Goal: Information Seeking & Learning: Learn about a topic

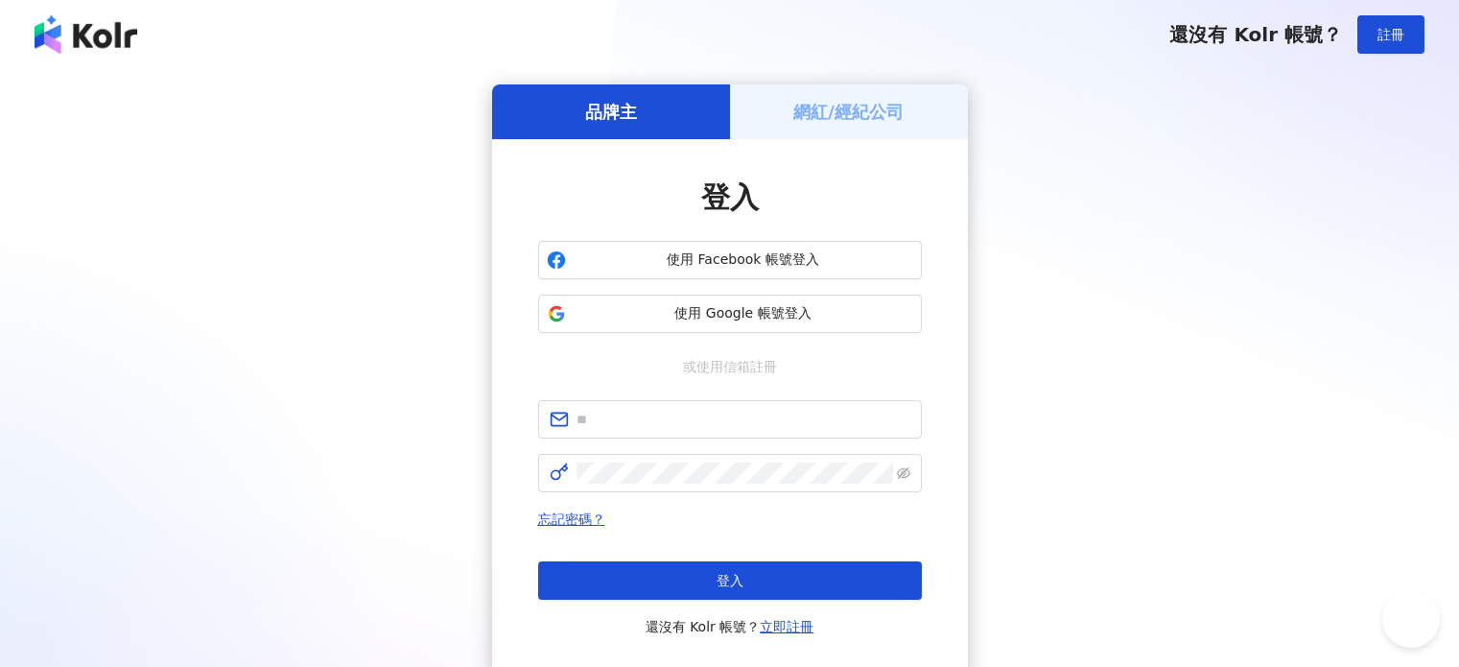
click at [618, 317] on span "使用 Google 帳號登入" at bounding box center [744, 313] width 340 height 19
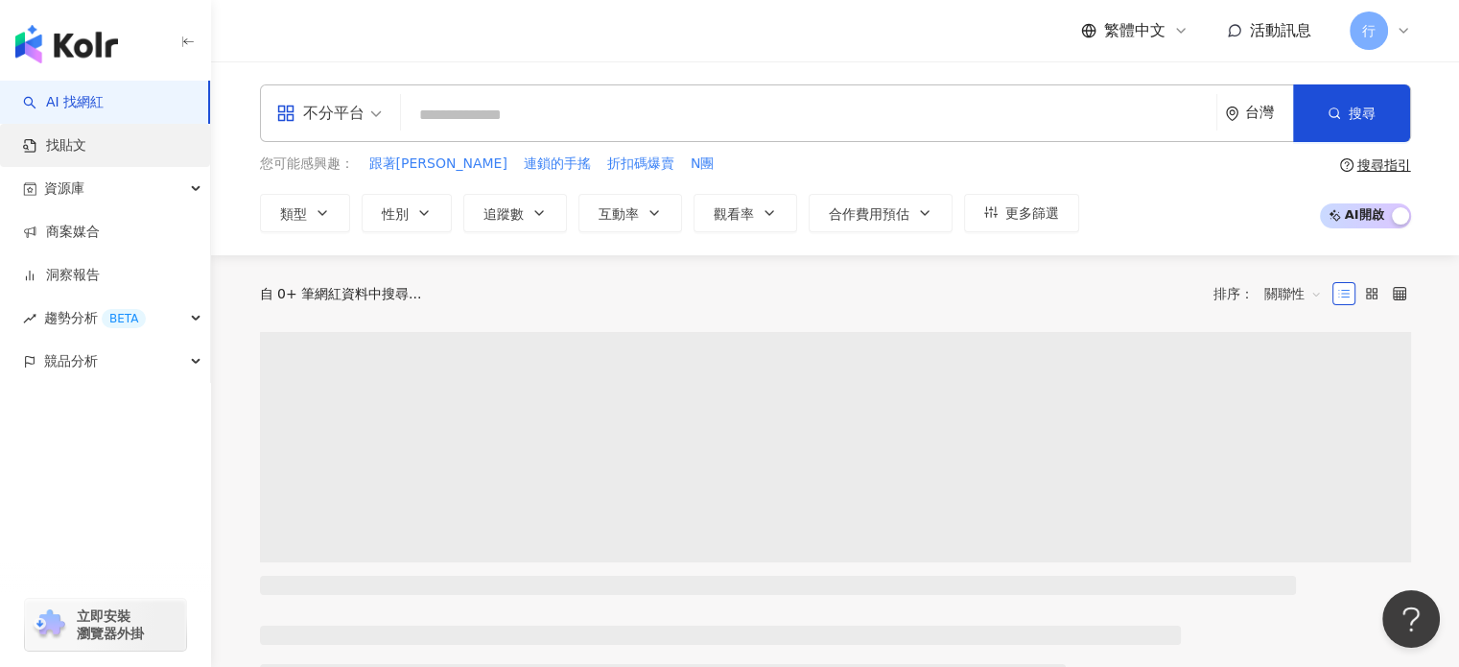
click at [86, 144] on link "找貼文" at bounding box center [54, 145] width 63 height 19
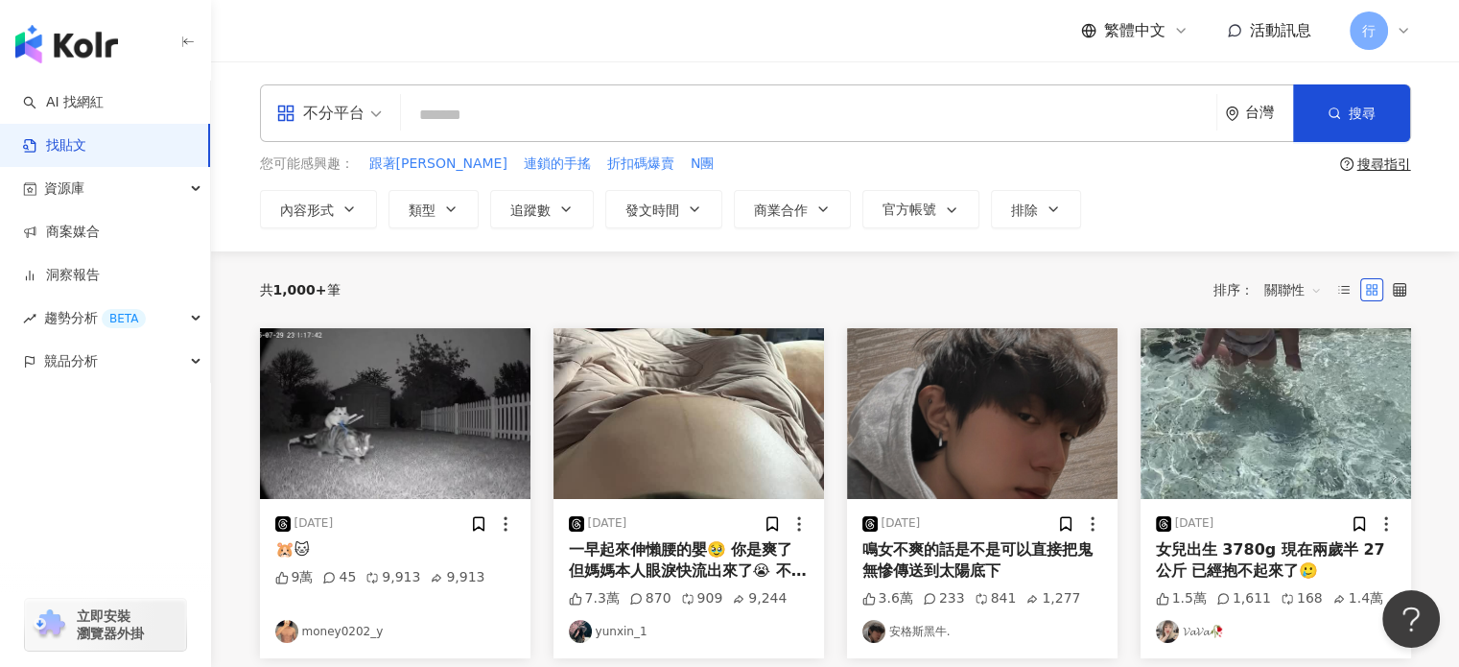
click at [484, 118] on input "search" at bounding box center [809, 114] width 800 height 41
click at [468, 109] on input "search" at bounding box center [809, 114] width 800 height 41
type input "******"
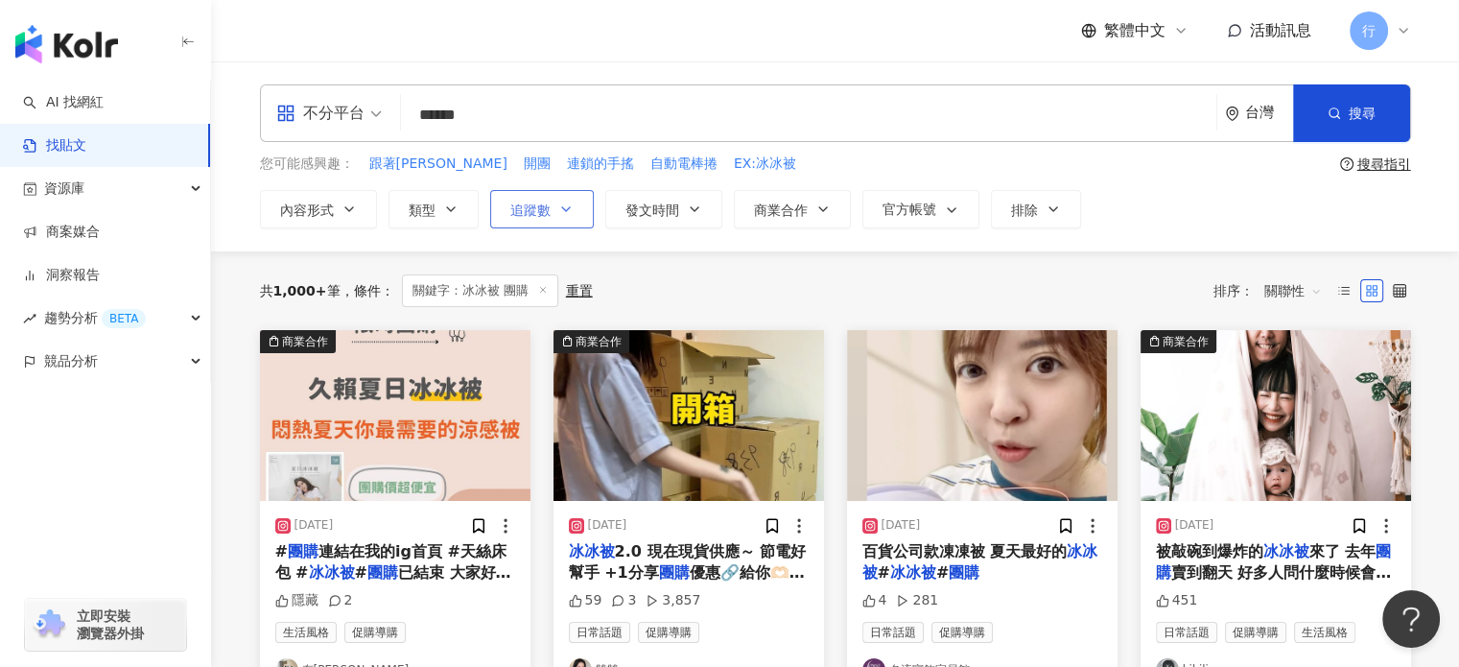
drag, startPoint x: 550, startPoint y: 201, endPoint x: 563, endPoint y: 217, distance: 20.4
click at [551, 201] on button "追蹤數" at bounding box center [542, 209] width 104 height 38
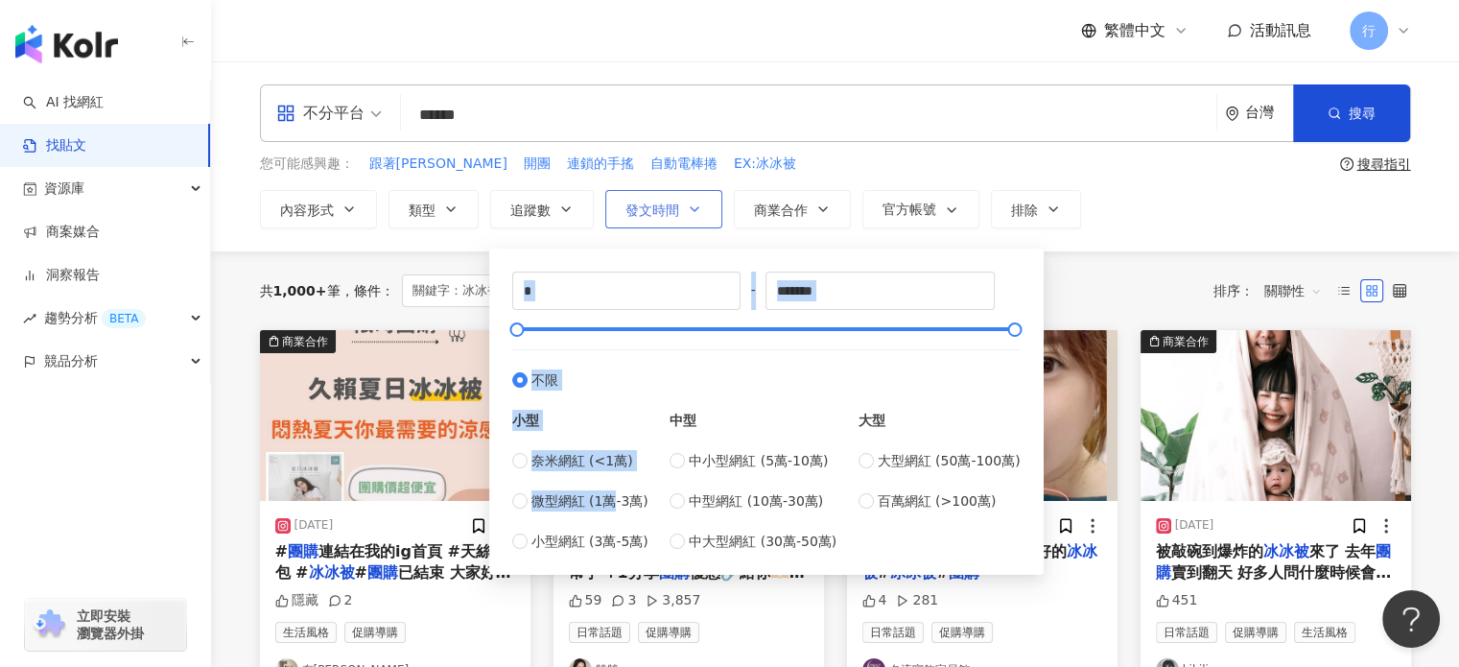
drag, startPoint x: 608, startPoint y: 506, endPoint x: 679, endPoint y: 223, distance: 292.6
click at [680, 247] on div "* - ******* 不限 小型 奈米網紅 (<1萬) 微型網紅 (1萬-3萬) 小型網紅 (3萬-5萬) 中型 中小型網紅 (5萬-10萬) 中型網紅 (…" at bounding box center [766, 407] width 554 height 336
click at [1038, 210] on button "排除" at bounding box center [1036, 209] width 90 height 38
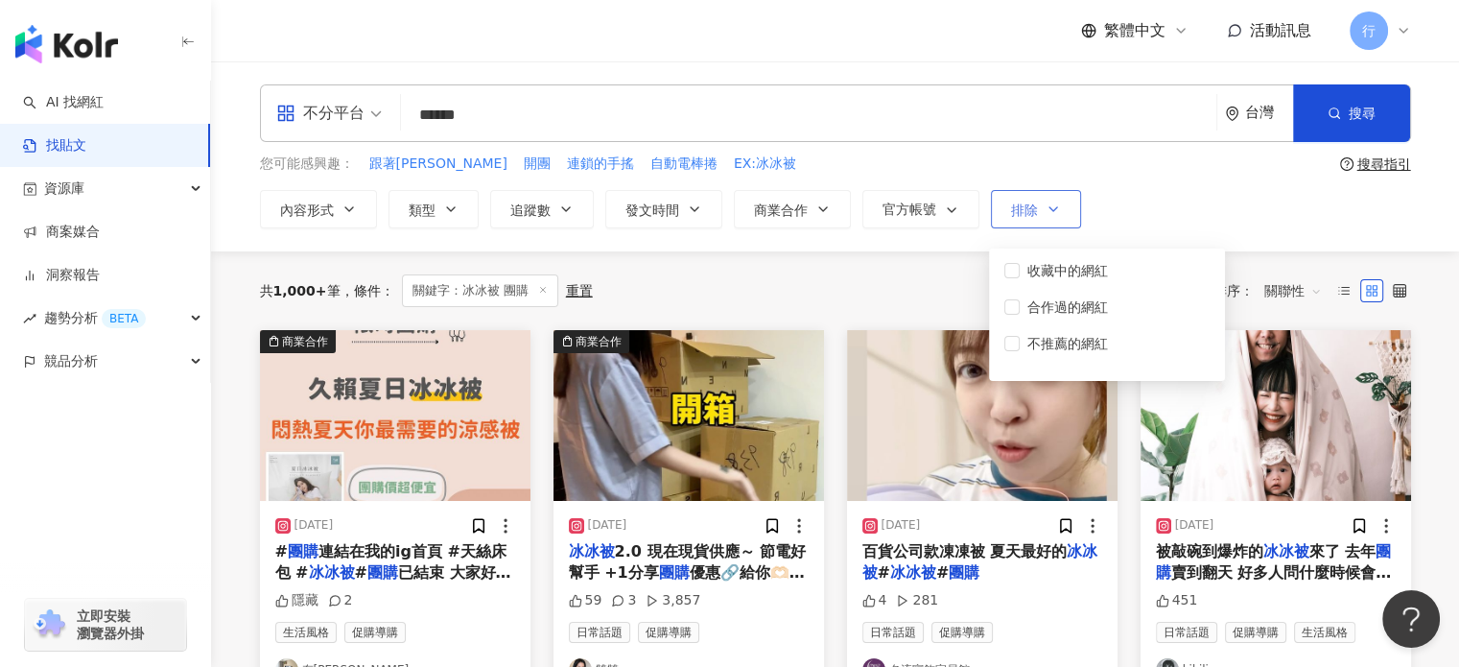
click at [1031, 202] on span "排除" at bounding box center [1024, 209] width 27 height 15
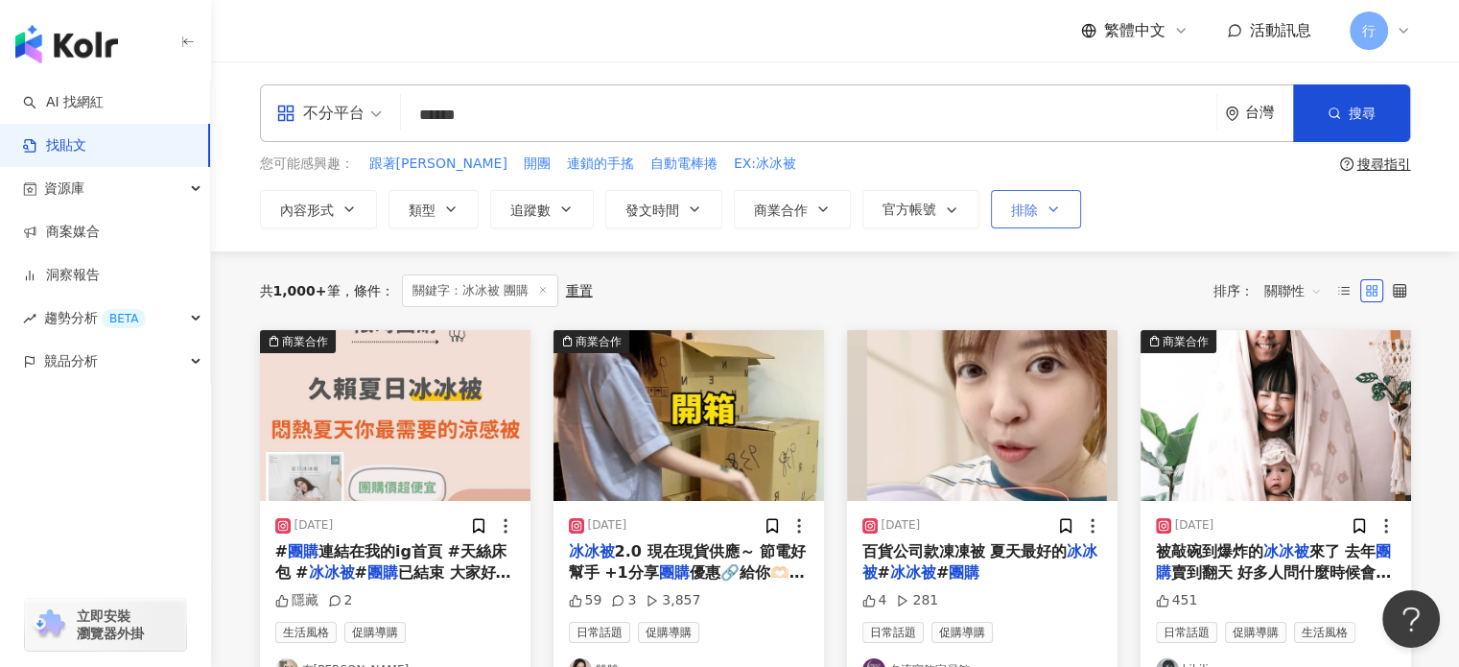
click at [1032, 202] on span "排除" at bounding box center [1024, 209] width 27 height 15
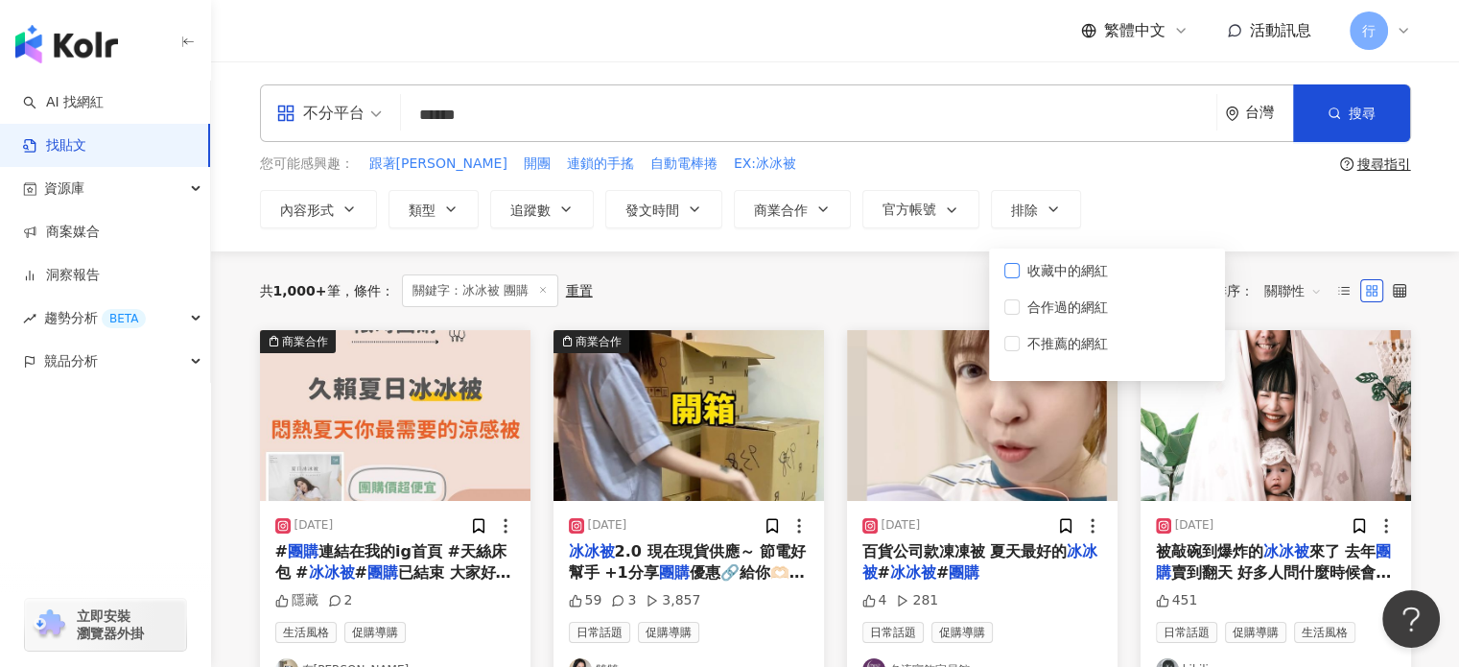
click at [1052, 268] on span "收藏中的網紅" at bounding box center [1068, 270] width 96 height 21
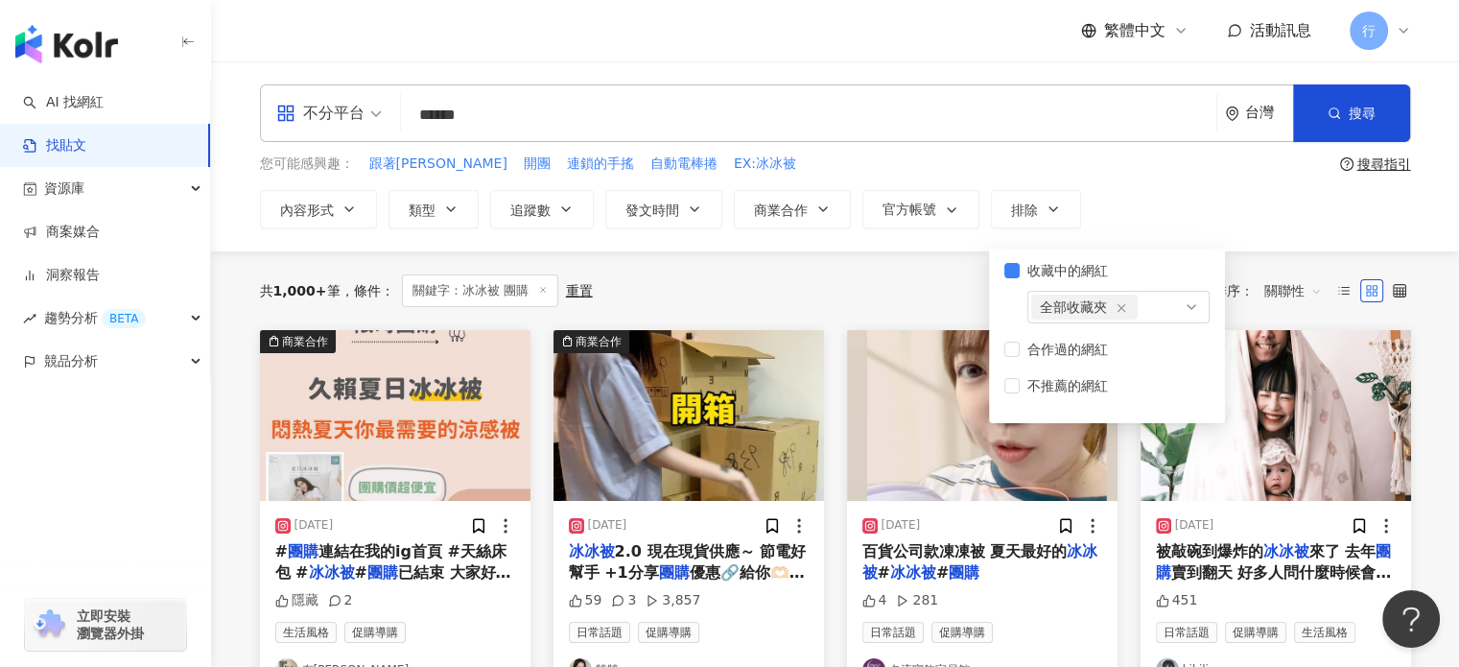
click at [1158, 199] on div "內容形式 類型 追蹤數 發文時間 商業合作 官方帳號 排除 * - ******* 不限 小型 奈米網紅 (<1萬) 微型網紅 (1萬-3萬) 小型網紅 (3…" at bounding box center [835, 209] width 1151 height 38
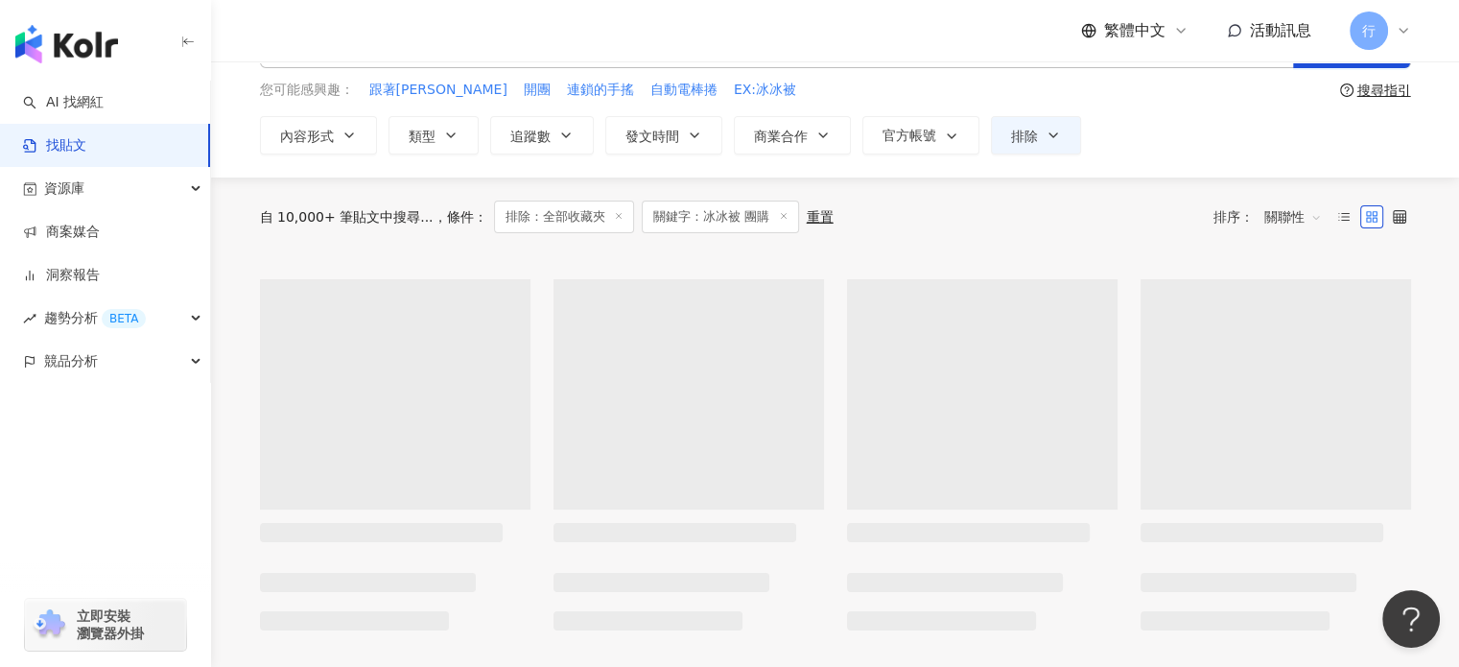
scroll to position [96, 0]
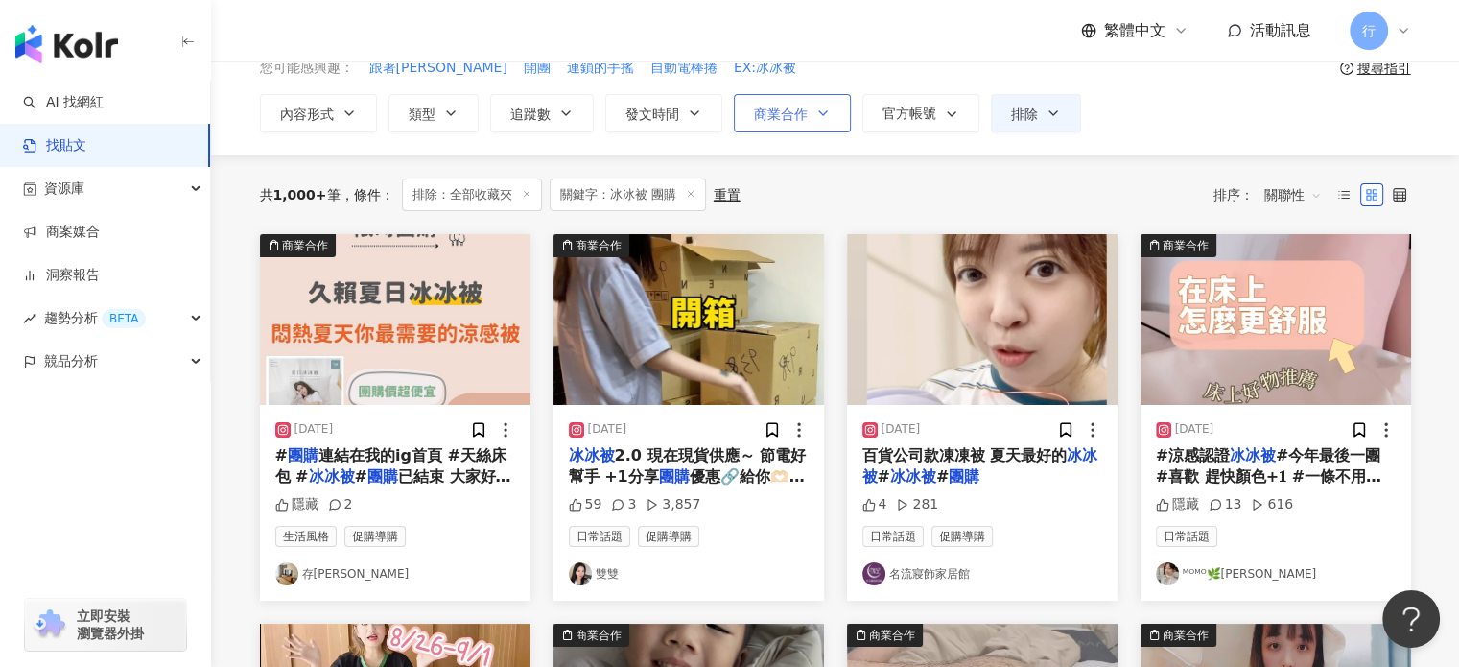
click at [790, 114] on span "商業合作" at bounding box center [781, 113] width 54 height 15
click at [907, 126] on button "官方帳號" at bounding box center [920, 113] width 117 height 38
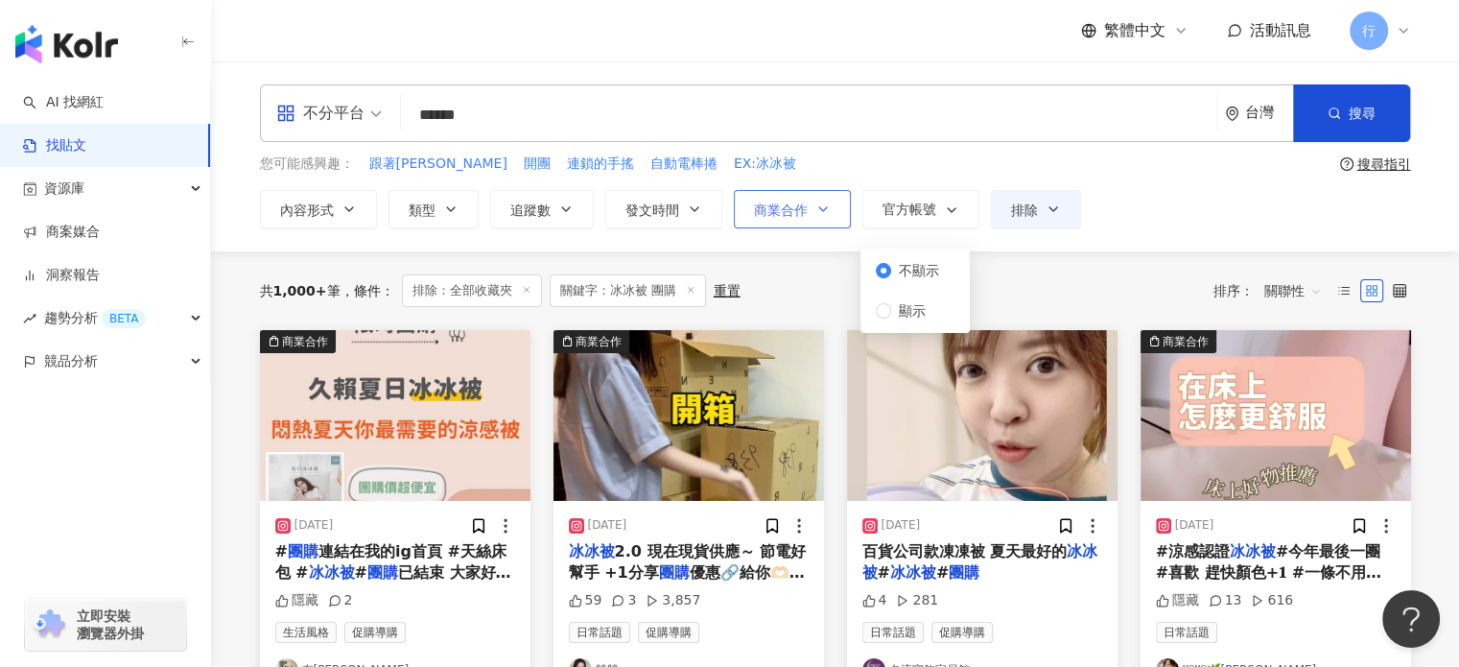
click at [822, 211] on icon "button" at bounding box center [822, 208] width 15 height 15
click at [902, 203] on span "官方帳號" at bounding box center [909, 208] width 54 height 15
click at [894, 176] on div "不分平台 ****** 台灣 搜尋 searchOperator 插入語法 完全符合 "" 聯集 OR 交集 AND 排除 - 群組 {} 您可能感興趣： 跟…" at bounding box center [836, 156] width 1228 height 144
click at [486, 210] on div "內容形式 類型 追蹤數 發文時間 商業合作 官方帳號 排除 * - ******* 不限 小型 奈米網紅 (<1萬) 微型網紅 (1萬-3萬) 小型網紅 (3…" at bounding box center [835, 209] width 1151 height 38
click at [525, 214] on span "追蹤數" at bounding box center [530, 209] width 40 height 15
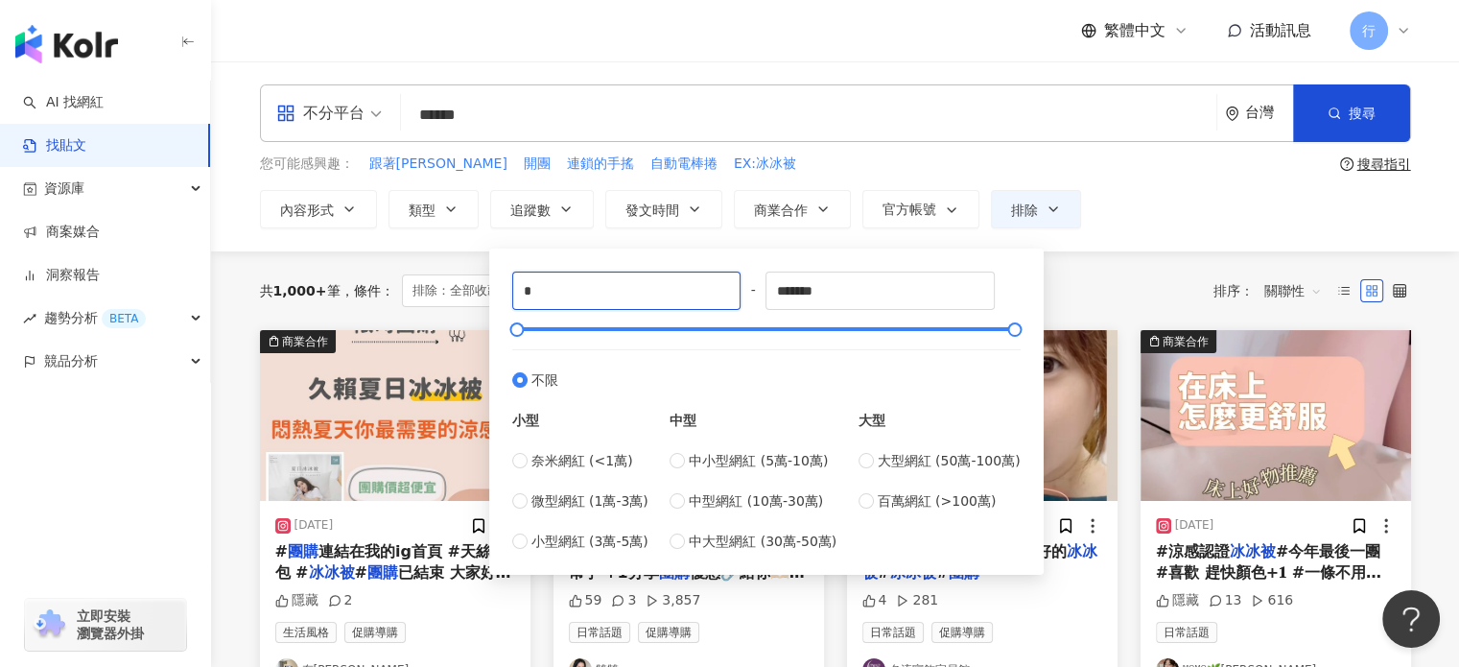
drag, startPoint x: 579, startPoint y: 296, endPoint x: 455, endPoint y: 293, distance: 124.7
drag, startPoint x: 529, startPoint y: 294, endPoint x: 518, endPoint y: 294, distance: 11.5
click at [518, 294] on input "*****" at bounding box center [626, 290] width 227 height 36
click at [660, 253] on div "***** - ******* 不限 小型 奈米網紅 (<1萬) 微型網紅 (1萬-3萬) 小型網紅 (3萬-5萬) 中型 中小型網紅 (5萬-10萬) 中型…" at bounding box center [766, 411] width 554 height 326
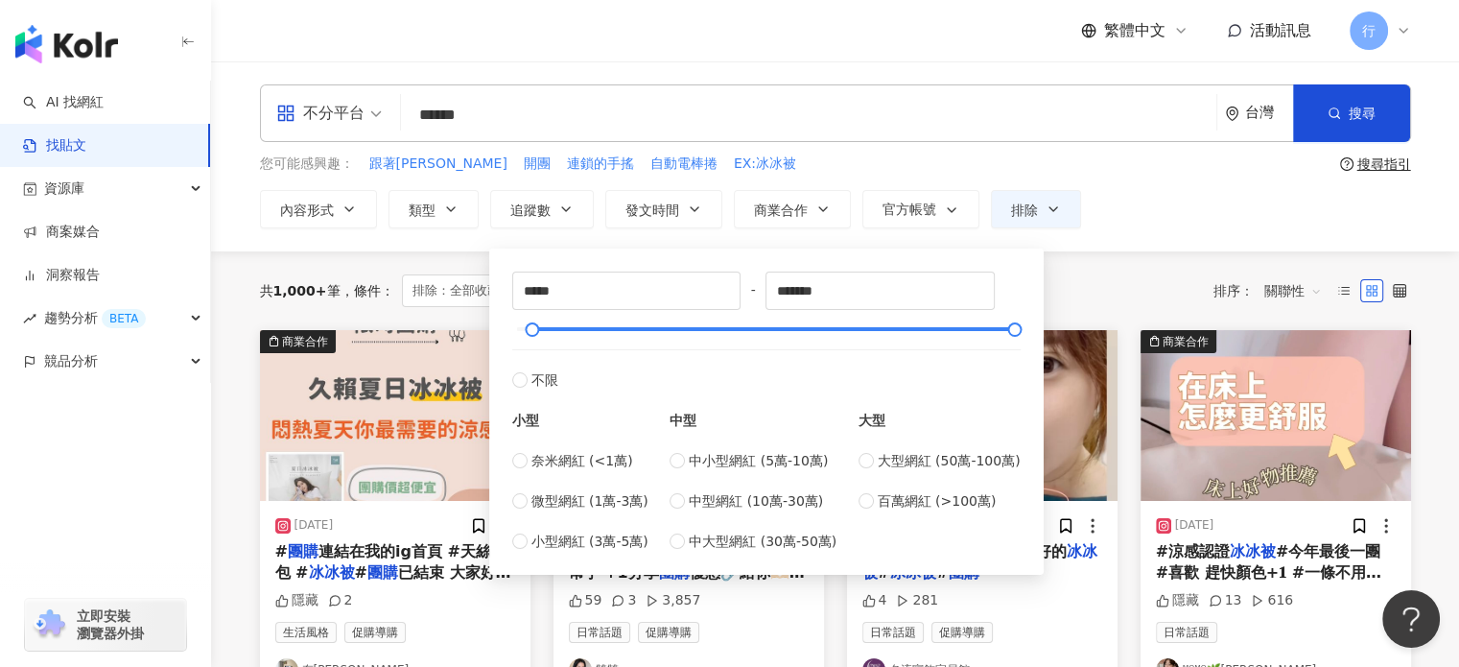
click at [1144, 180] on div "不分平台 ****** 台灣 搜尋 searchOperator 插入語法 完全符合 "" 聯集 OR 交集 AND 排除 - 群組 {} 您可能感興趣： 跟…" at bounding box center [836, 156] width 1228 height 144
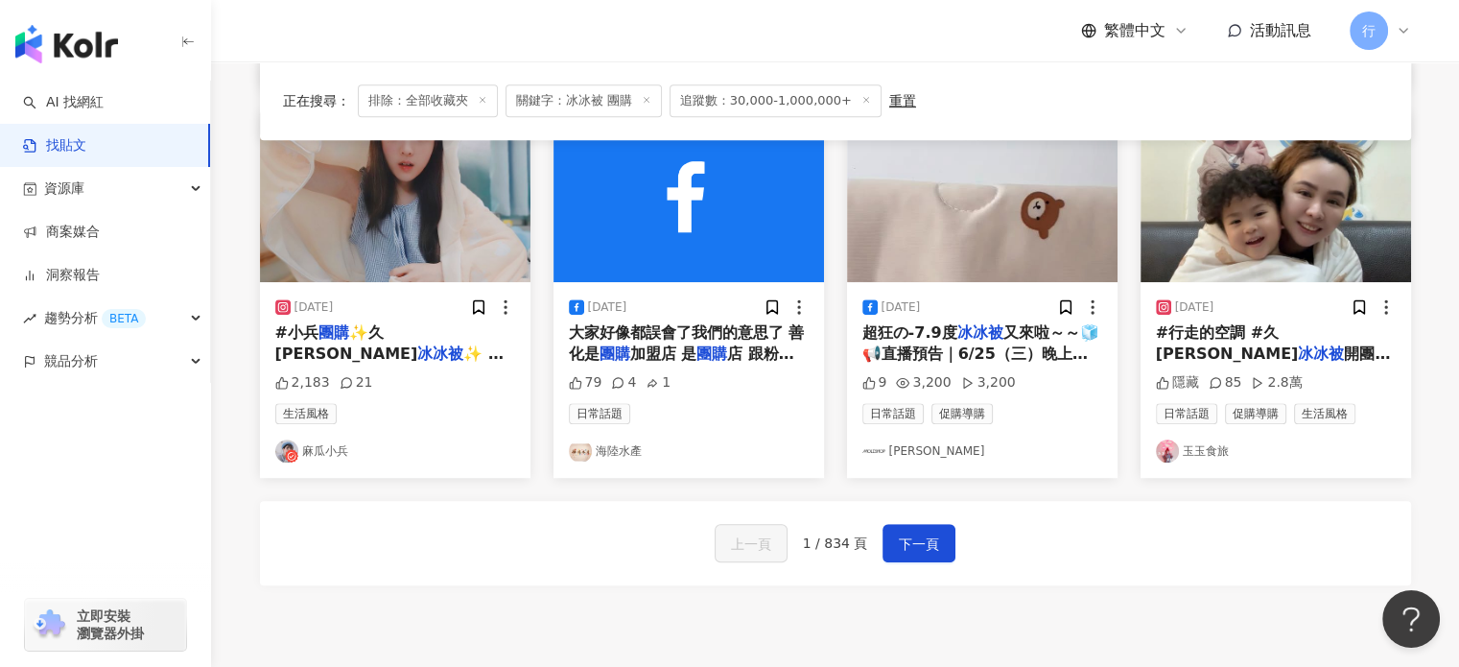
scroll to position [1055, 0]
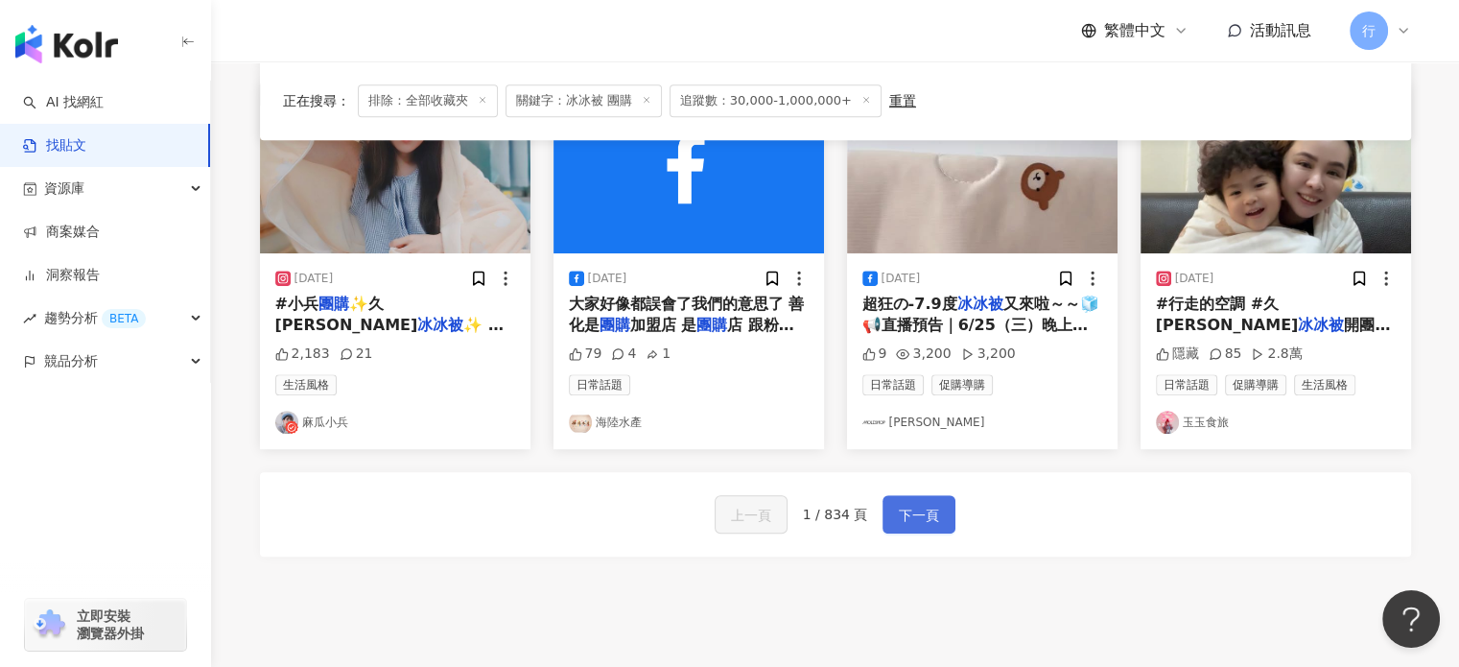
click at [905, 504] on span "下一頁" at bounding box center [919, 515] width 40 height 23
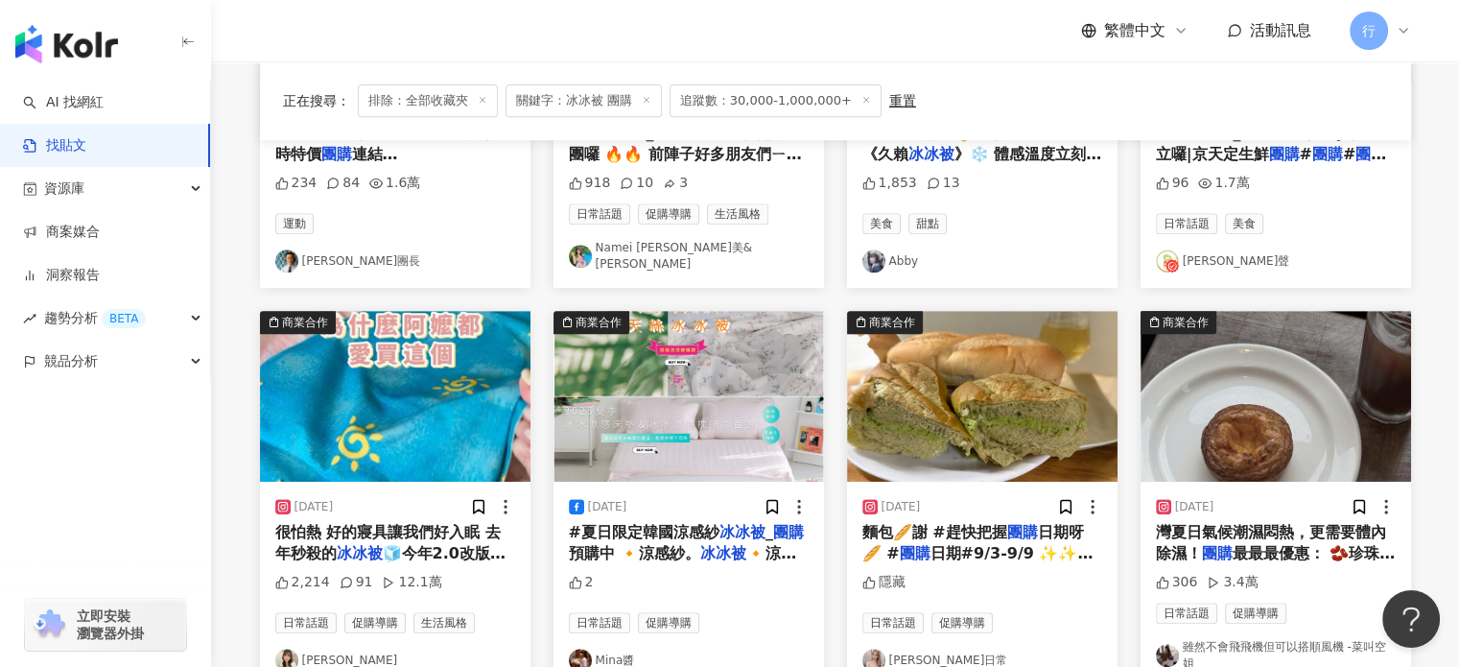
scroll to position [959, 0]
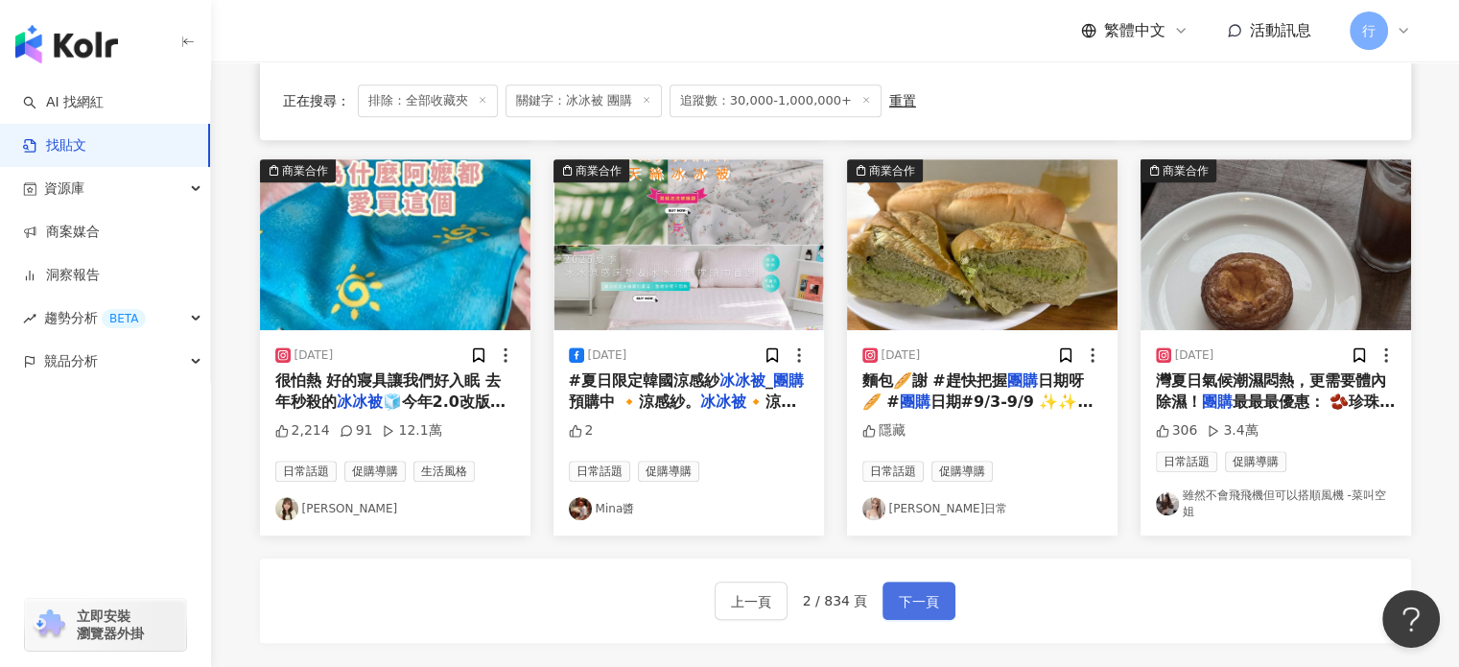
click at [917, 595] on span "下一頁" at bounding box center [919, 601] width 40 height 23
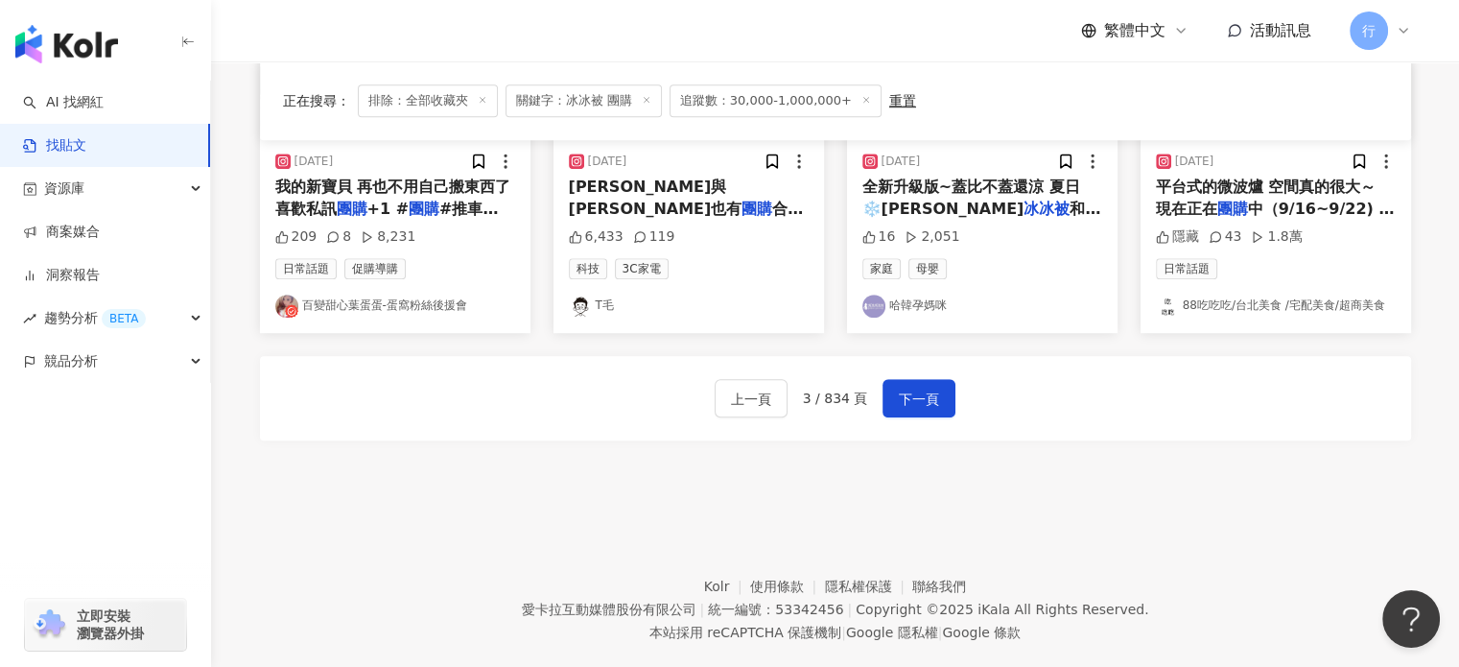
scroll to position [1193, 0]
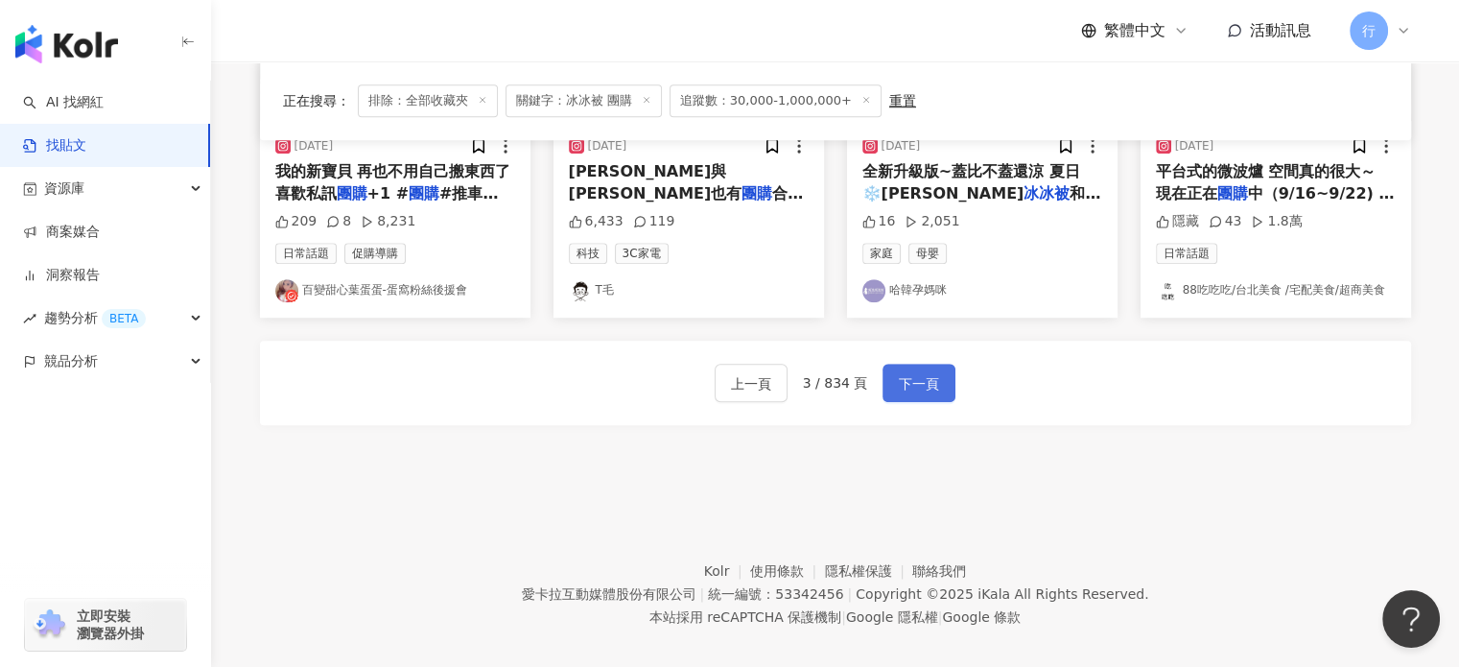
click at [908, 372] on span "下一頁" at bounding box center [919, 383] width 40 height 23
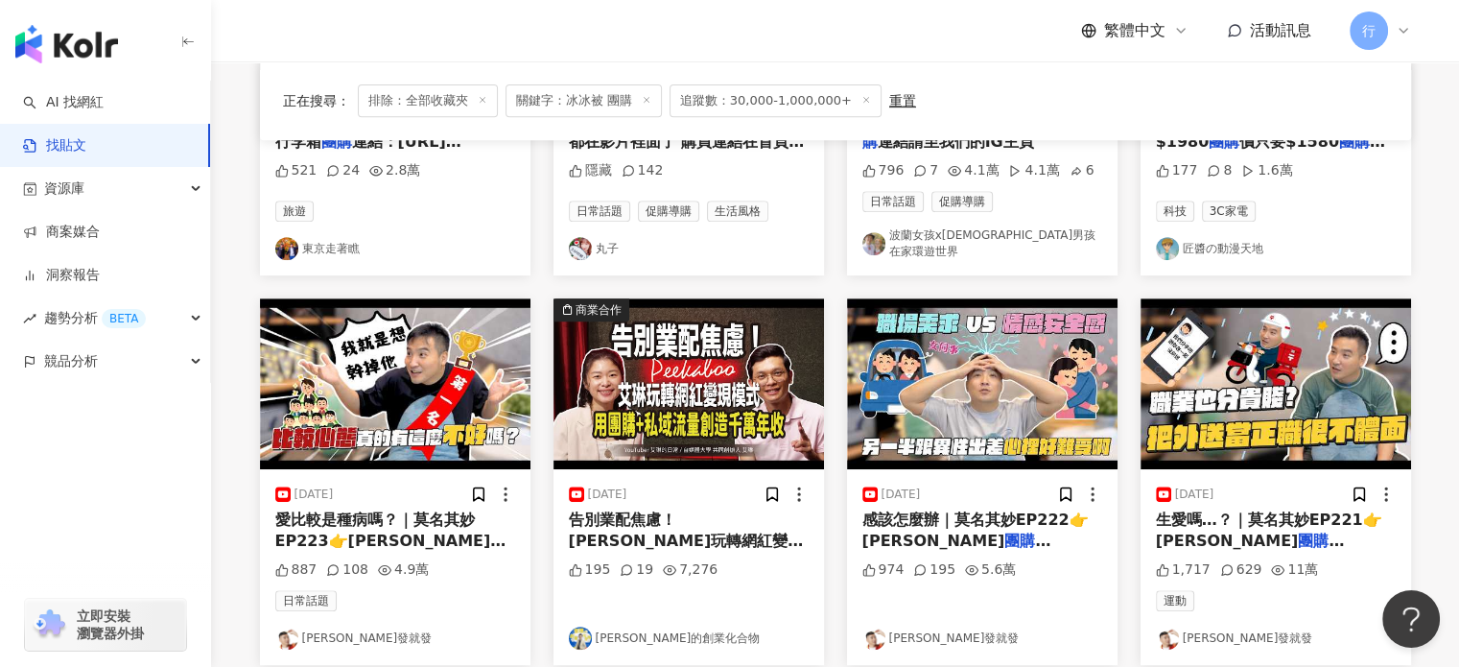
scroll to position [1055, 0]
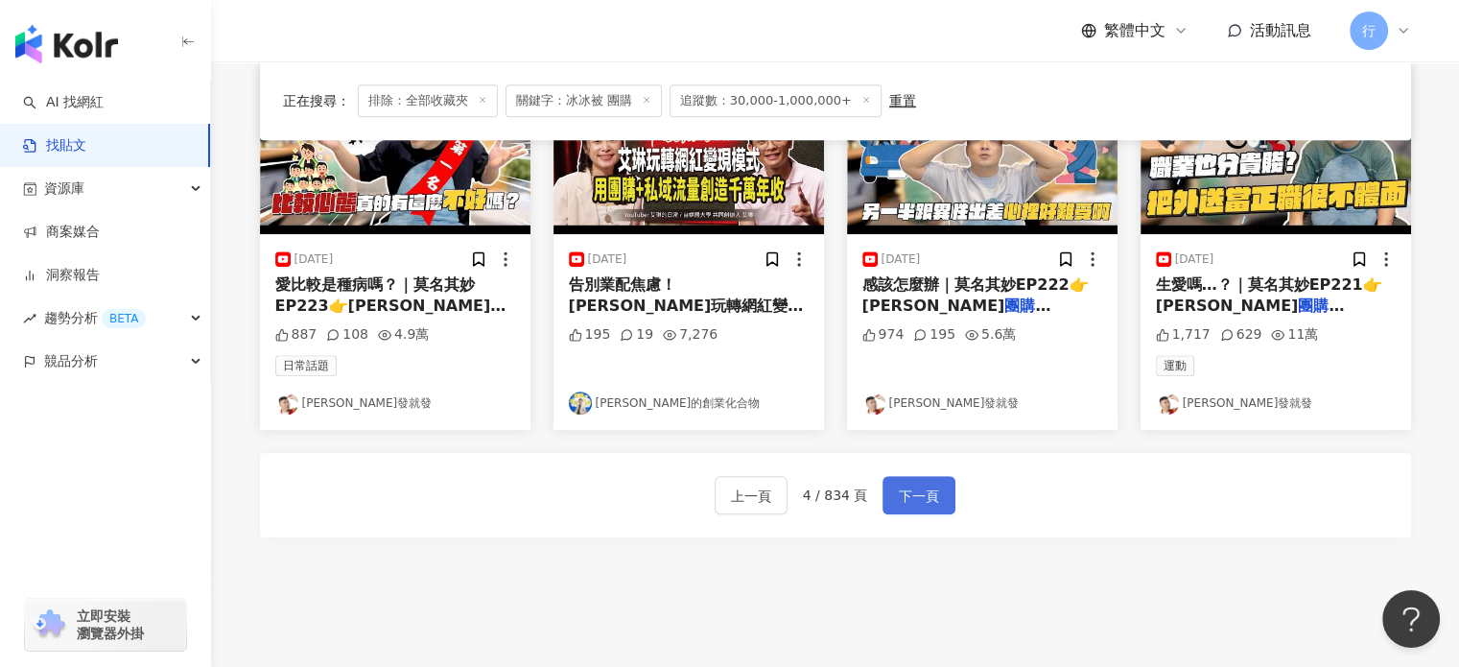
click at [944, 499] on button "下一頁" at bounding box center [918, 495] width 73 height 38
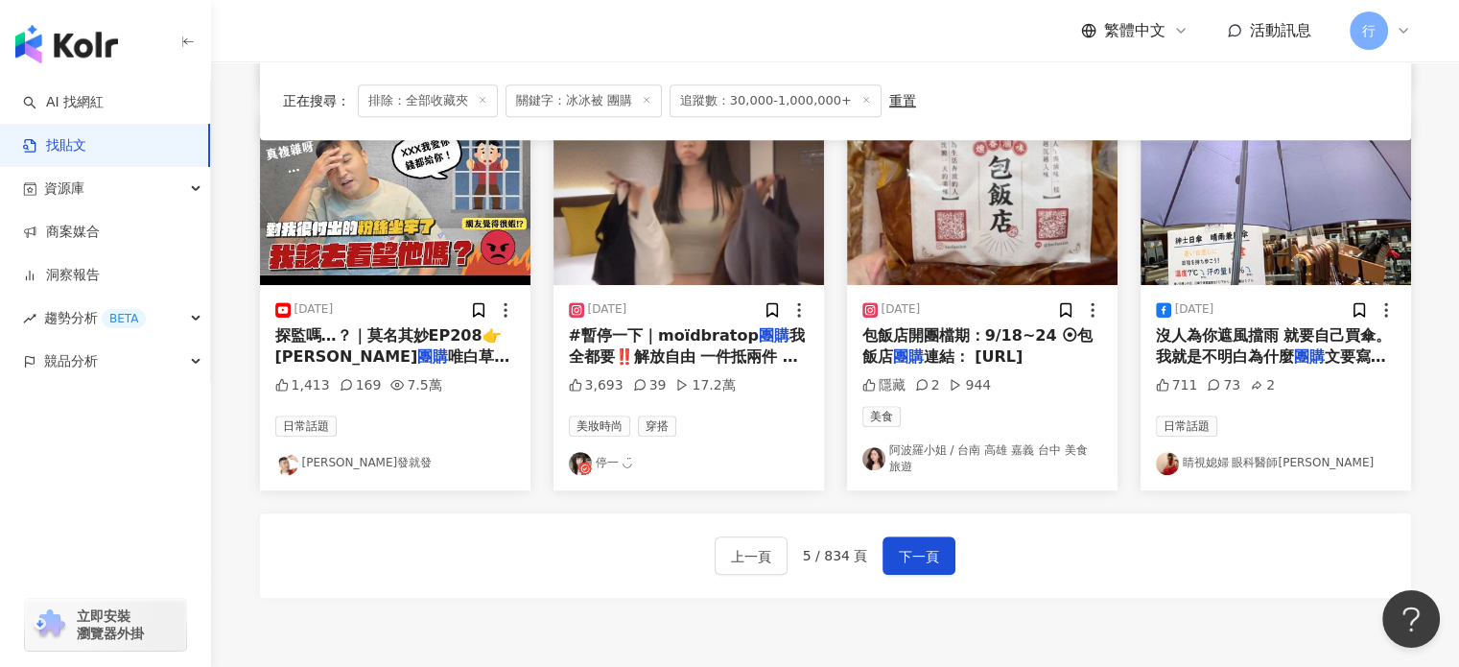
scroll to position [1193, 0]
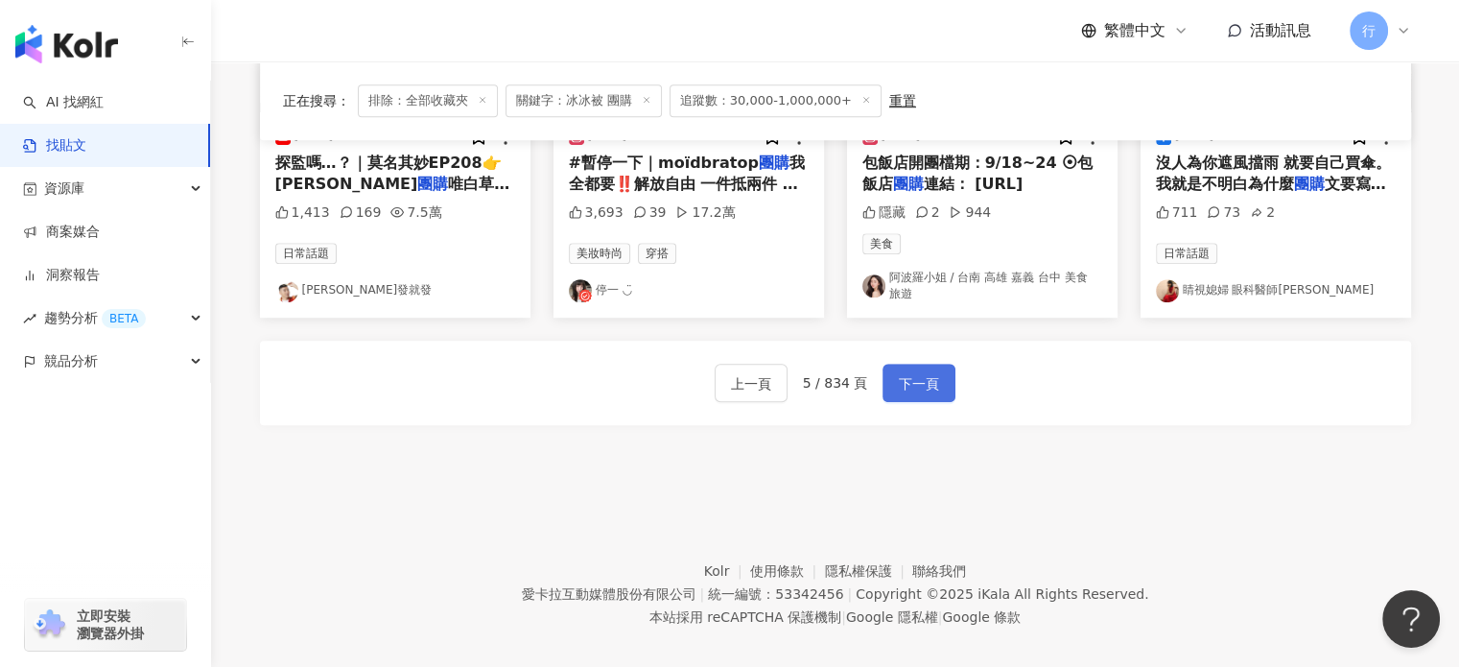
click at [915, 374] on span "下一頁" at bounding box center [919, 383] width 40 height 23
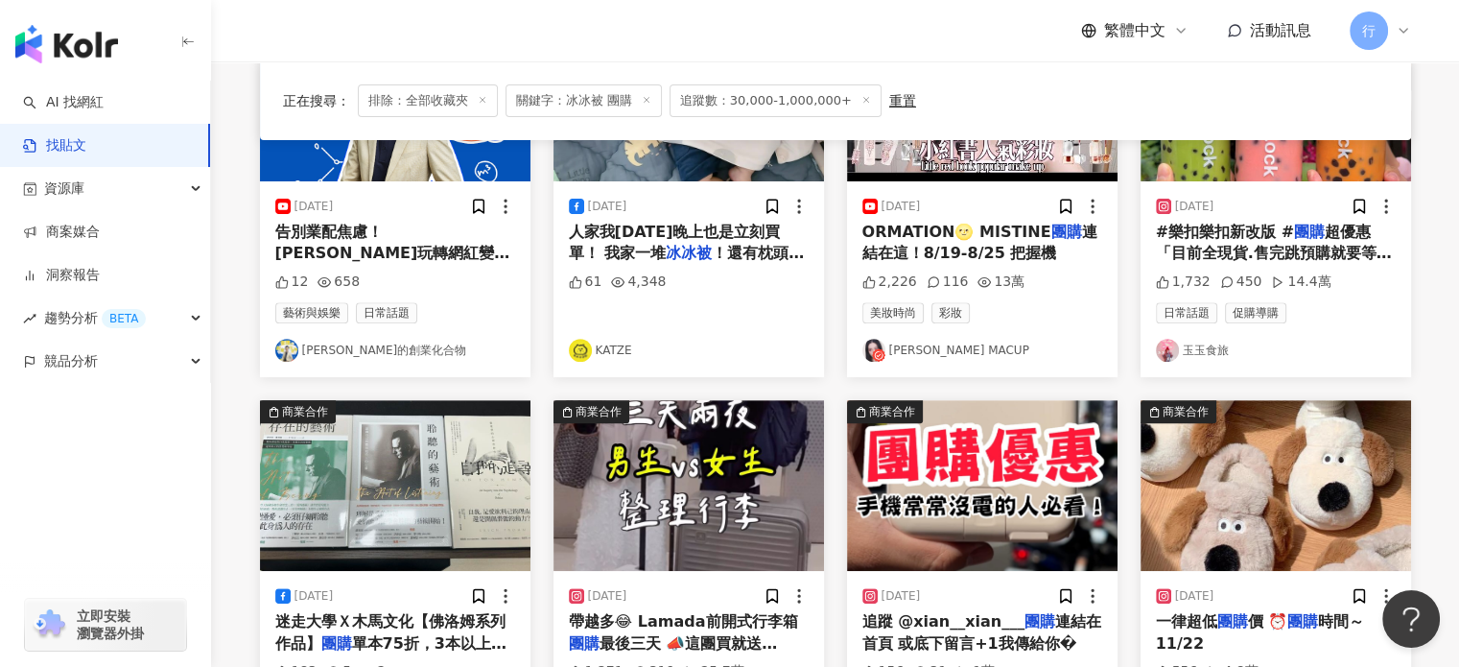
scroll to position [1185, 0]
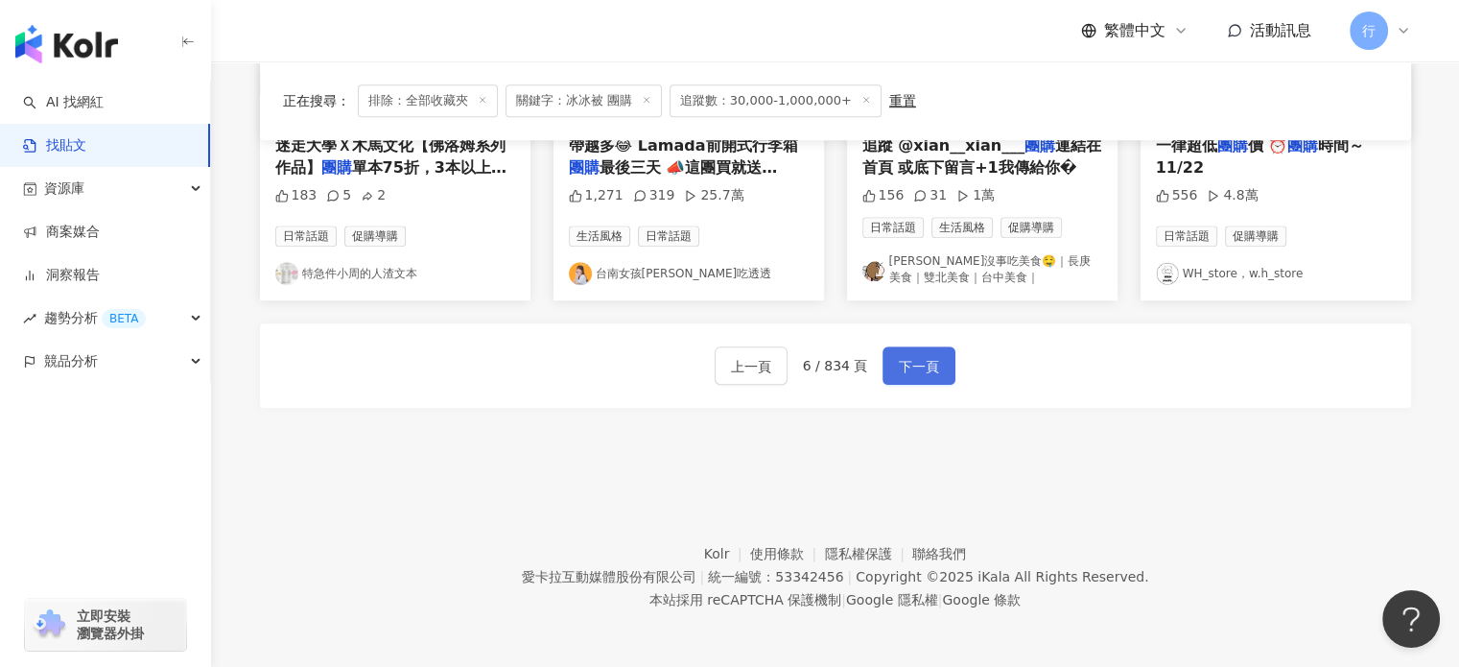
click at [902, 371] on span "下一頁" at bounding box center [919, 366] width 40 height 23
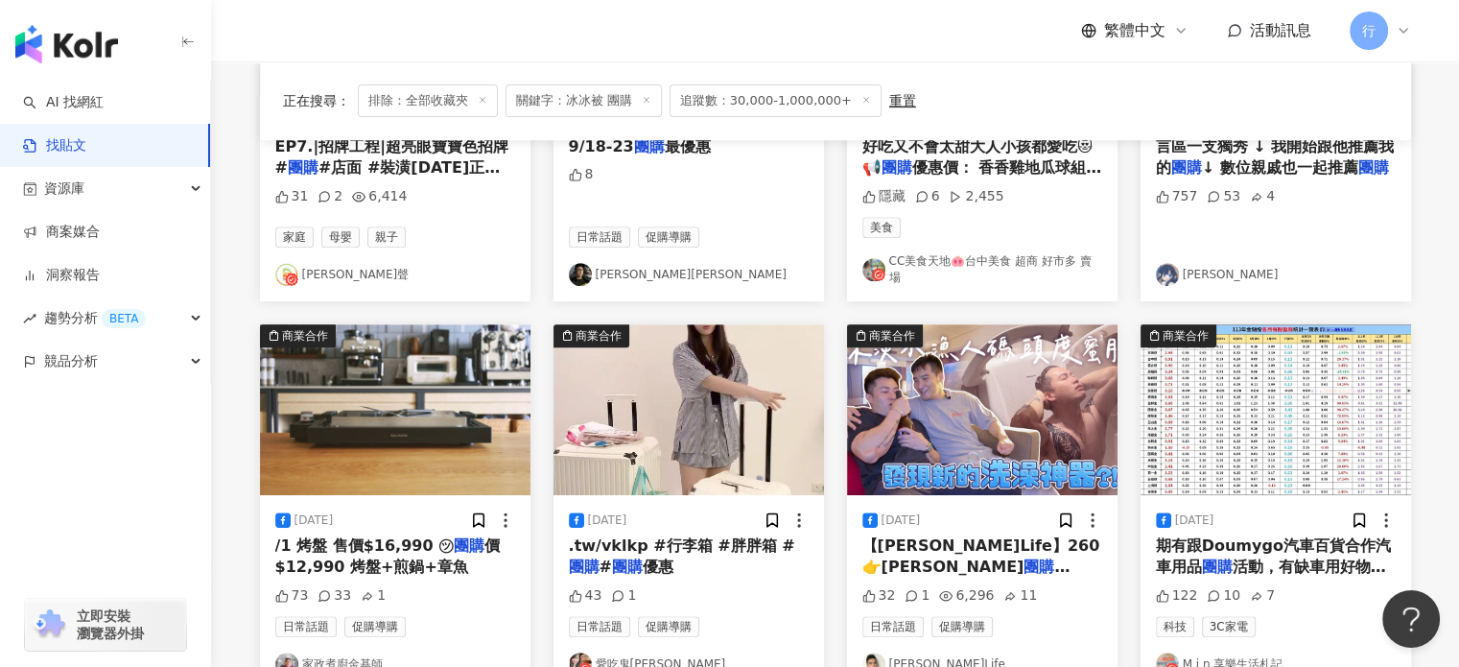
scroll to position [1055, 0]
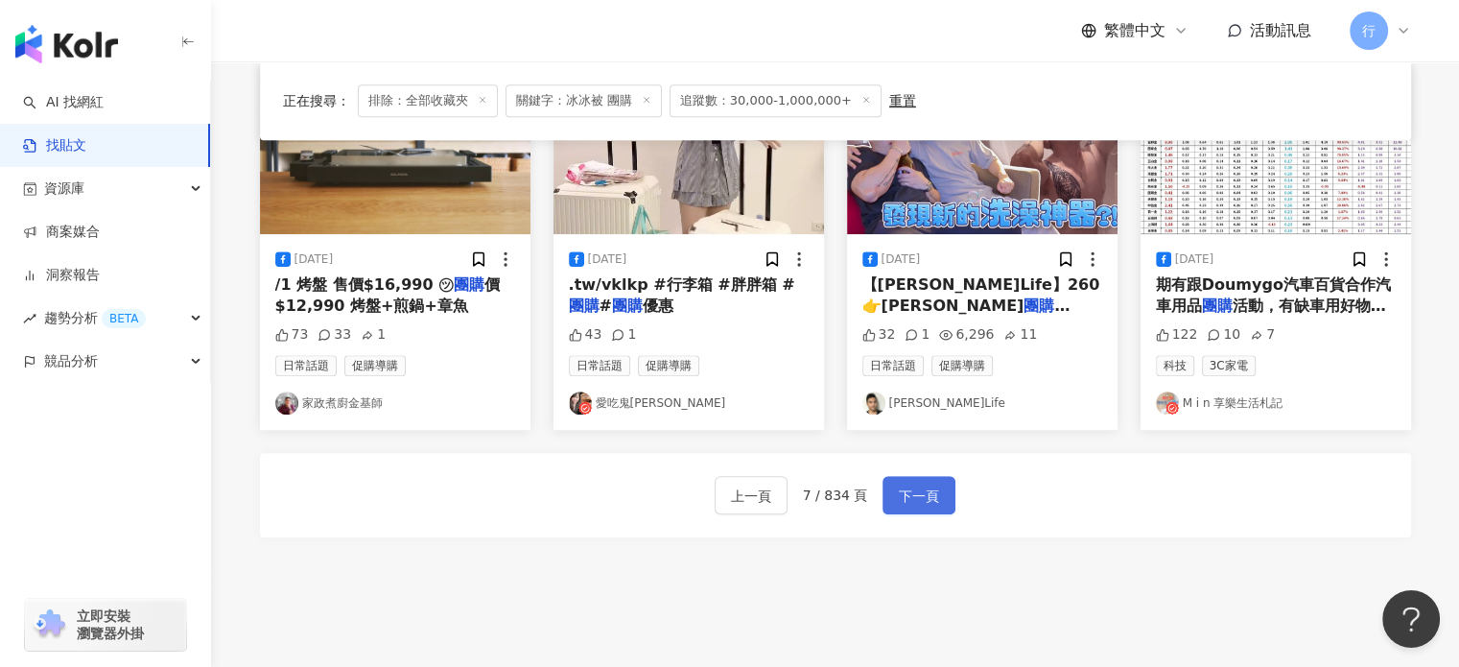
click at [919, 485] on span "下一頁" at bounding box center [919, 495] width 40 height 23
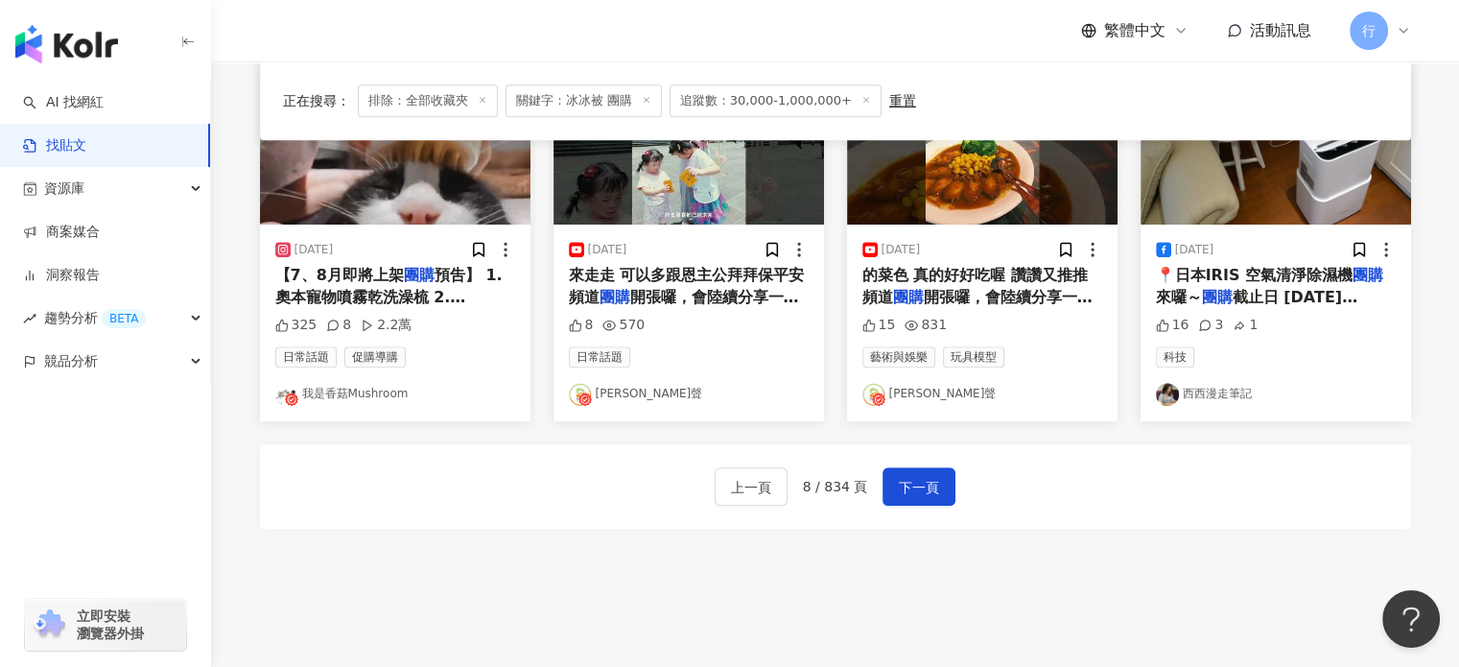
click at [632, 505] on div "上一頁 8 / 834 頁 下一頁" at bounding box center [835, 486] width 1151 height 84
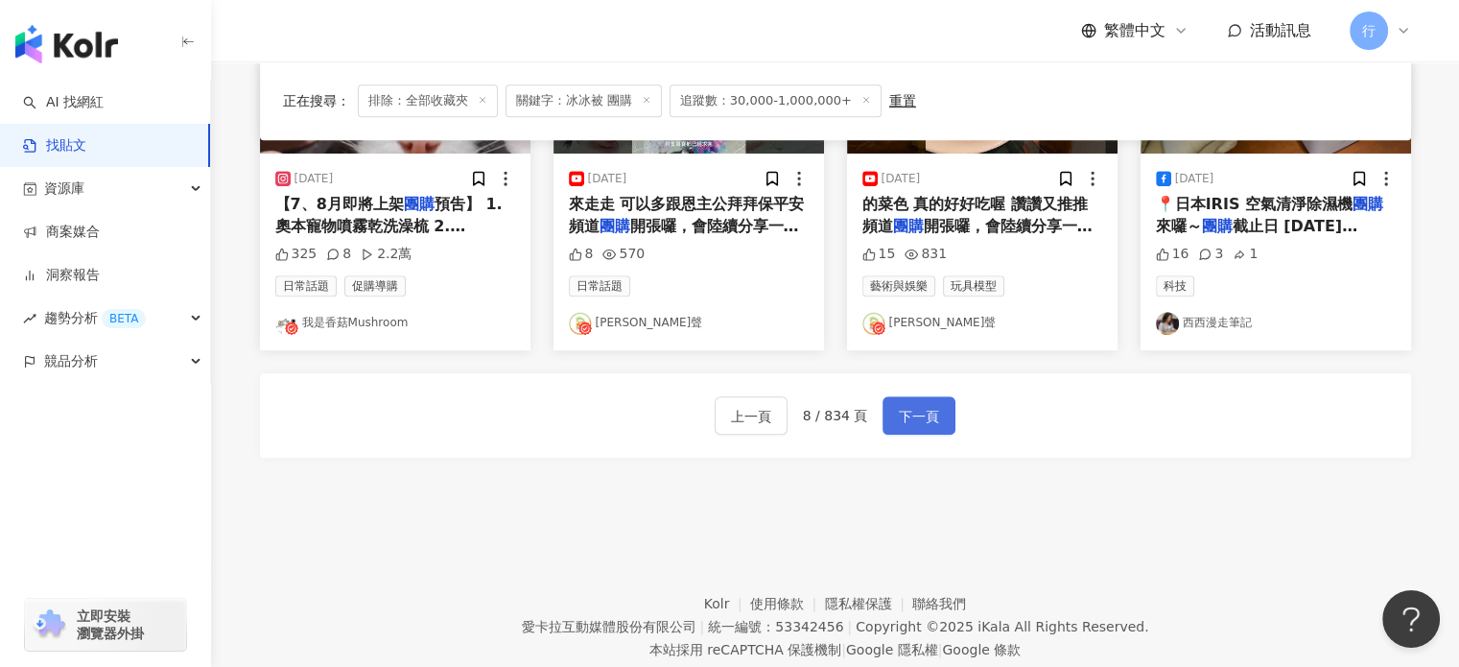
scroll to position [1175, 0]
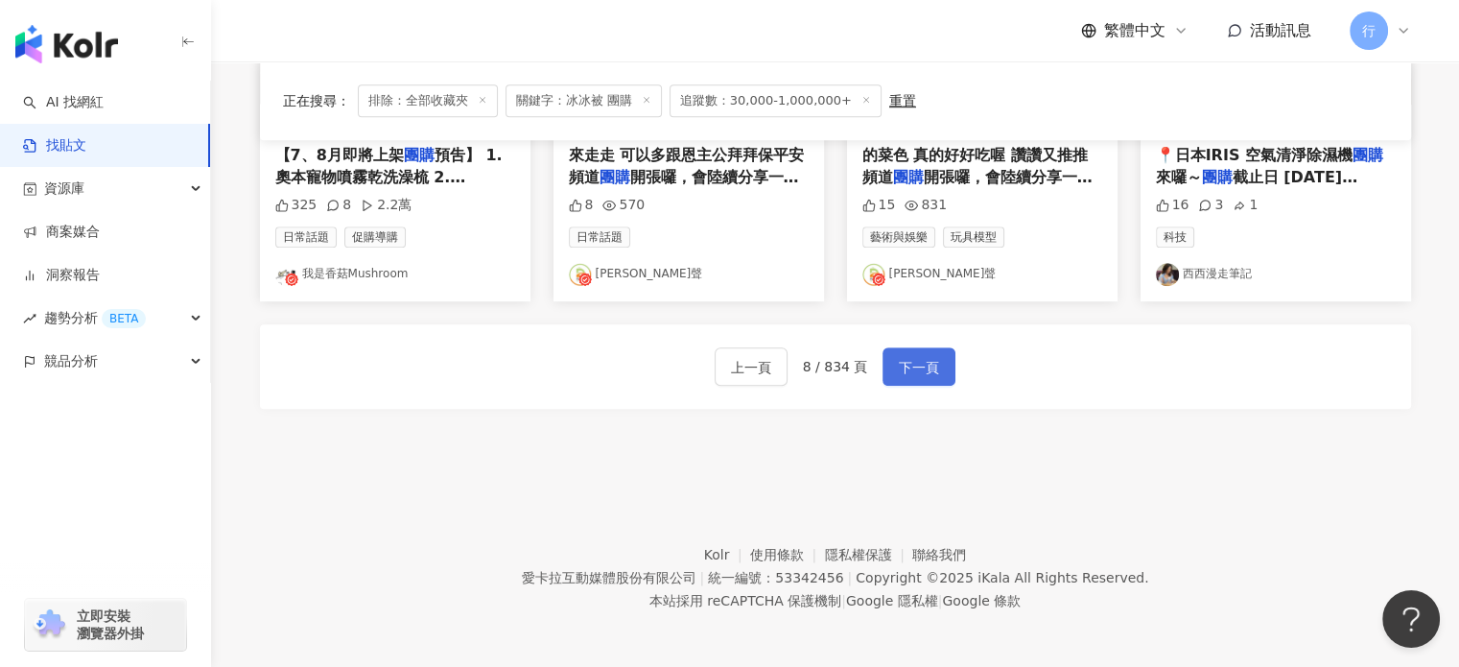
click at [904, 374] on span "下一頁" at bounding box center [919, 367] width 40 height 23
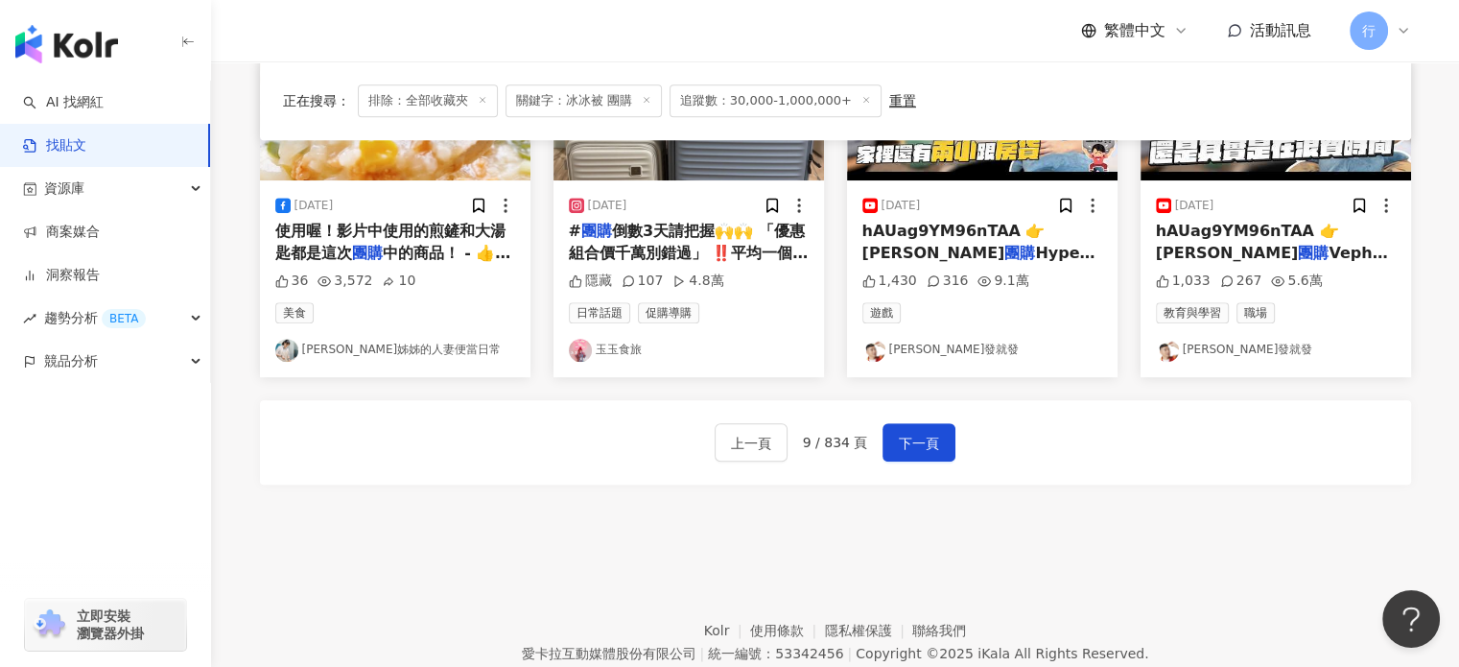
scroll to position [1079, 0]
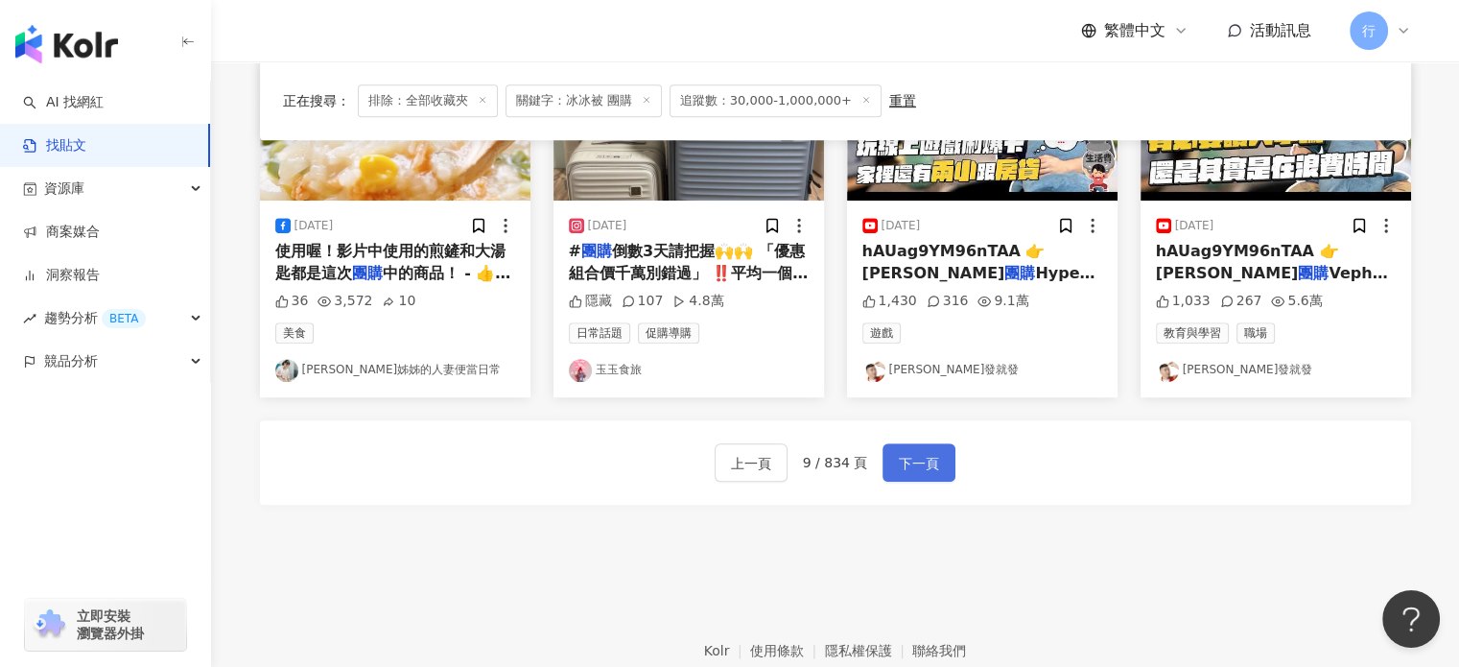
click at [940, 458] on button "下一頁" at bounding box center [918, 462] width 73 height 38
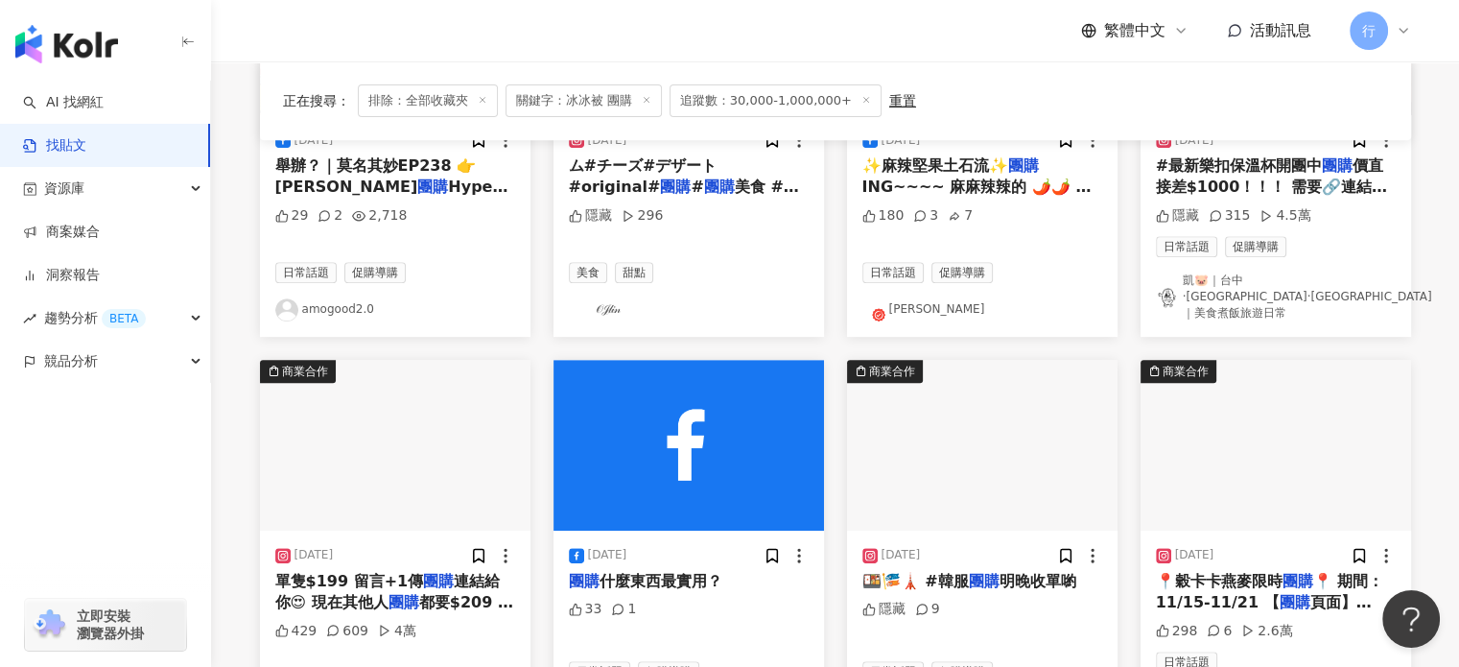
scroll to position [993, 0]
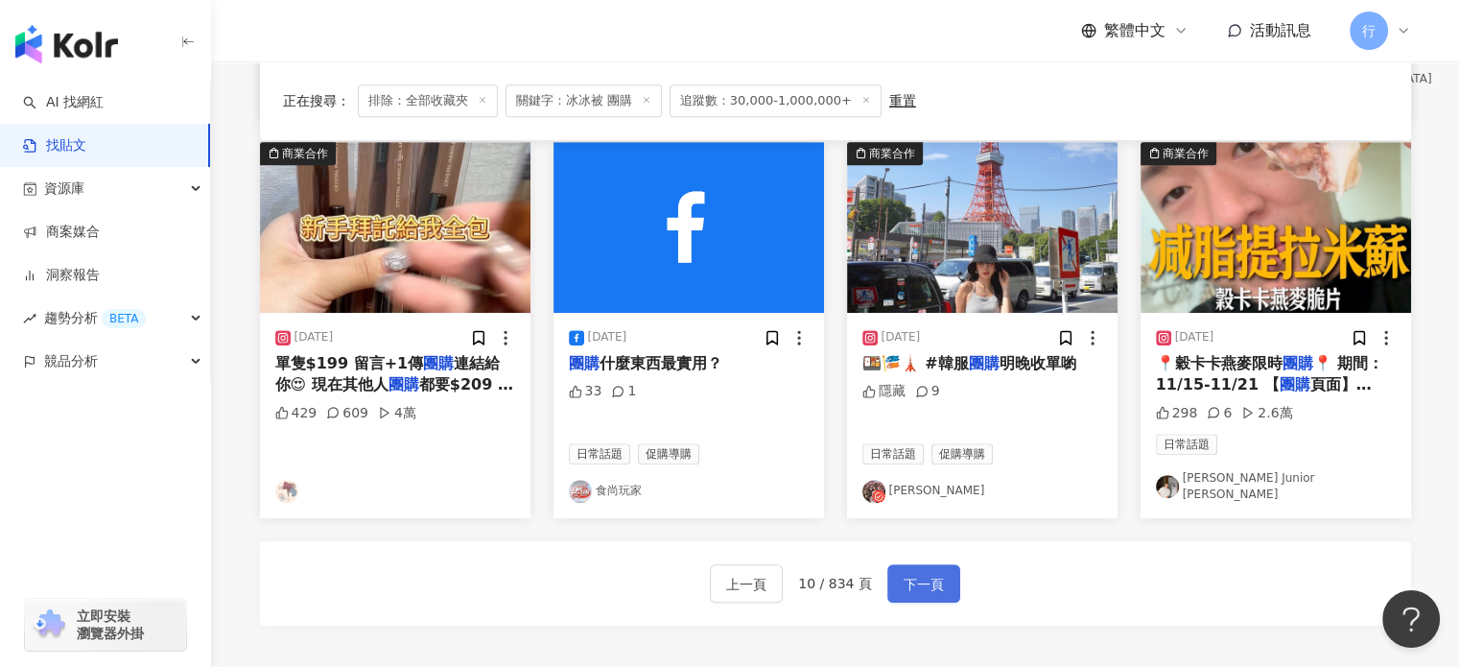
click at [944, 564] on button "下一頁" at bounding box center [923, 583] width 73 height 38
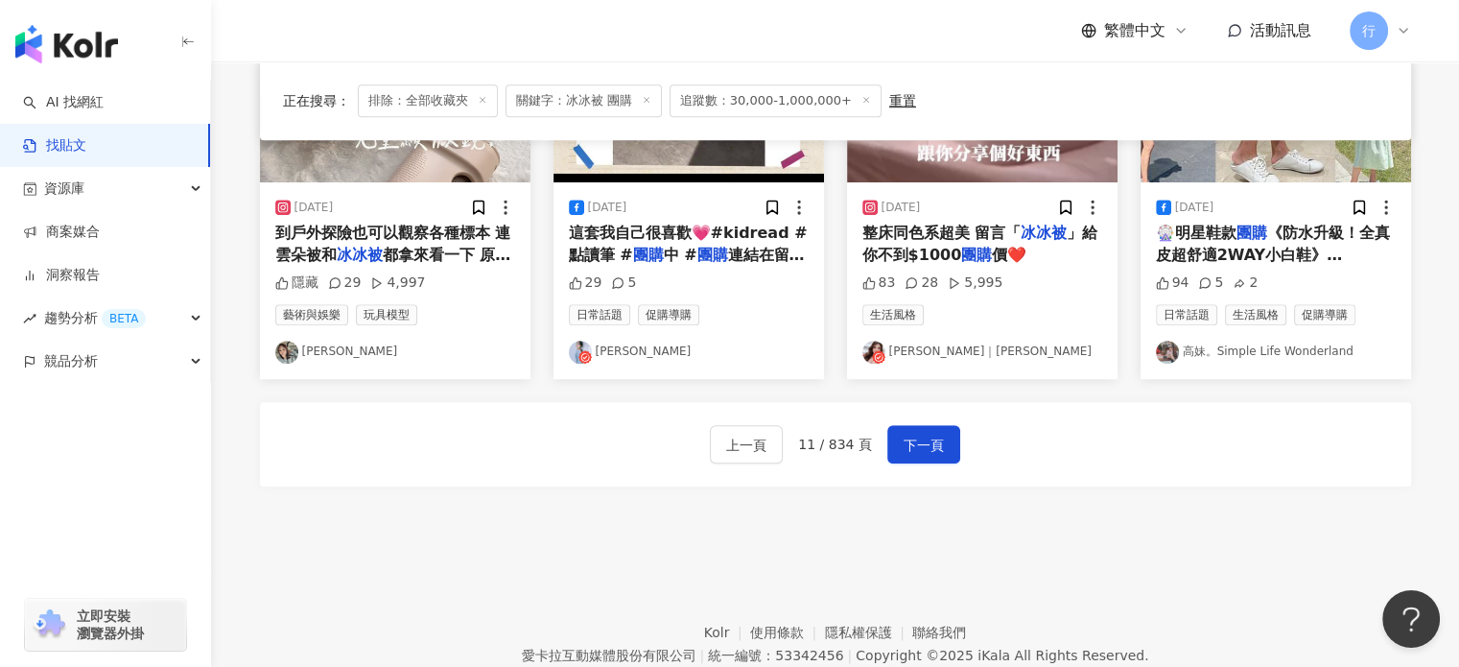
scroll to position [1175, 0]
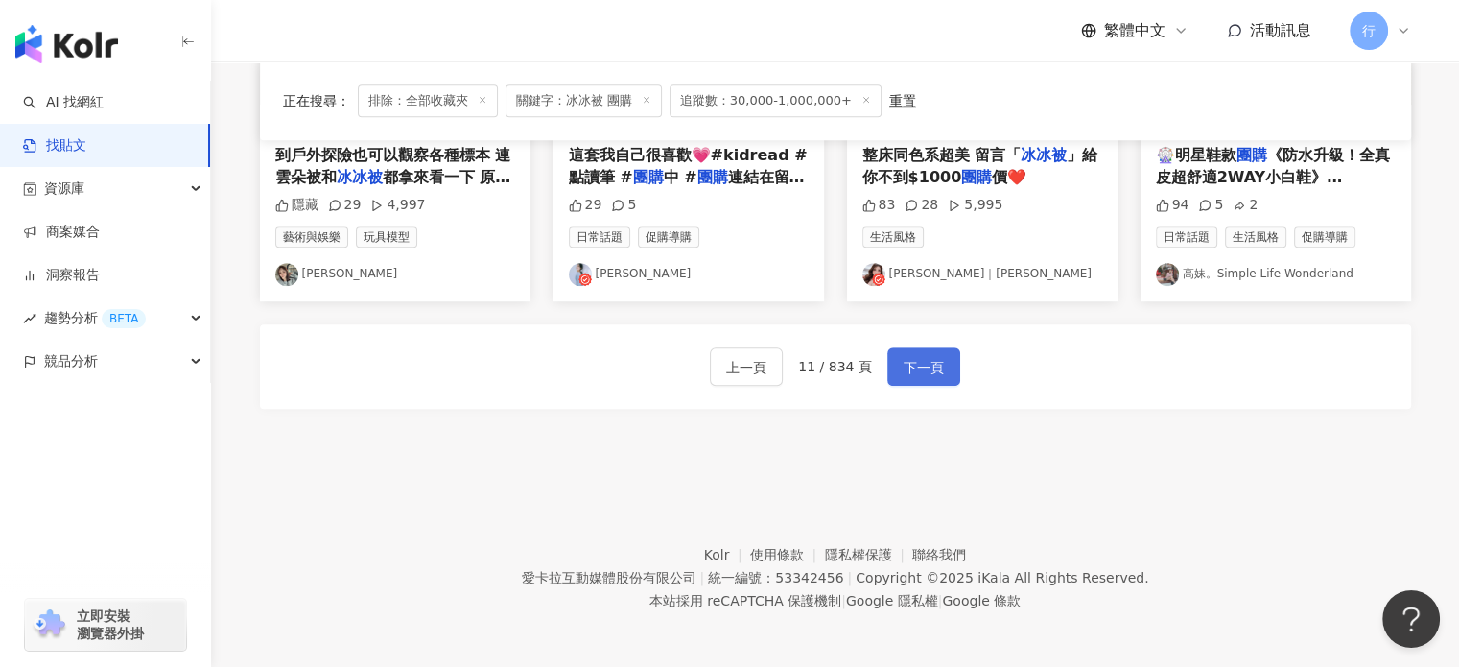
click at [918, 366] on span "下一頁" at bounding box center [924, 367] width 40 height 23
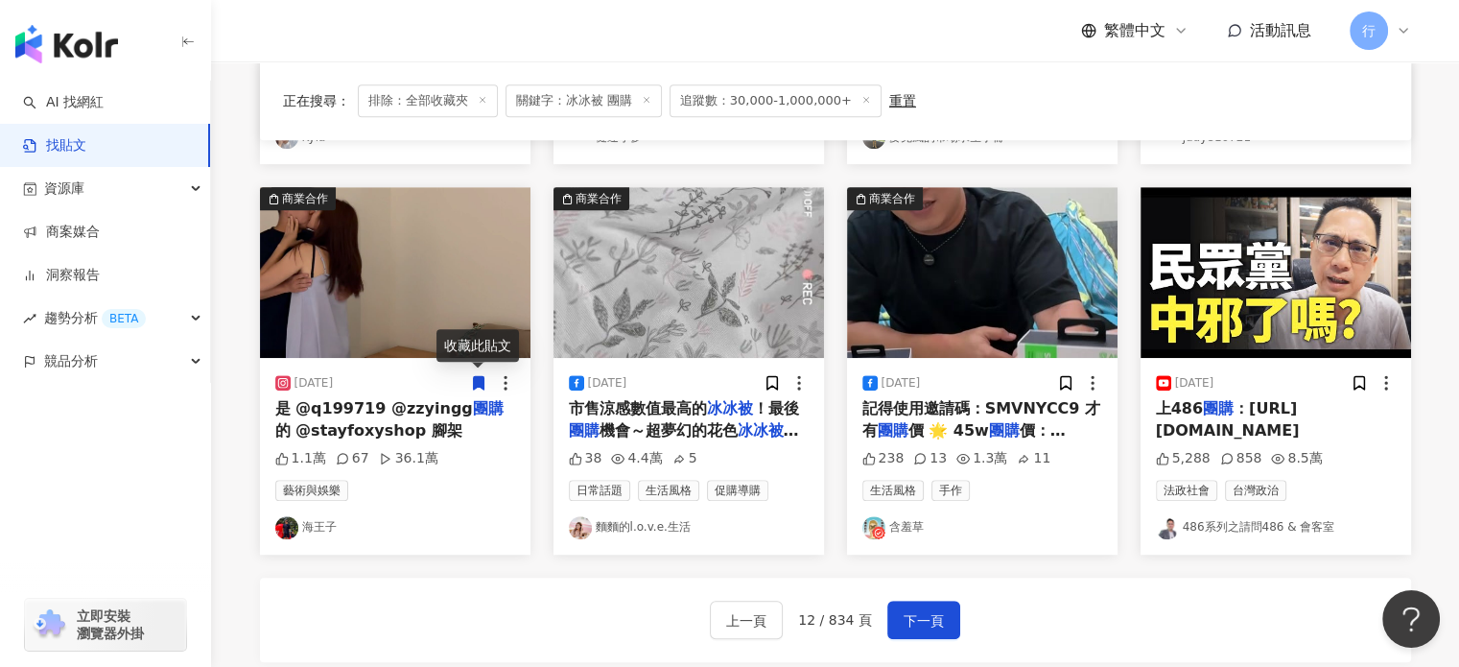
scroll to position [1079, 0]
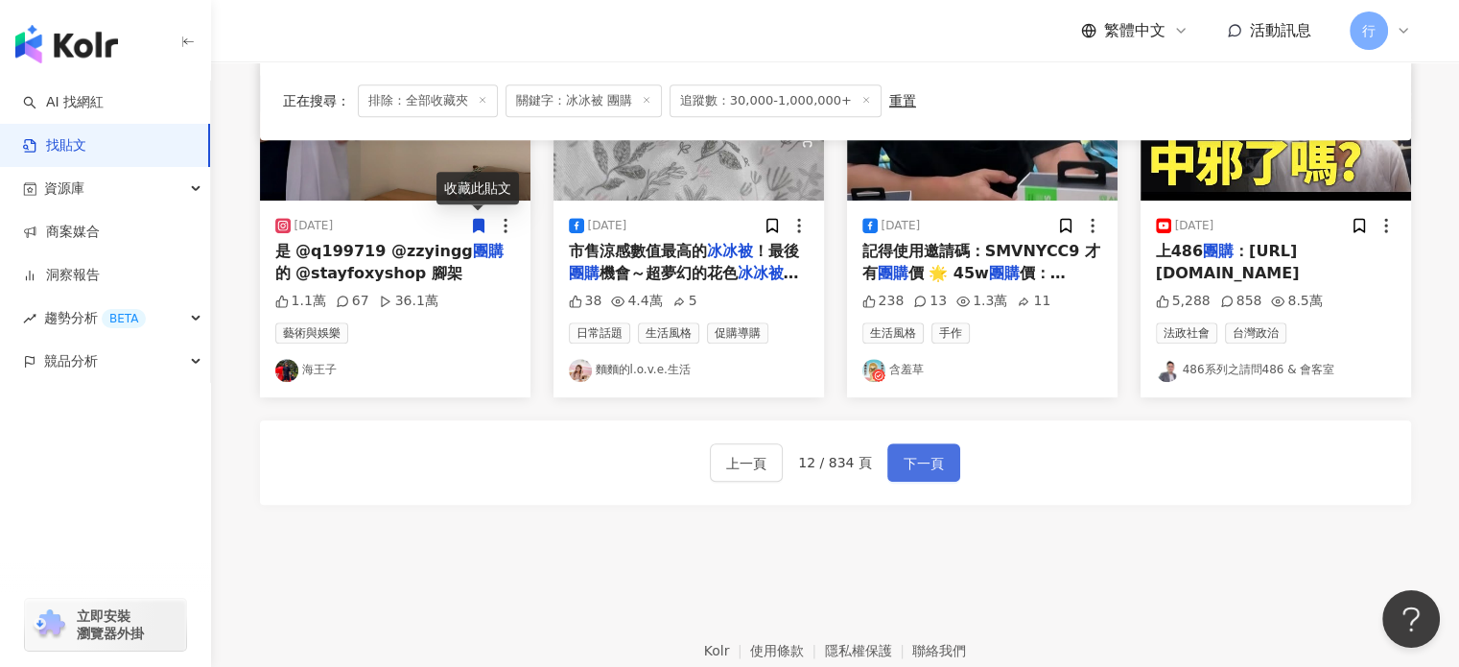
click at [909, 463] on span "下一頁" at bounding box center [924, 463] width 40 height 23
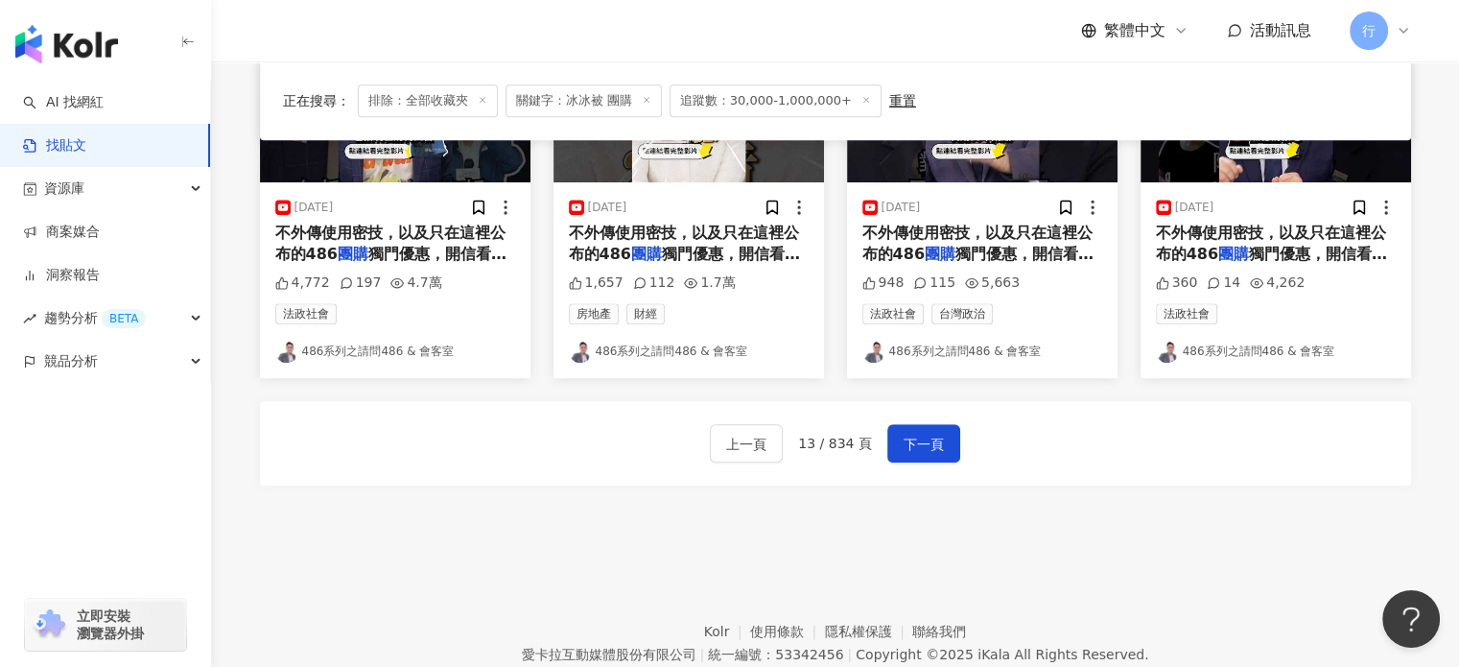
scroll to position [1175, 0]
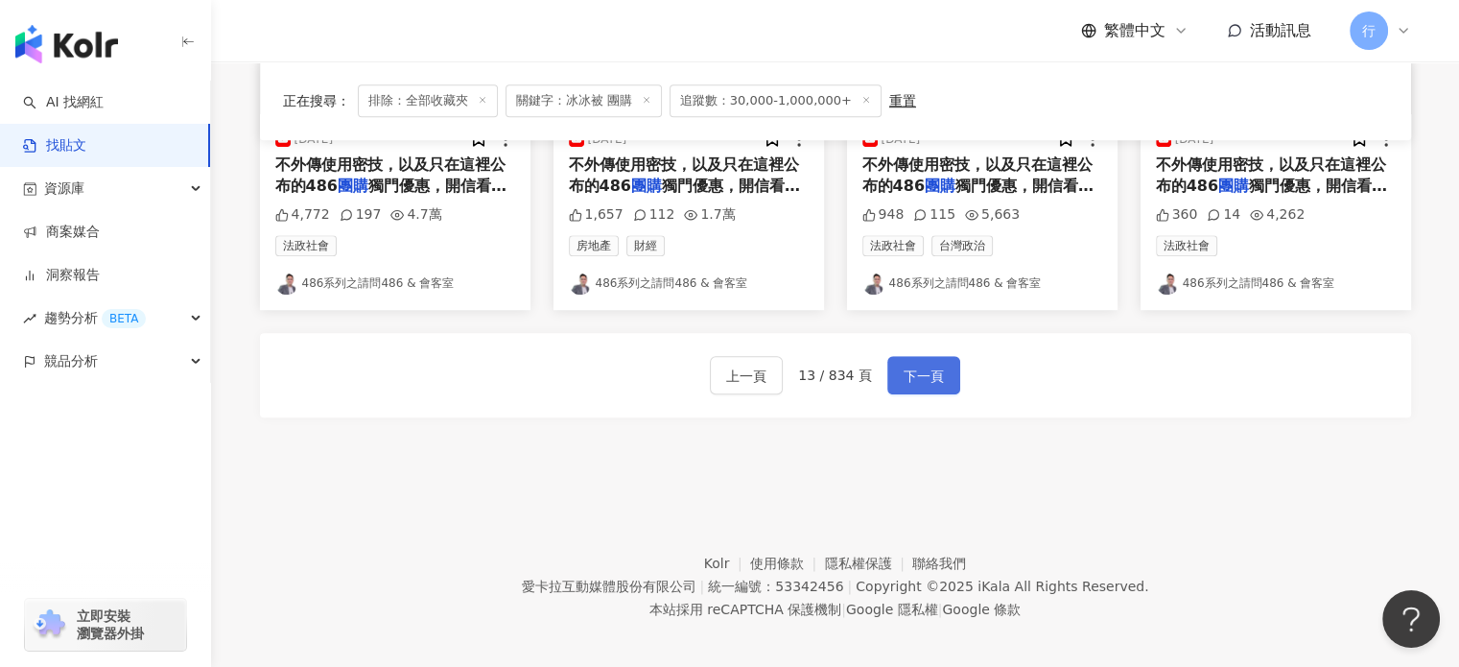
click at [943, 373] on button "下一頁" at bounding box center [923, 375] width 73 height 38
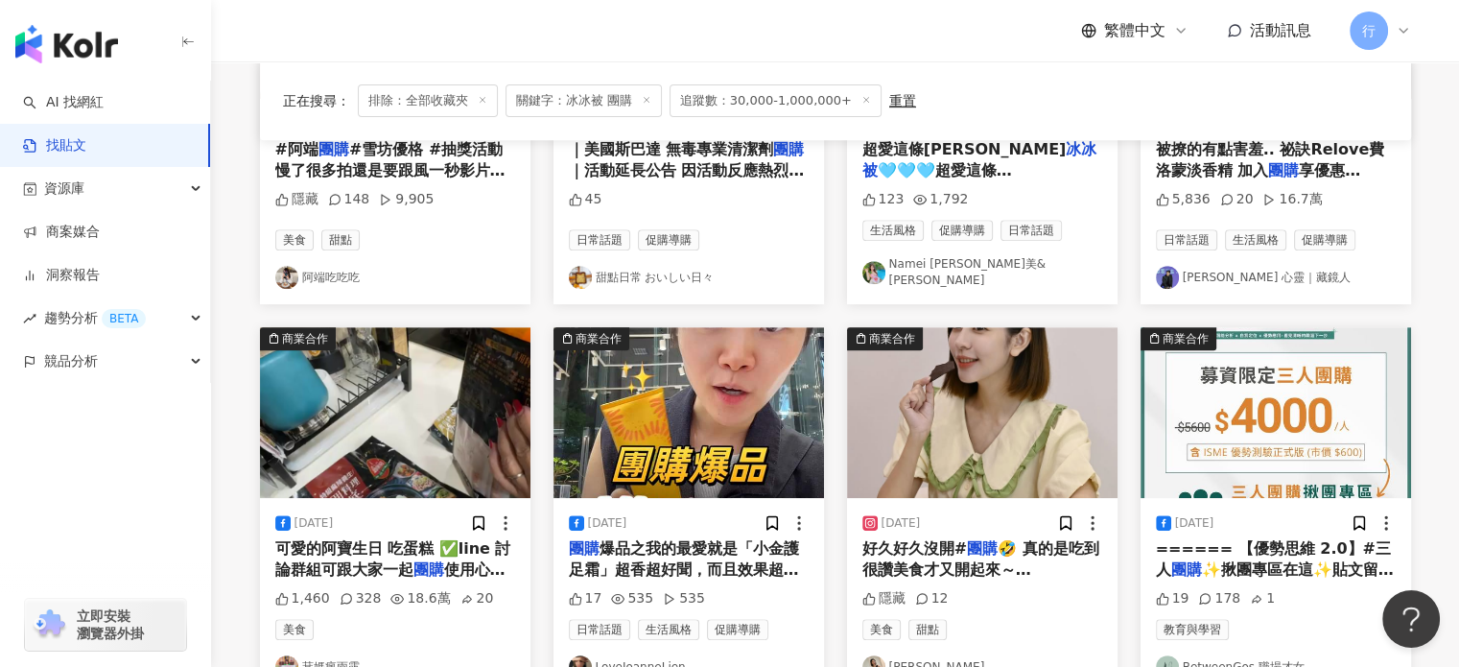
scroll to position [1079, 0]
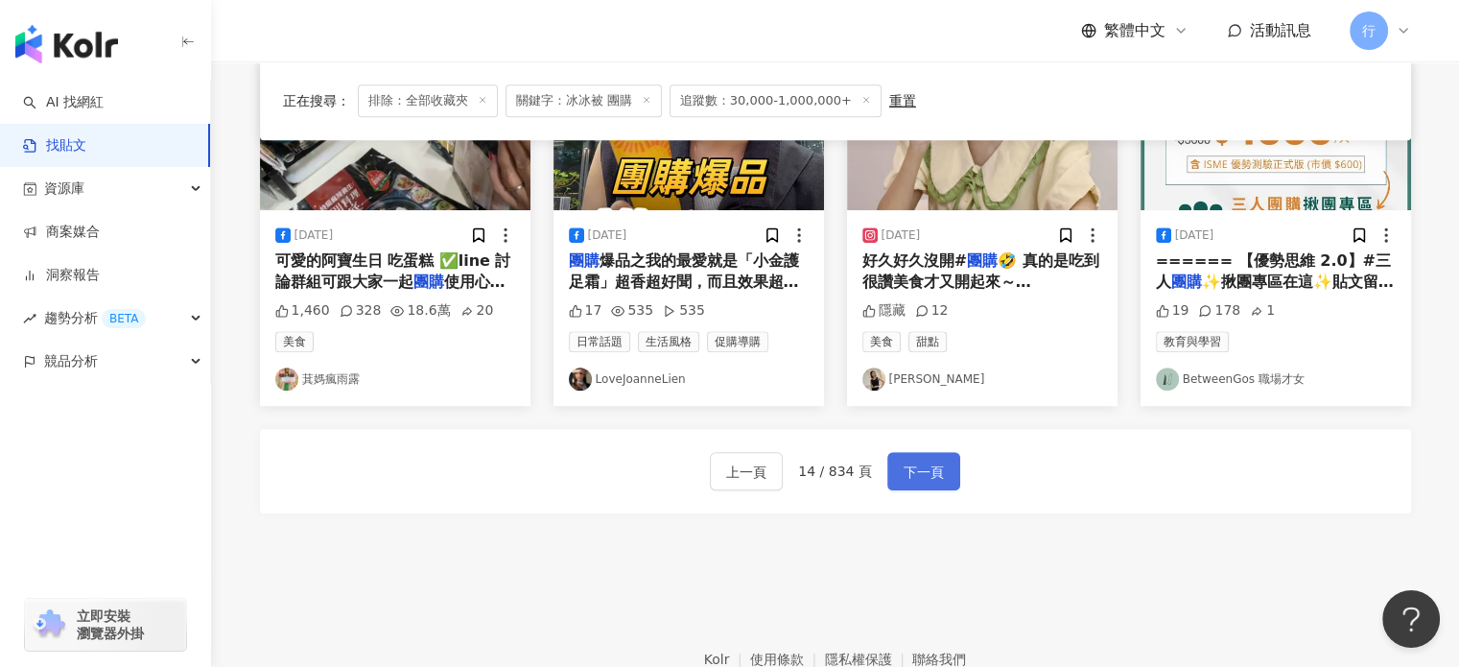
click at [926, 471] on span "下一頁" at bounding box center [924, 471] width 40 height 23
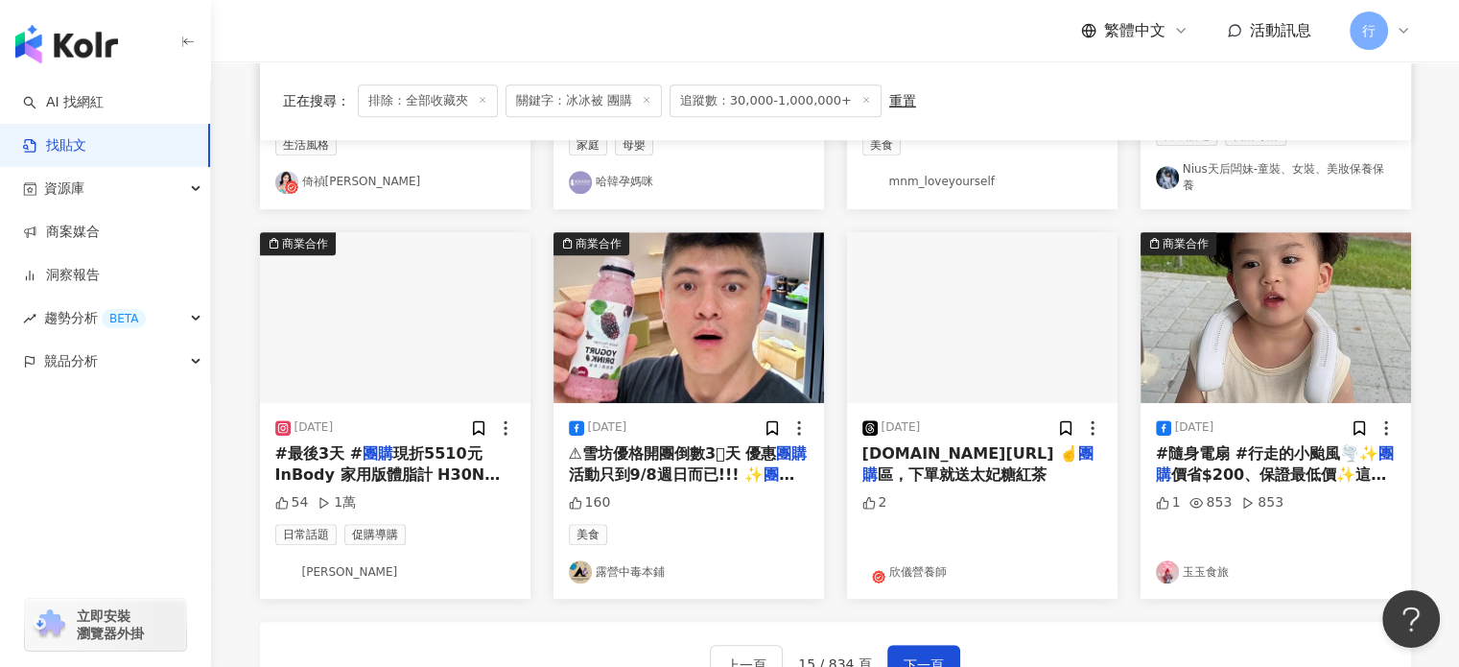
scroll to position [897, 0]
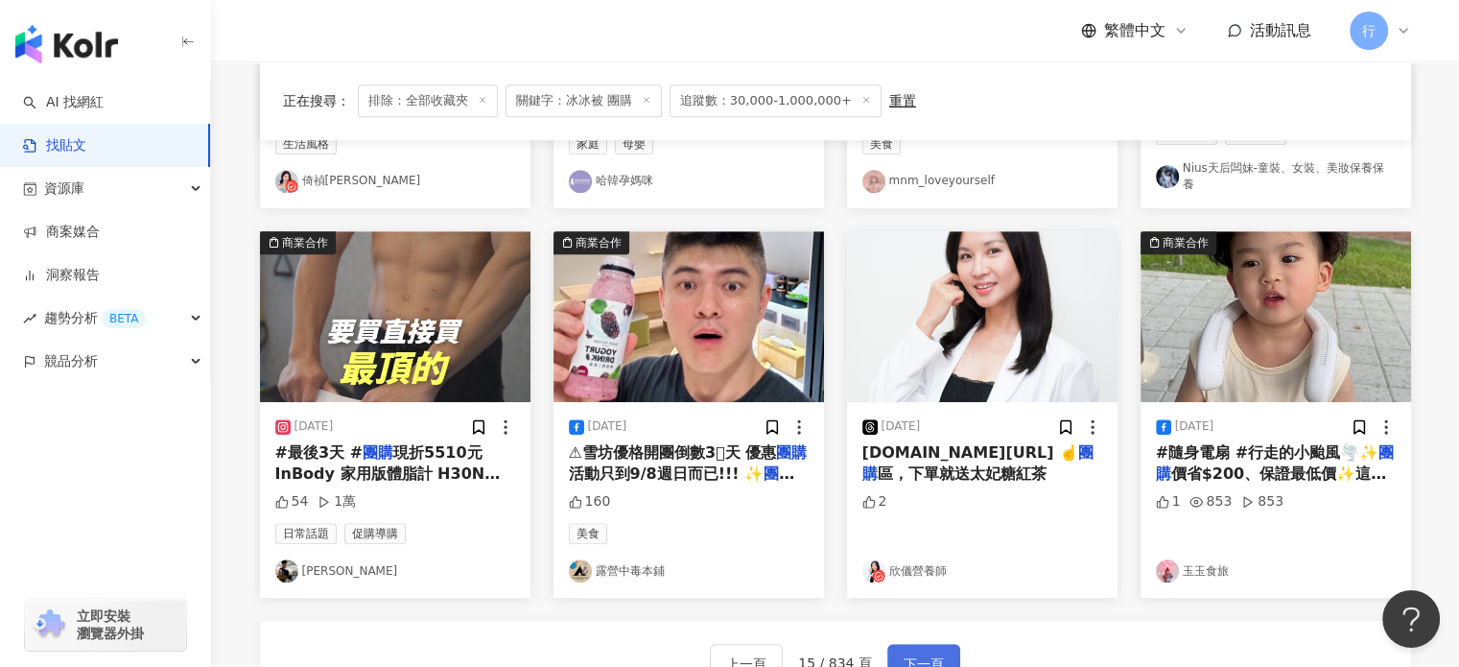
click at [925, 652] on span "下一頁" at bounding box center [924, 663] width 40 height 23
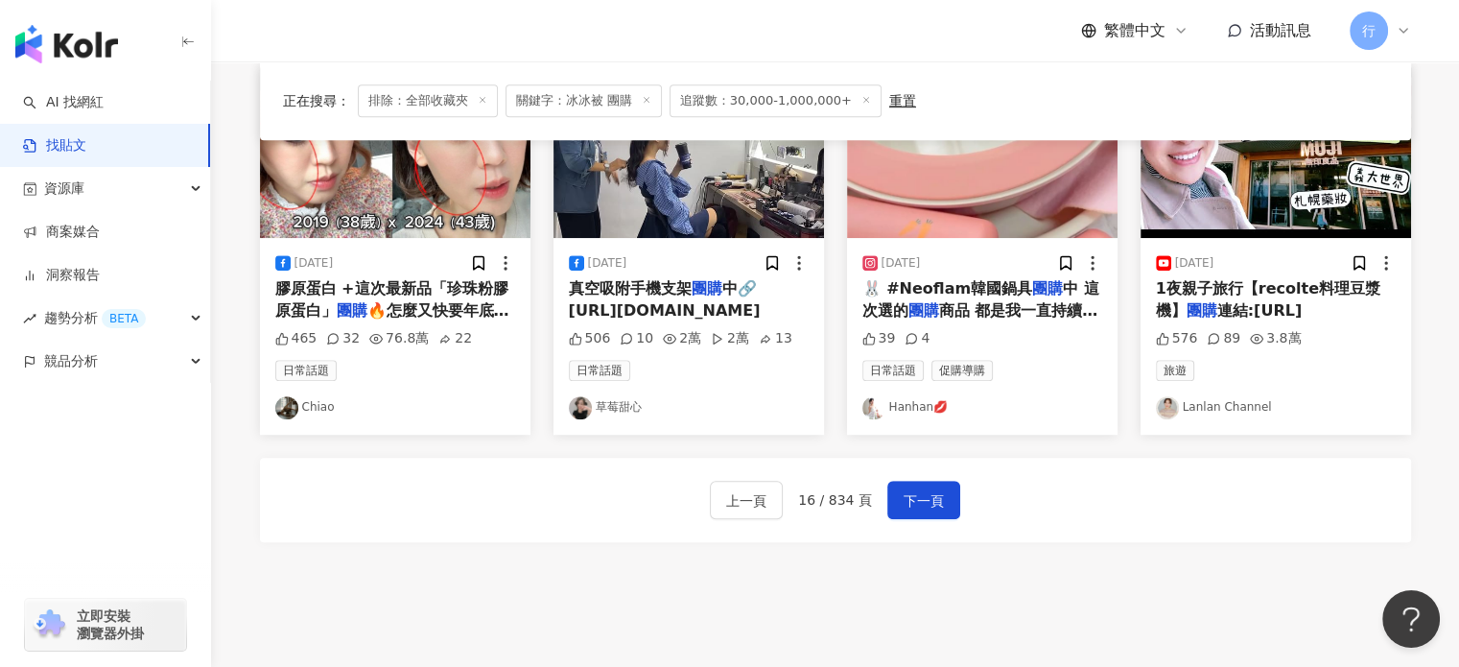
scroll to position [1175, 0]
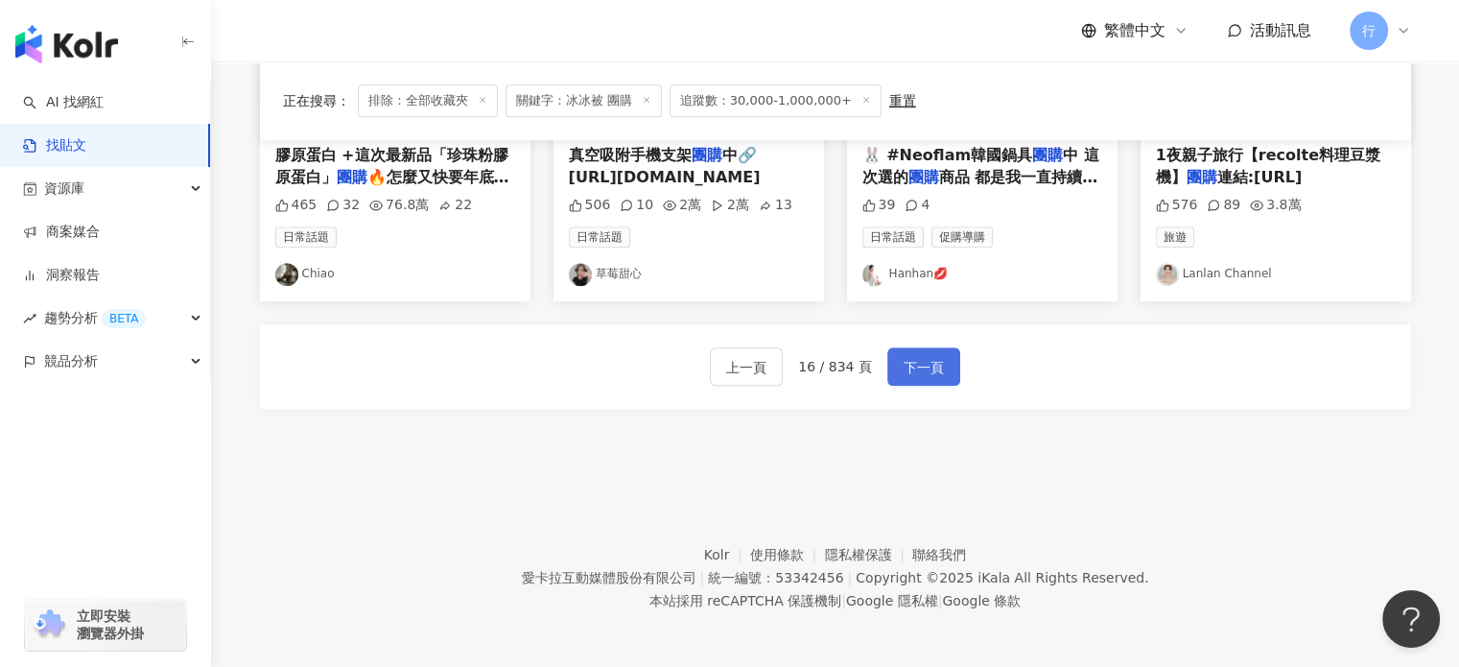
click at [911, 369] on span "下一頁" at bounding box center [924, 367] width 40 height 23
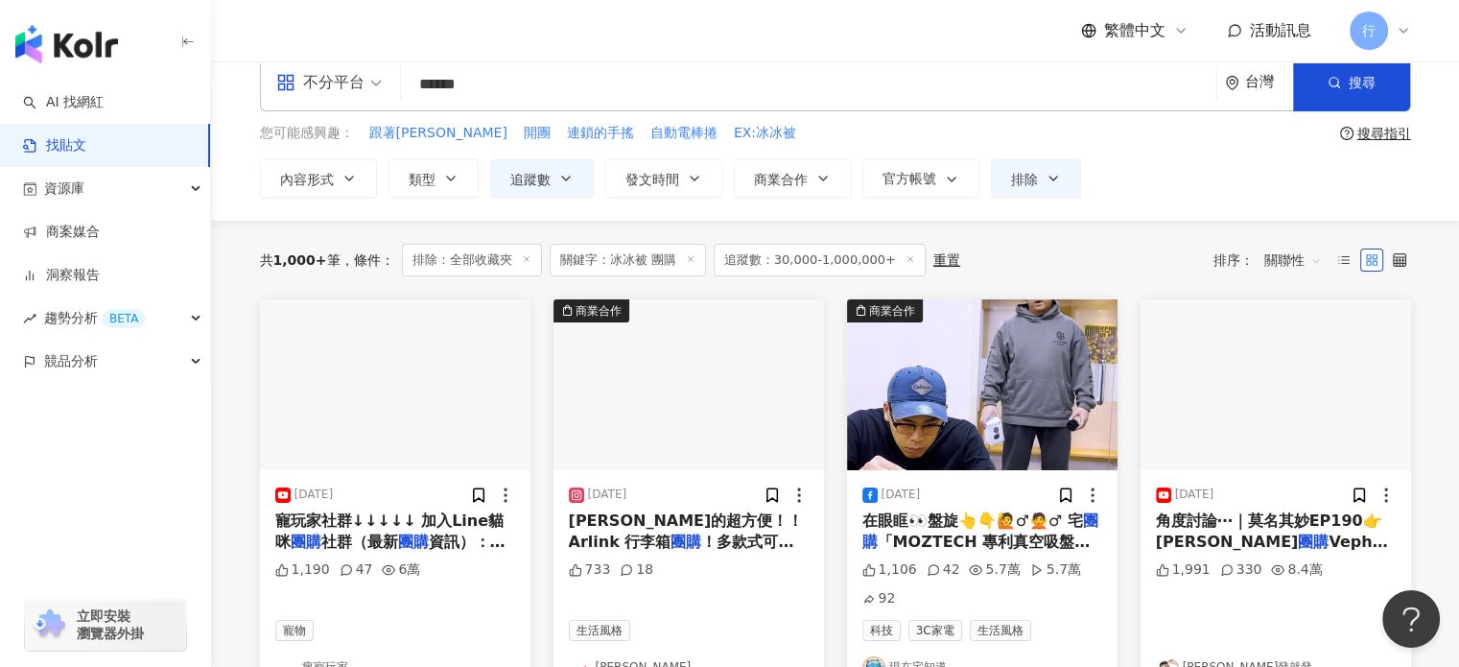
scroll to position [0, 0]
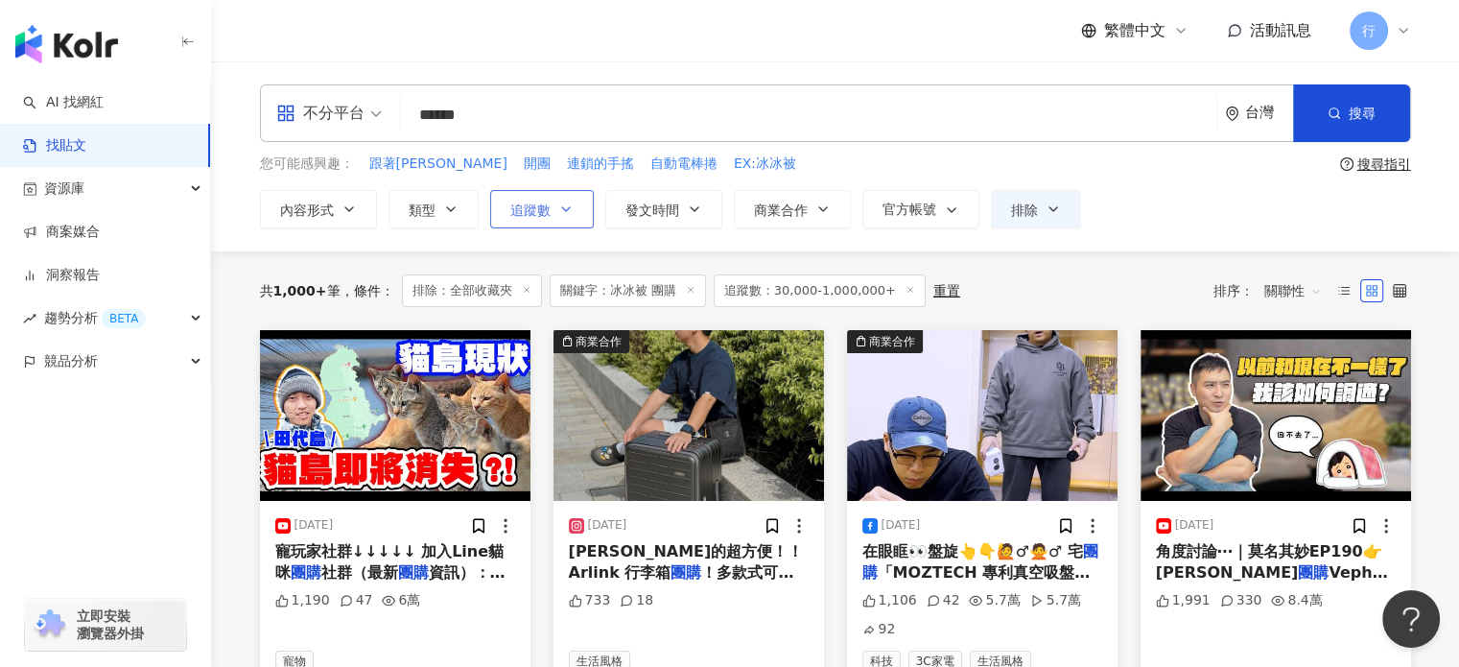
click at [565, 217] on button "追蹤數" at bounding box center [542, 209] width 104 height 38
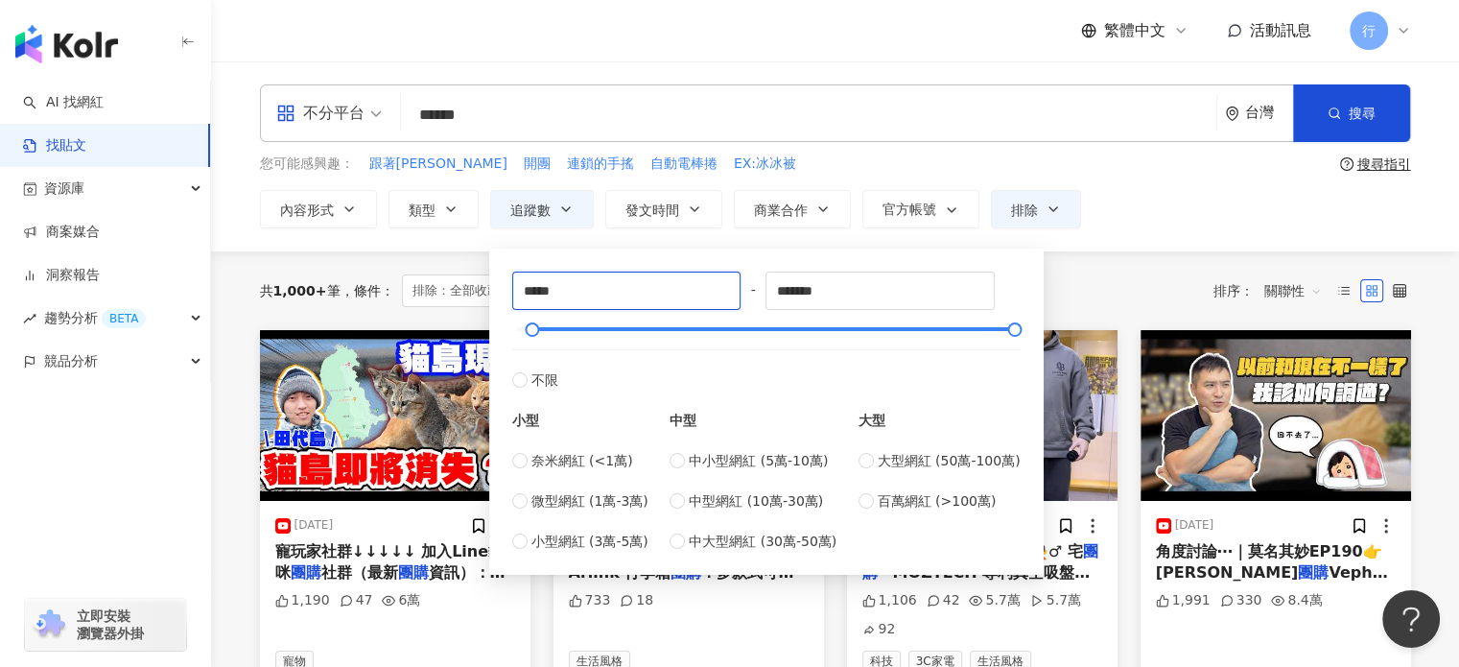
drag, startPoint x: 597, startPoint y: 290, endPoint x: 453, endPoint y: 297, distance: 144.1
type input "*"
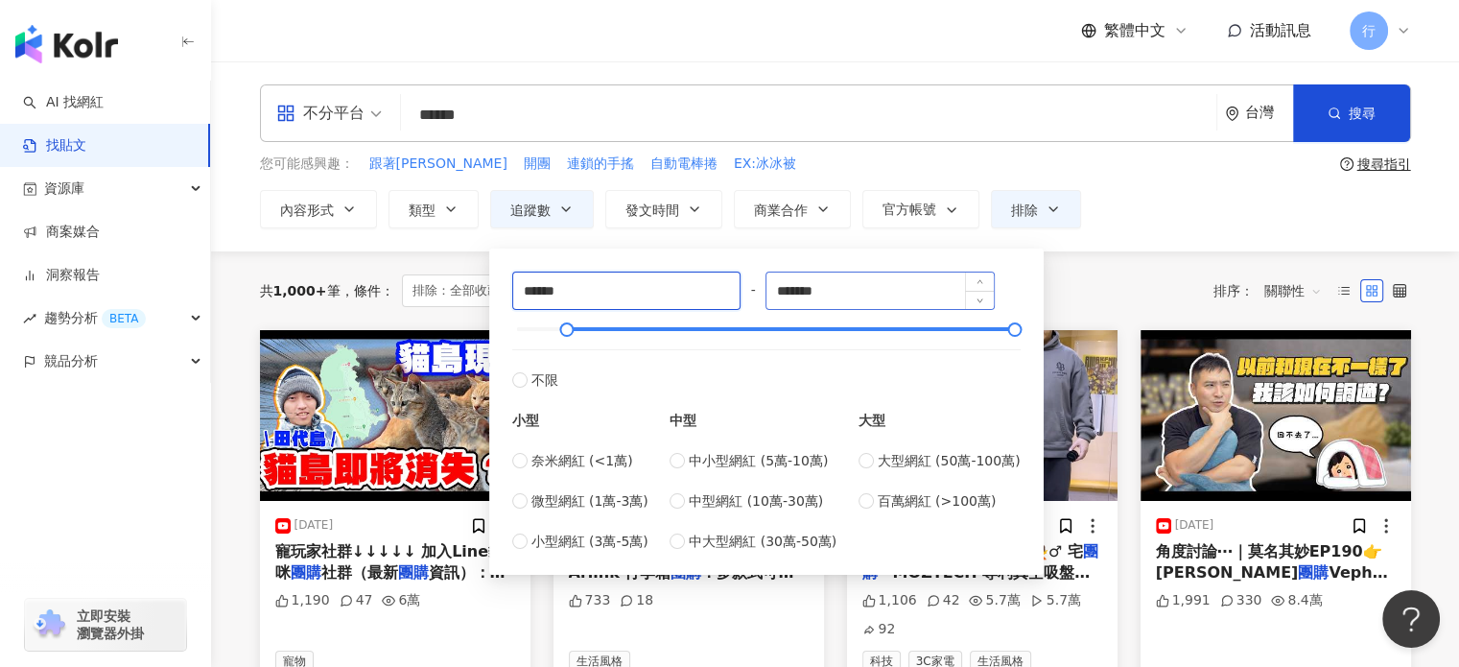
type input "******"
click at [836, 304] on input "*******" at bounding box center [879, 290] width 227 height 36
type input "*********"
click at [776, 254] on div "****** - ********* 不限 小型 奈米網紅 (<1萬) 微型網紅 (1萬-3萬) 小型網紅 (3萬-5萬) 中型 中小型網紅 (5萬-10萬)…" at bounding box center [766, 411] width 554 height 326
click at [1191, 187] on div "不分平台 ****** 台灣 搜尋 searchOperator 插入語法 完全符合 "" 聯集 OR 交集 AND 排除 - 群組 {} 您可能感興趣： 跟…" at bounding box center [836, 156] width 1228 height 144
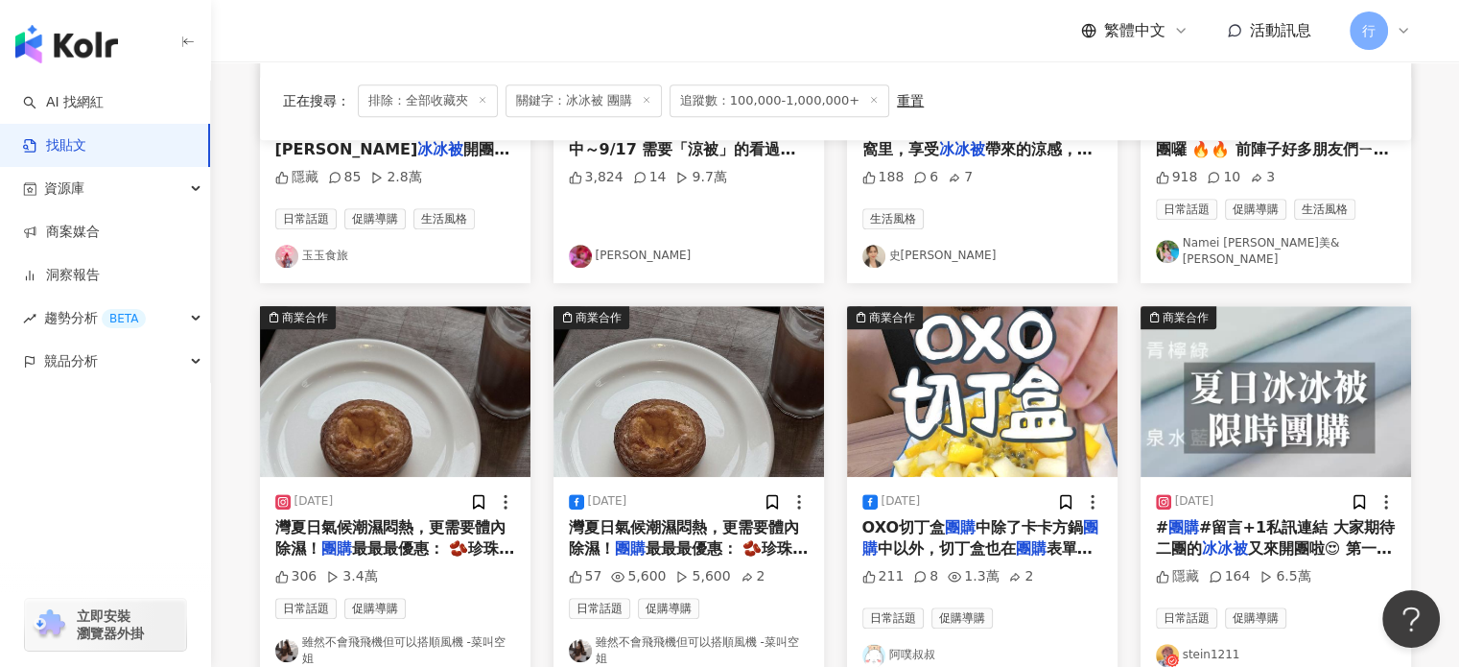
scroll to position [931, 0]
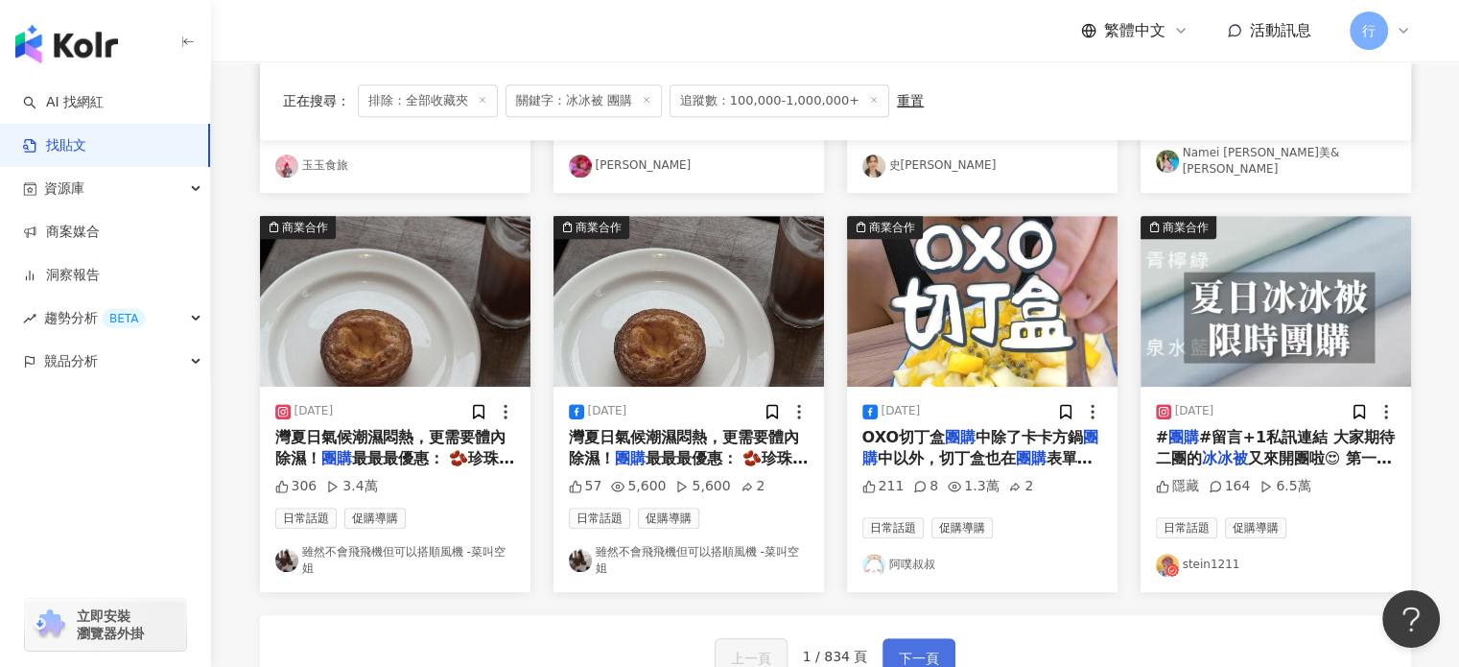
click at [929, 646] on span "下一頁" at bounding box center [919, 657] width 40 height 23
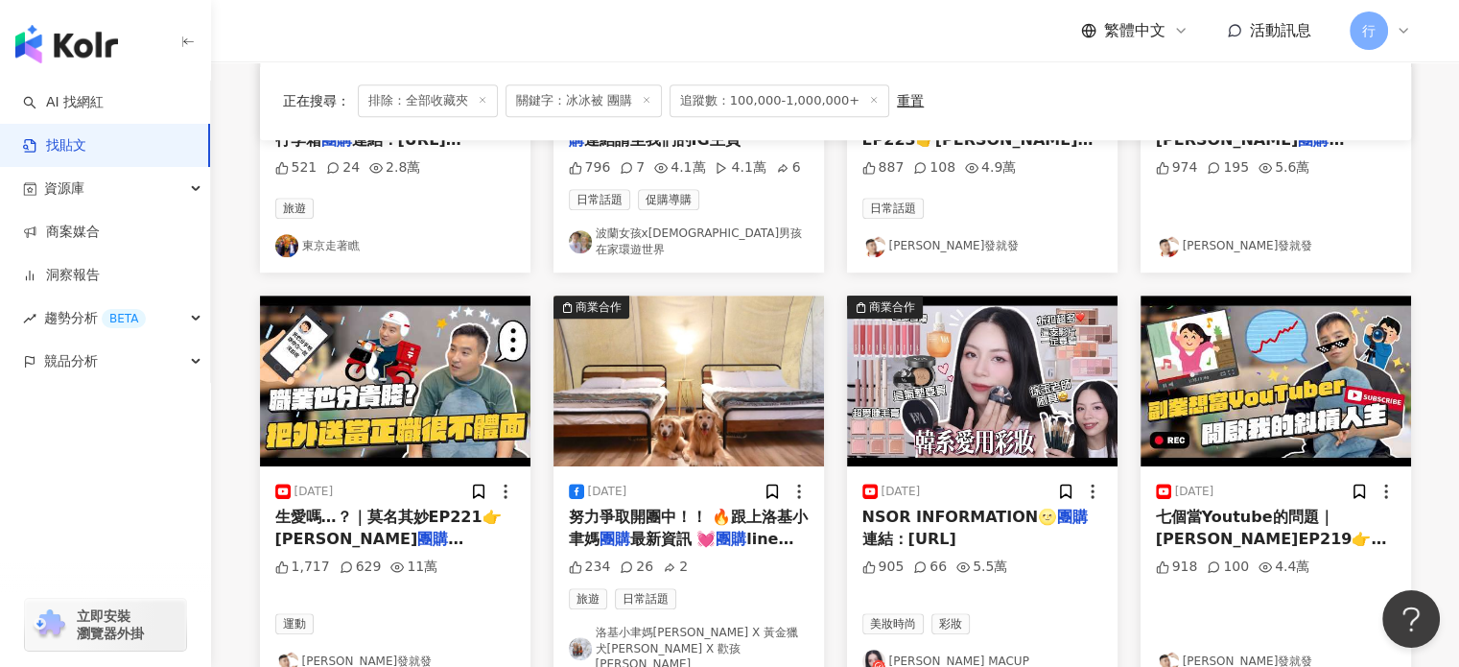
scroll to position [1055, 0]
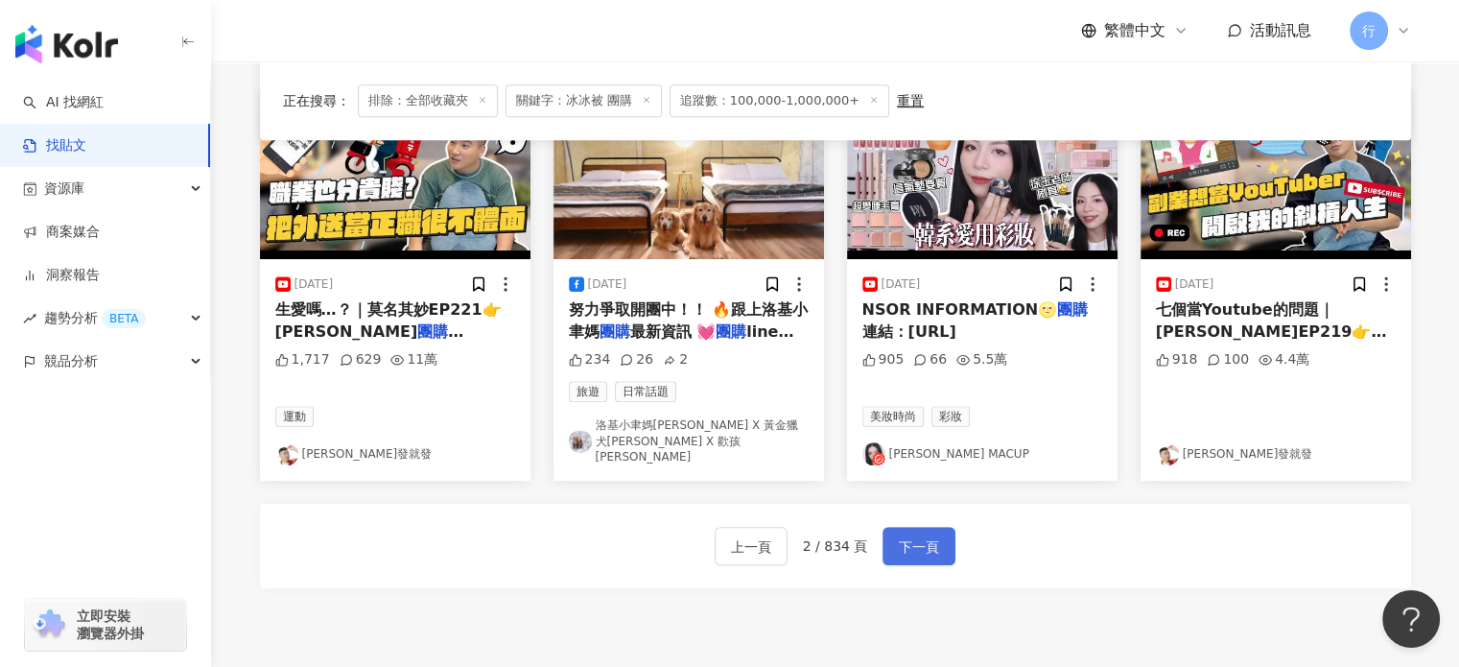
click at [900, 535] on span "下一頁" at bounding box center [919, 546] width 40 height 23
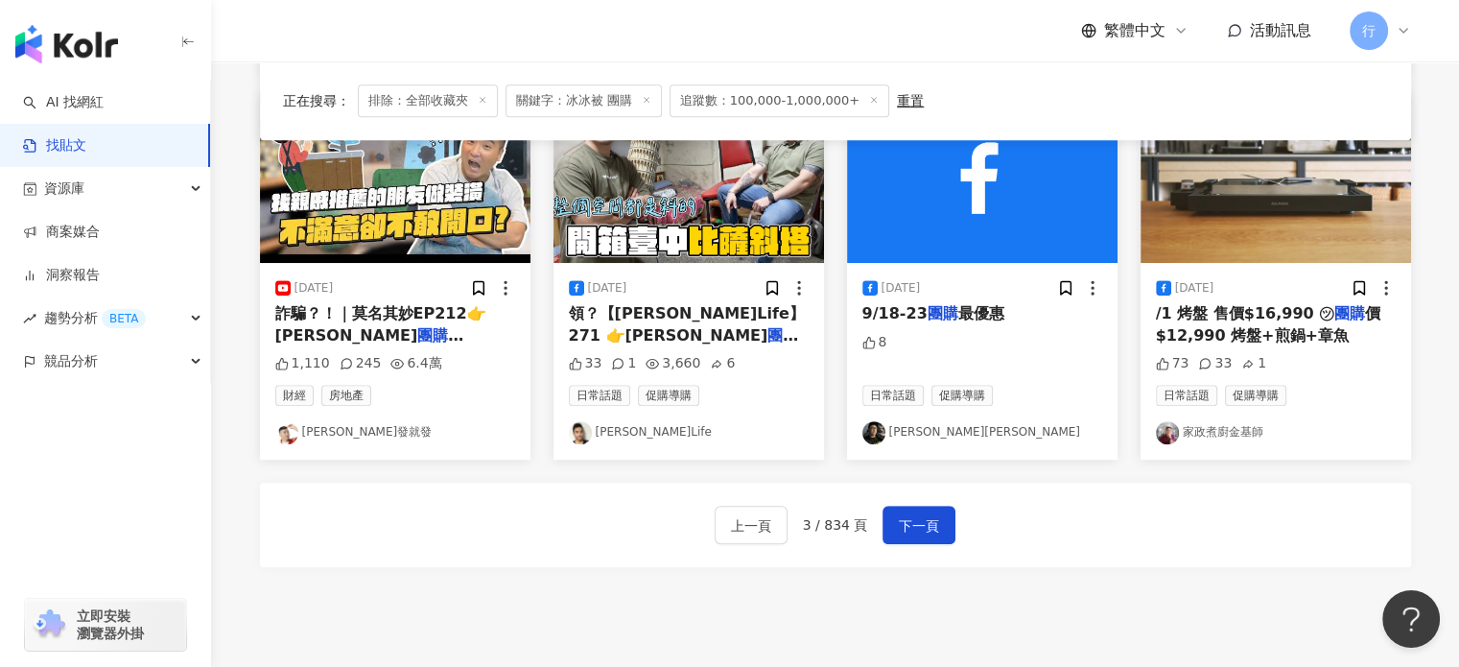
scroll to position [1132, 0]
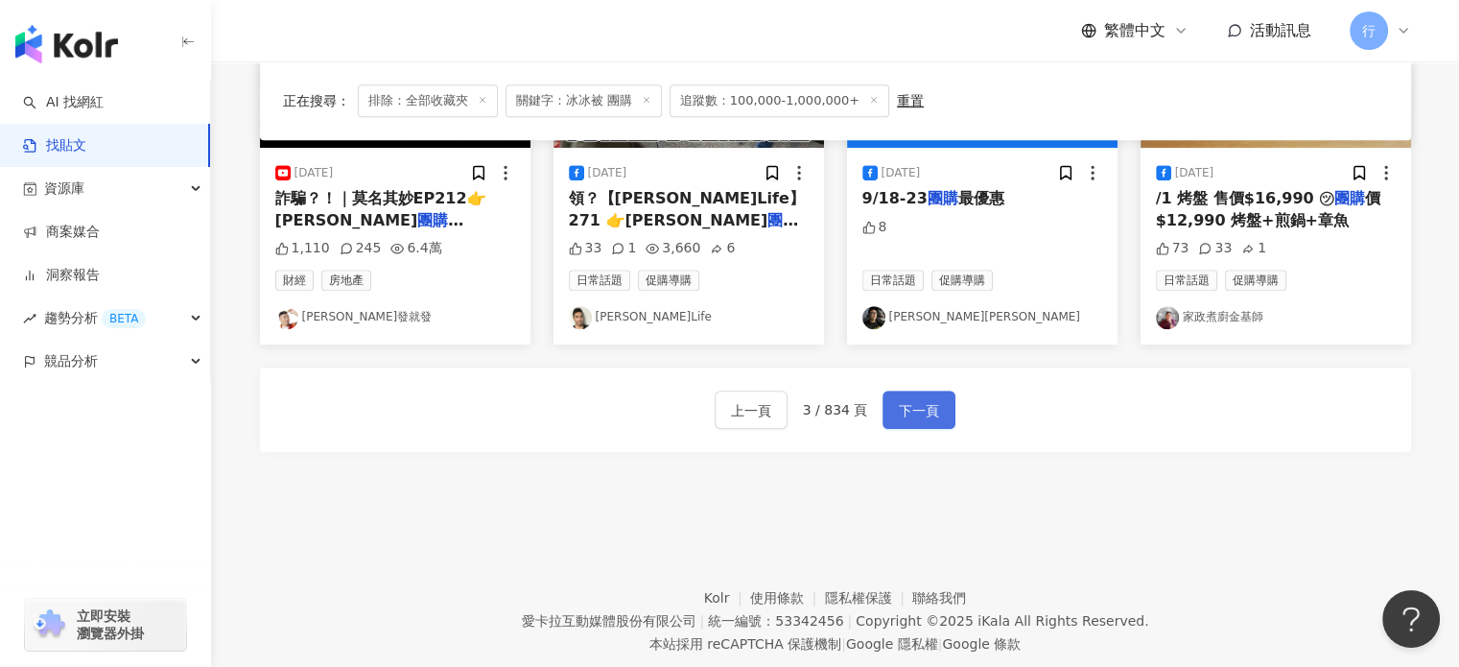
click at [928, 410] on span "下一頁" at bounding box center [919, 410] width 40 height 23
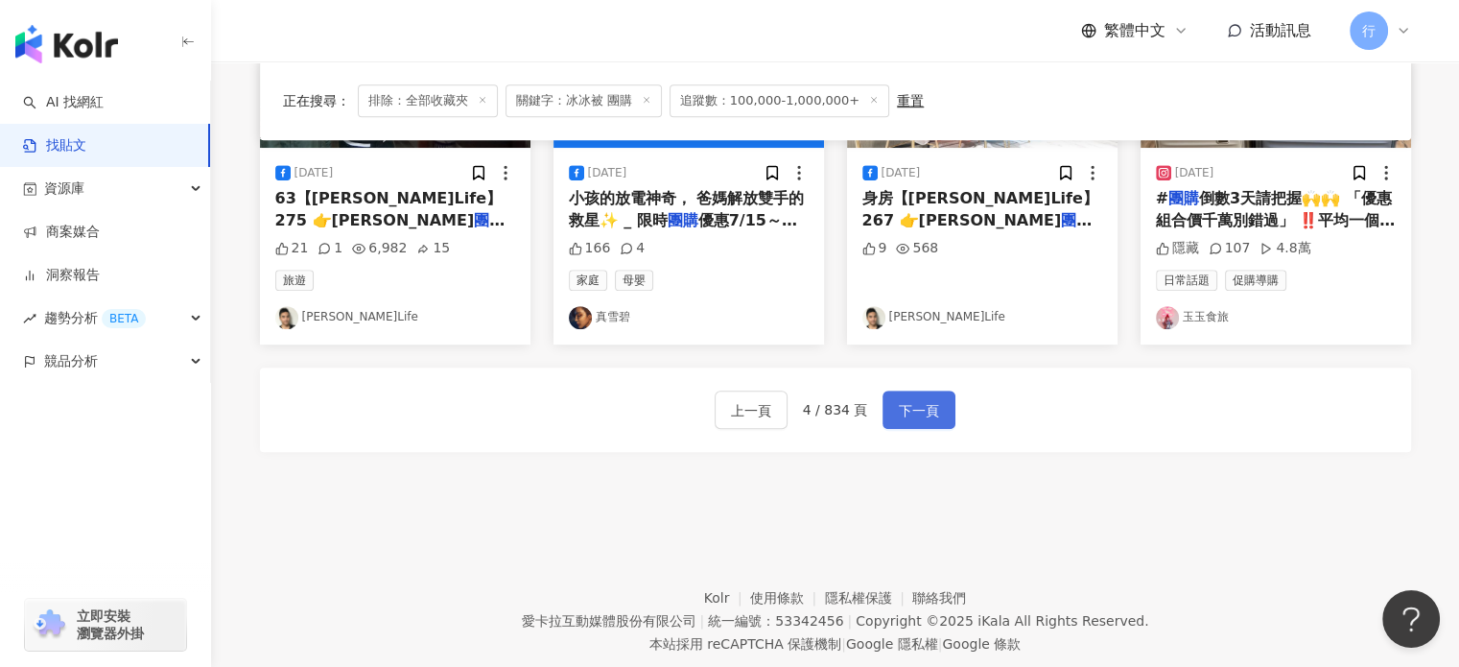
click at [891, 417] on button "下一頁" at bounding box center [918, 409] width 73 height 38
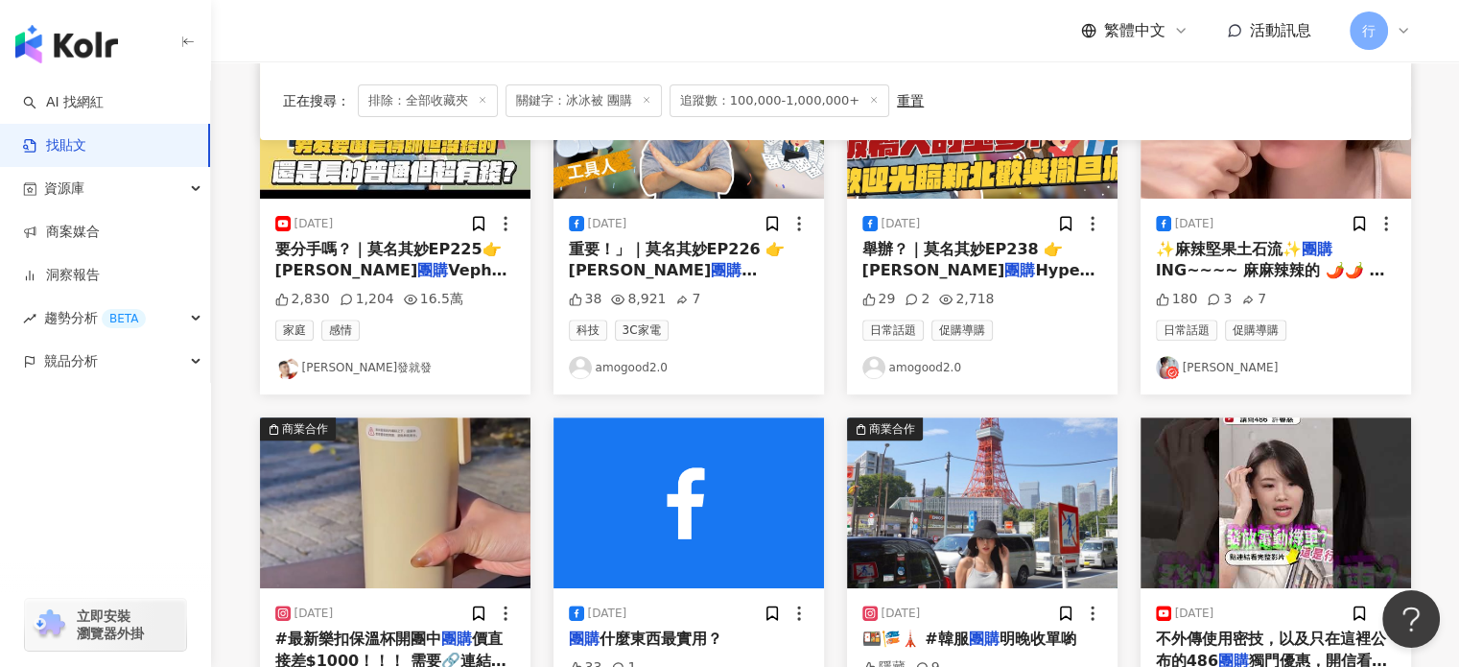
scroll to position [1055, 0]
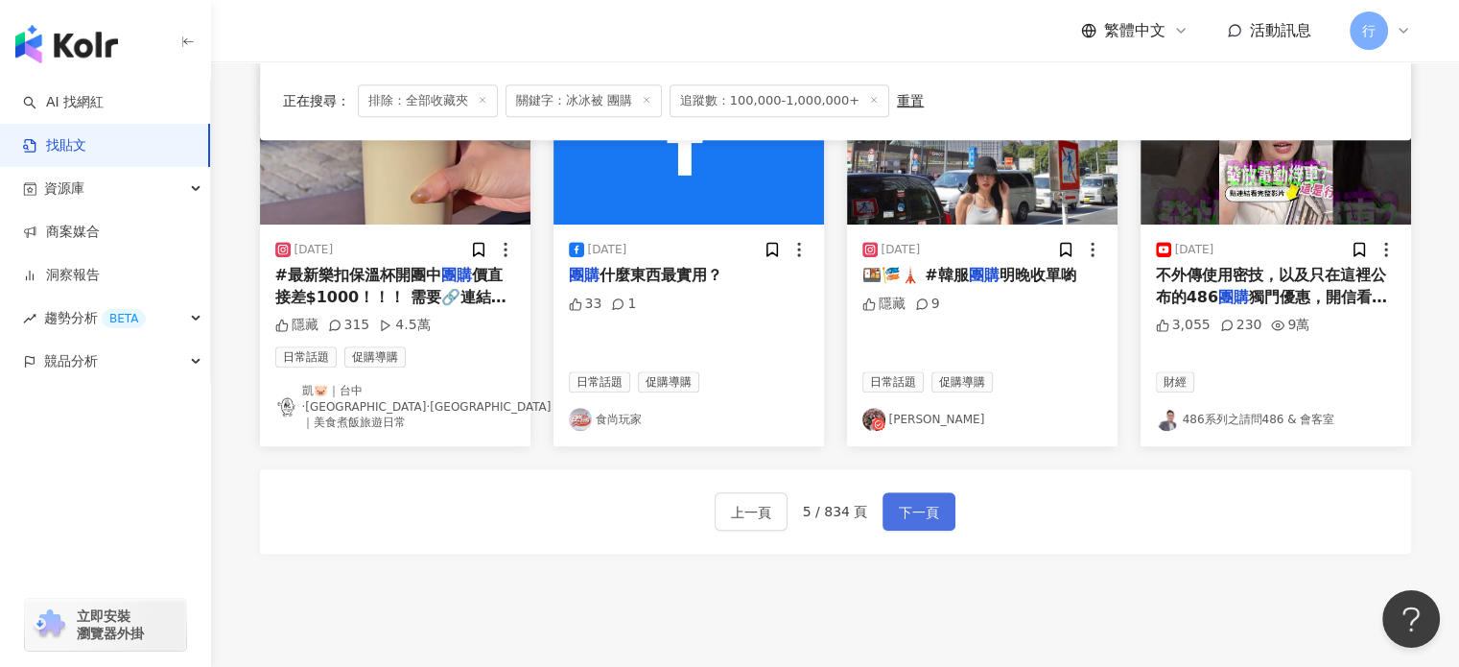
click at [934, 501] on span "下一頁" at bounding box center [919, 512] width 40 height 23
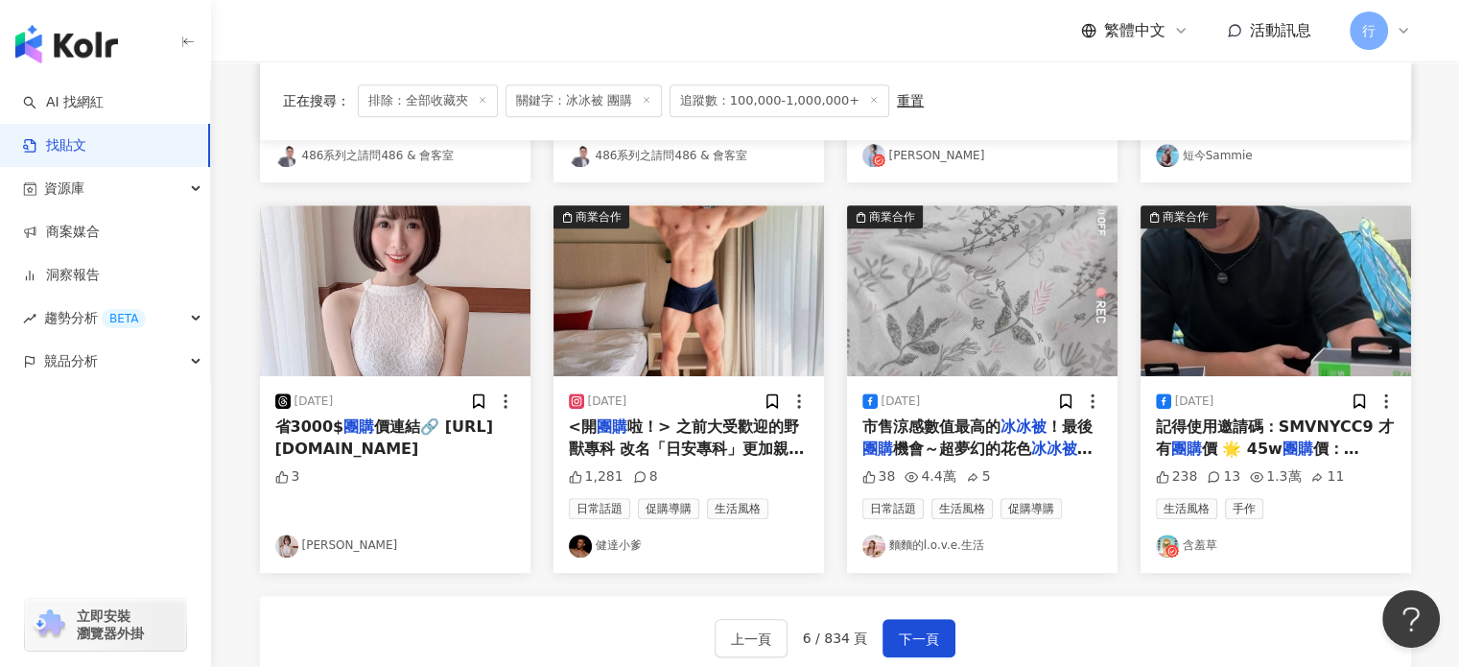
scroll to position [1151, 0]
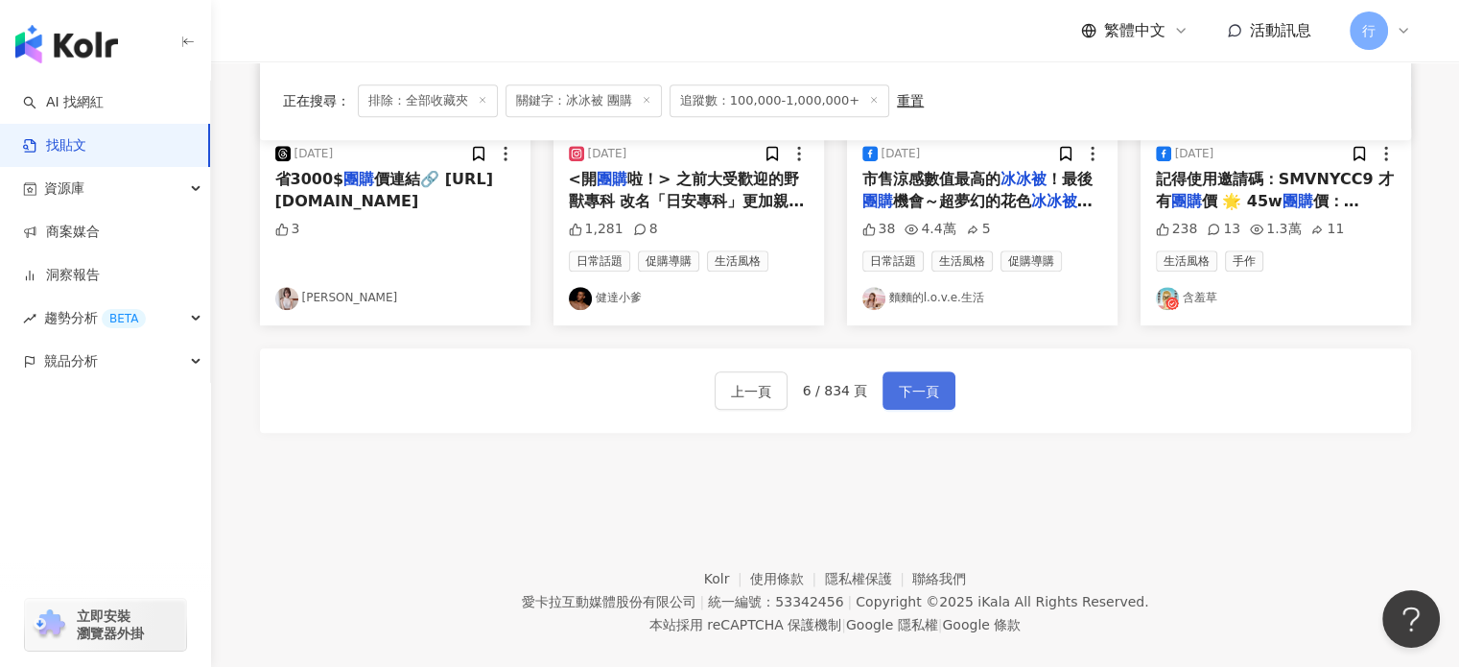
click at [916, 398] on span "下一頁" at bounding box center [919, 391] width 40 height 23
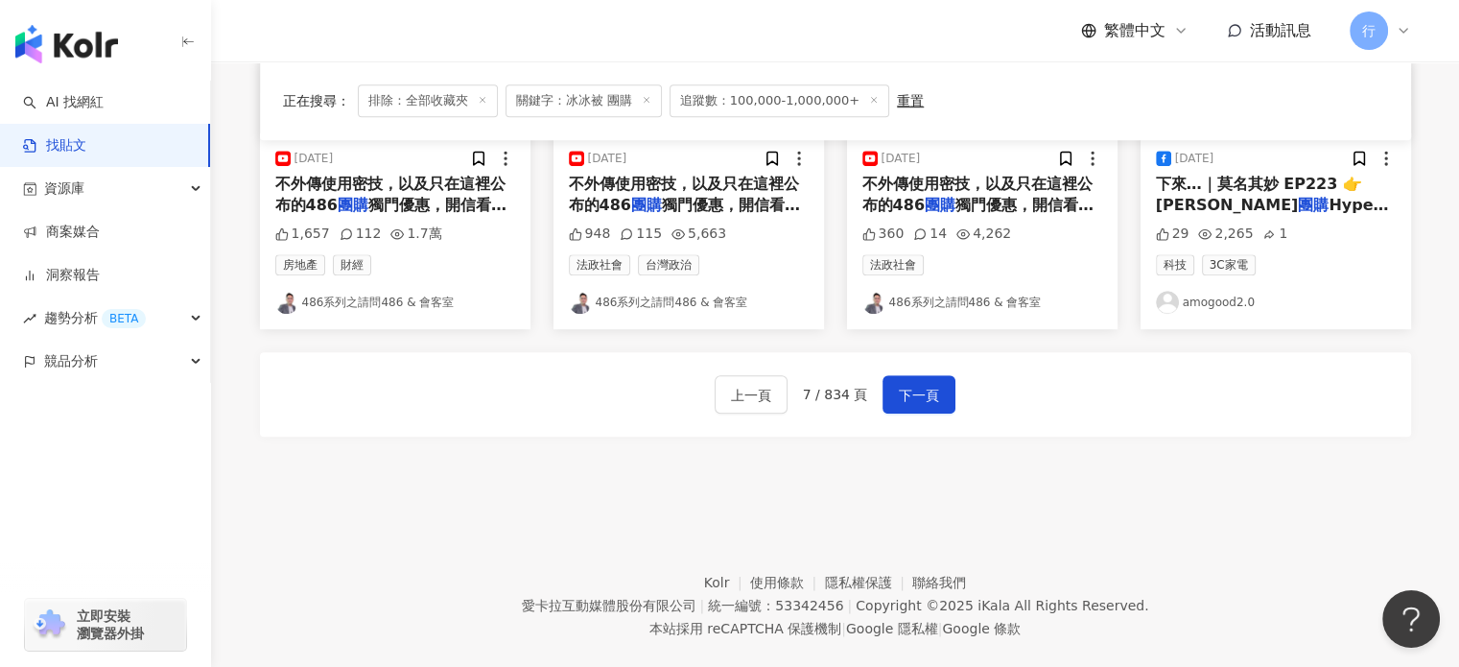
scroll to position [1175, 0]
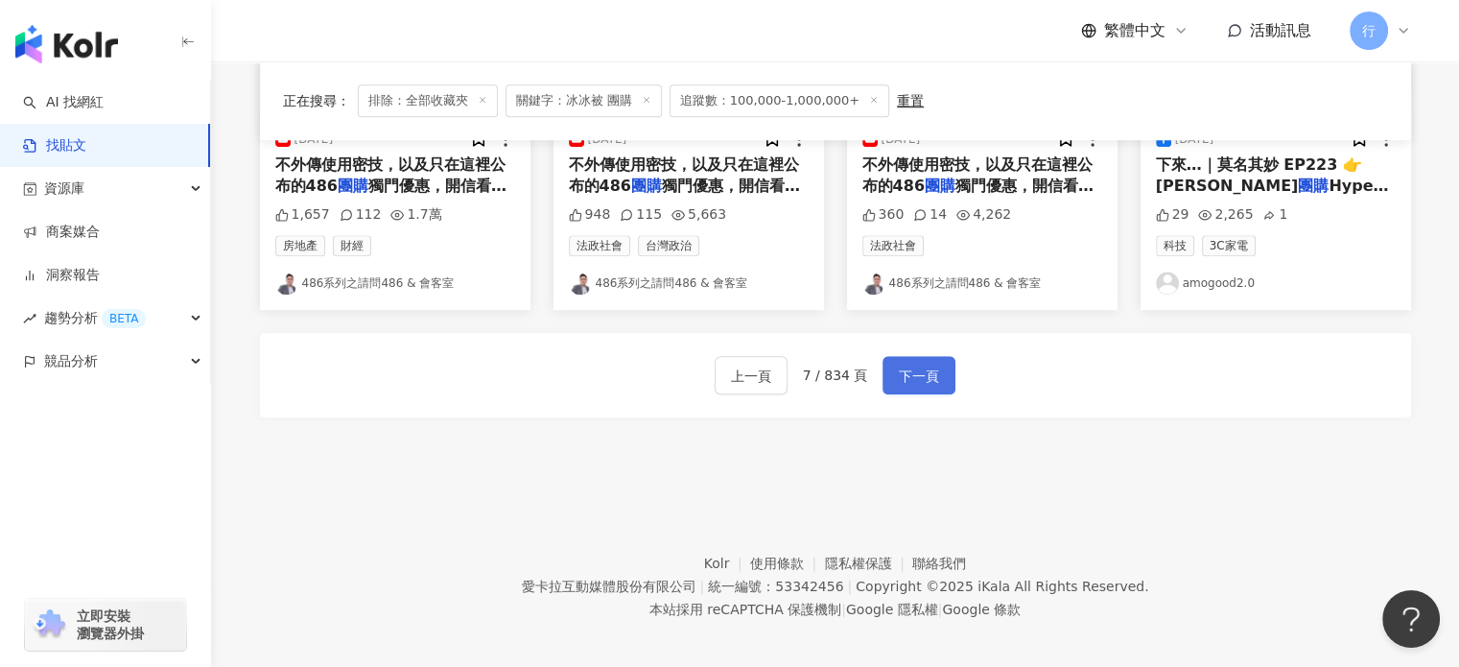
drag, startPoint x: 924, startPoint y: 352, endPoint x: 931, endPoint y: 362, distance: 12.3
click at [930, 364] on span "下一頁" at bounding box center [919, 375] width 40 height 23
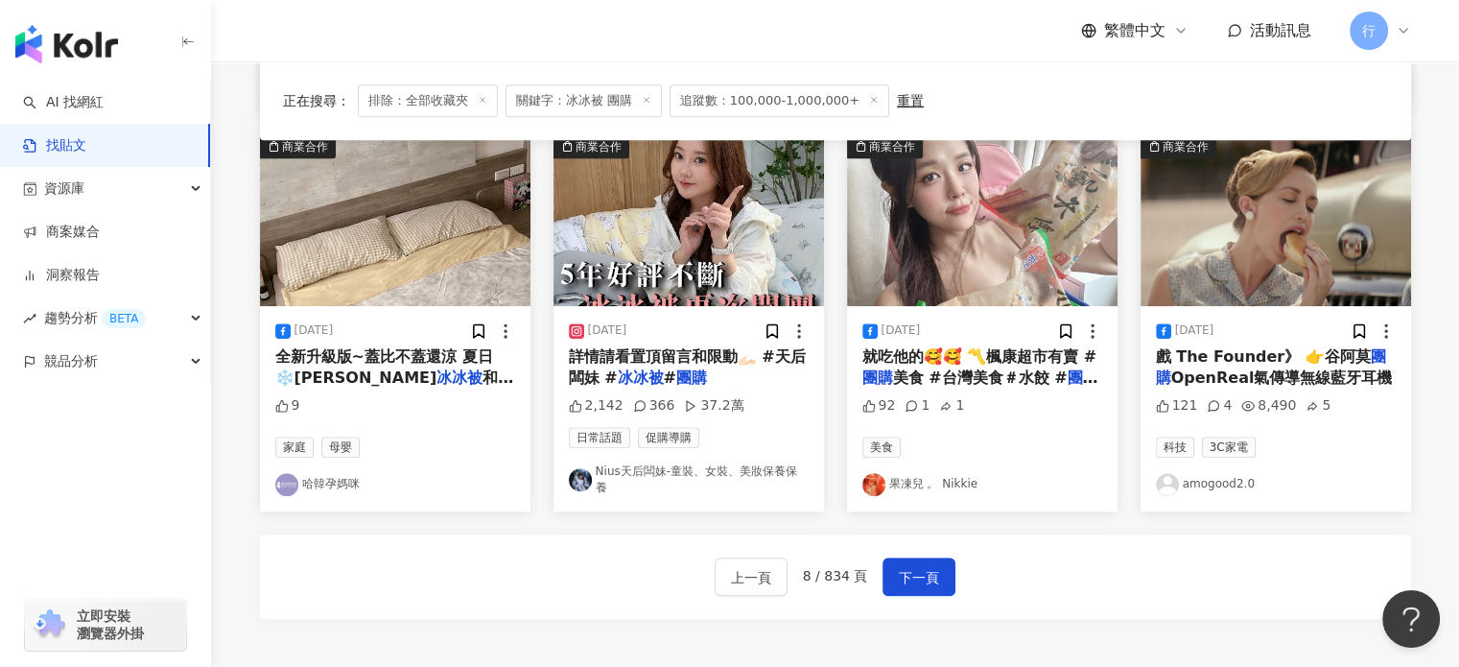
scroll to position [1185, 0]
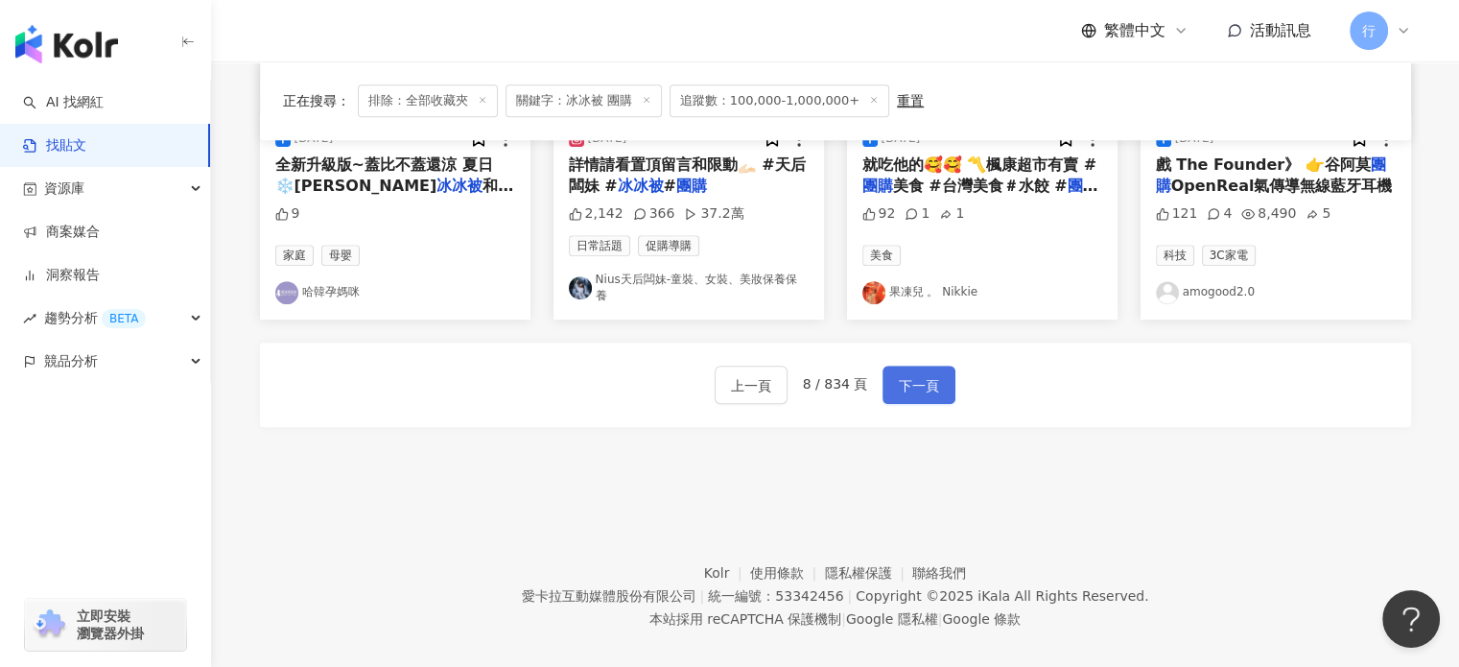
click at [914, 374] on span "下一頁" at bounding box center [919, 385] width 40 height 23
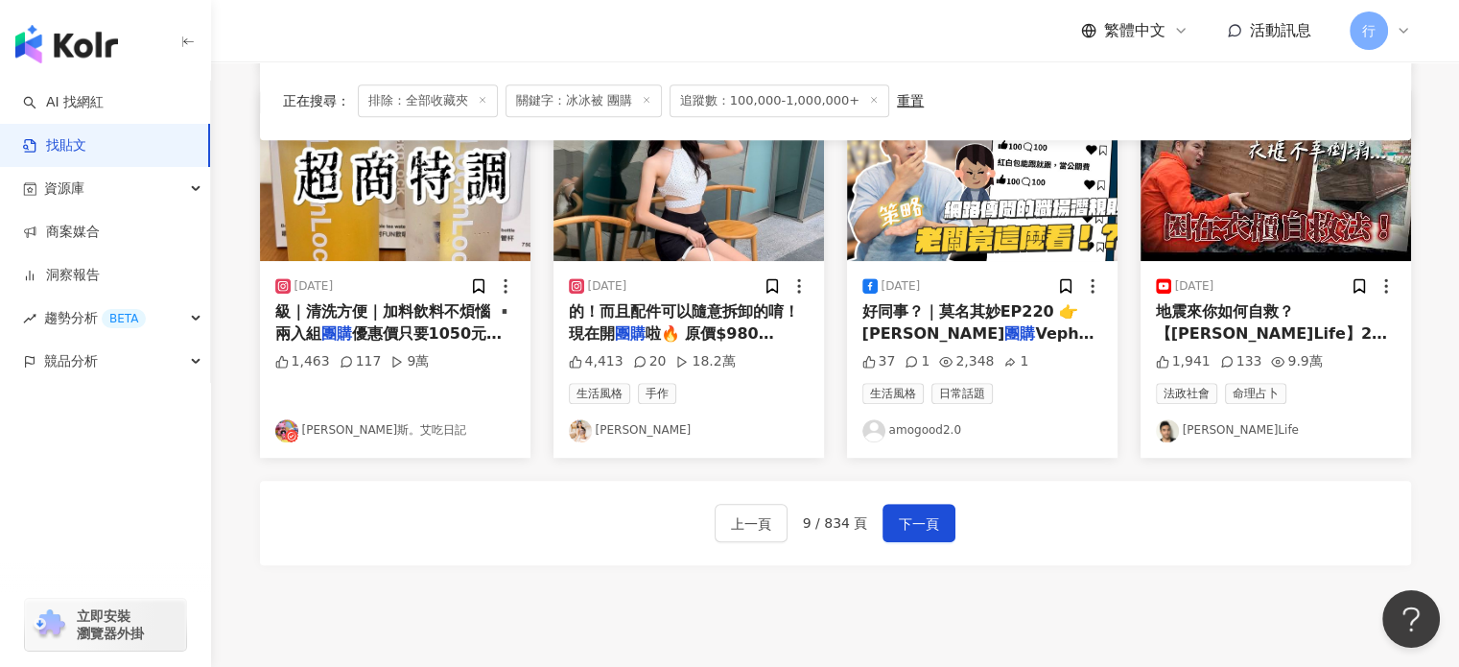
scroll to position [1175, 0]
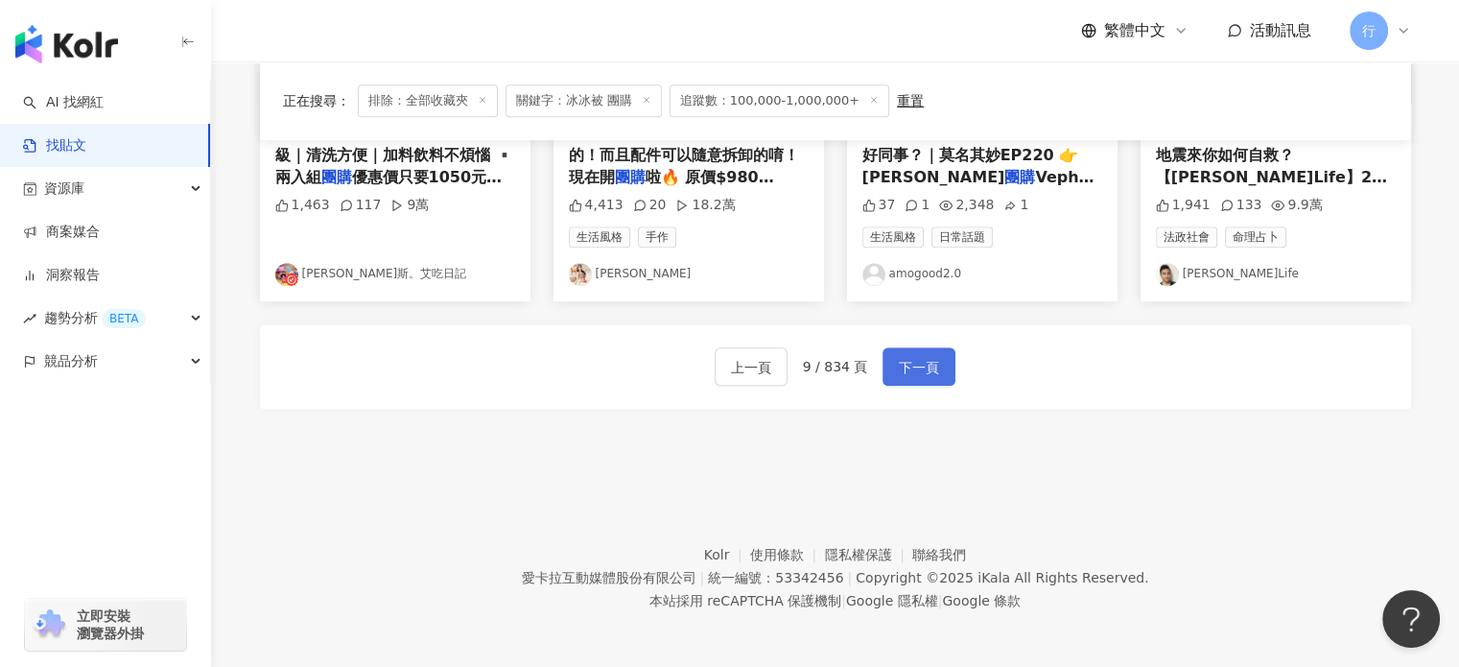
click at [913, 368] on span "下一頁" at bounding box center [919, 367] width 40 height 23
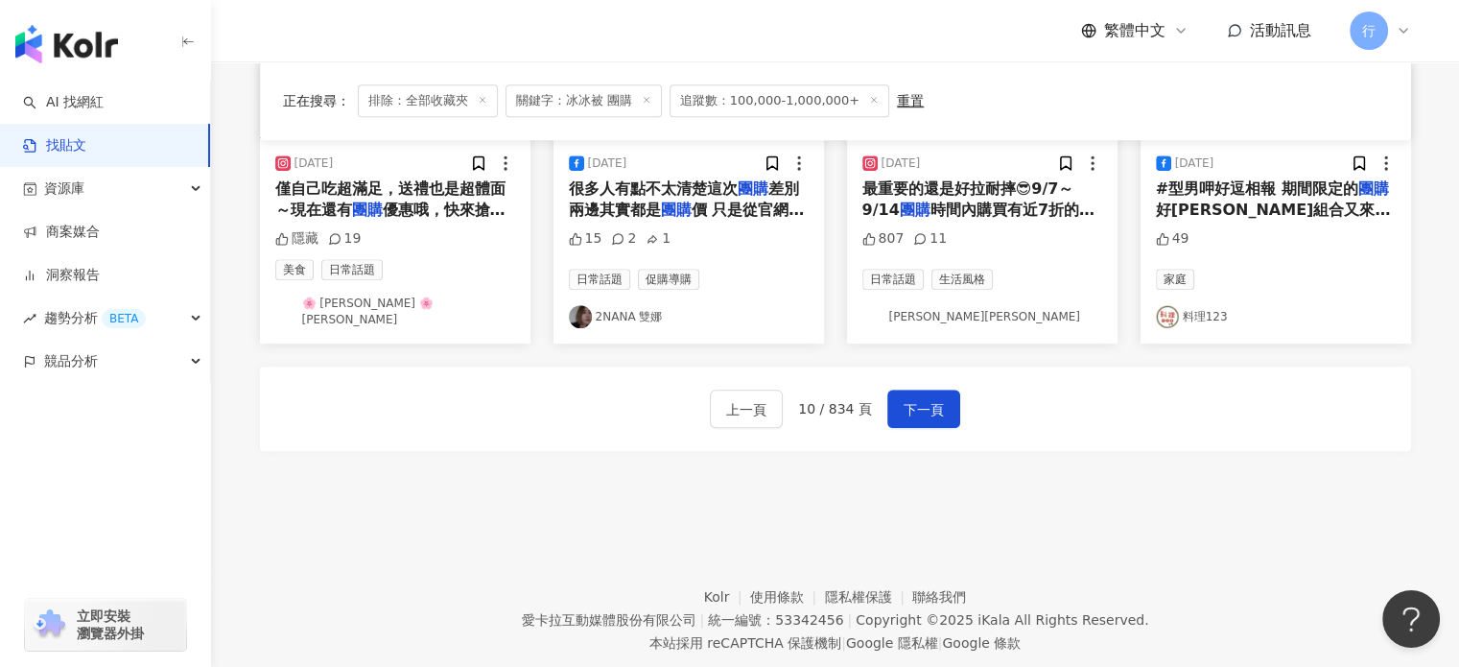
scroll to position [1204, 0]
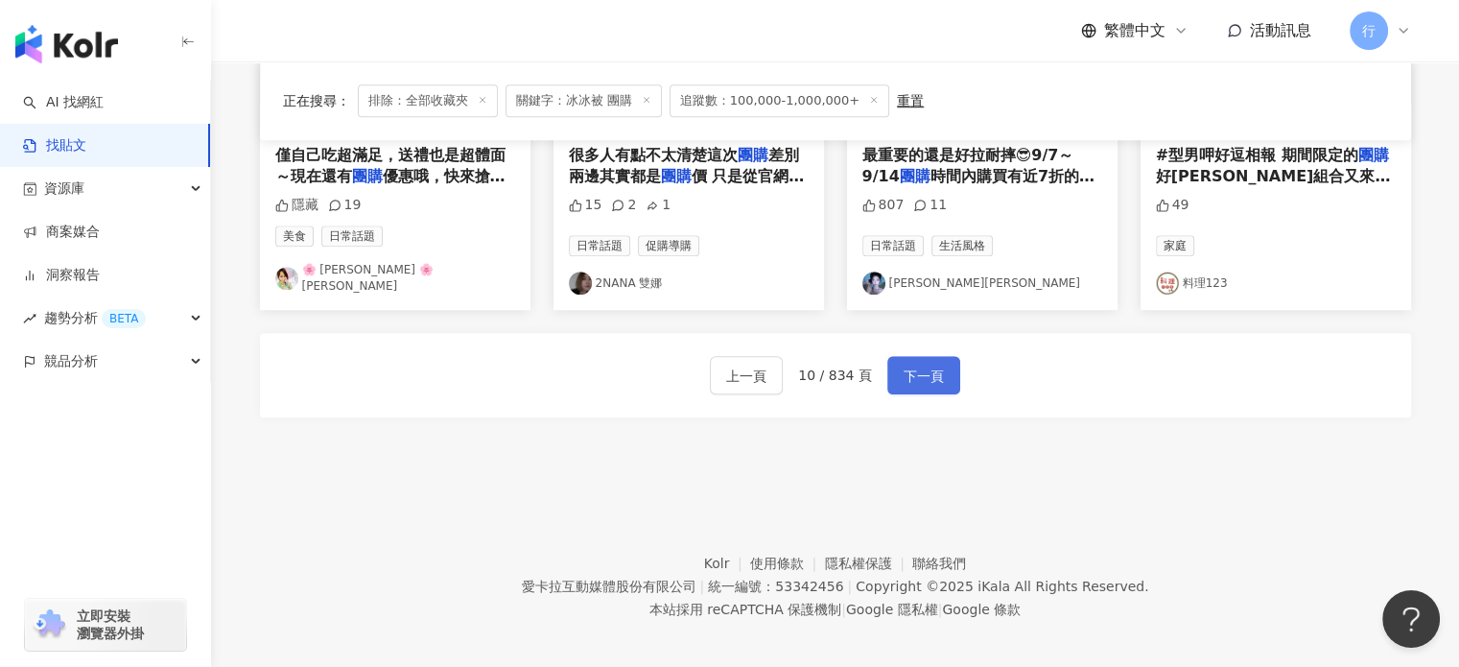
click at [930, 365] on span "下一頁" at bounding box center [924, 375] width 40 height 23
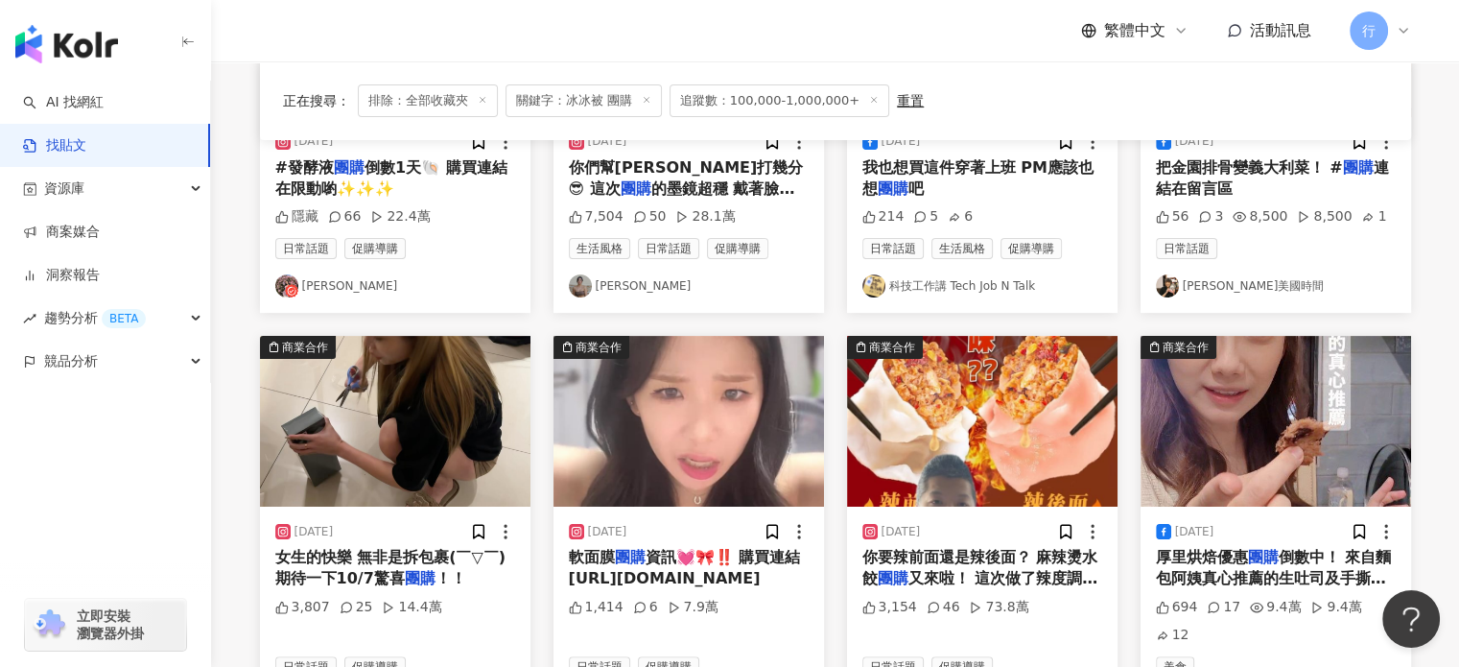
scroll to position [192, 0]
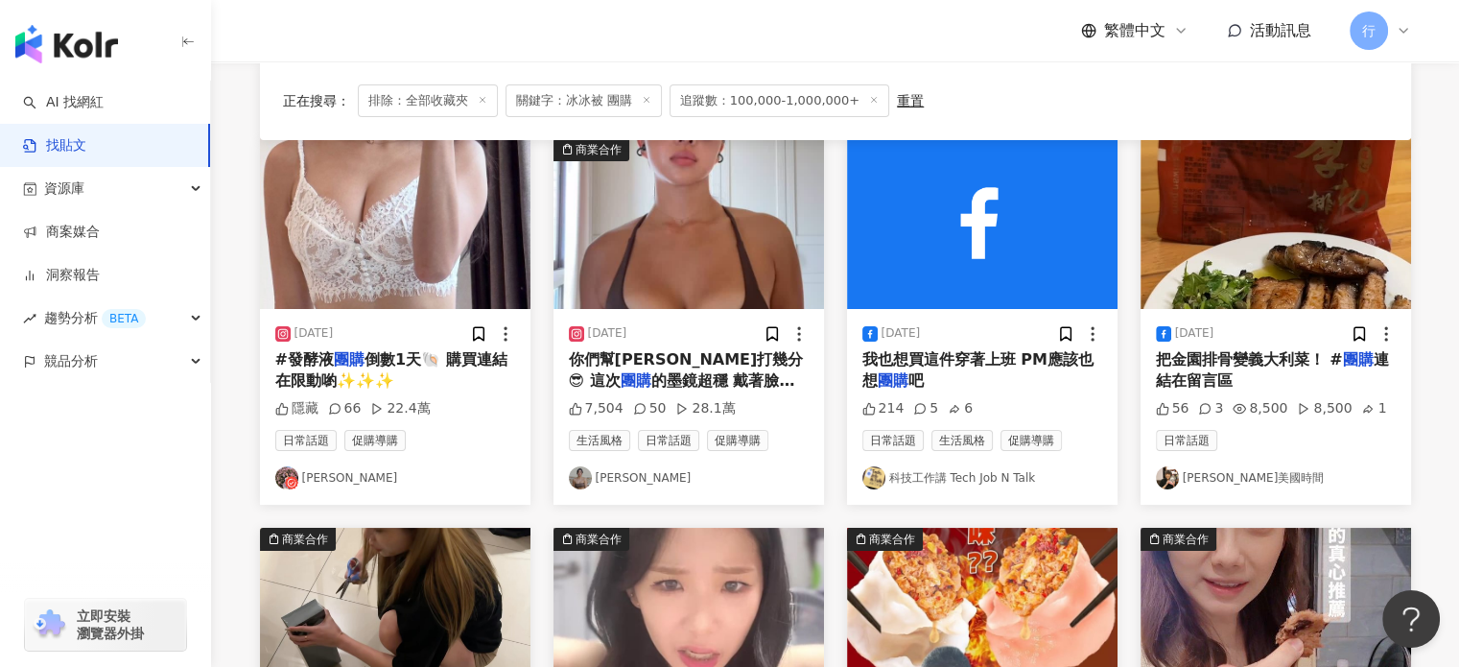
click at [361, 360] on span "倒數1天🐚 購買連結在限動喲✨✨✨" at bounding box center [391, 369] width 232 height 39
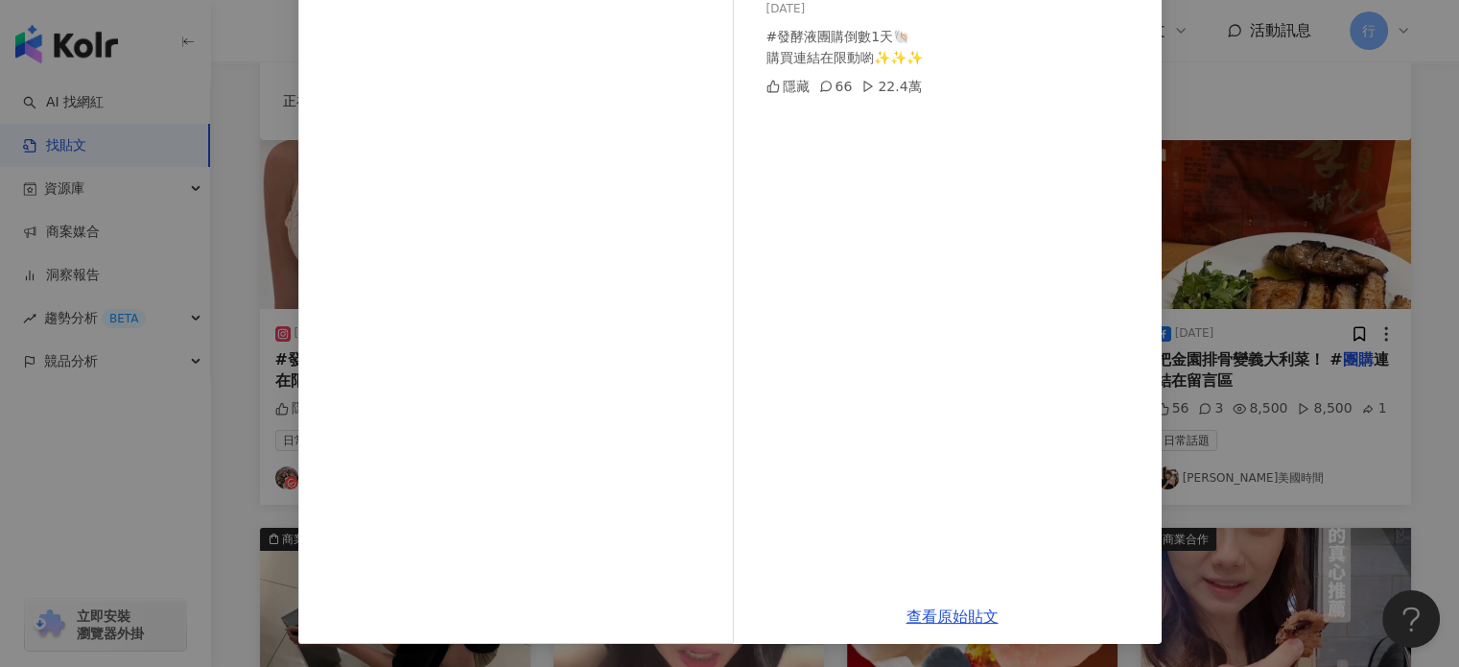
scroll to position [288, 0]
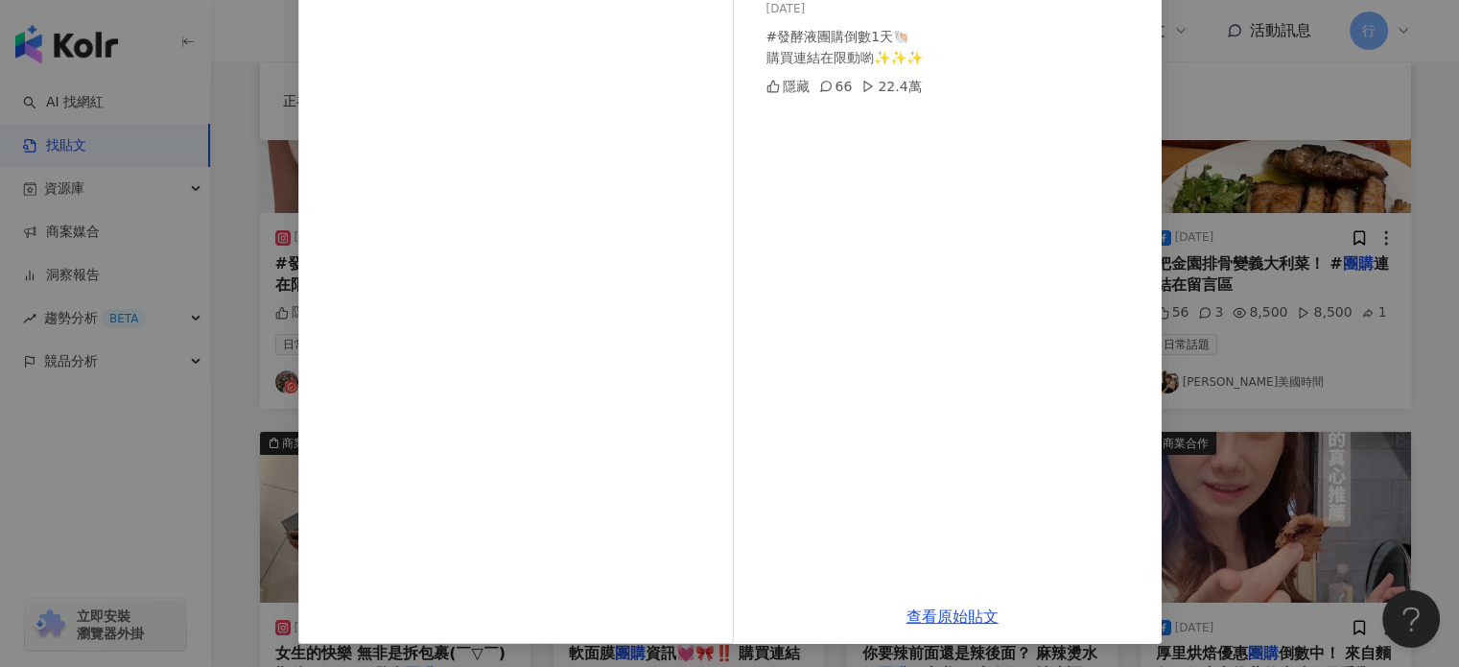
click at [1247, 343] on div "Kittie愷蒂喵 2024/7/1 #發酵液團購倒數1天🐚 購買連結在限動喲✨✨✨ 隱藏 66 22.4萬 查看原始貼文" at bounding box center [729, 333] width 1459 height 667
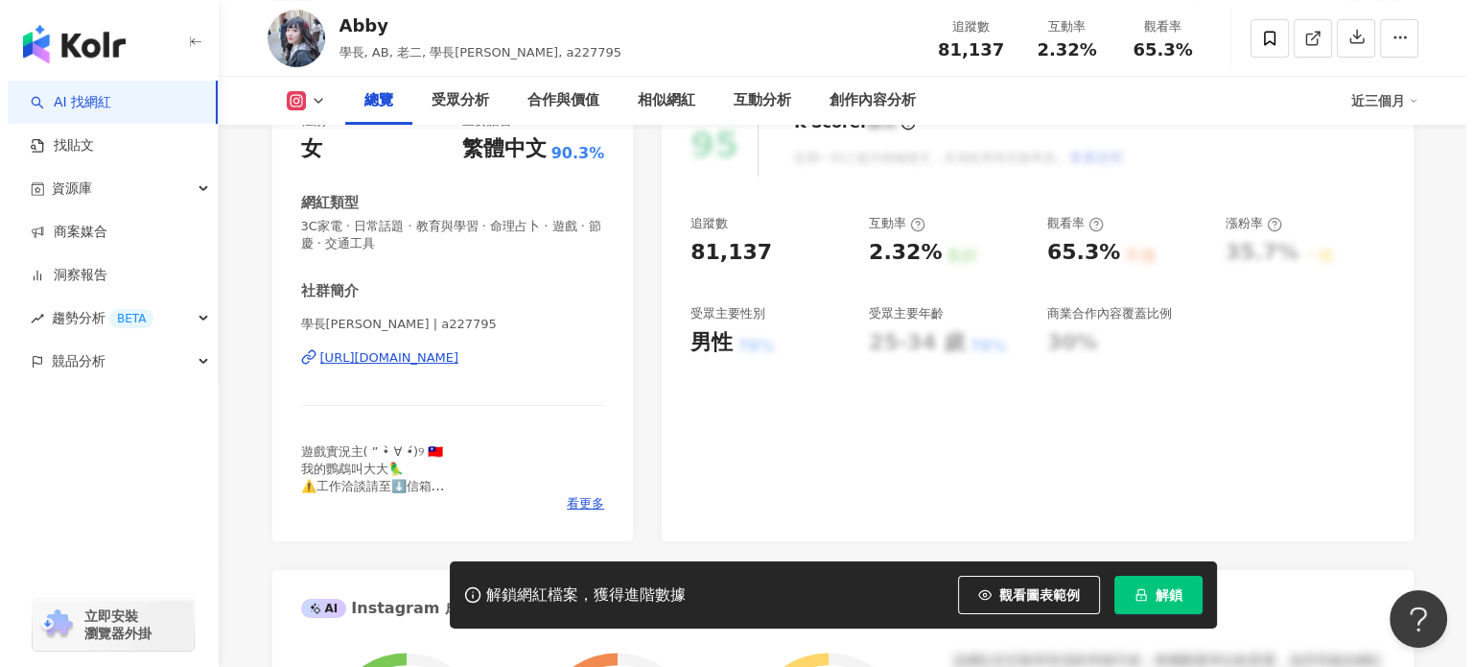
scroll to position [384, 0]
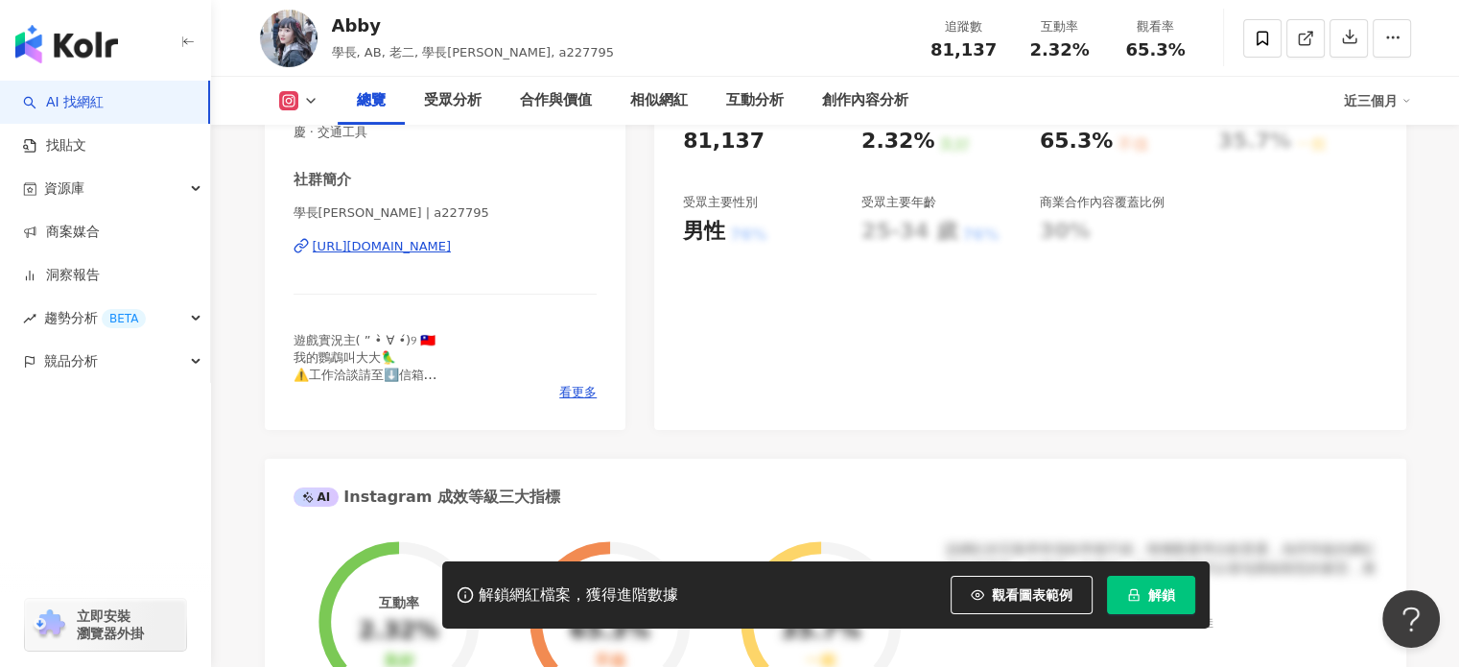
click at [572, 383] on div "遊戲實況主( ” •̀ ∀ •́)୨ 🇹🇼 我的鸚鵡叫大大🦜 ⚠️工作洽談請至⬇️信箱 luckykira5497@gmail.com 動物 鸚鵡 狗 食物 …" at bounding box center [446, 358] width 304 height 53
click at [575, 397] on span "看更多" at bounding box center [577, 392] width 37 height 17
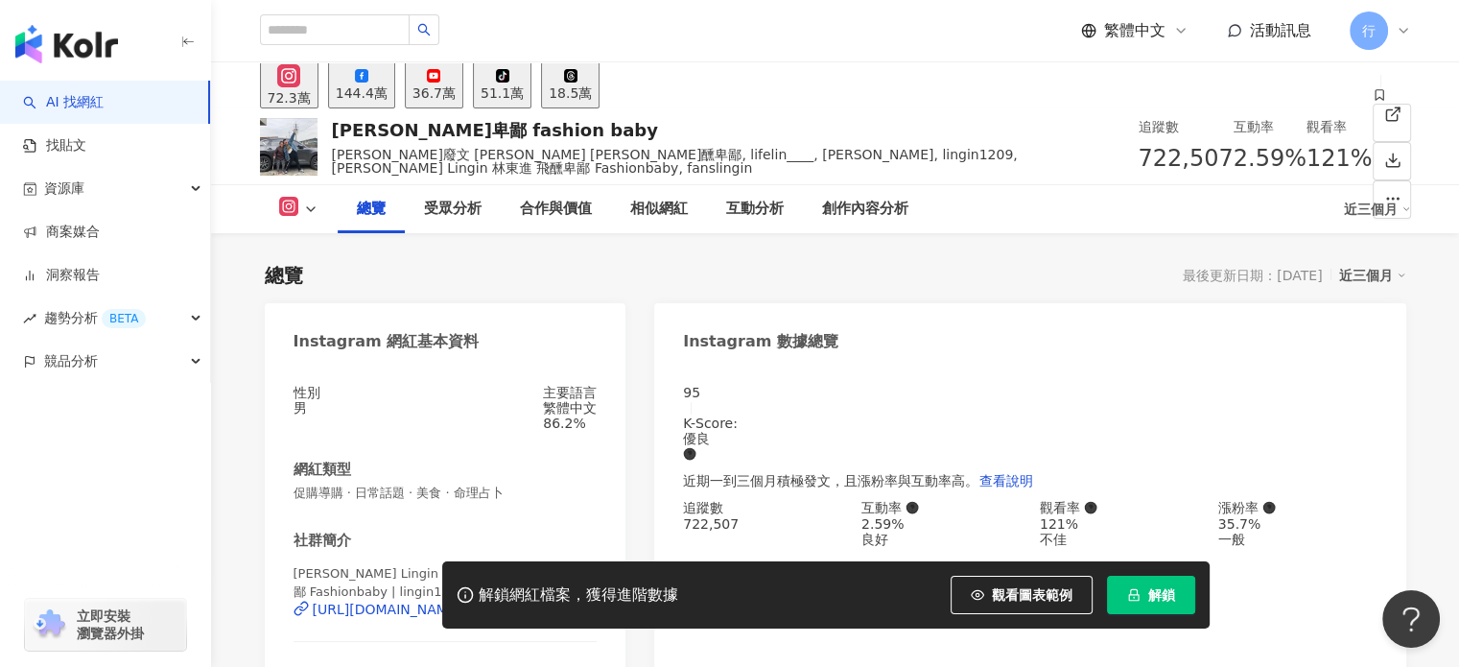
scroll to position [288, 0]
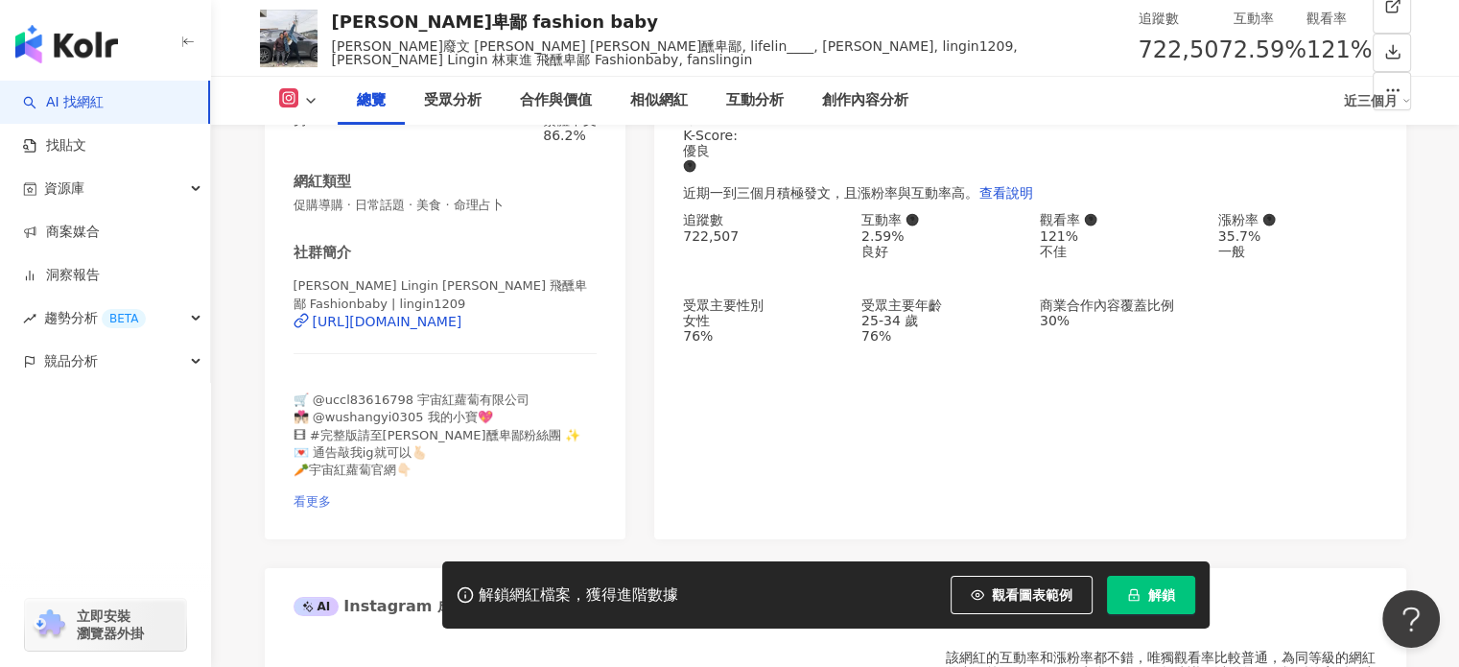
click at [331, 494] on span "看更多" at bounding box center [312, 501] width 37 height 14
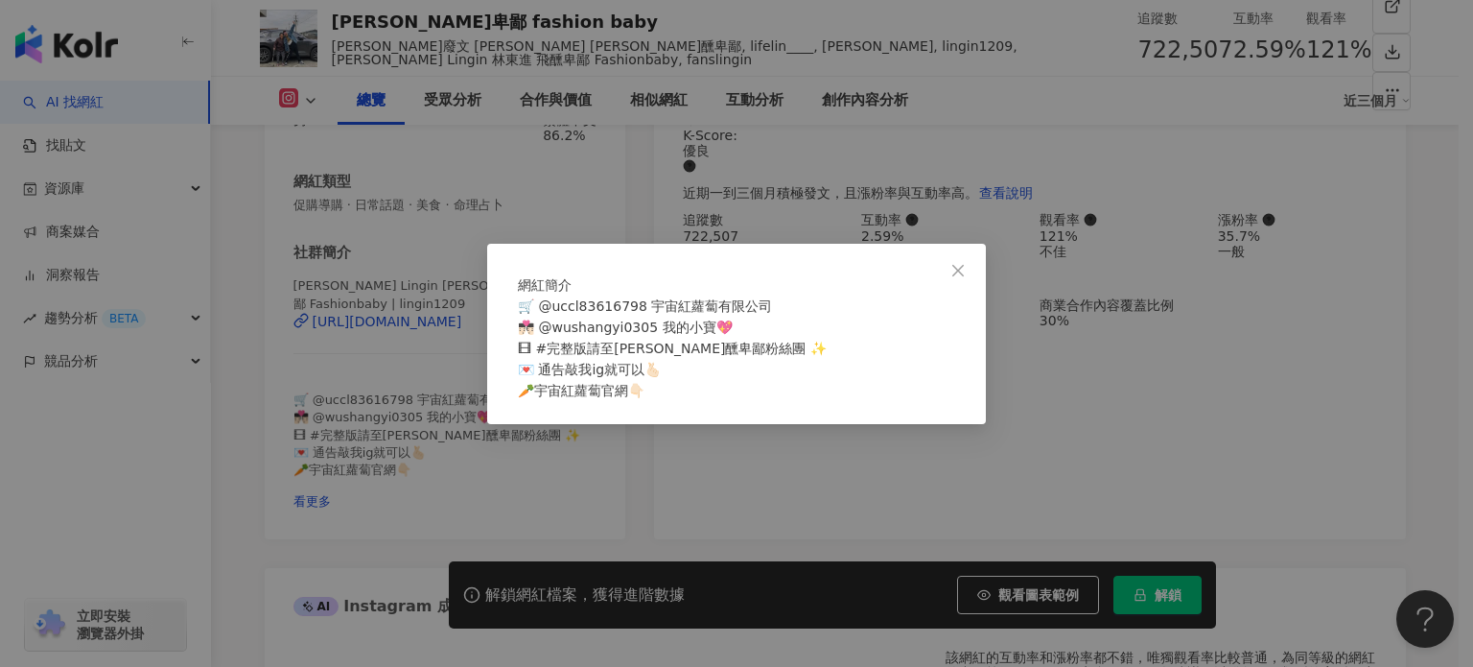
click at [590, 478] on div "網紅簡介 🛒 @uccl83616798 宇宙紅蘿蔔有限公司 👨🏻‍❤️‍💋‍👨🏻 @wushangyi0305 我的小寶💖 🎞 #完整版請至林進飛醺卑鄙粉絲…" at bounding box center [736, 333] width 1473 height 667
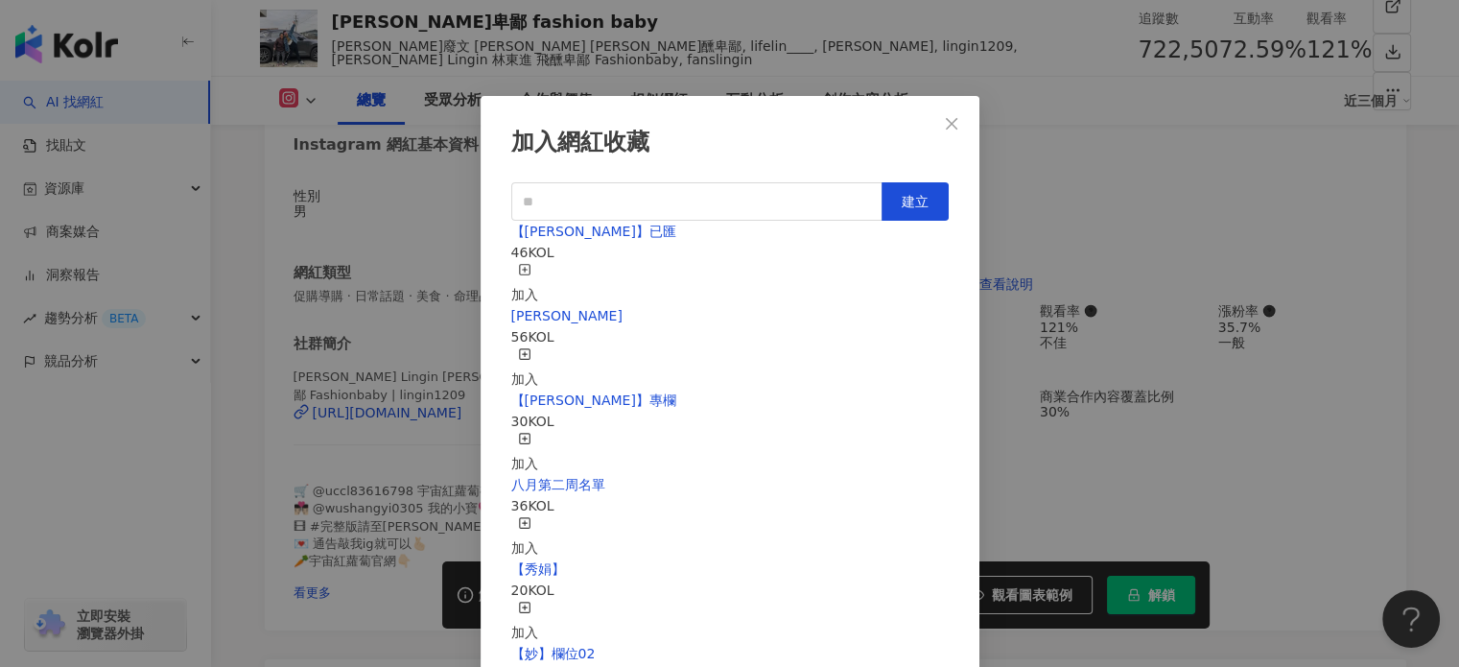
scroll to position [96, 0]
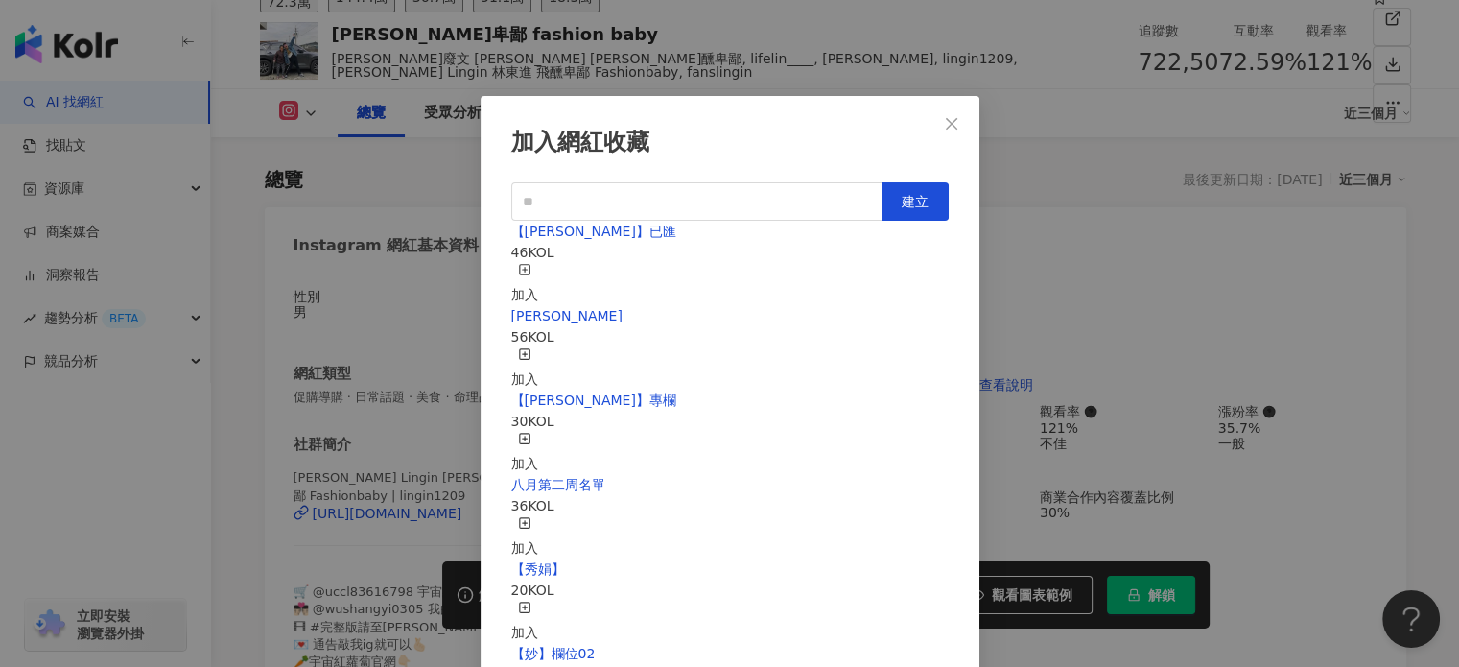
click at [538, 347] on div "加入" at bounding box center [524, 368] width 27 height 42
click at [350, 305] on div "加入網紅收藏 建立 Monica 57 KOL 已加入 【RAY】已匯 46 KOL 加入 【RAY】專欄 30 KOL 加入 八月第二周名單 36 KOL …" at bounding box center [729, 333] width 1459 height 667
click at [340, 212] on div "加入網紅收藏 建立 Monica 57 KOL 已加入 【RAY】已匯 46 KOL 加入 【RAY】專欄 30 KOL 加入 八月第二周名單 36 KOL …" at bounding box center [729, 333] width 1459 height 667
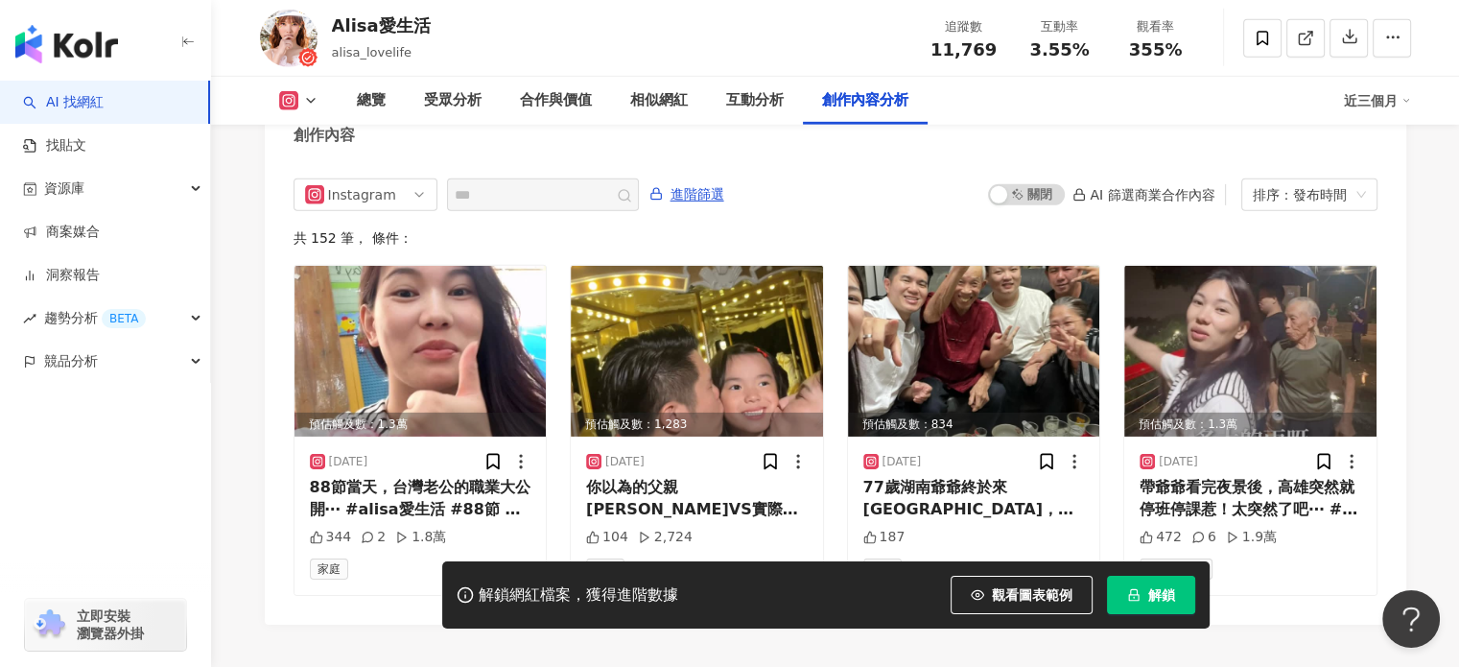
scroll to position [6084, 0]
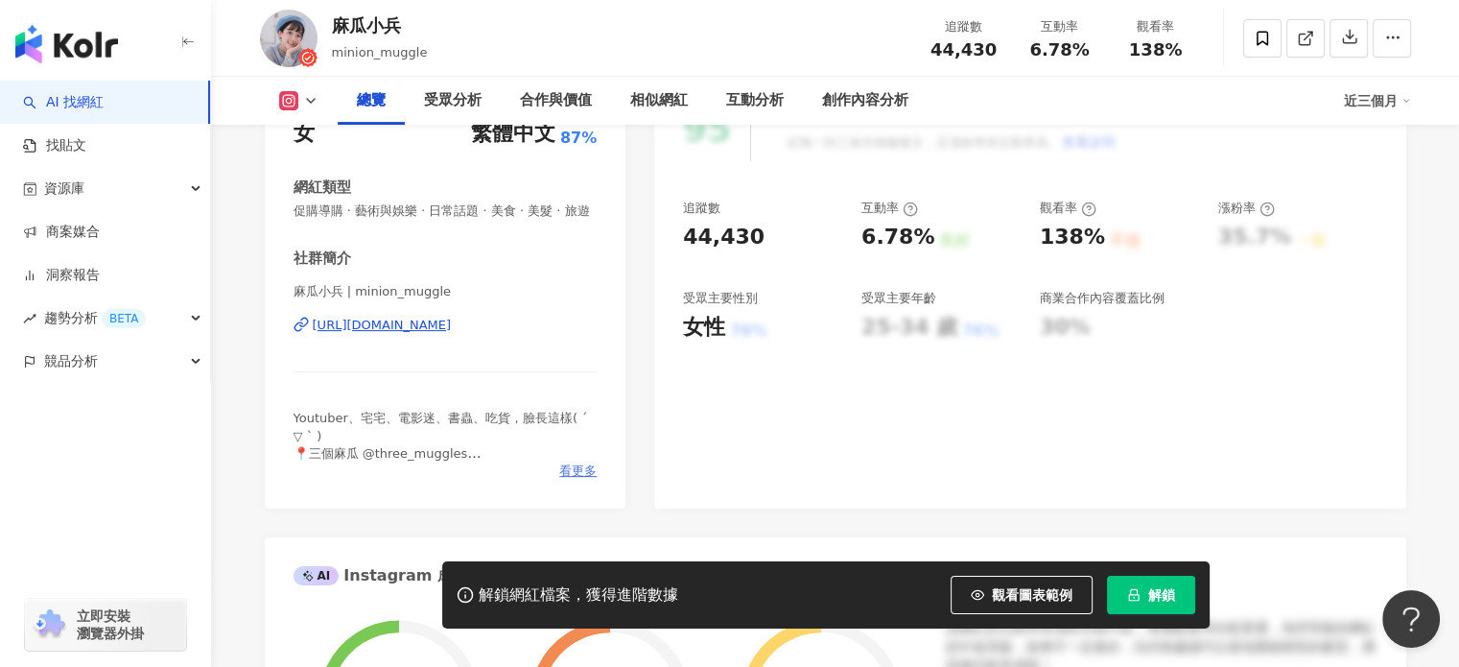
click at [579, 480] on span "看更多" at bounding box center [577, 470] width 37 height 17
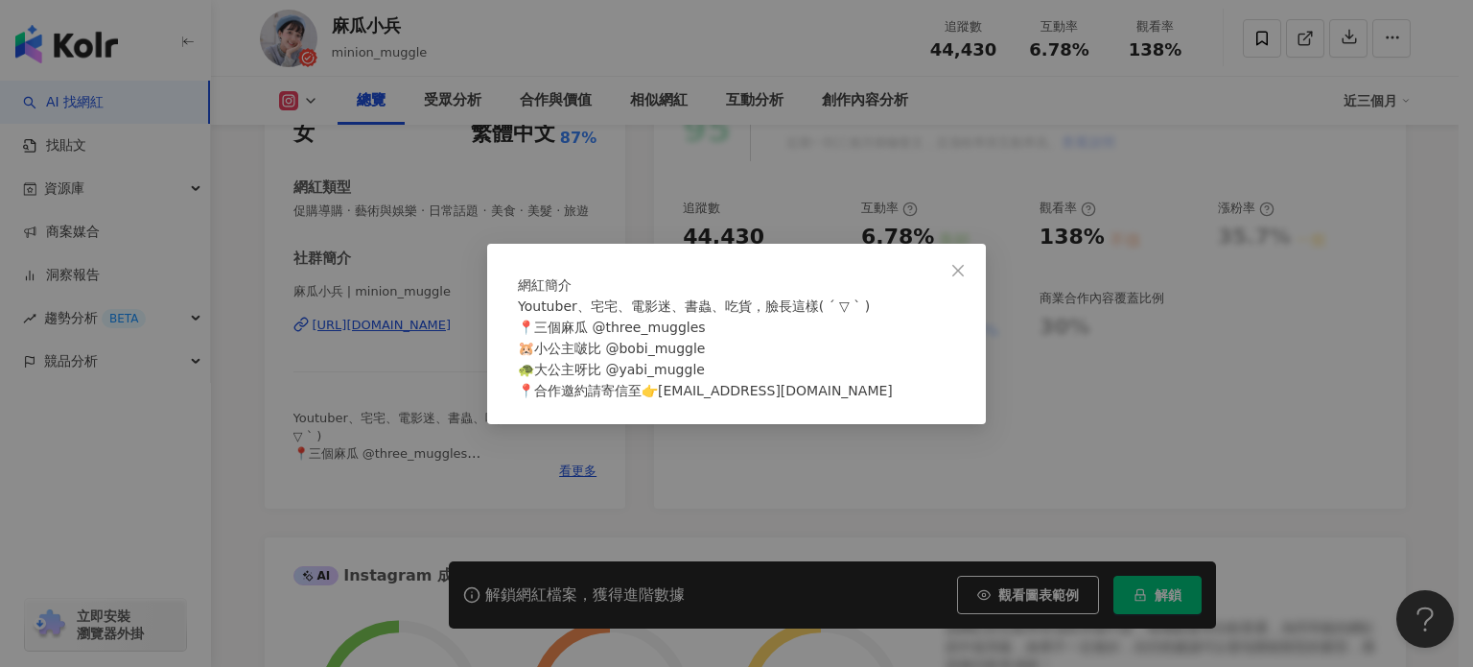
click at [400, 414] on div "網紅簡介 Youtuber、宅宅、電影迷、書蟲、吃貨，臉長這樣( ´ ▽ ` ) 📍三個麻瓜 @three_muggles 🐹小公主啵比 @bobi_mugg…" at bounding box center [736, 333] width 1473 height 667
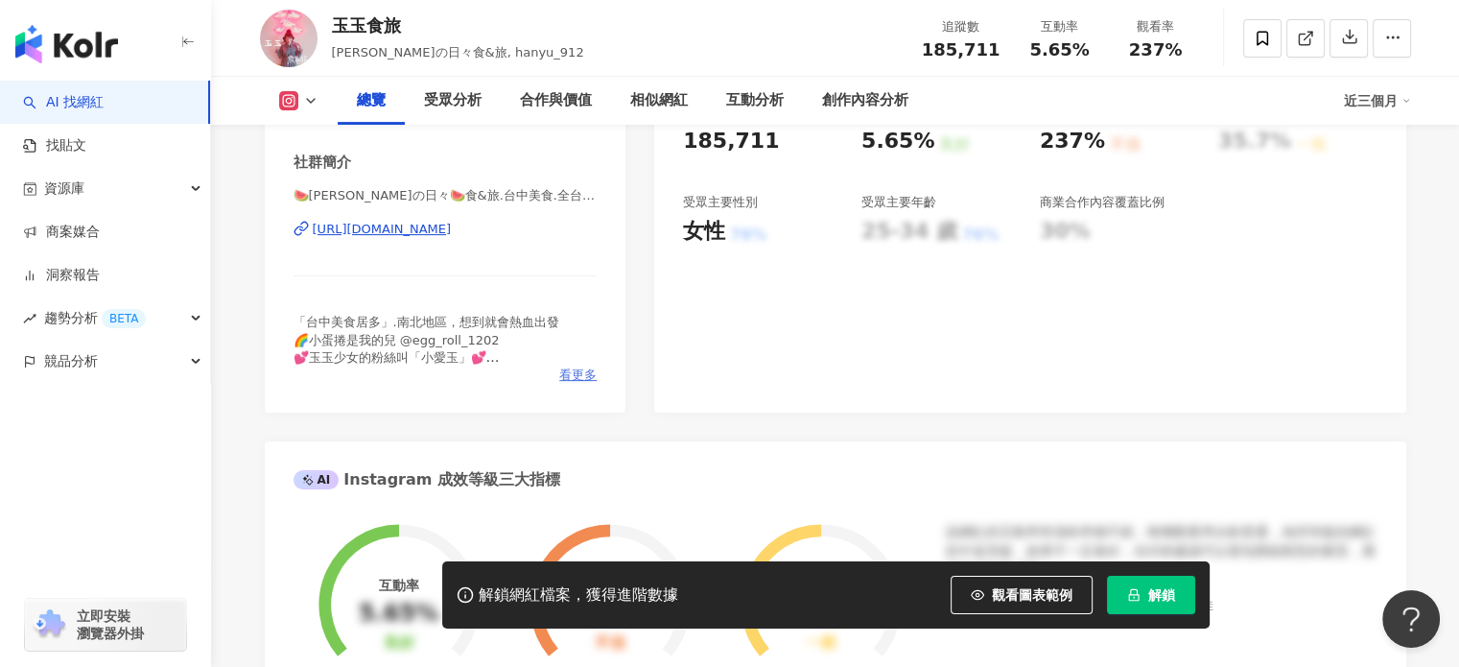
click at [580, 375] on span "看更多" at bounding box center [577, 374] width 37 height 17
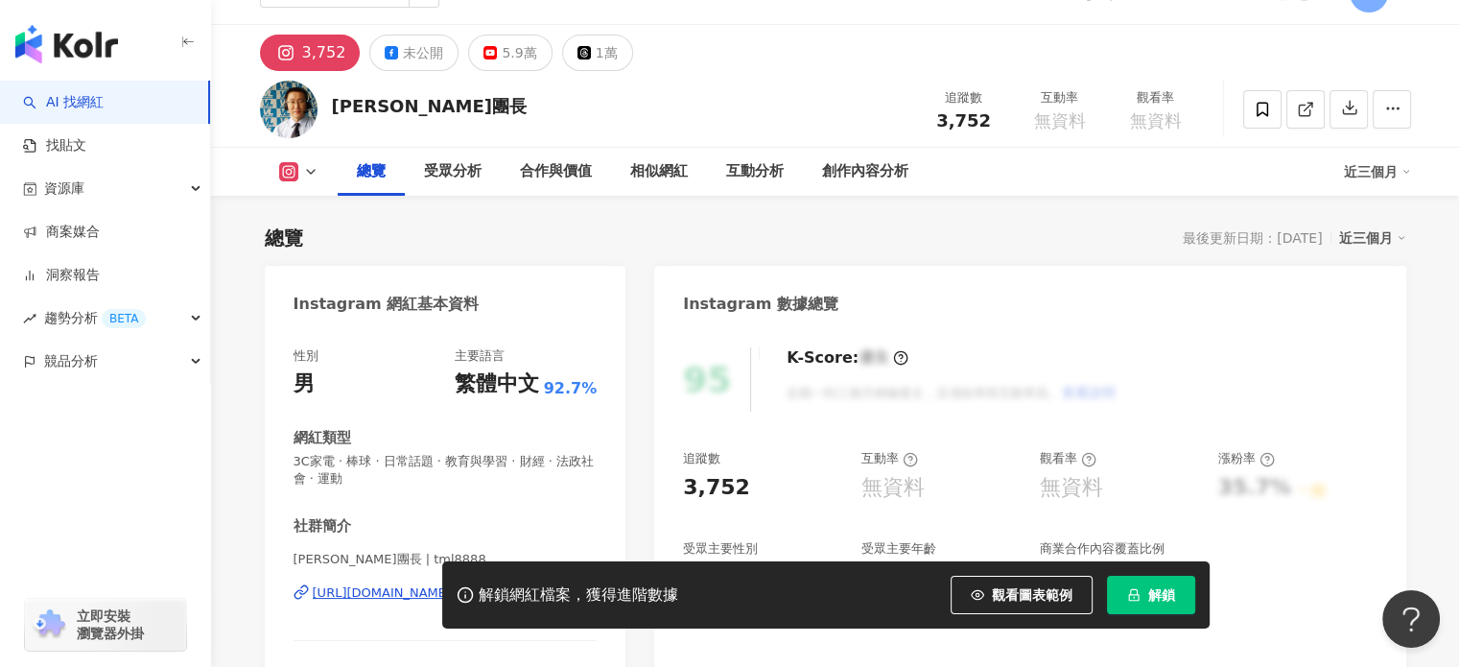
scroll to position [192, 0]
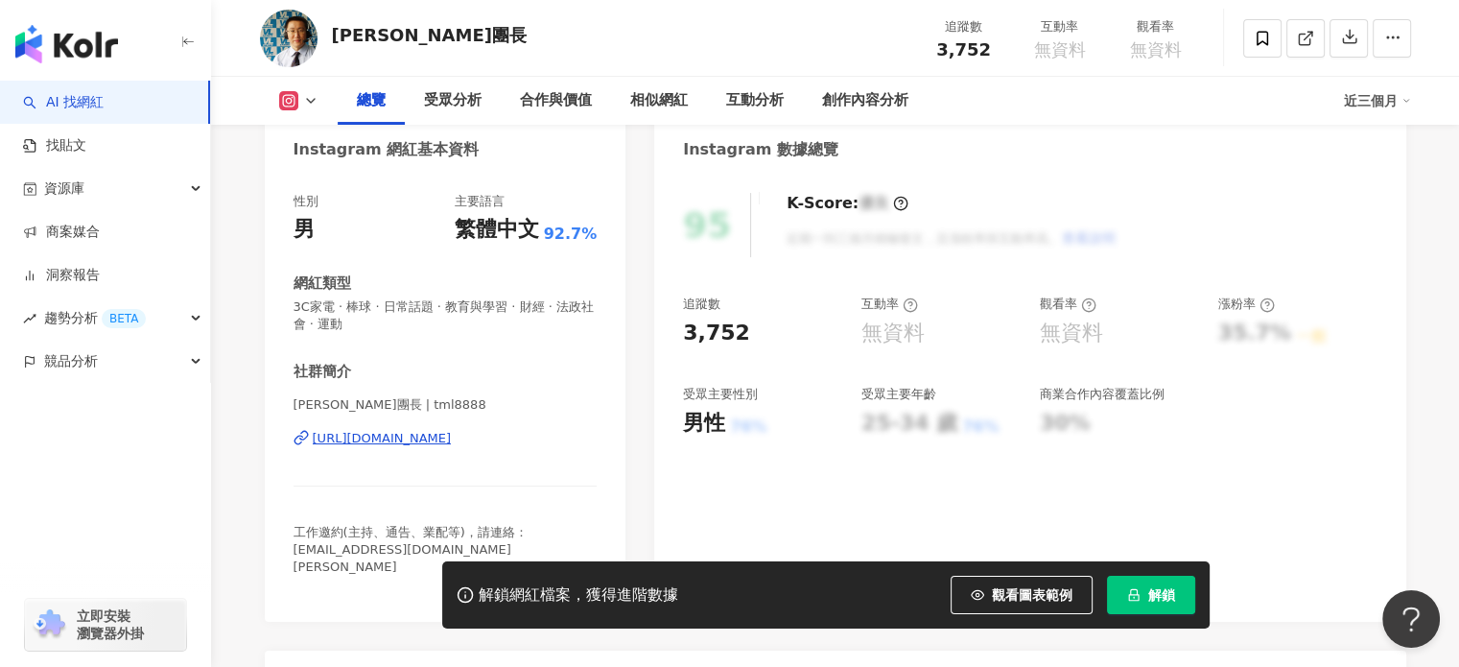
click at [382, 444] on div "https://www.instagram.com/tml8888/" at bounding box center [382, 438] width 139 height 17
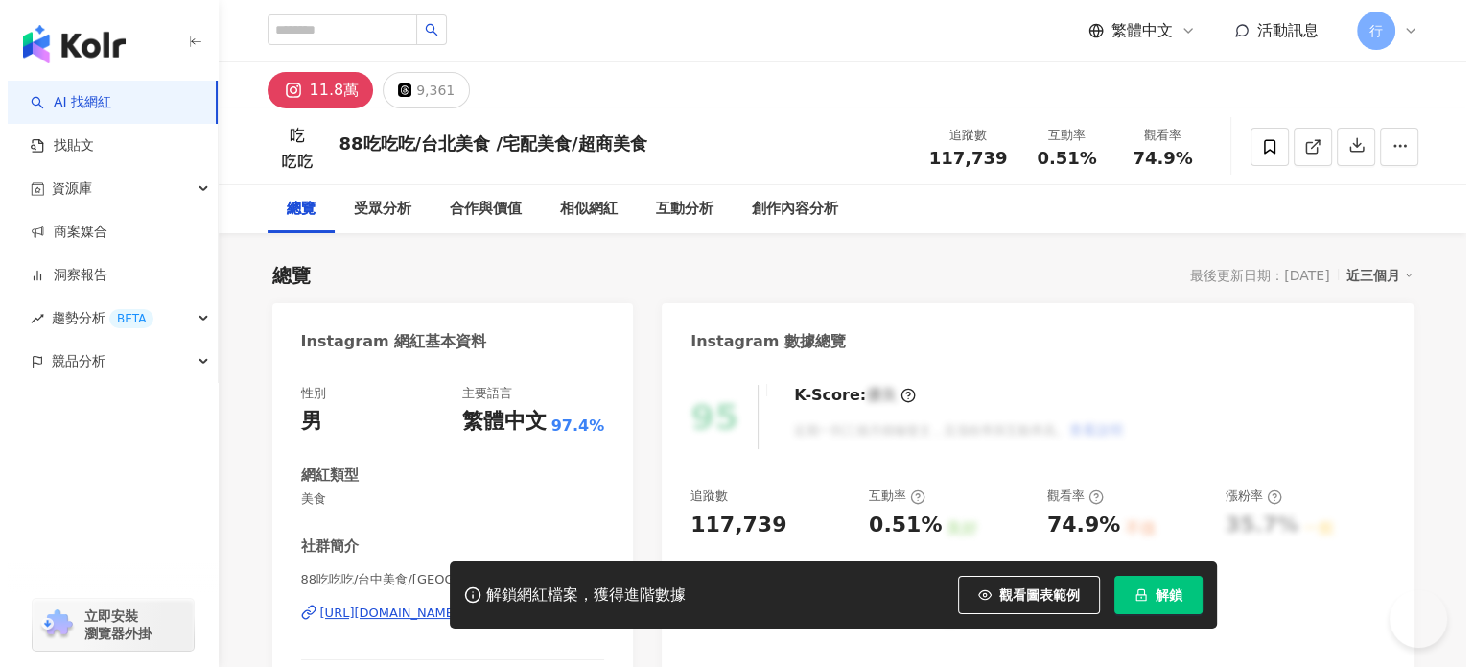
scroll to position [384, 0]
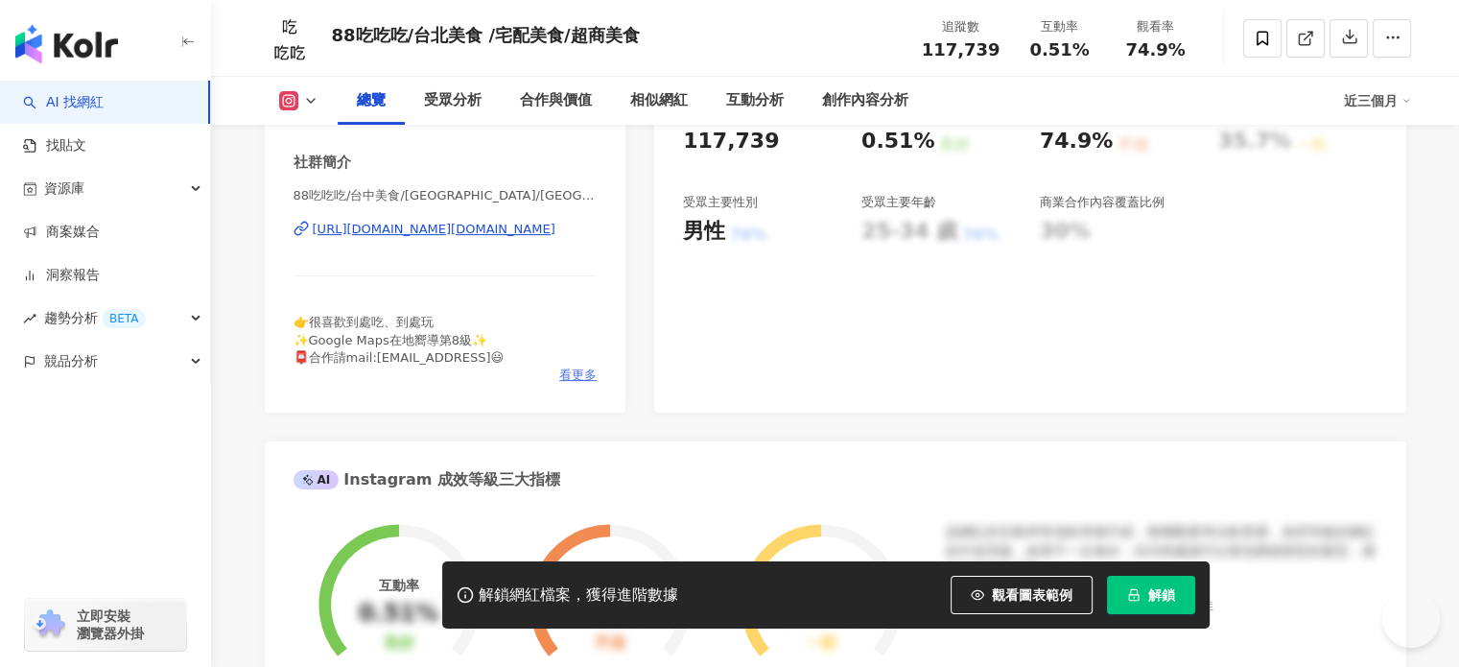
click at [572, 372] on span "看更多" at bounding box center [577, 374] width 37 height 17
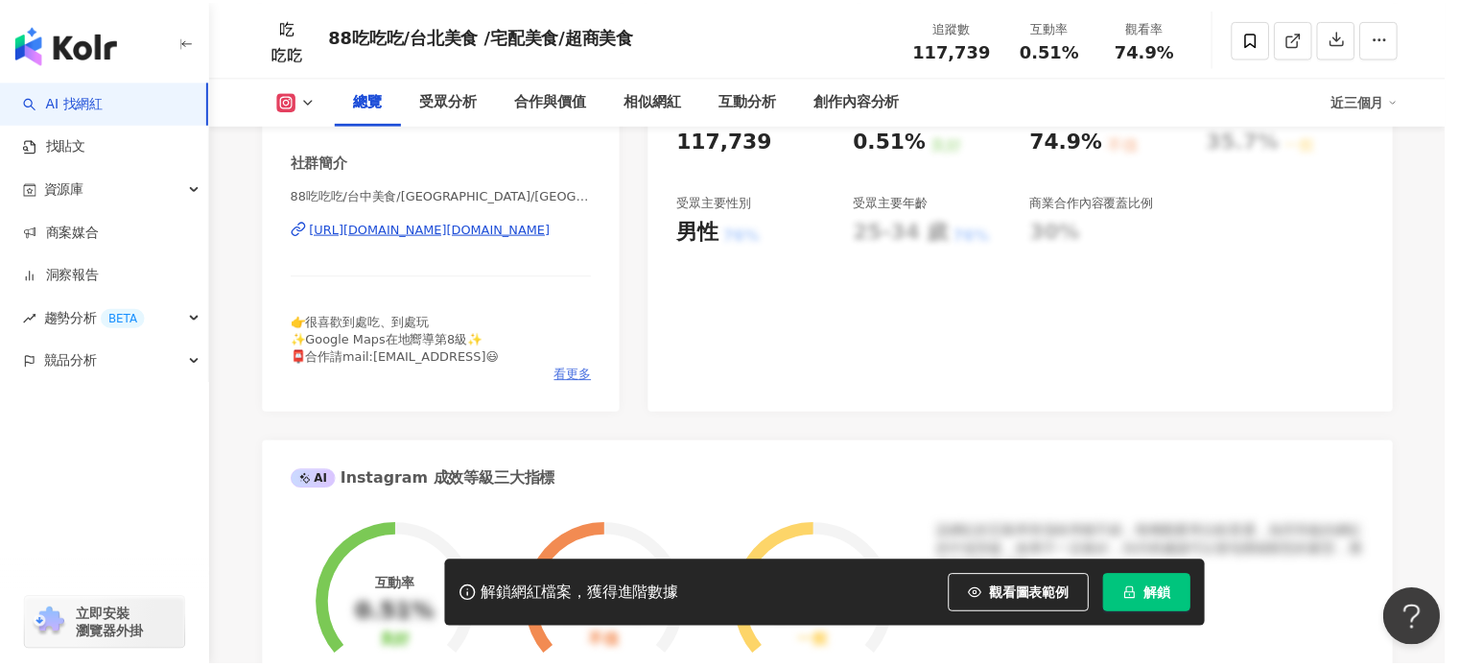
scroll to position [0, 0]
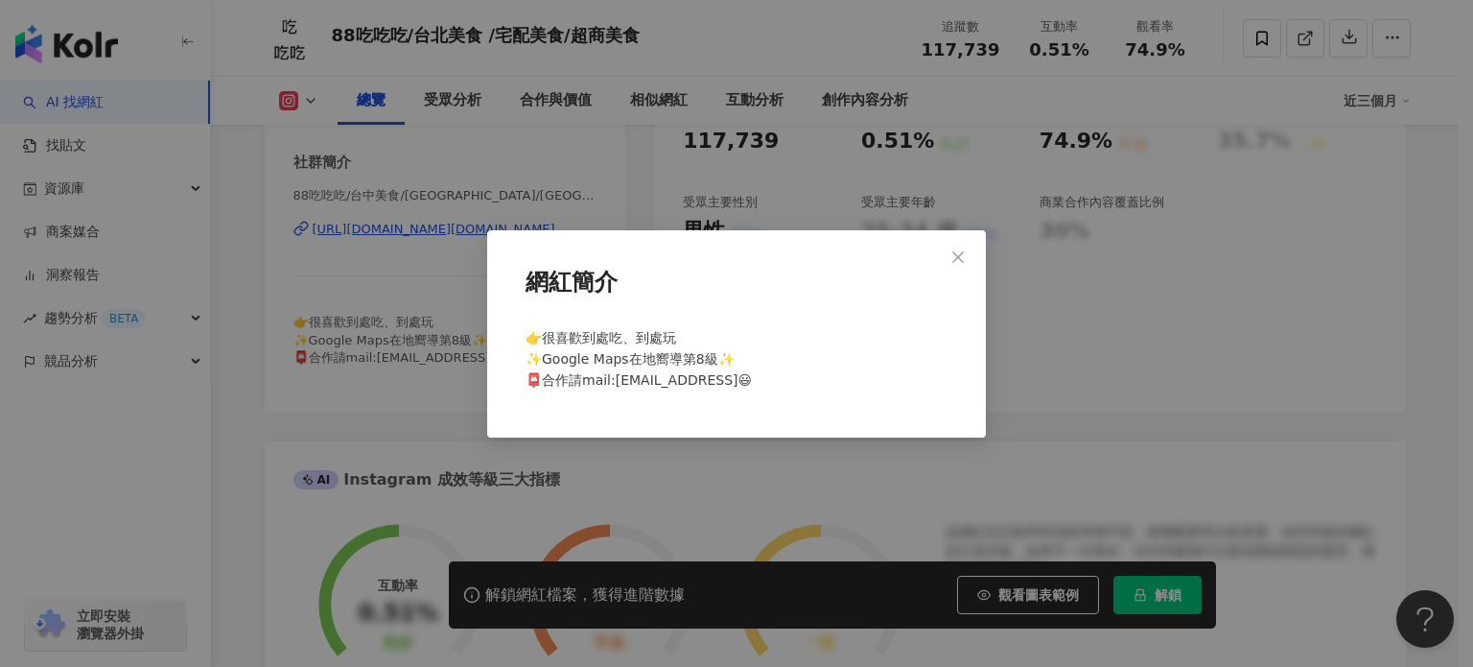
click at [1037, 280] on div "網紅簡介 👉很喜歡到處吃、到處玩 ✨Google Maps在地嚮導第8級✨ 📮合作請mail:clairechen1225@gmail.com或私訊小盒子聊聊😃" at bounding box center [736, 333] width 1473 height 667
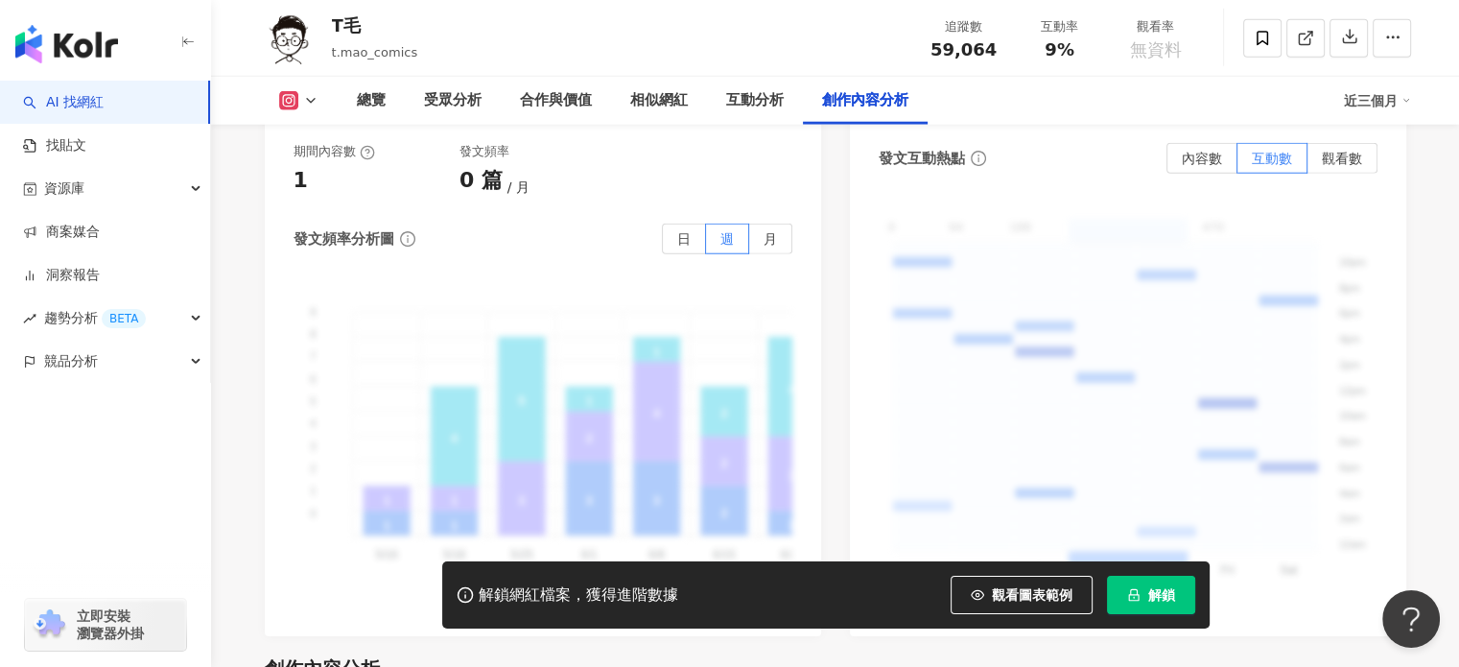
scroll to position [4988, 0]
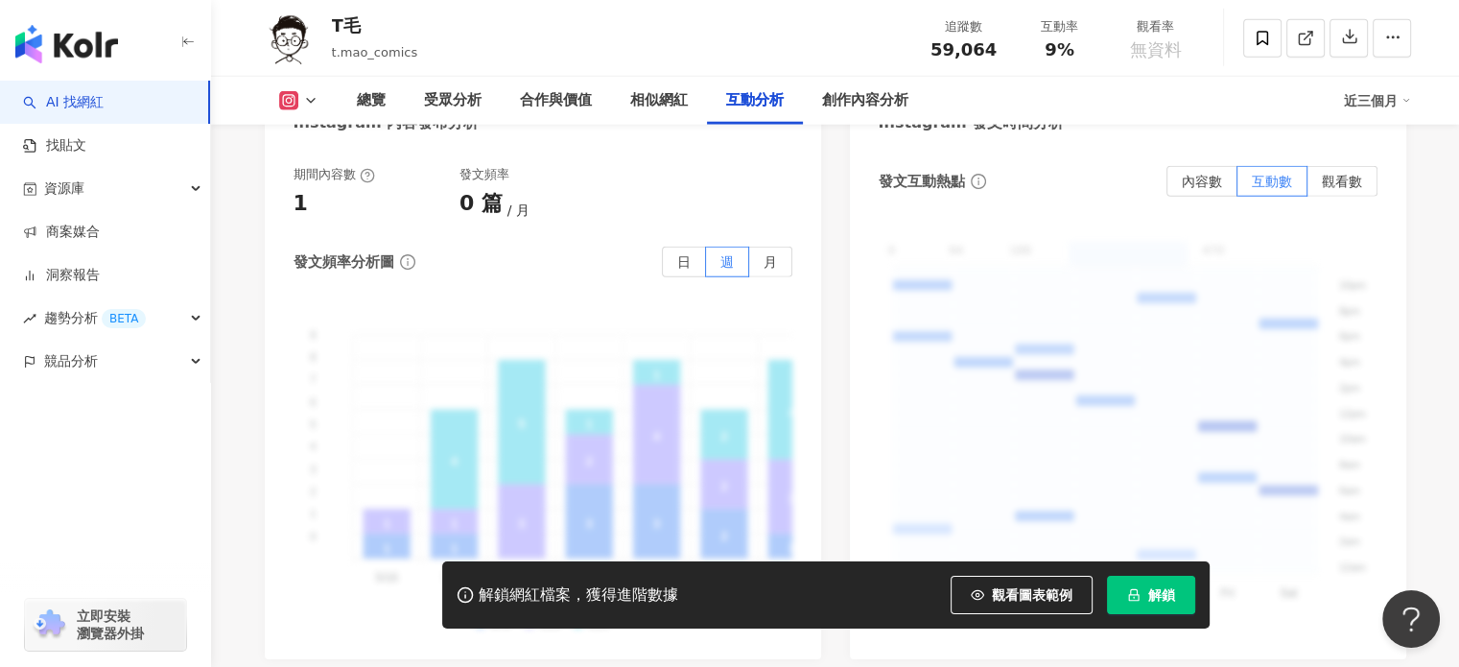
drag, startPoint x: 1375, startPoint y: 550, endPoint x: 265, endPoint y: 237, distance: 1153.9
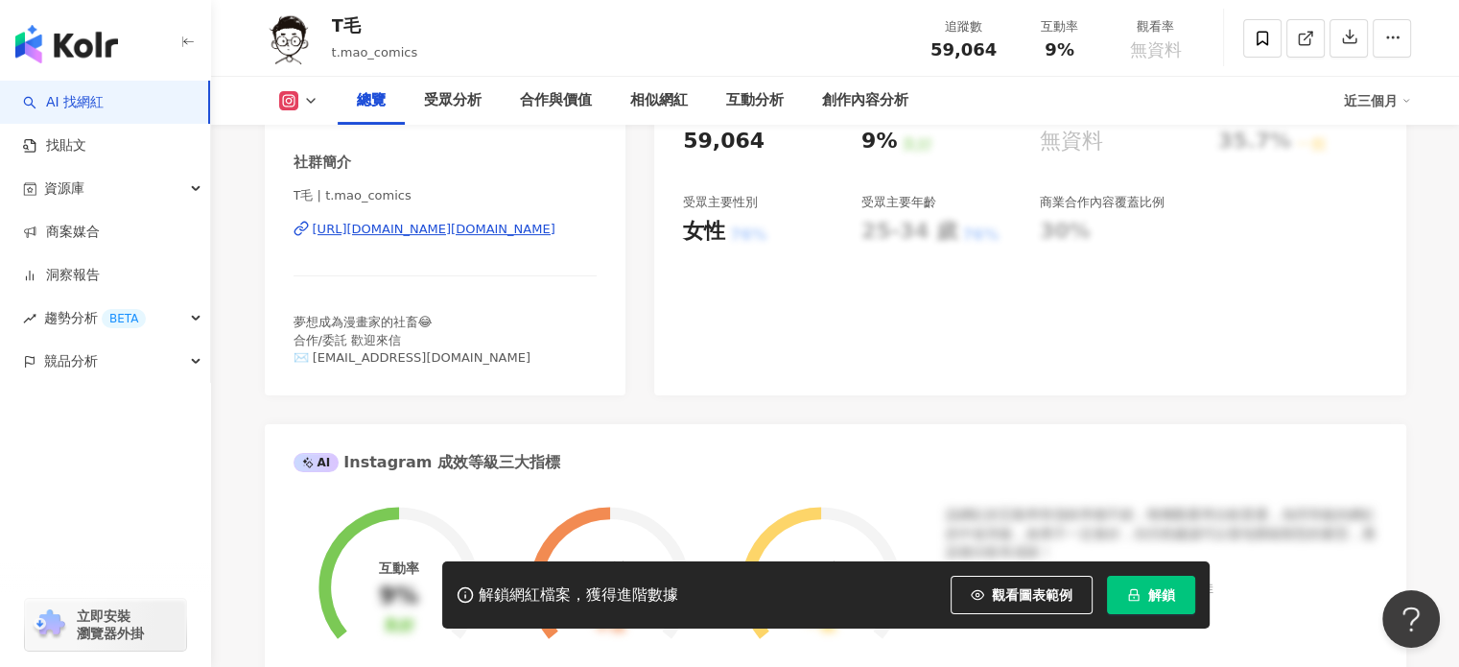
scroll to position [0, 0]
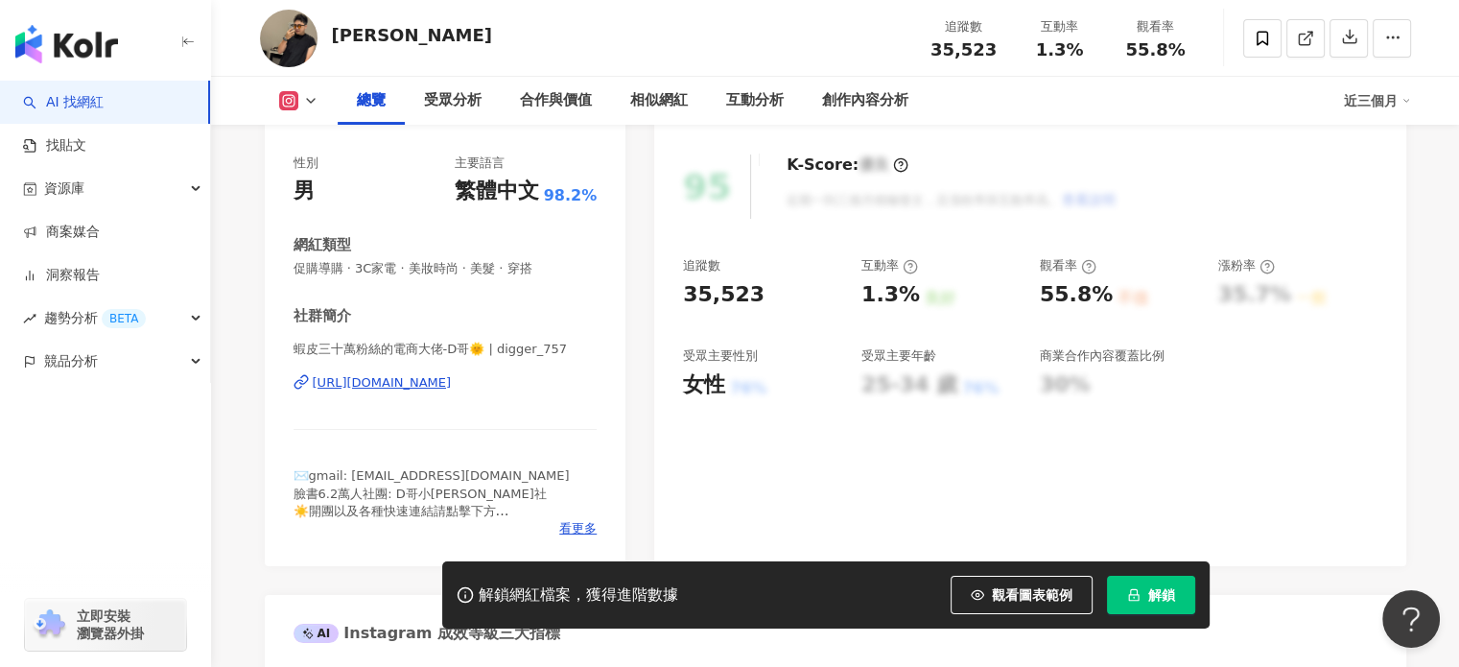
scroll to position [288, 0]
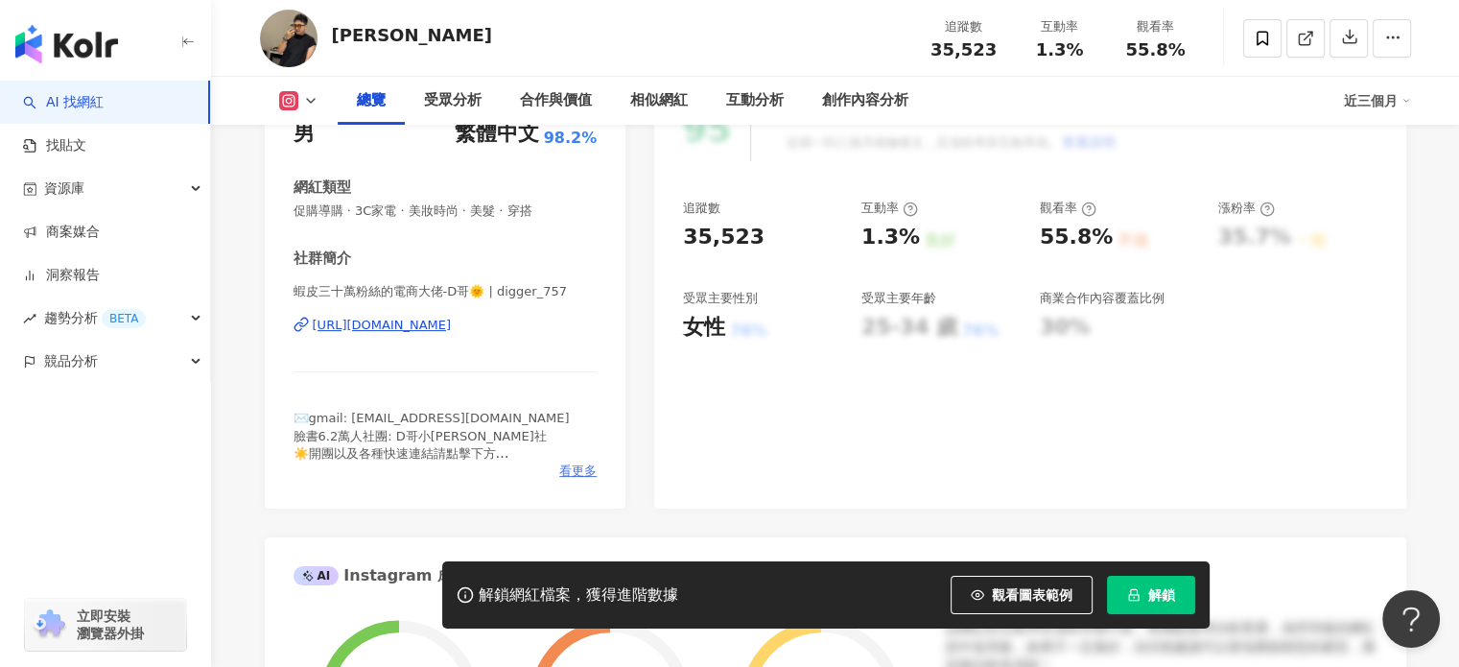
click at [568, 475] on span "看更多" at bounding box center [577, 470] width 37 height 17
click at [575, 469] on span "看更多" at bounding box center [577, 470] width 37 height 17
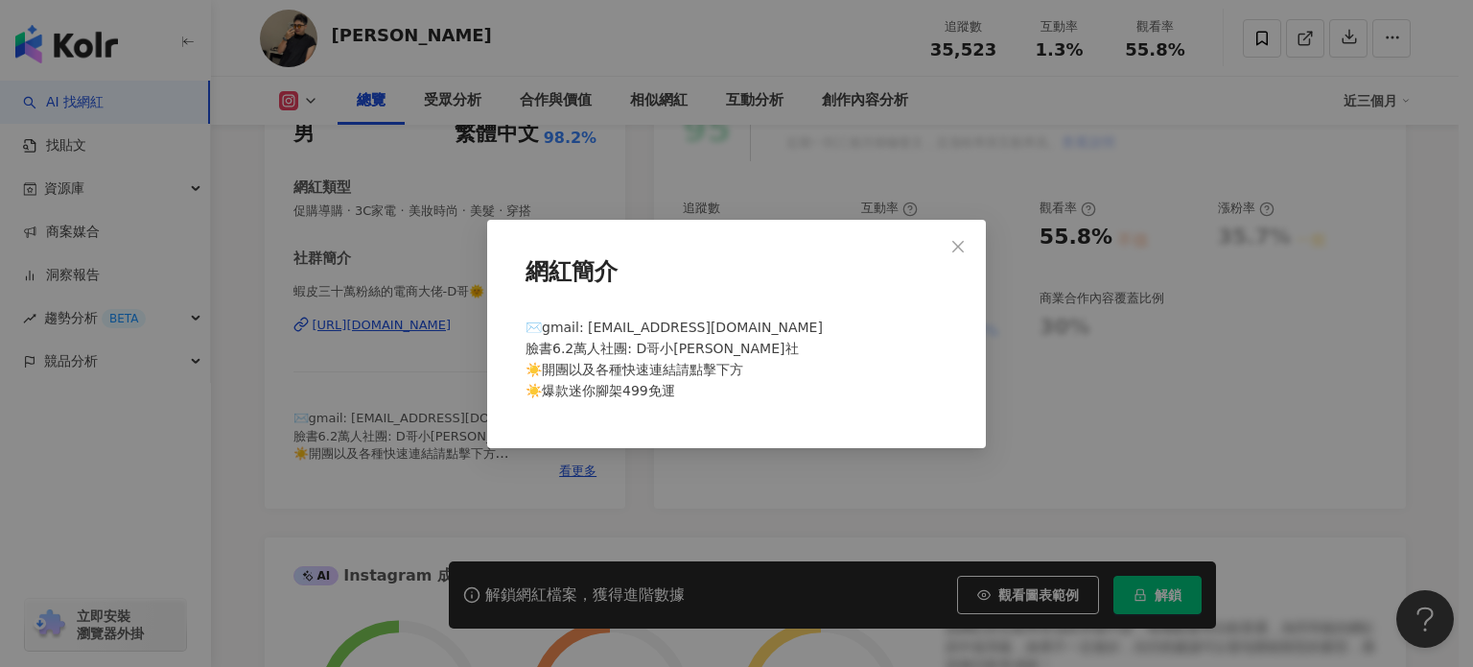
drag, startPoint x: 380, startPoint y: 384, endPoint x: 312, endPoint y: 379, distance: 68.3
click at [336, 374] on div "網紅簡介 ✉️gmail: digger757151@gmail.com 臉書6.2萬人社團: D哥小汪福利社 ☀️開團以及各種快速連結請點擊下方 ☀️爆款迷…" at bounding box center [736, 333] width 1473 height 667
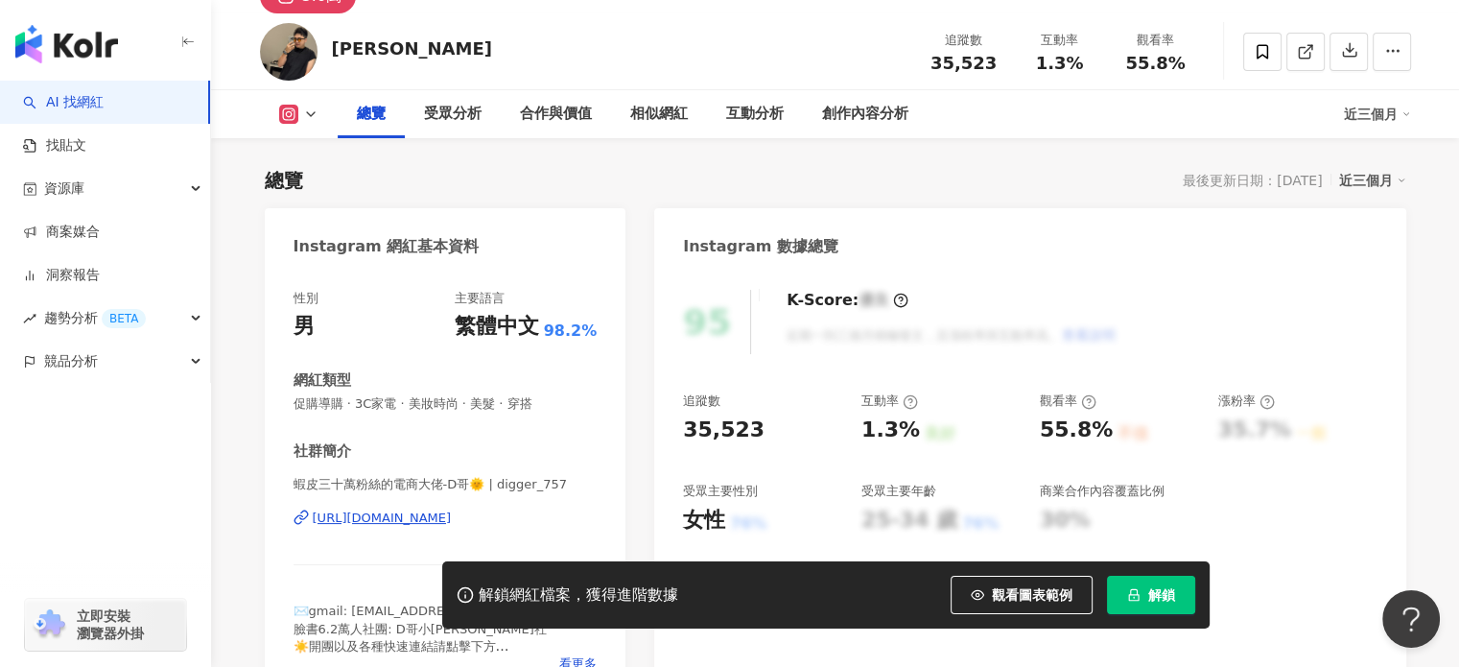
scroll to position [0, 0]
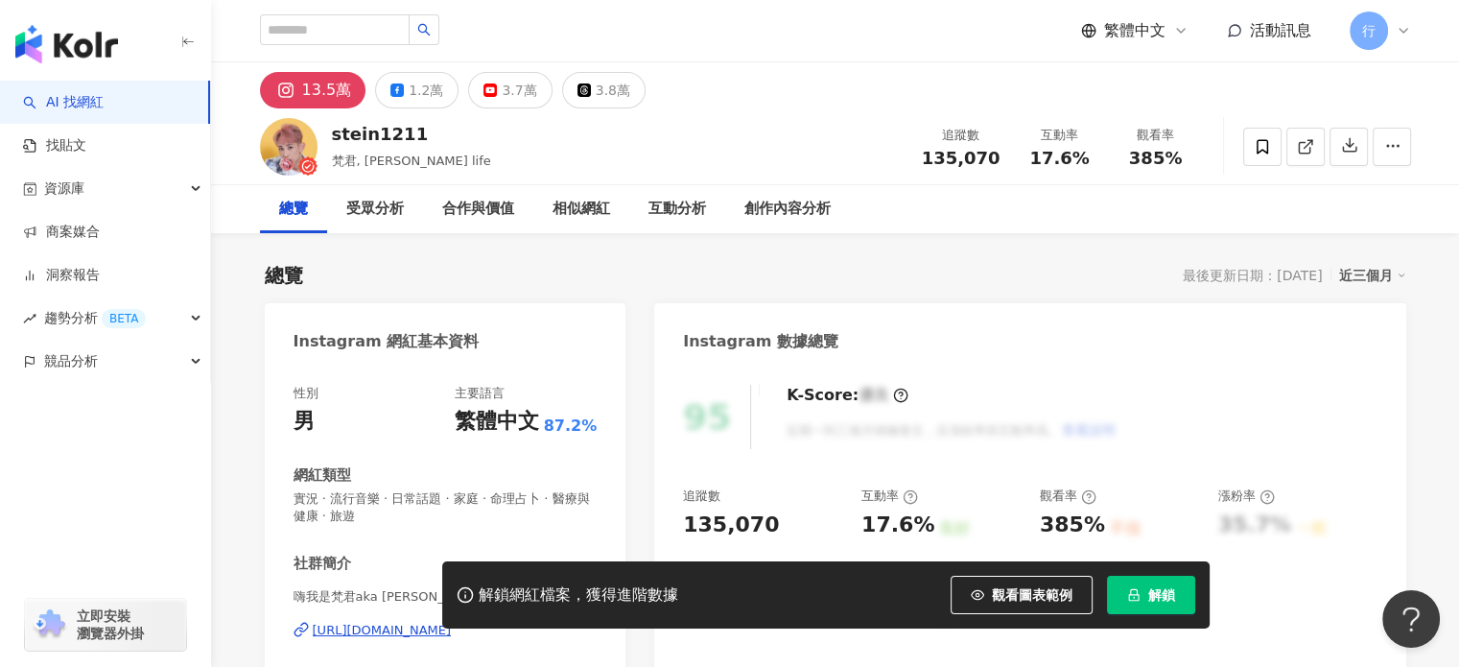
click at [368, 627] on div "解鎖網紅檔案，獲得進階數據 觀看圖表範例 解鎖" at bounding box center [729, 594] width 1459 height 67
click at [370, 632] on div "https://www.instagram.com/stein1211/" at bounding box center [382, 630] width 139 height 17
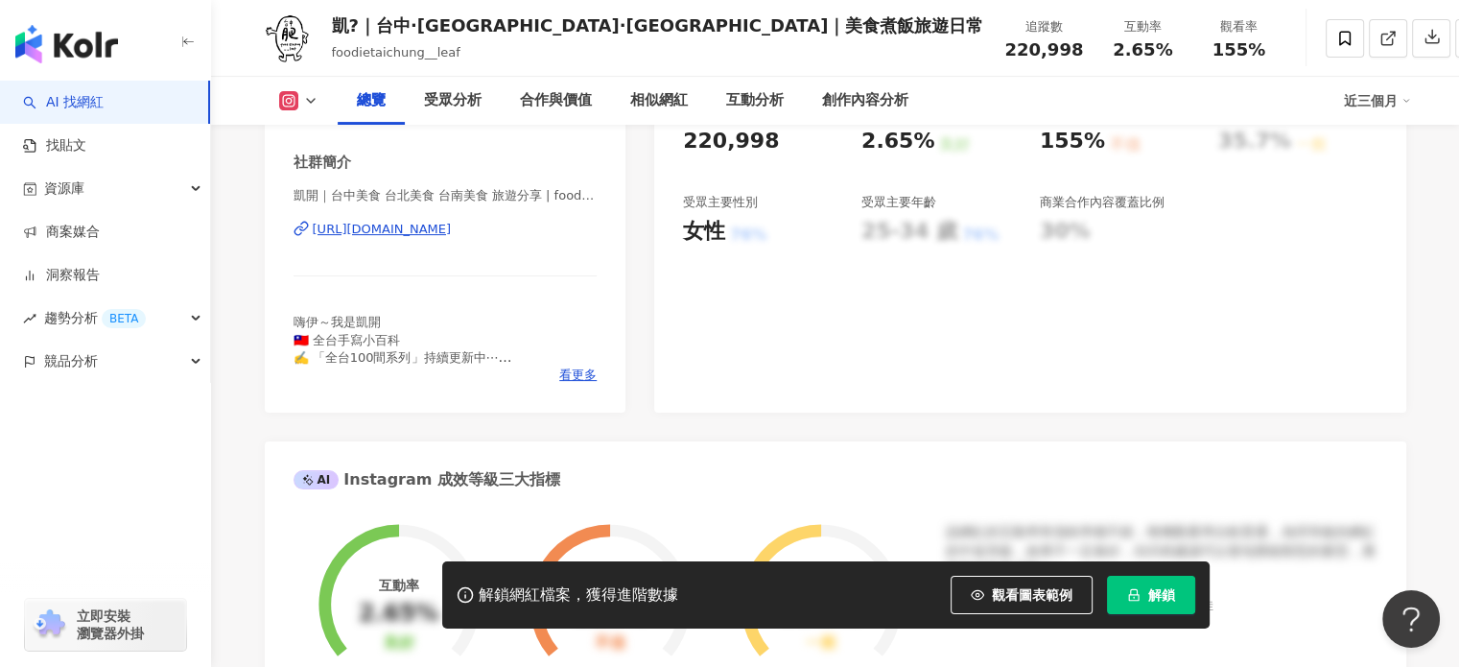
scroll to position [480, 0]
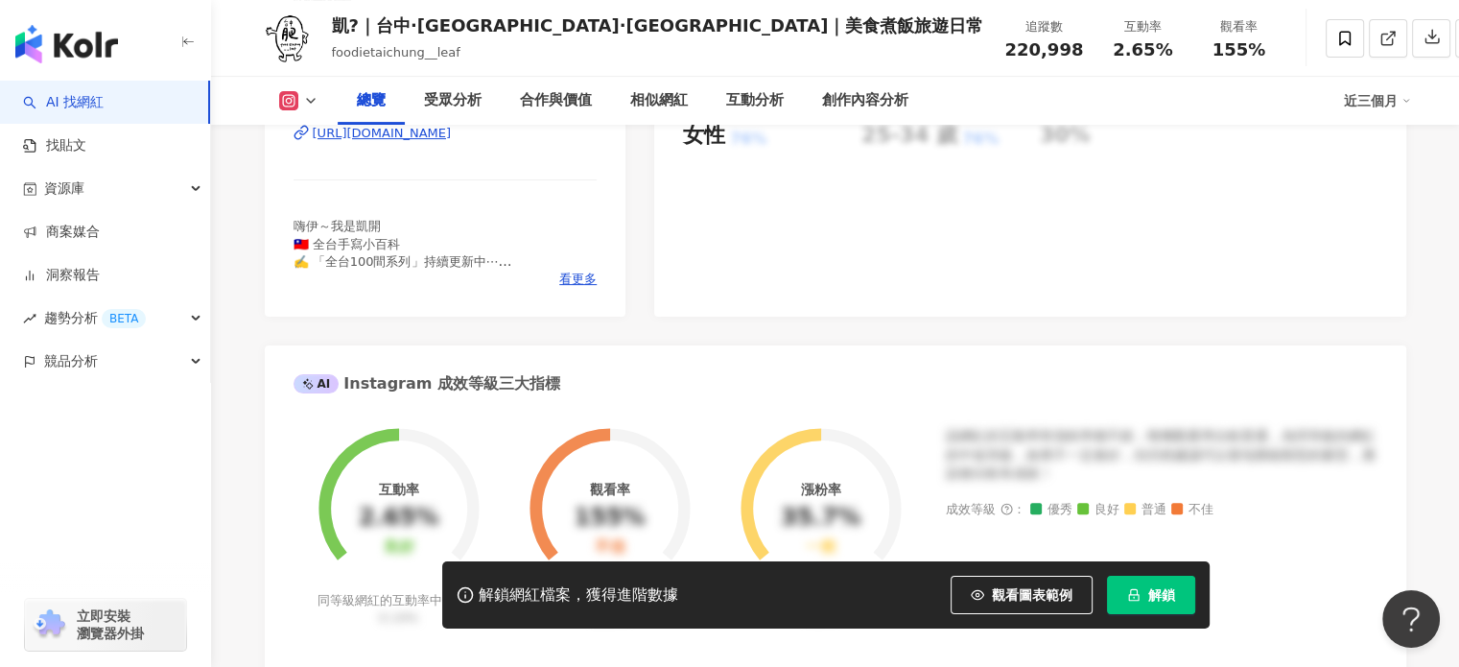
click at [555, 265] on div "嗨伊～我是凱開 🇹🇼 全台手寫小百科 ✍️ 「全台100間系列」持續更新中⋯ 🍿 更多寶藏在限時動態 - 邀約➡️私訊小盒子 ㆍ（請提供店名地址謝謝🙏）" at bounding box center [446, 244] width 304 height 53
click at [565, 279] on span "看更多" at bounding box center [577, 278] width 37 height 17
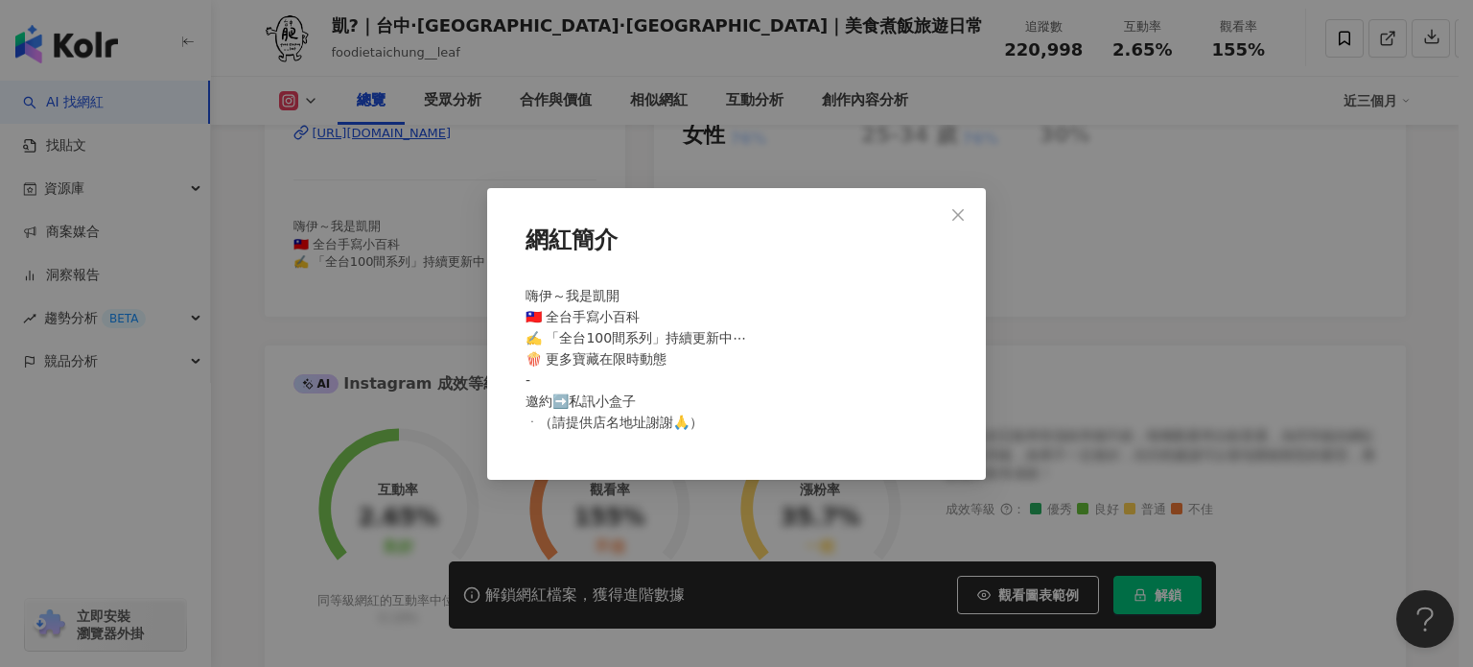
click at [360, 397] on div "網紅簡介 嗨伊～我是凱開 🇹🇼 全台手寫小百科 ✍️ 「全台100間系列」持續更新中⋯ 🍿 更多寶藏在限時動態 - 邀約➡️私訊小盒子 ㆍ（請提供店名地址謝謝…" at bounding box center [736, 333] width 1473 height 667
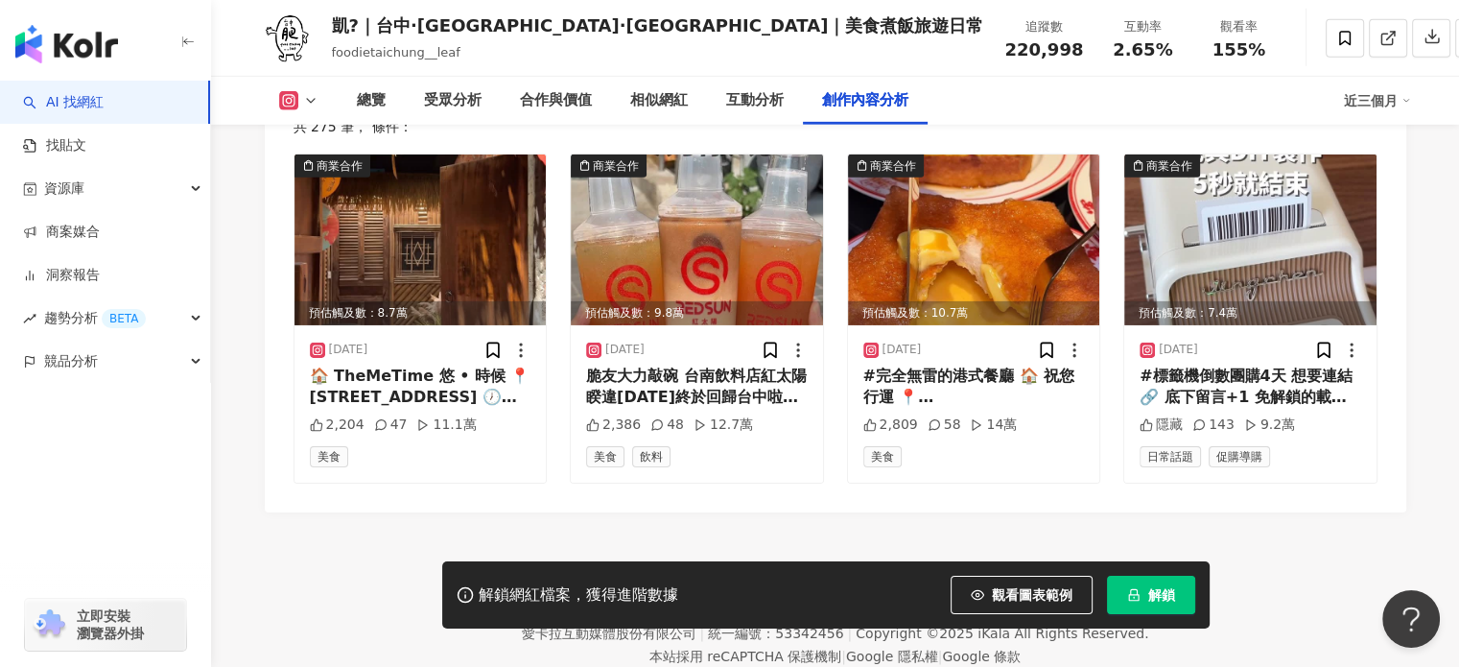
scroll to position [6027, 0]
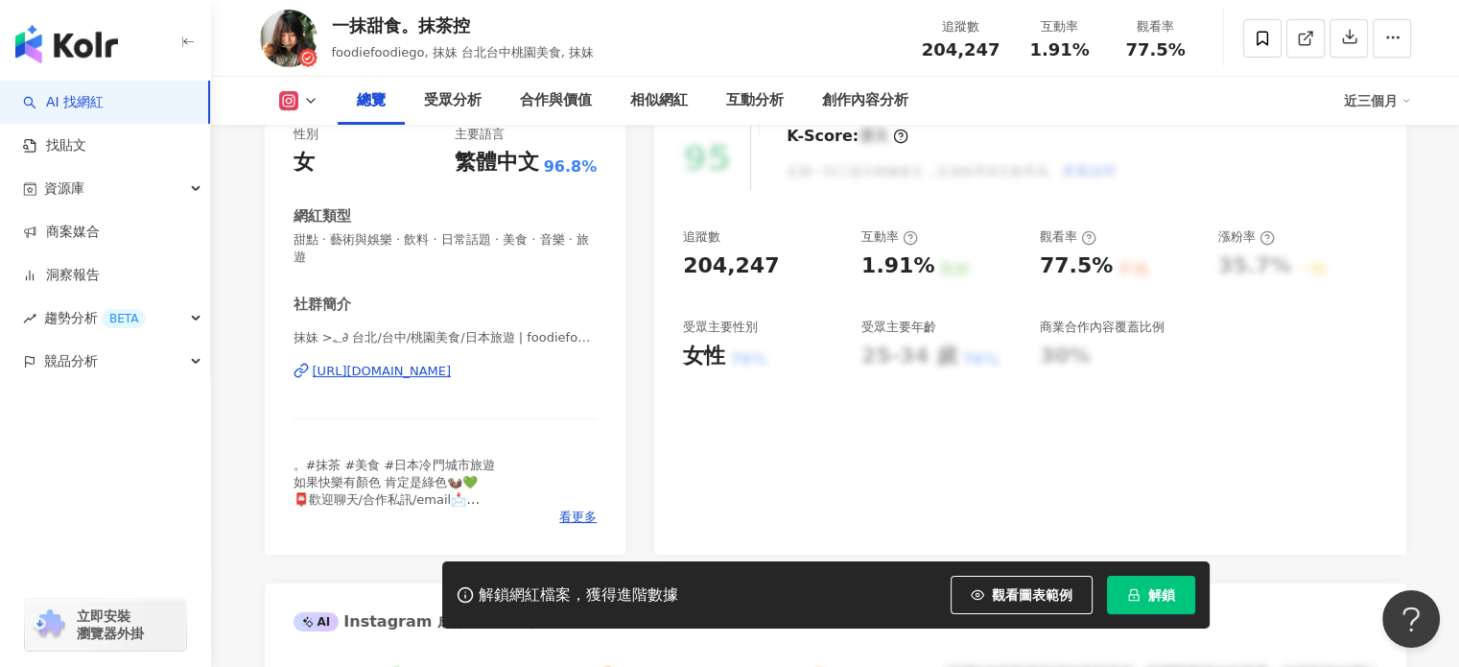
scroll to position [384, 0]
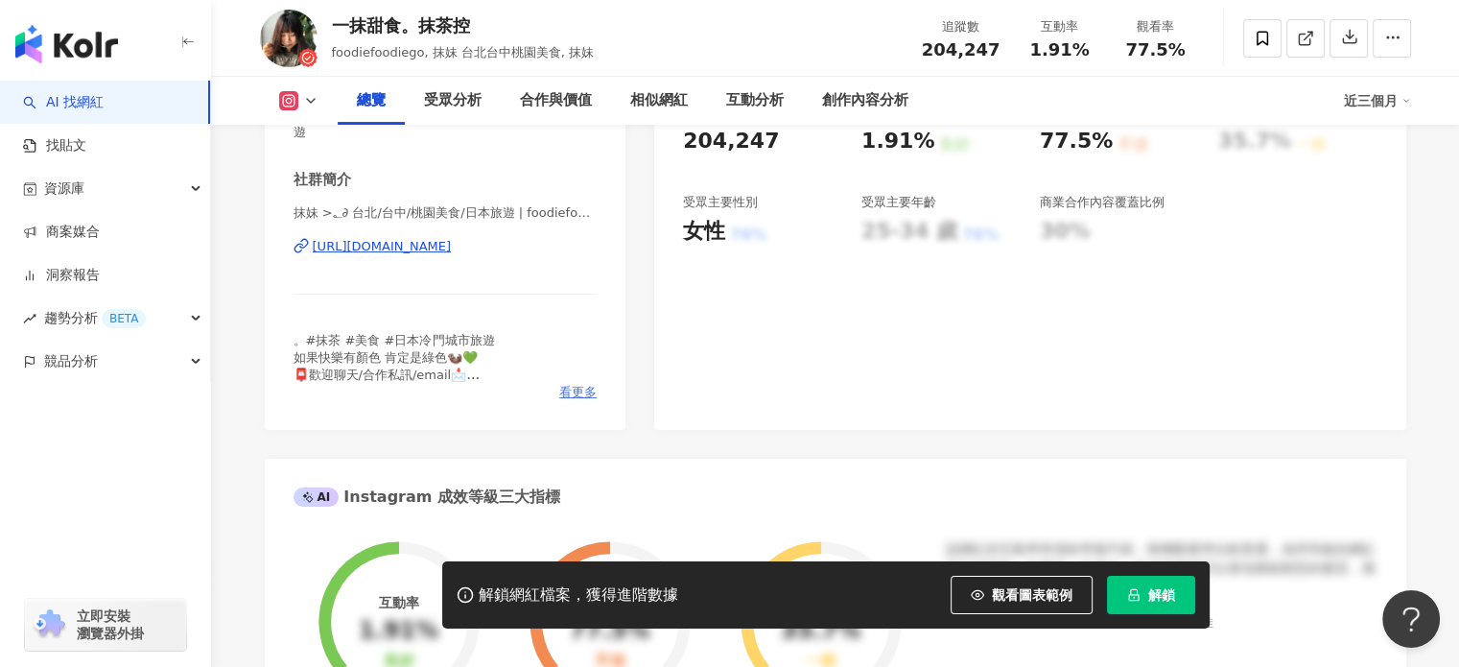
click at [575, 396] on span "看更多" at bounding box center [577, 392] width 37 height 17
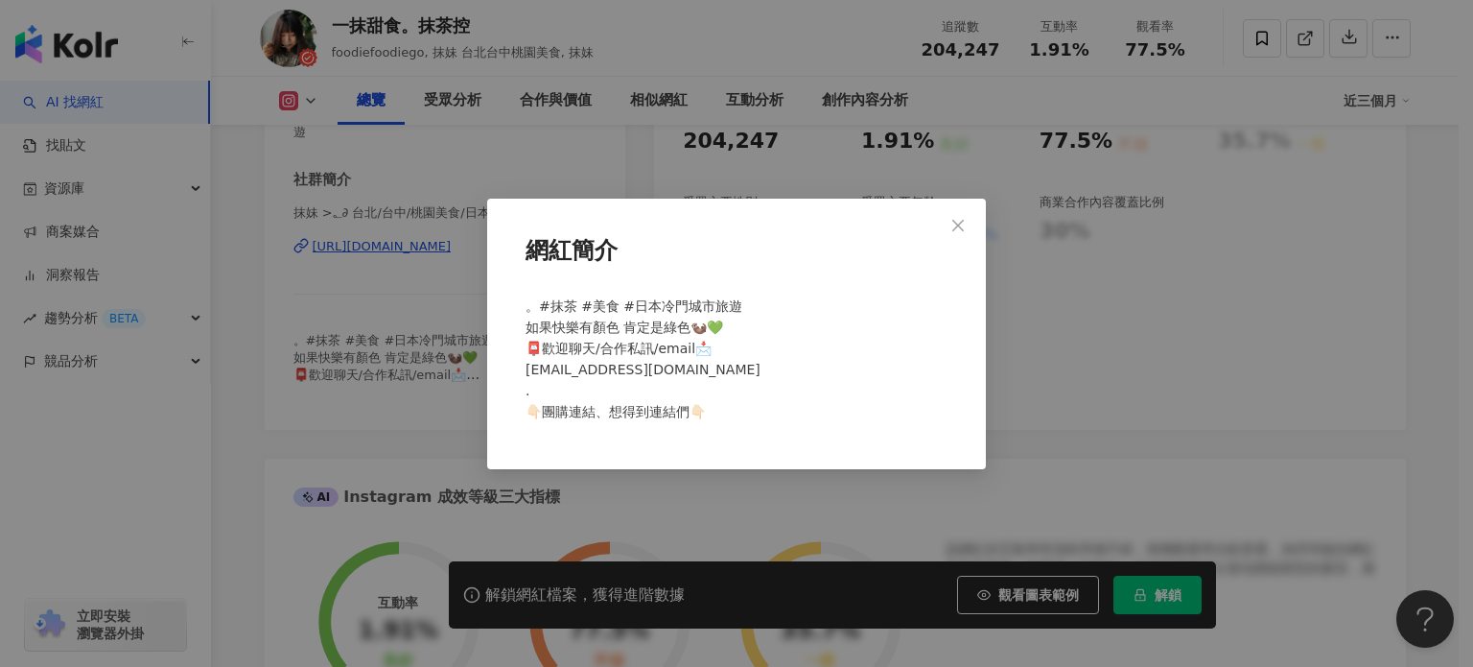
click at [382, 339] on div "網紅簡介 。#抹茶 #美食 #日本冷門城市旅遊 如果快樂有顏色 肯定是綠色🦦💚 📮歡迎聊天/合作私訊/email📩 [EMAIL_ADDRESS][DOMAI…" at bounding box center [736, 333] width 1473 height 667
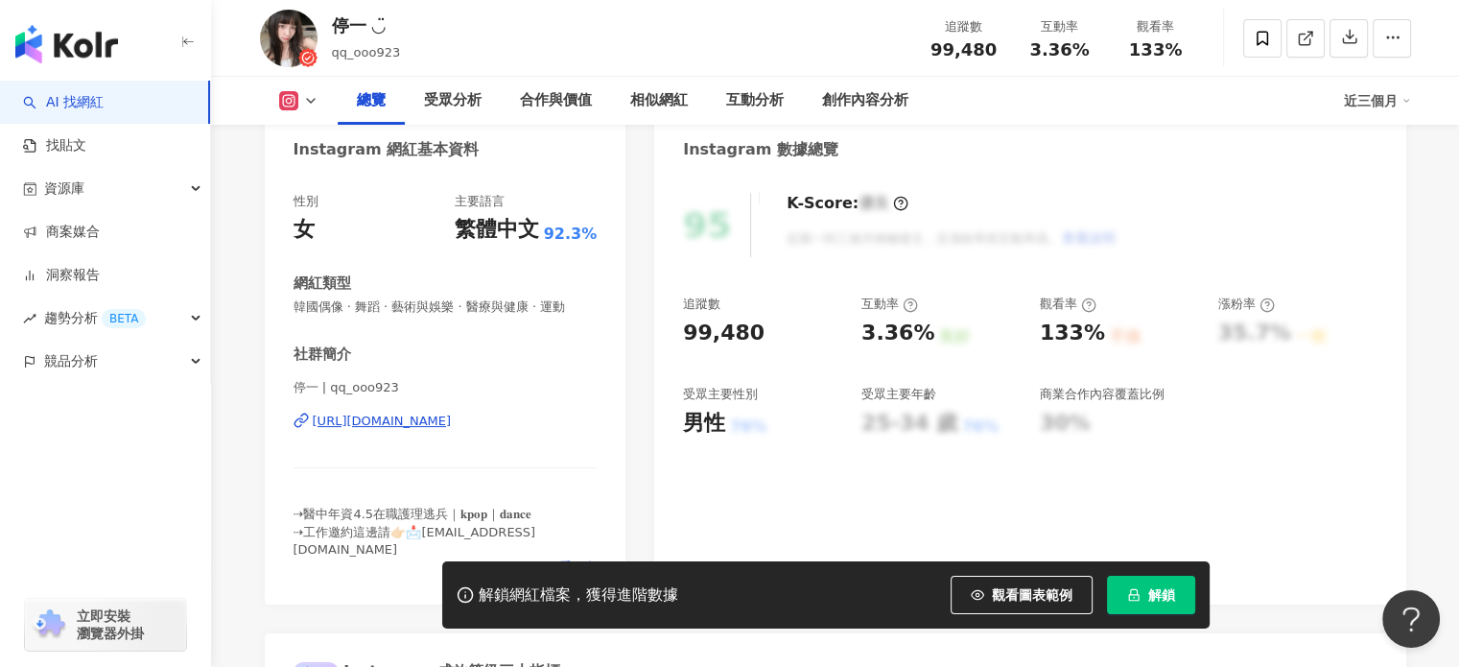
scroll to position [384, 0]
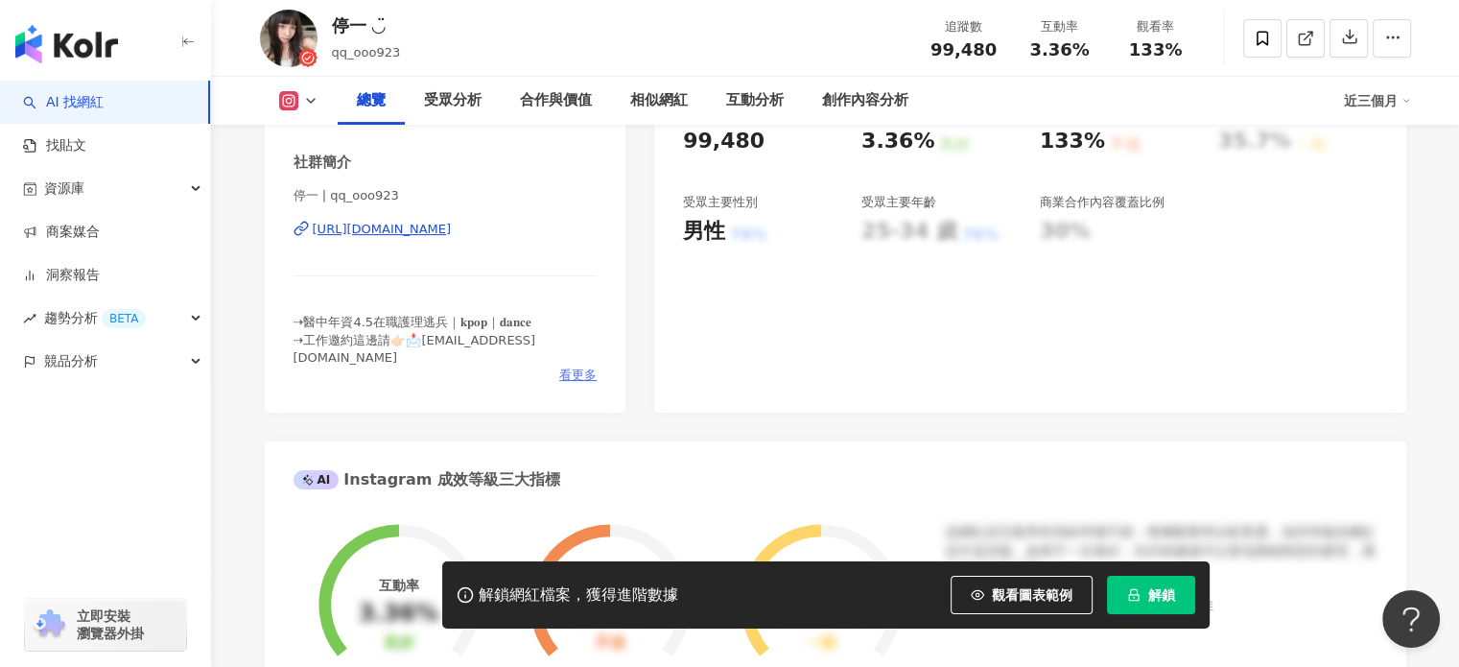
click at [572, 366] on span "看更多" at bounding box center [577, 374] width 37 height 17
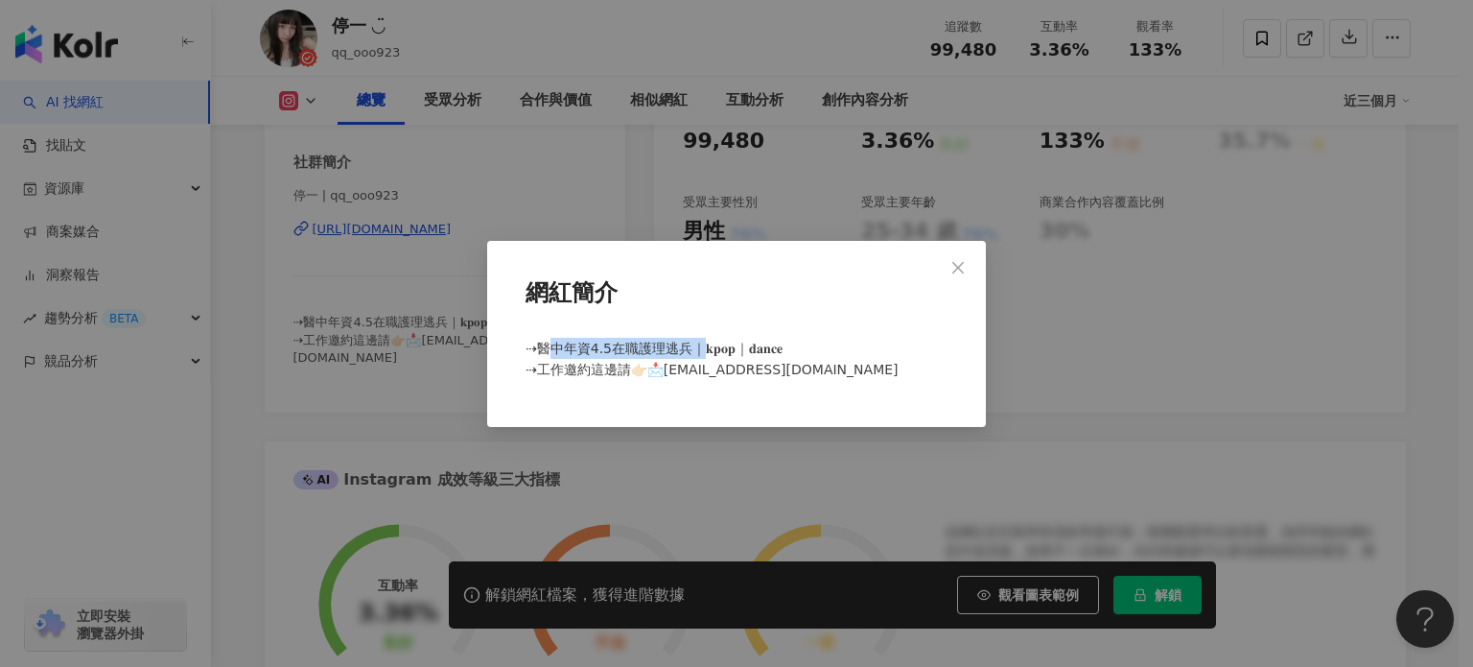
drag, startPoint x: 551, startPoint y: 348, endPoint x: 725, endPoint y: 361, distance: 175.0
click at [703, 348] on span "⇢醫中年資4.5在職護理逃兵｜𝐤𝐩𝐨𝐩｜𝐝𝐚𝐧𝐜𝐞 ⇢工作邀約這邊請👉🏻📩qq.o923work@gmail.com" at bounding box center [712, 359] width 373 height 36
click at [731, 364] on span "⇢醫中年資4.5在職護理逃兵｜𝐤𝐩𝐨𝐩｜𝐝𝐚𝐧𝐜𝐞 ⇢工作邀約這邊請👉🏻📩qq.o923work@gmail.com" at bounding box center [712, 359] width 373 height 36
click at [855, 369] on div "⇢醫中年資4.5在職護理逃兵｜𝐤𝐩𝐨𝐩｜𝐝𝐚𝐧𝐜𝐞 ⇢工作邀約這邊請👉🏻📩qq.o923work@gmail.com" at bounding box center [736, 367] width 437 height 74
click at [560, 396] on div "⇢醫中年資4.5在職護理逃兵｜𝐤𝐩𝐨𝐩｜𝐝𝐚𝐧𝐜𝐞 ⇢工作邀約這邊請👉🏻📩qq.o923work@gmail.com" at bounding box center [736, 367] width 437 height 74
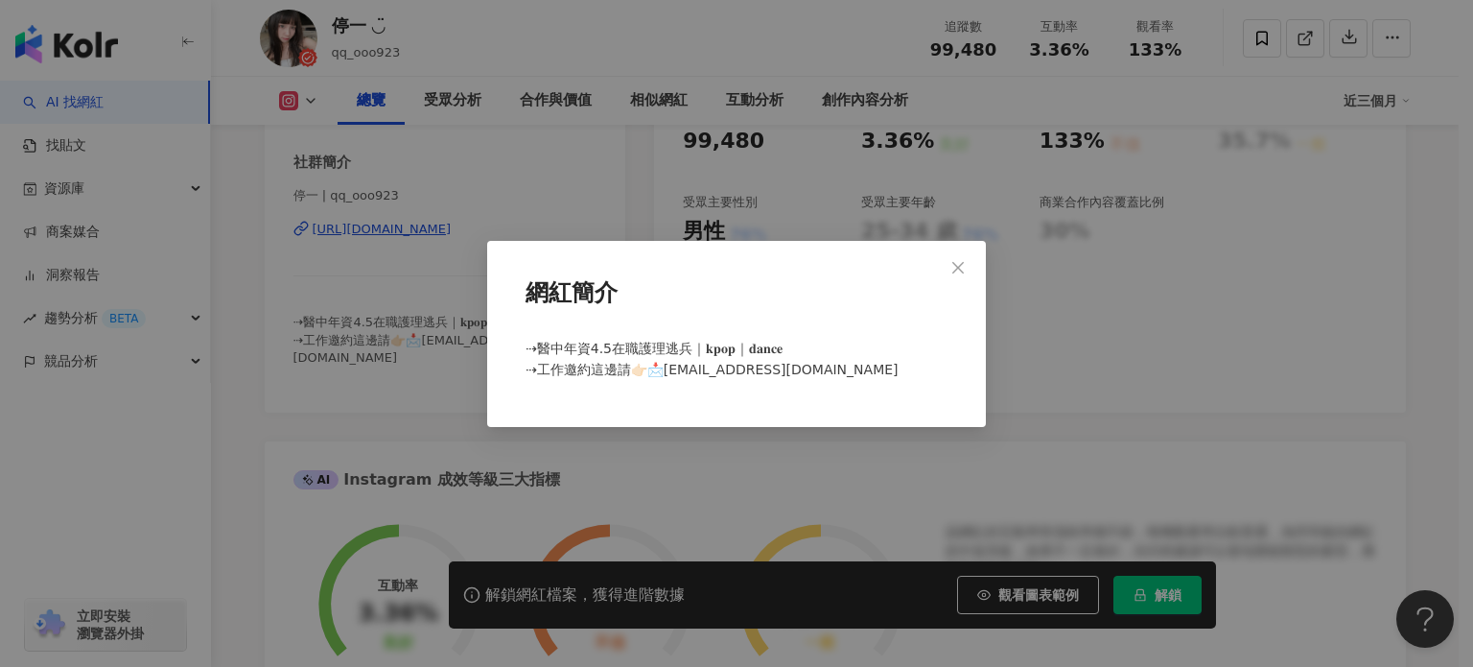
click at [549, 464] on div "網紅簡介 ⇢醫中年資4.5在職護理逃兵｜𝐤𝐩𝐨𝐩｜𝐝𝐚𝐧𝐜𝐞 ⇢工作邀約這邊請👉🏻📩qq.o923work@gmail.com" at bounding box center [736, 333] width 1473 height 667
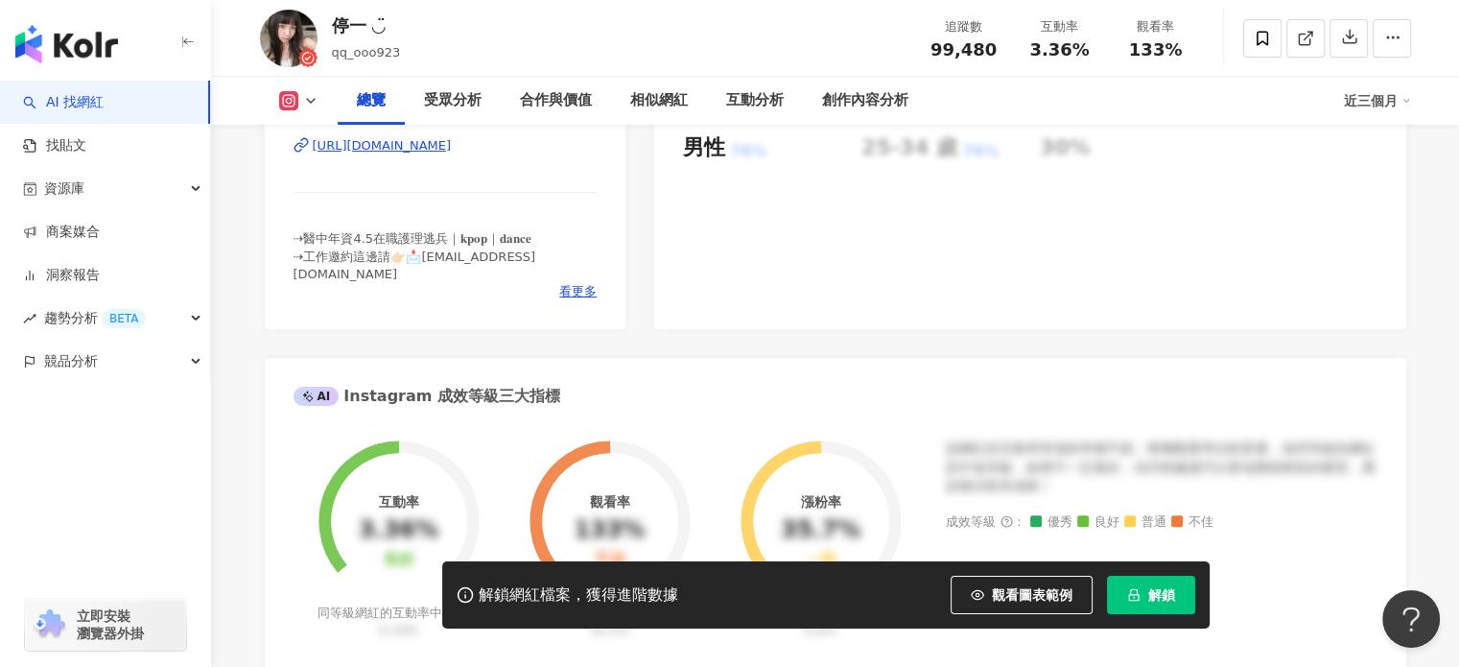
scroll to position [480, 0]
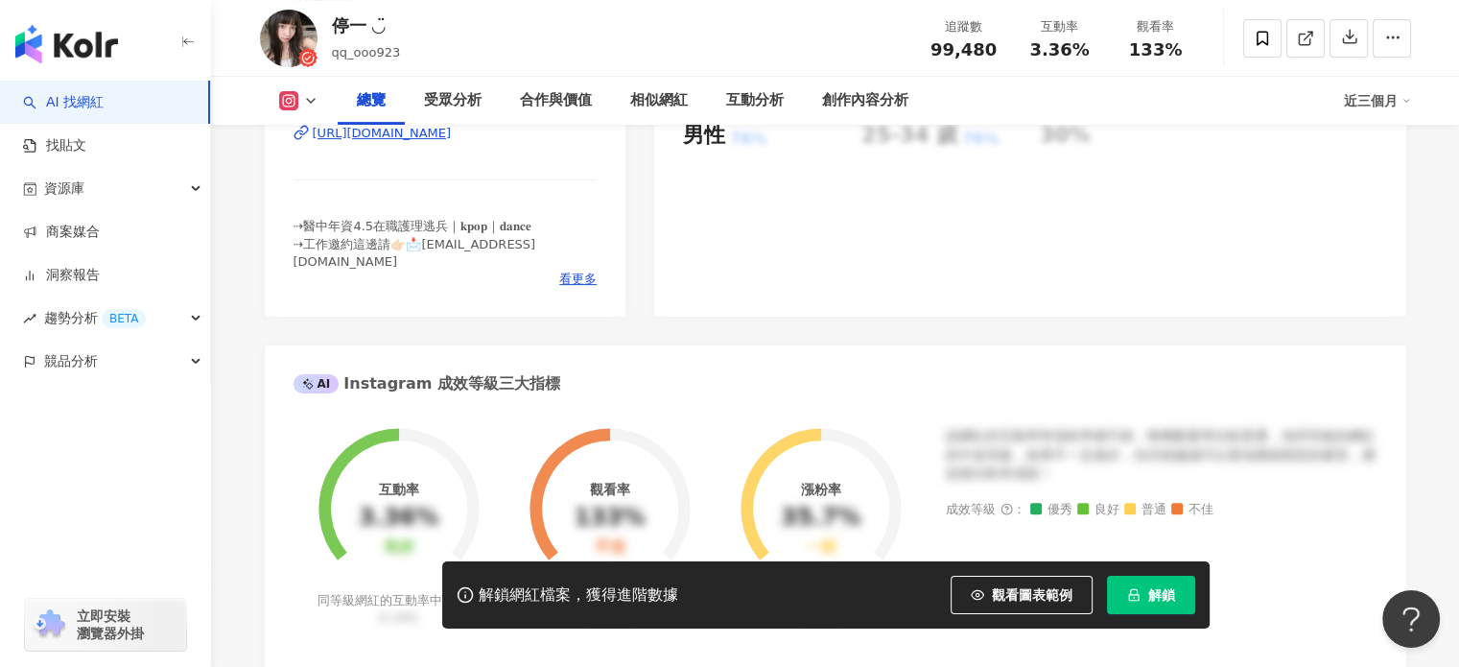
click at [451, 140] on div "https://www.instagram.com/qq_ooo923/" at bounding box center [382, 133] width 139 height 17
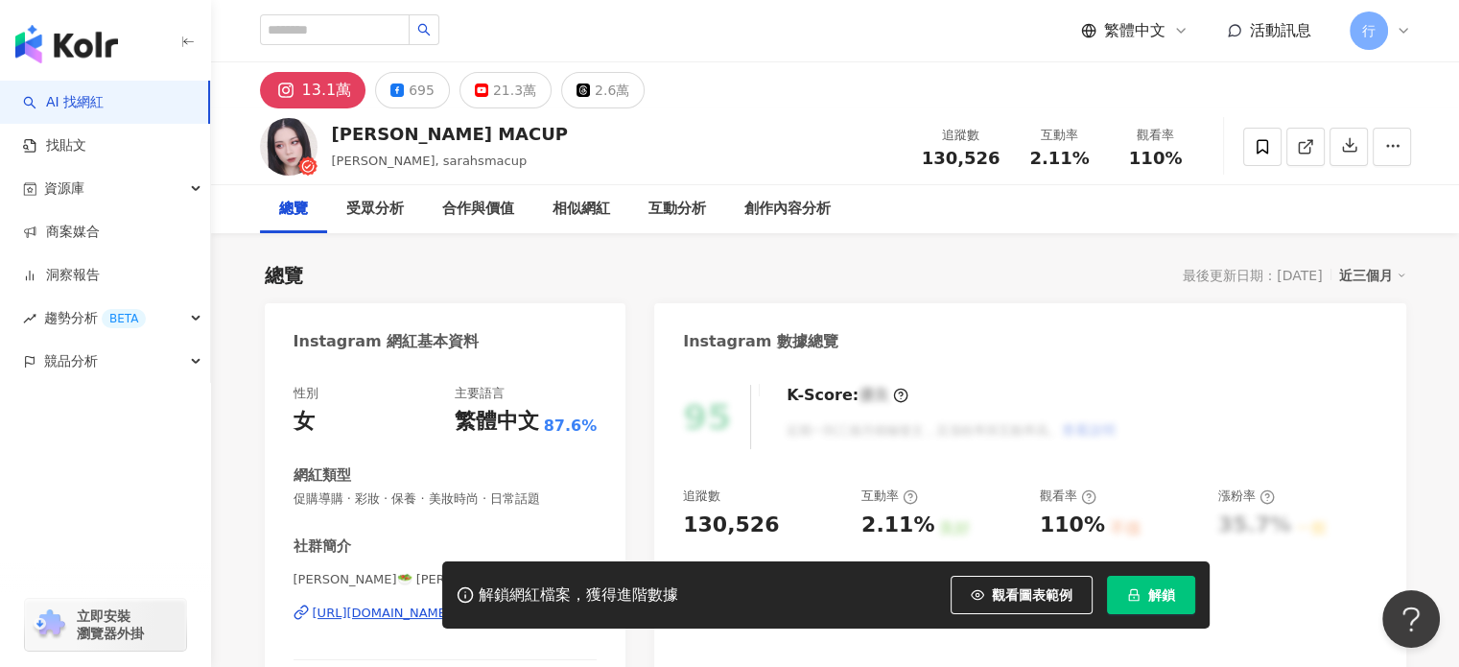
scroll to position [288, 0]
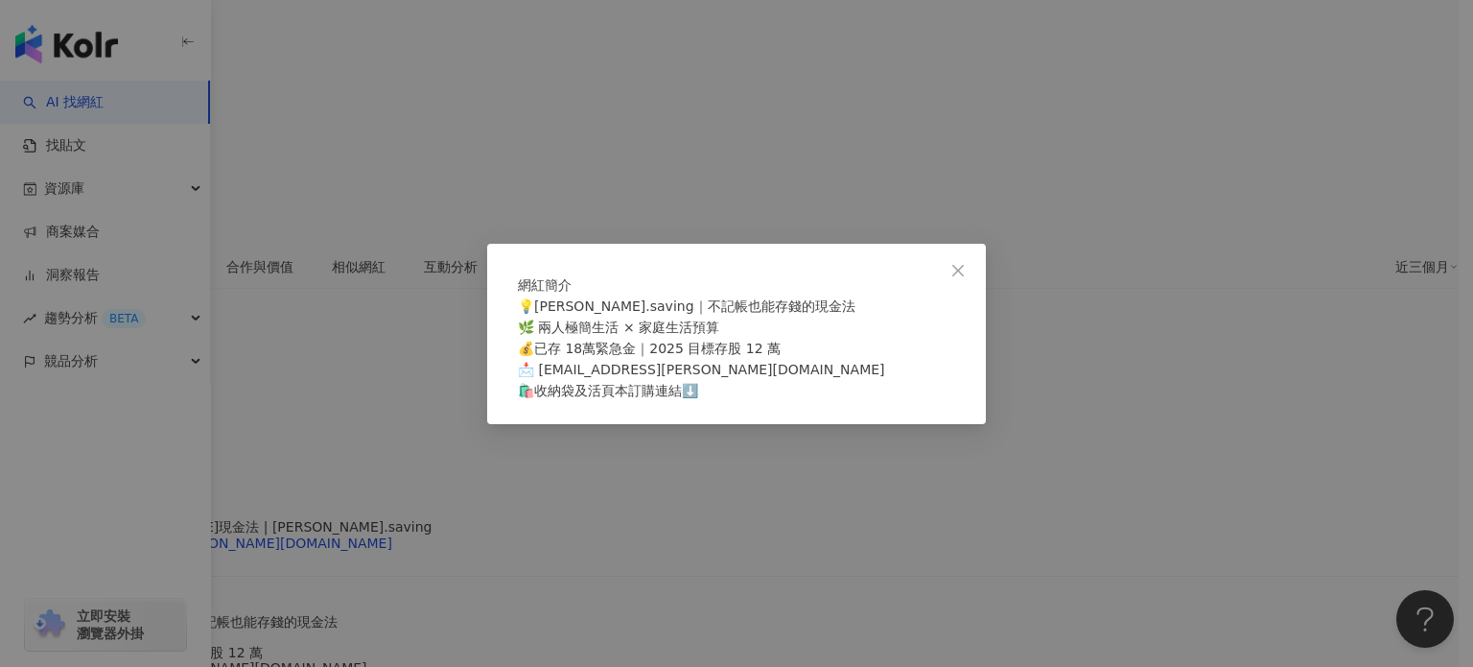
click at [558, 424] on div "網紅簡介 💡[PERSON_NAME].saving｜不記帳也能存錢的現金法 🌿 兩人極簡生活 × 家庭生活預算 💰已存 18萬緊急金｜2025 目標存股 1…" at bounding box center [736, 334] width 499 height 180
click at [567, 463] on div "網紅簡介 💡[PERSON_NAME].saving｜不記帳也能存錢的現金法 🌿 兩人極簡生活 × 家庭生活預算 💰已存 18萬緊急金｜2025 目標存股 1…" at bounding box center [736, 333] width 1473 height 667
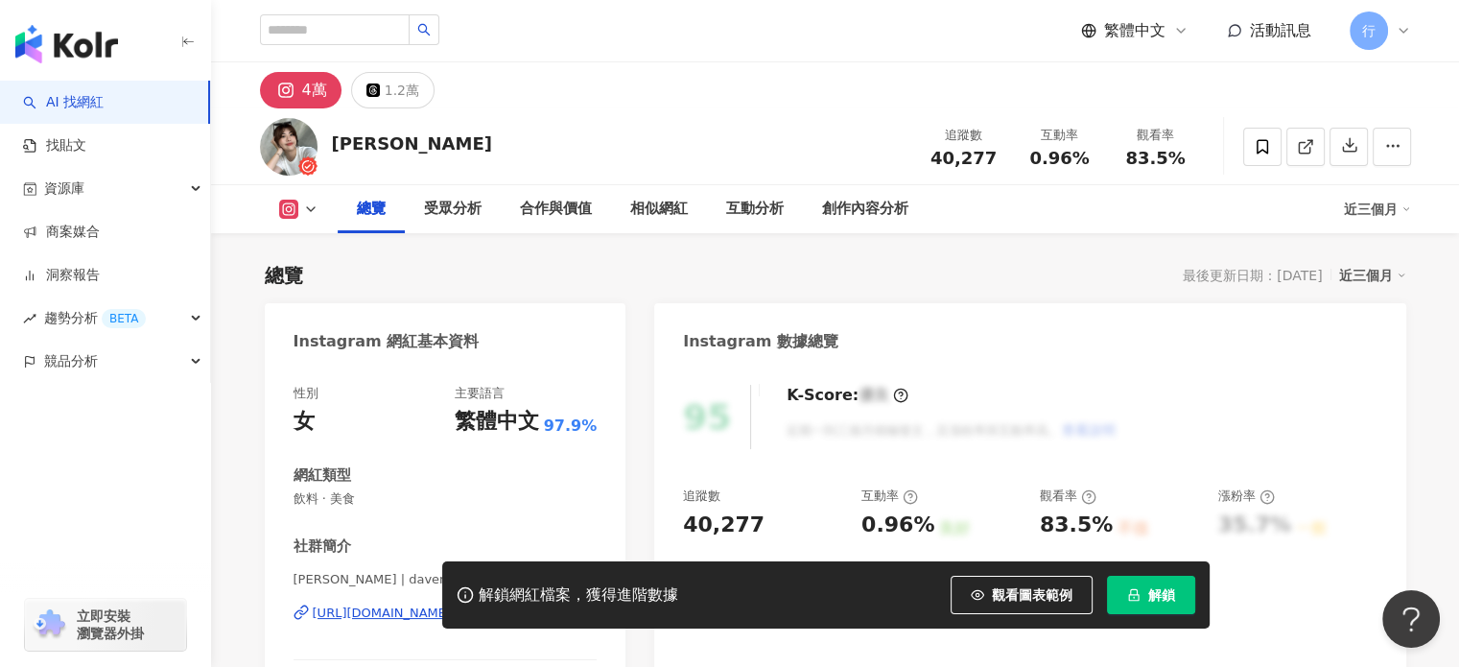
scroll to position [288, 0]
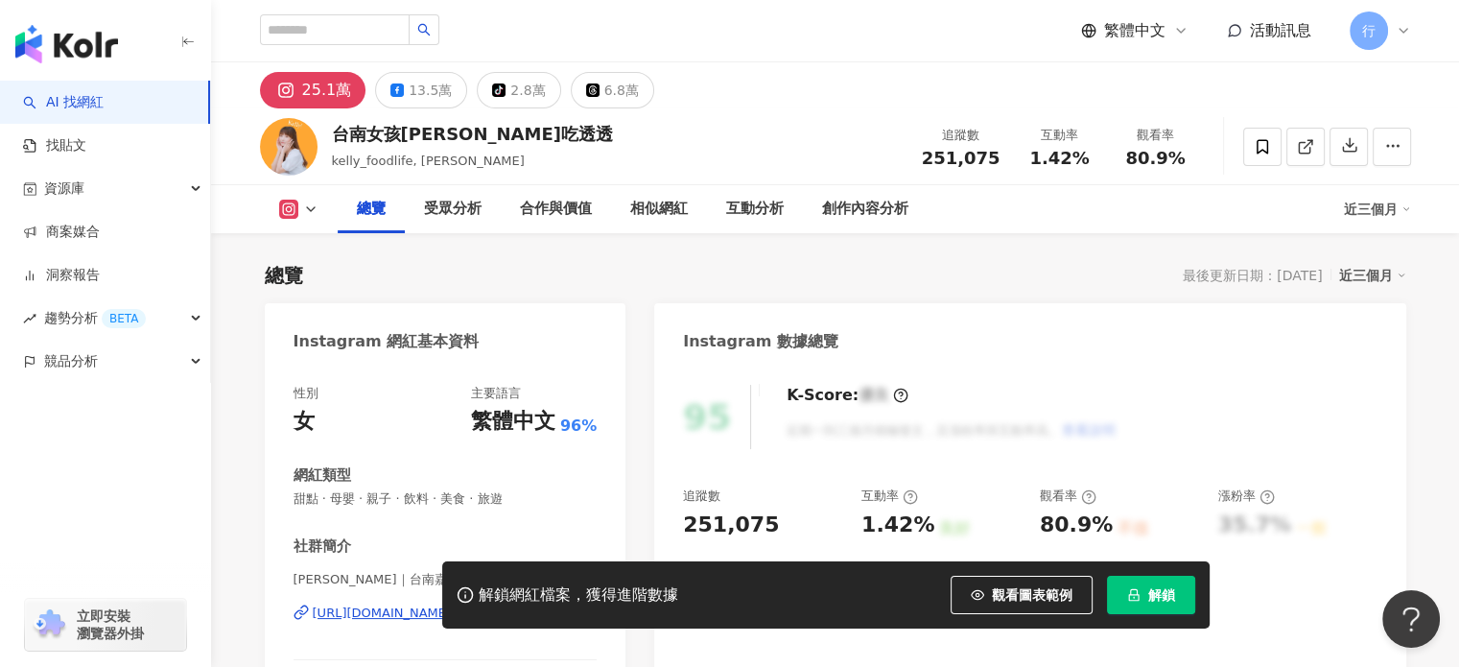
scroll to position [384, 0]
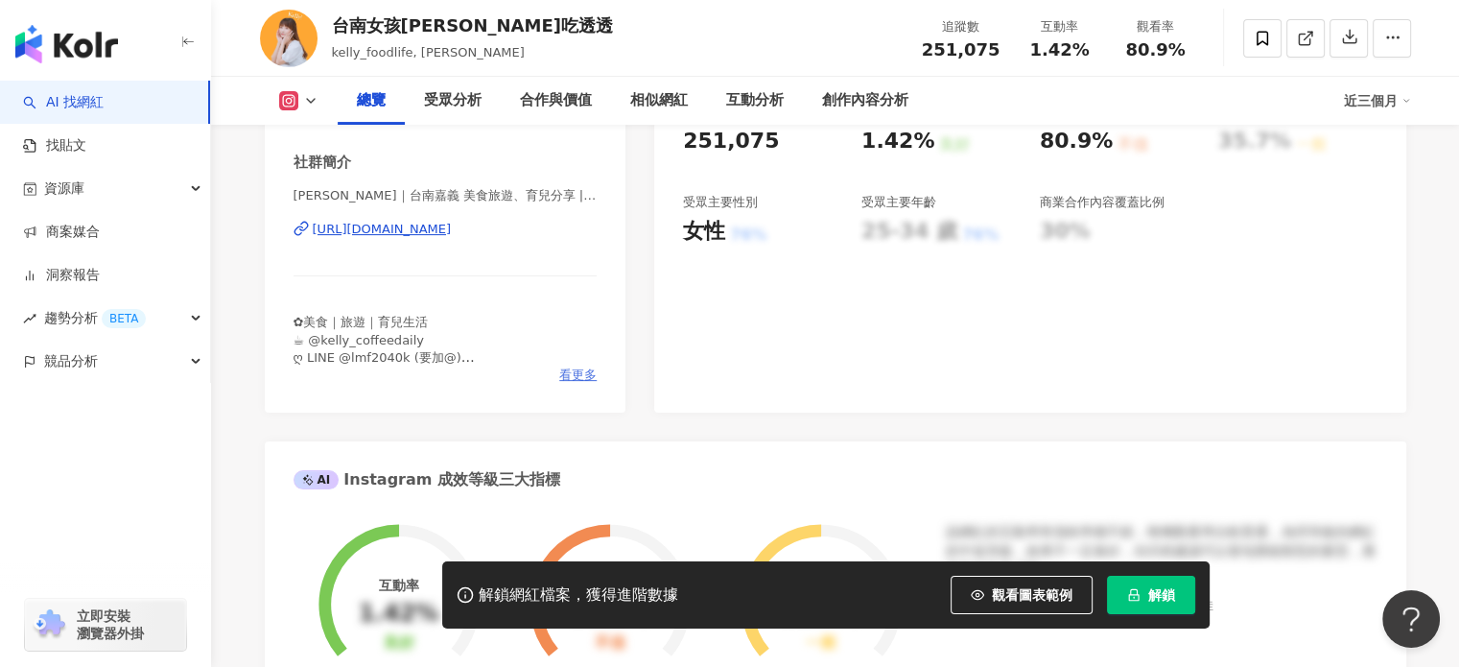
click at [586, 372] on span "看更多" at bounding box center [577, 374] width 37 height 17
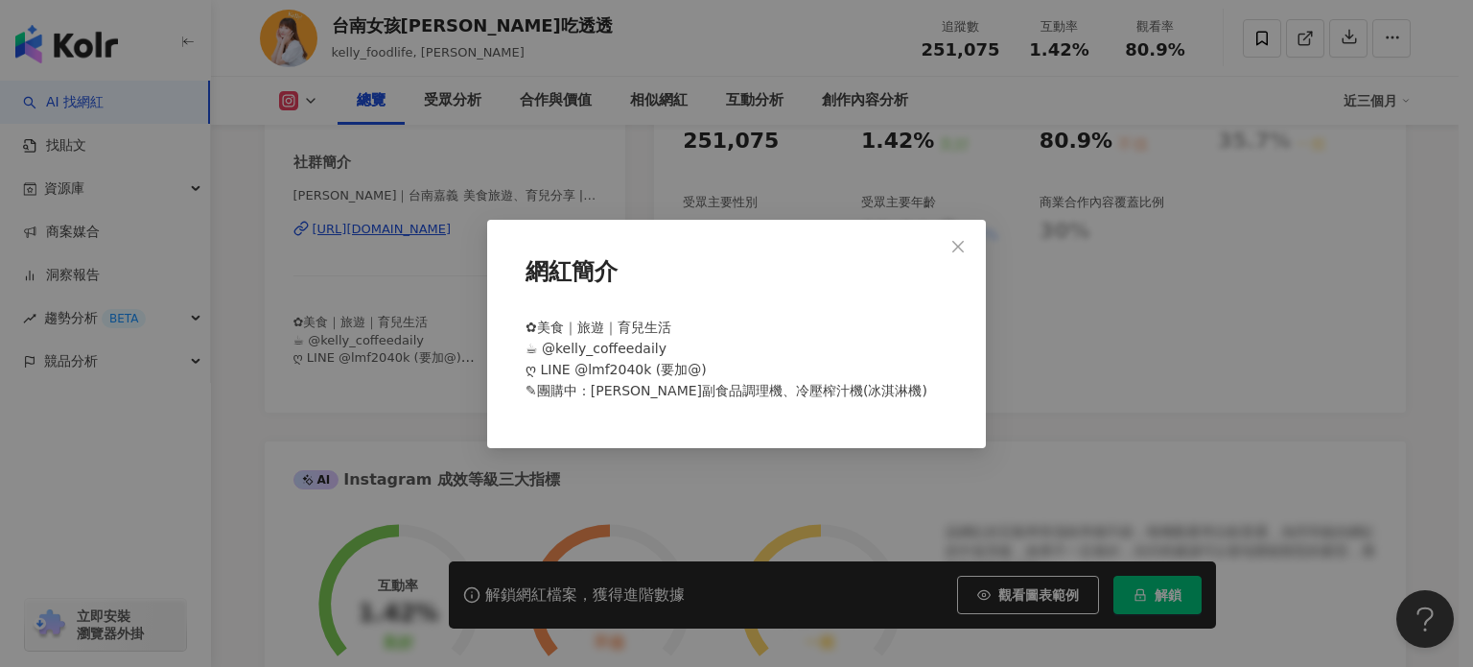
click at [609, 492] on div "網紅簡介 ✿美食｜旅遊｜育兒生活 ☕︎ @kelly_coffeedaily ღ LINE @lmf2040k (要加@) ✎團購中：Giaretti副食品調…" at bounding box center [736, 333] width 1473 height 667
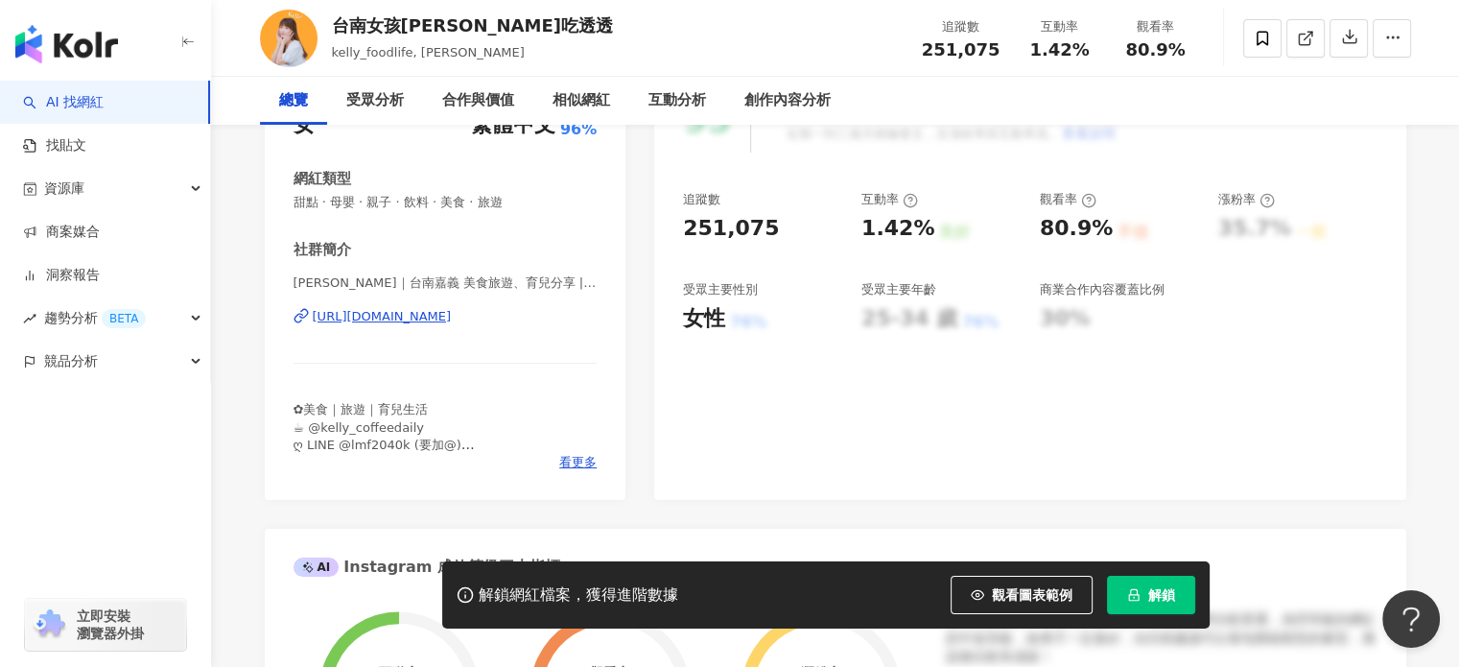
scroll to position [0, 0]
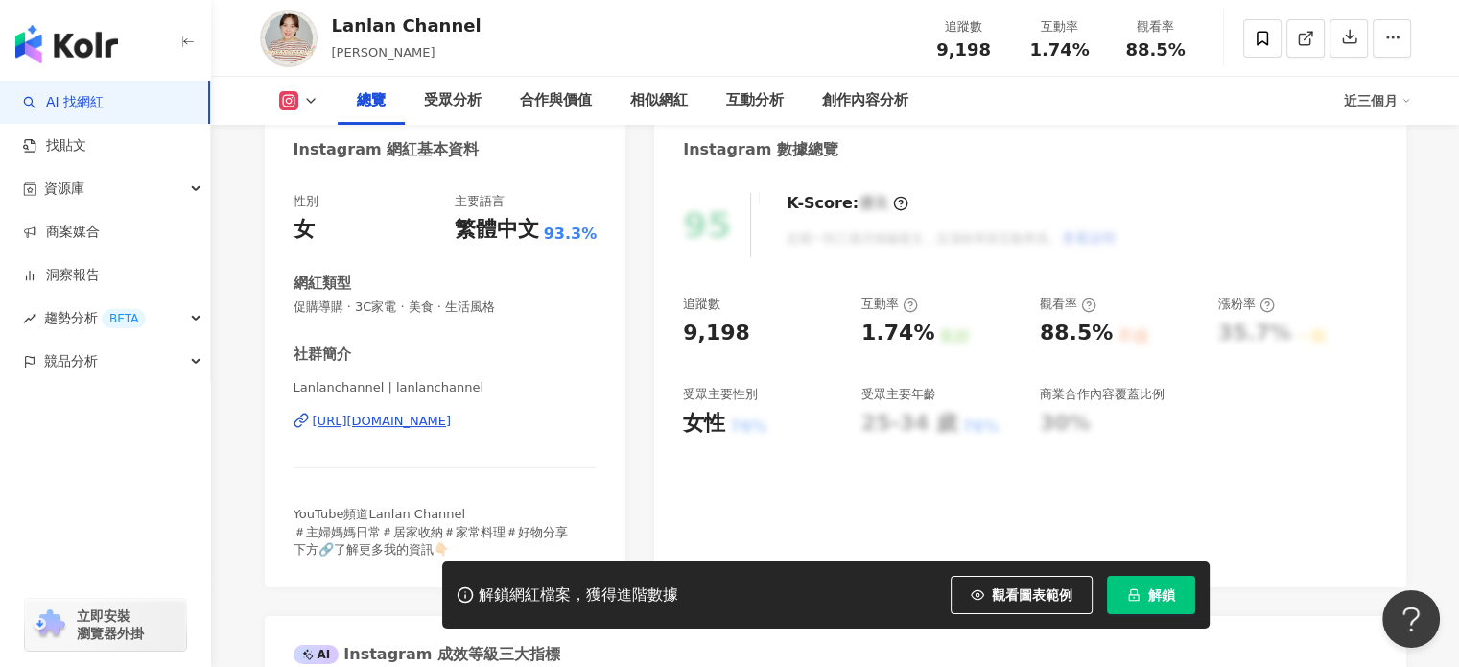
scroll to position [288, 0]
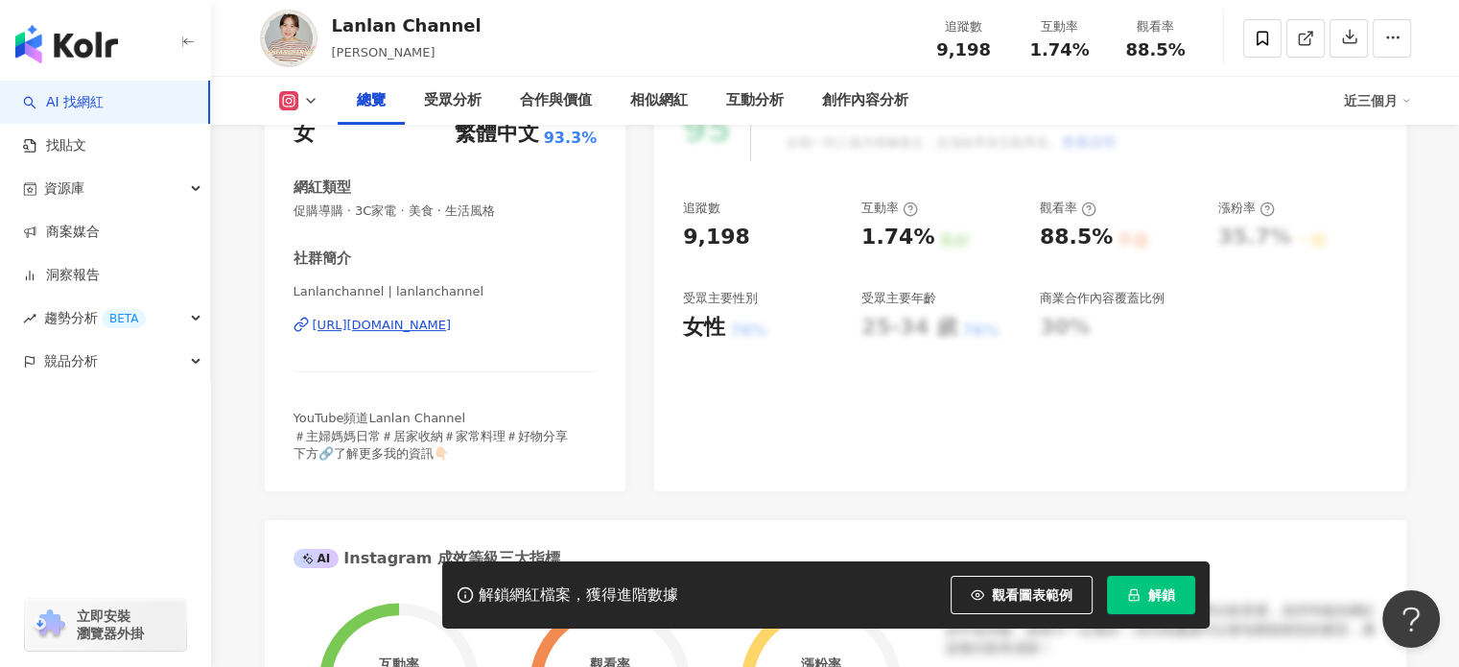
click at [420, 324] on div "https://www.instagram.com/lanlanchannel/" at bounding box center [382, 325] width 139 height 17
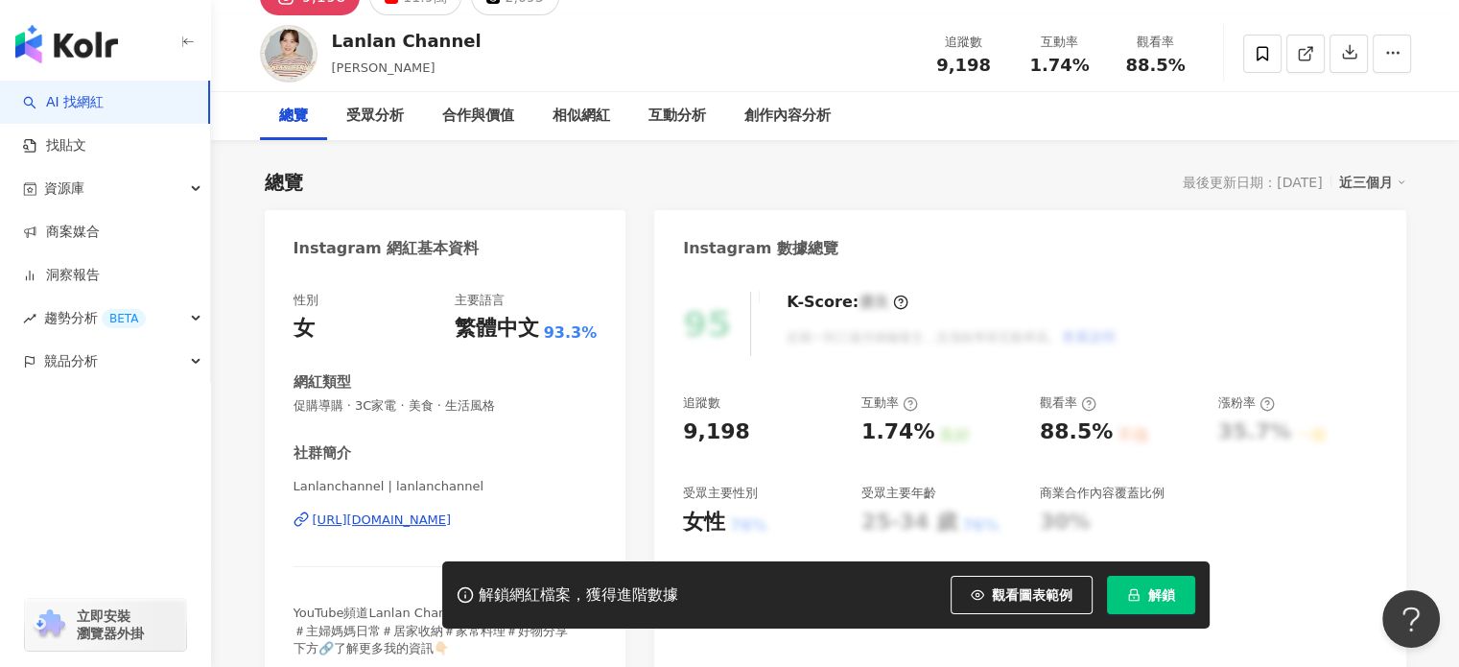
scroll to position [0, 0]
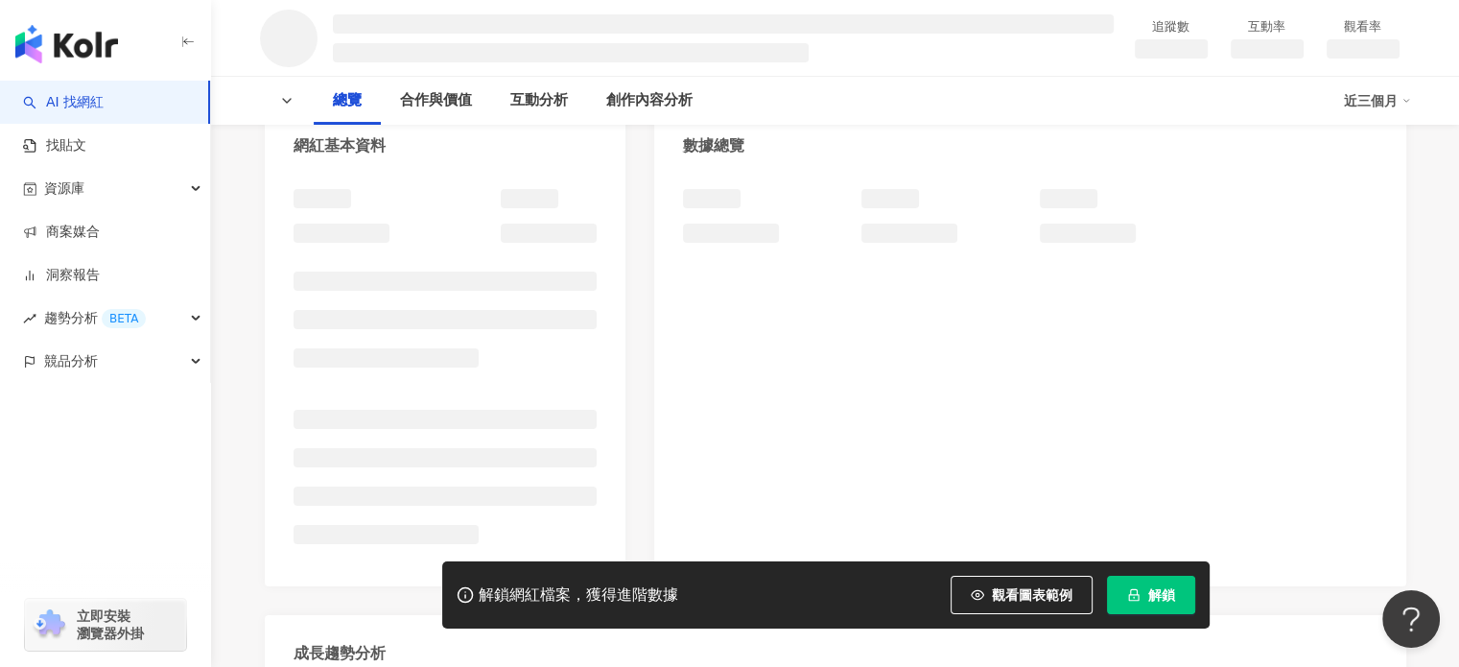
scroll to position [192, 0]
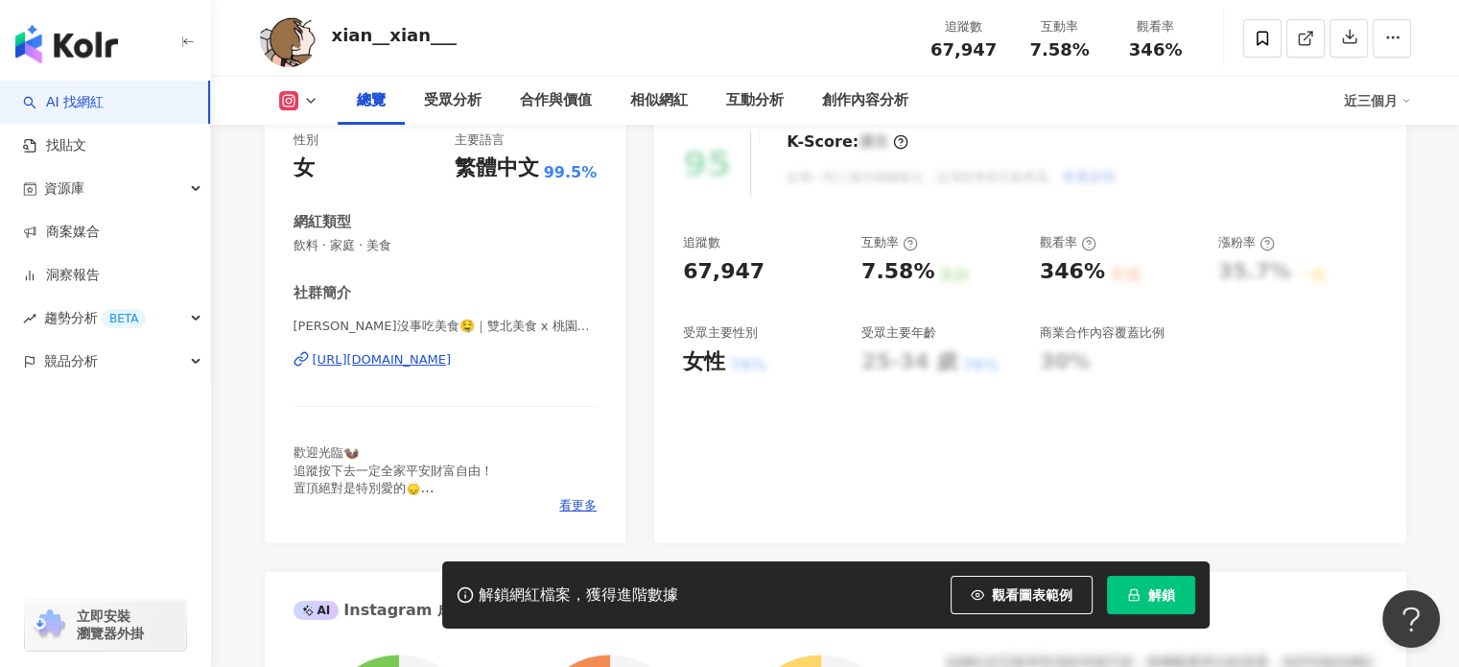
scroll to position [288, 0]
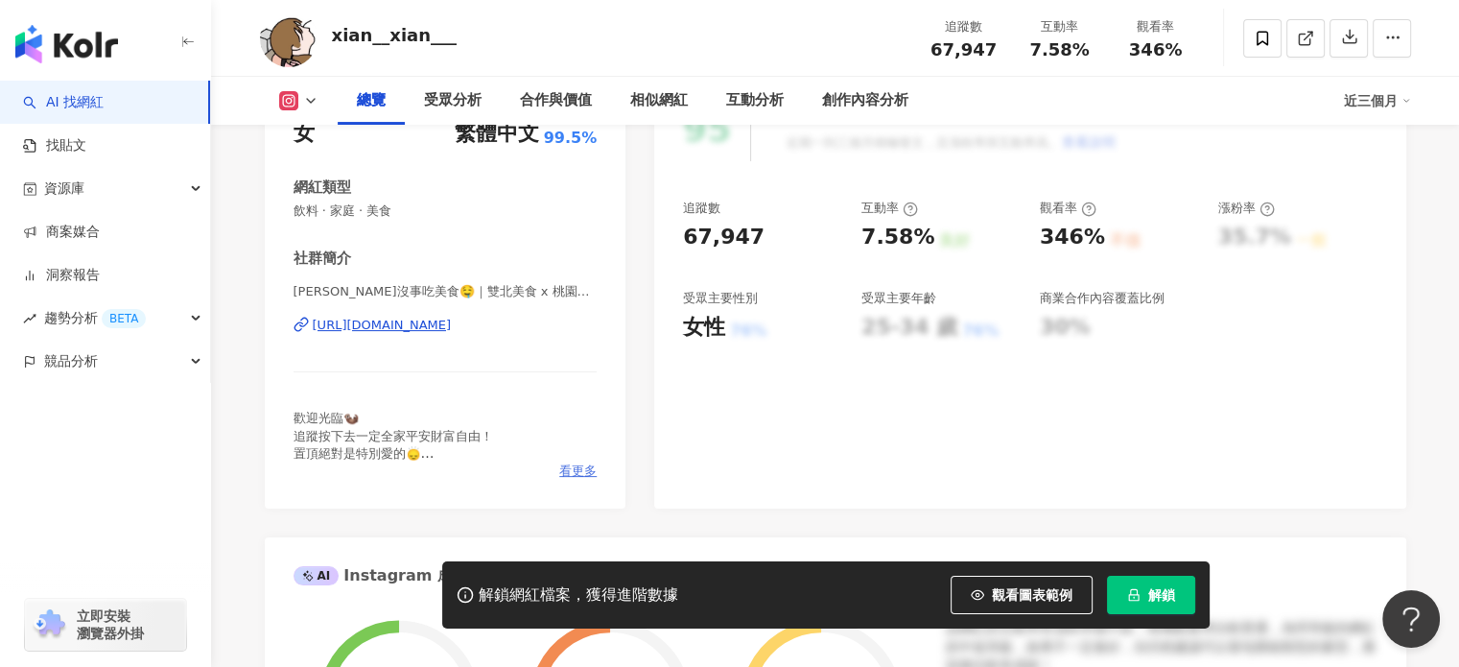
click at [571, 467] on span "看更多" at bounding box center [577, 470] width 37 height 17
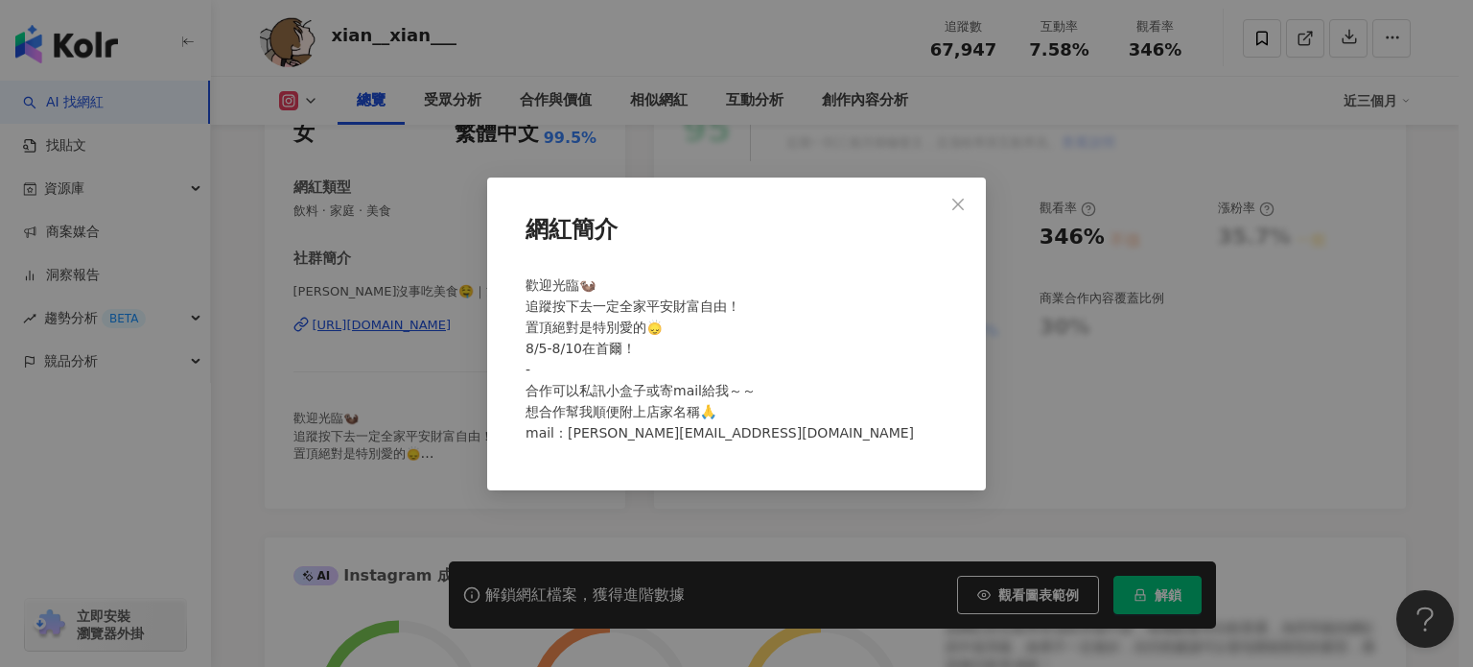
click at [1048, 379] on div "網紅簡介 歡迎光臨🦦 追蹤按下去一定全家平安財富自由！ 置頂絕對是特別愛的🙂‍↕️ 8/5-8/10在首爾！ - 合作可以私訊小盒子或寄mail給我～～ 想合…" at bounding box center [736, 333] width 1473 height 667
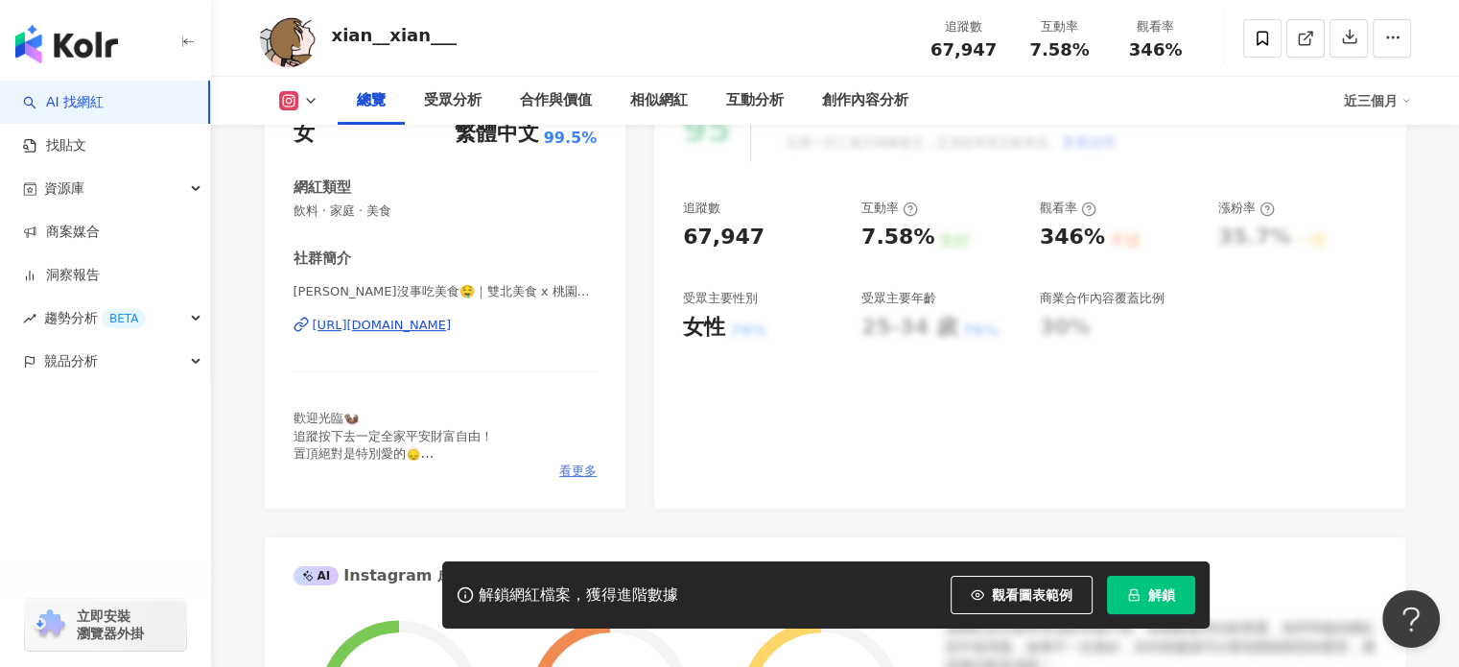
click at [575, 471] on span "看更多" at bounding box center [577, 470] width 37 height 17
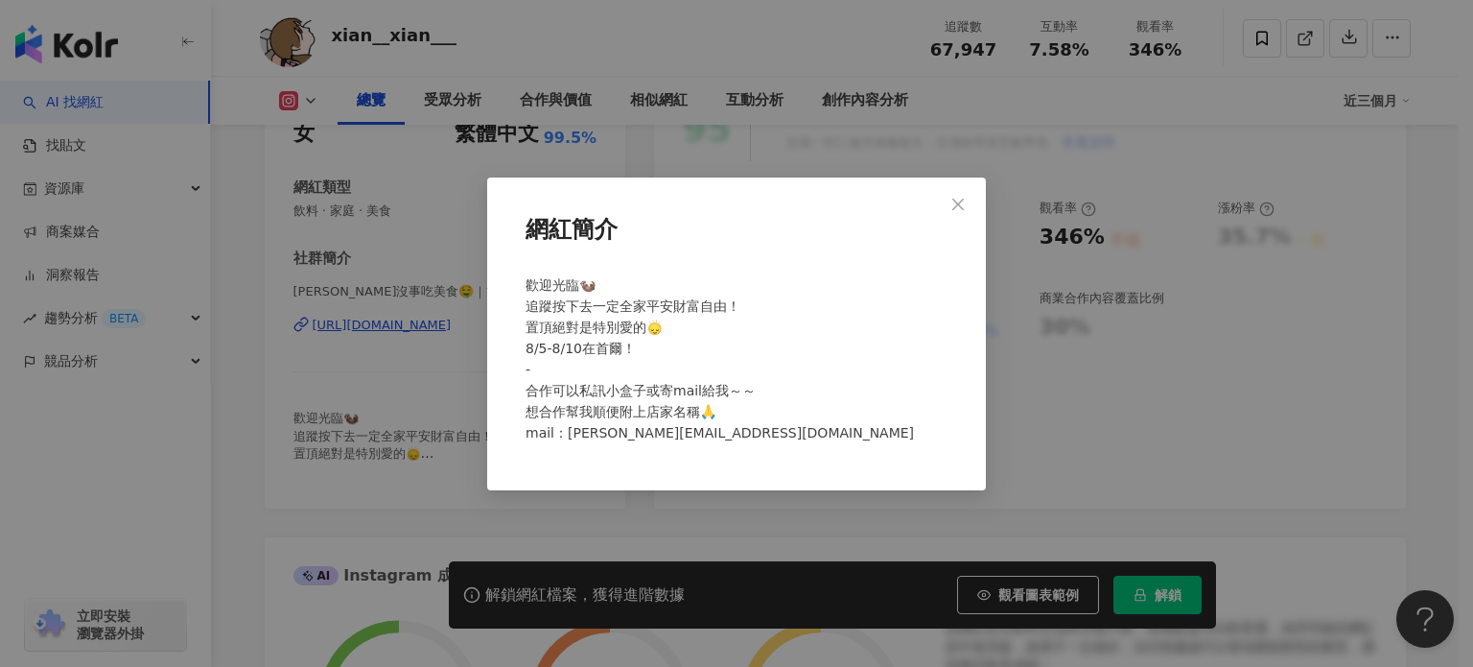
click at [387, 442] on div "網紅簡介 歡迎光臨🦦 追蹤按下去一定全家平安財富自由！ 置頂絕對是特別愛的🙂‍↕️ 8/5-8/10在首爾！ - 合作可以私訊小盒子或寄mail給我～～ 想合…" at bounding box center [736, 333] width 1473 height 667
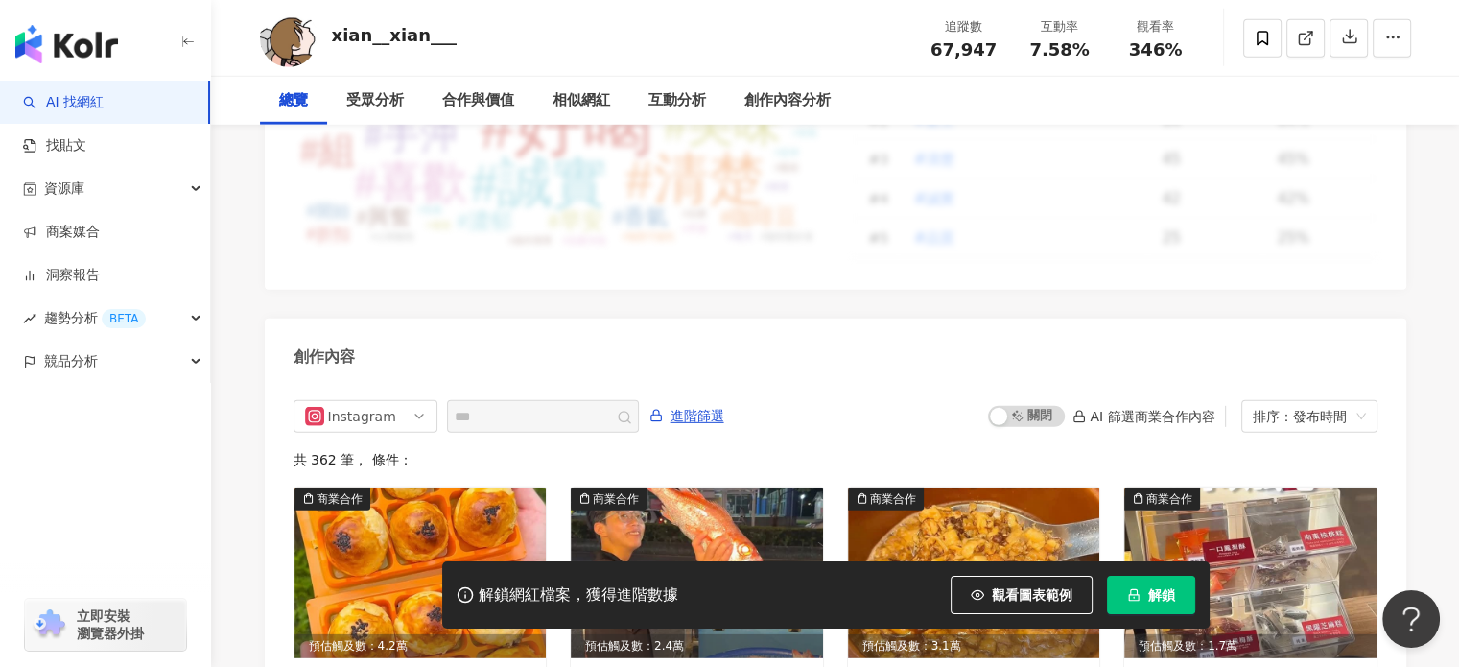
scroll to position [0, 0]
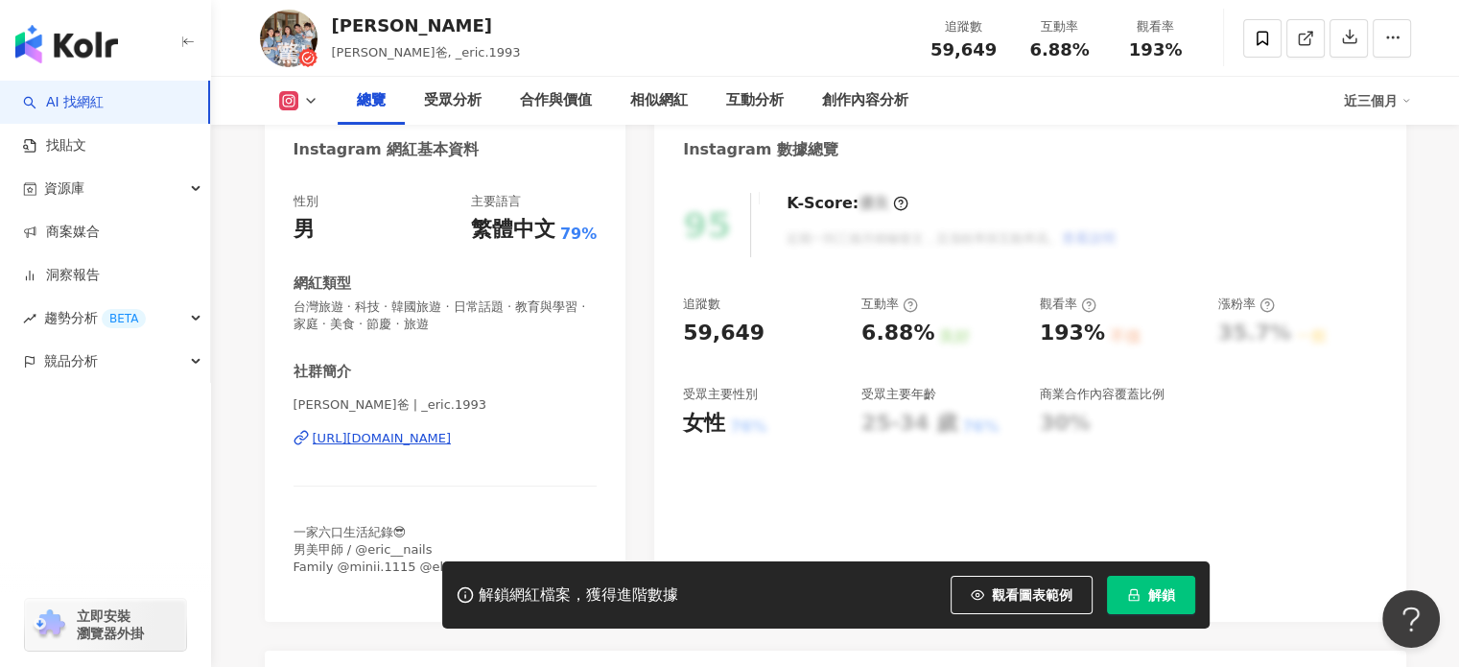
click at [573, 575] on span "看更多" at bounding box center [577, 583] width 37 height 17
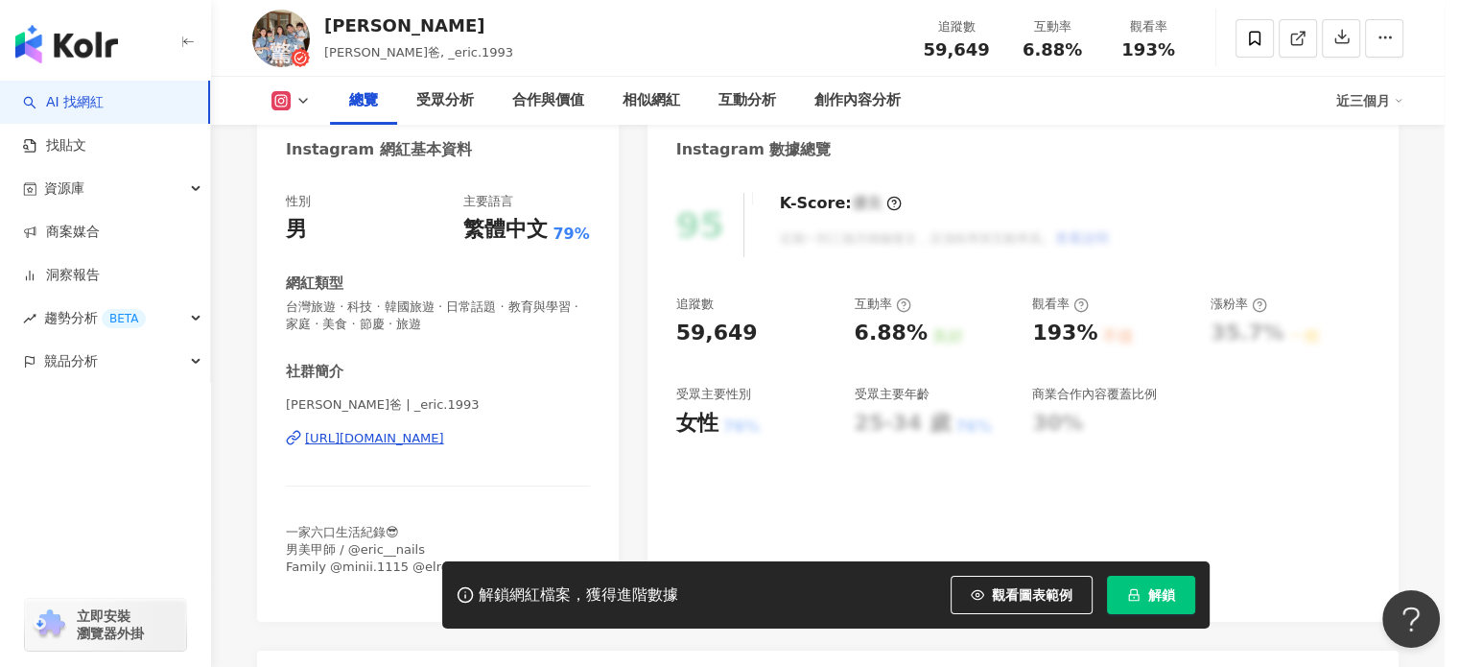
scroll to position [384, 0]
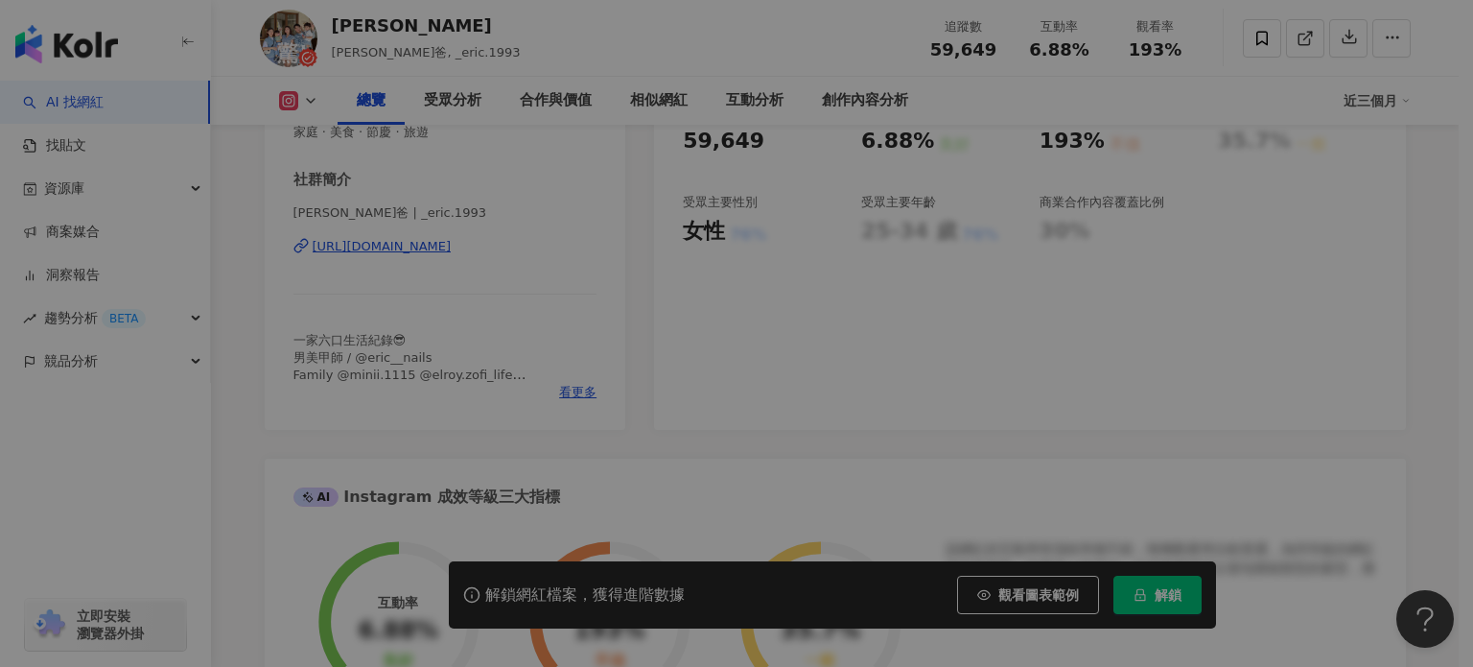
click at [576, 390] on span "一家六口生活紀錄😎 男美甲師 / @eric__nails Family @minii.1115 @elroy.zofi_life - 商業合作邀約 elro…" at bounding box center [644, 358] width 237 height 163
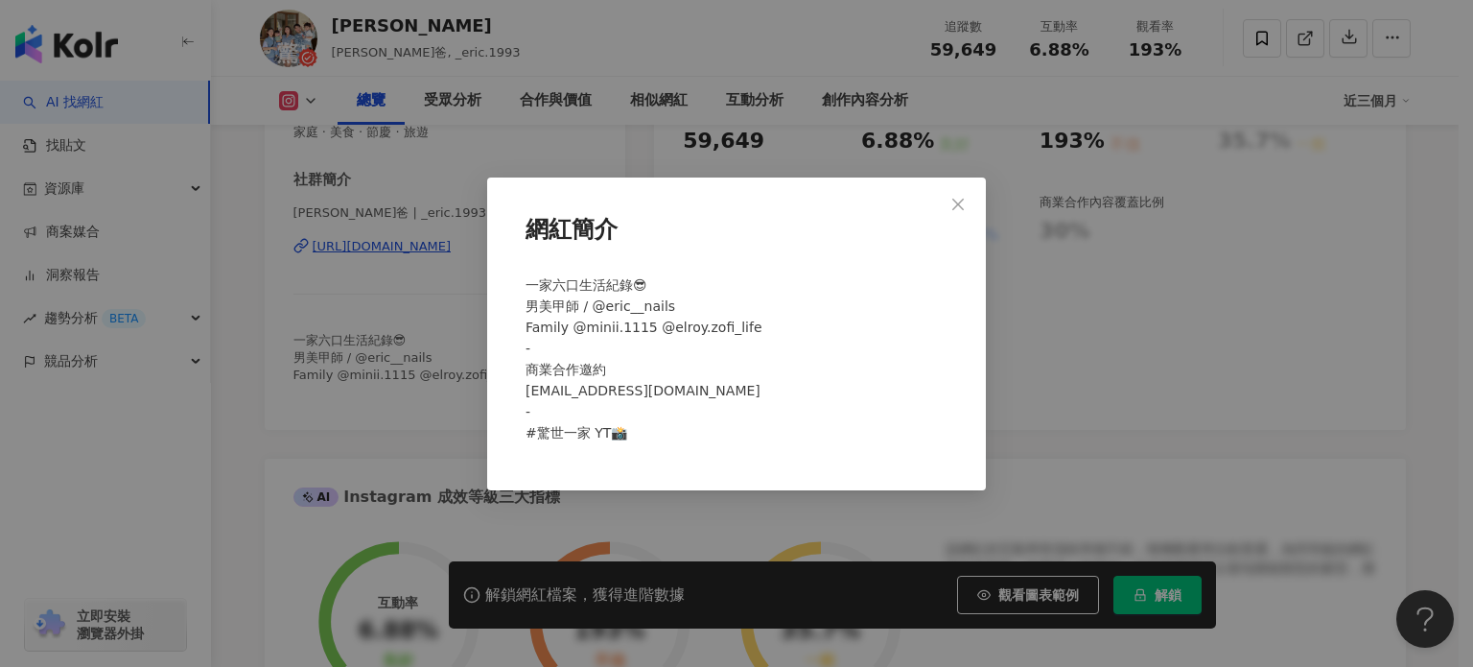
click at [411, 401] on div "網紅簡介 一家六口生活紀錄😎 男美甲師 / @eric__nails Family @minii.1115 @elroy.zofi_life - 商業合作邀約…" at bounding box center [736, 333] width 1473 height 667
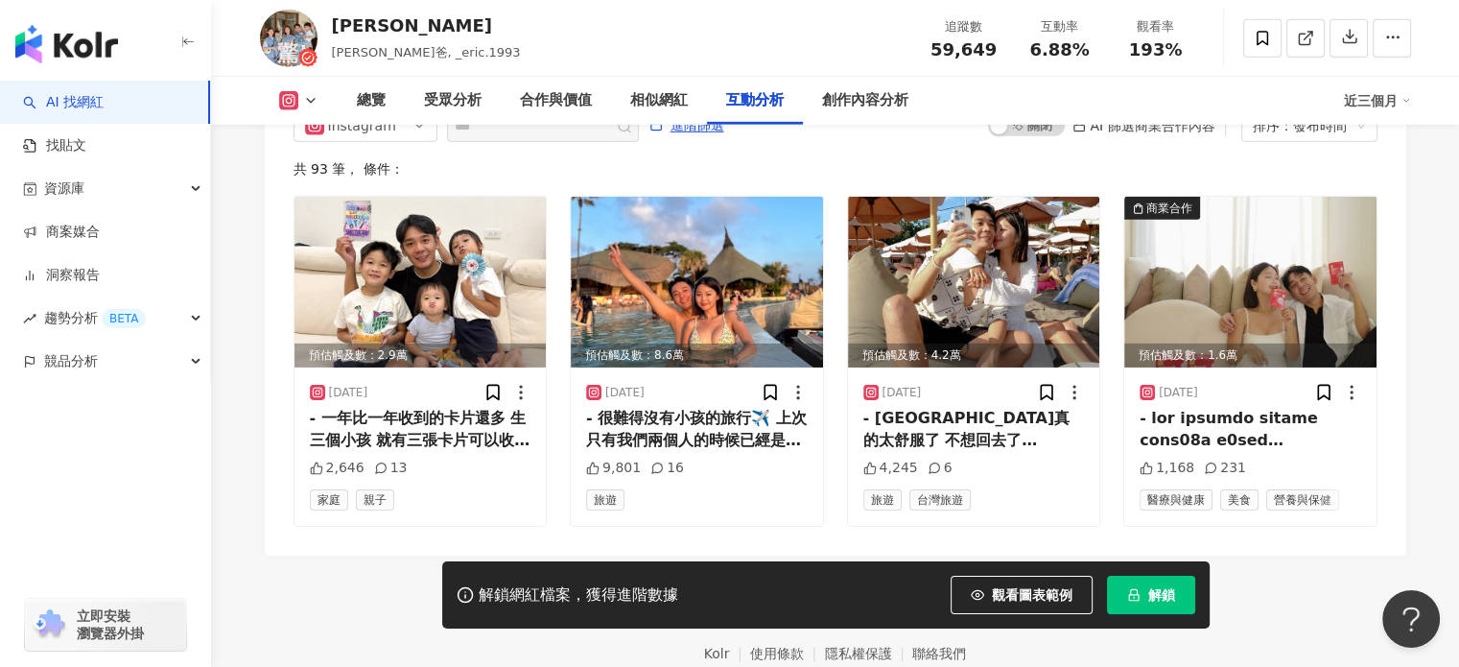
scroll to position [0, 0]
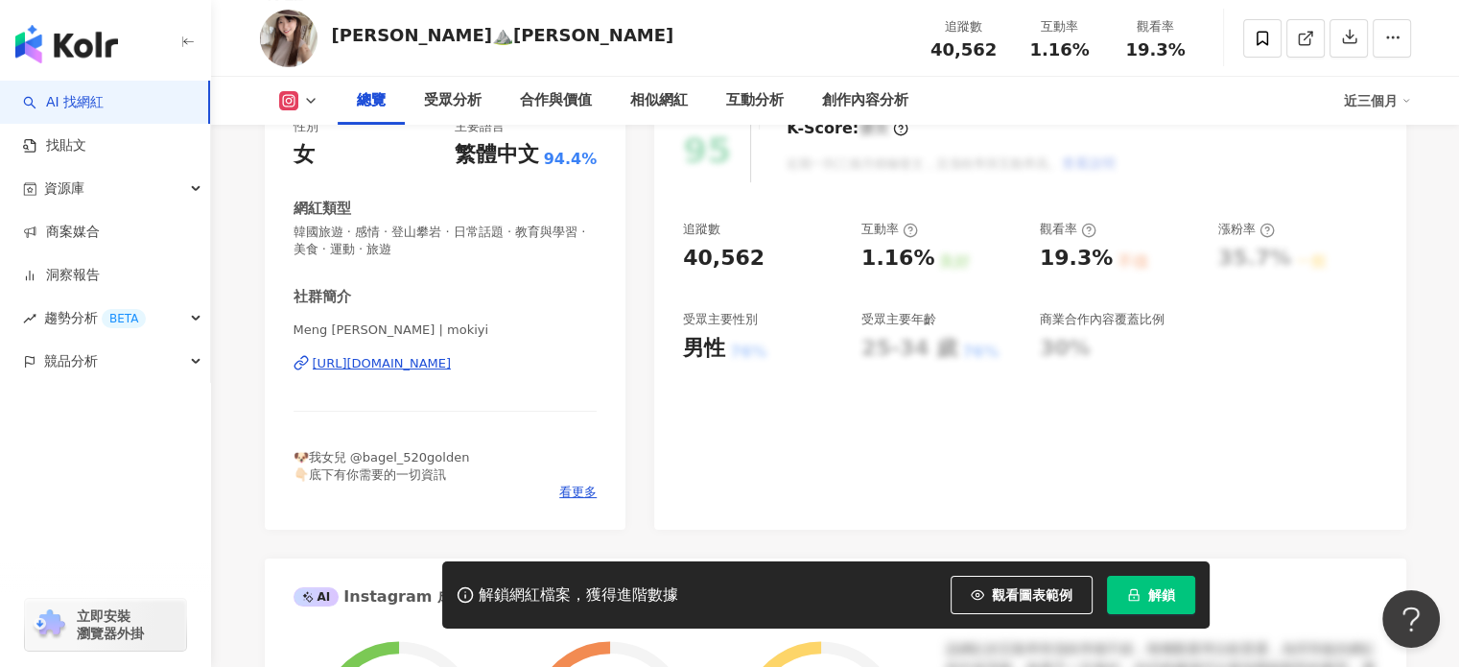
scroll to position [288, 0]
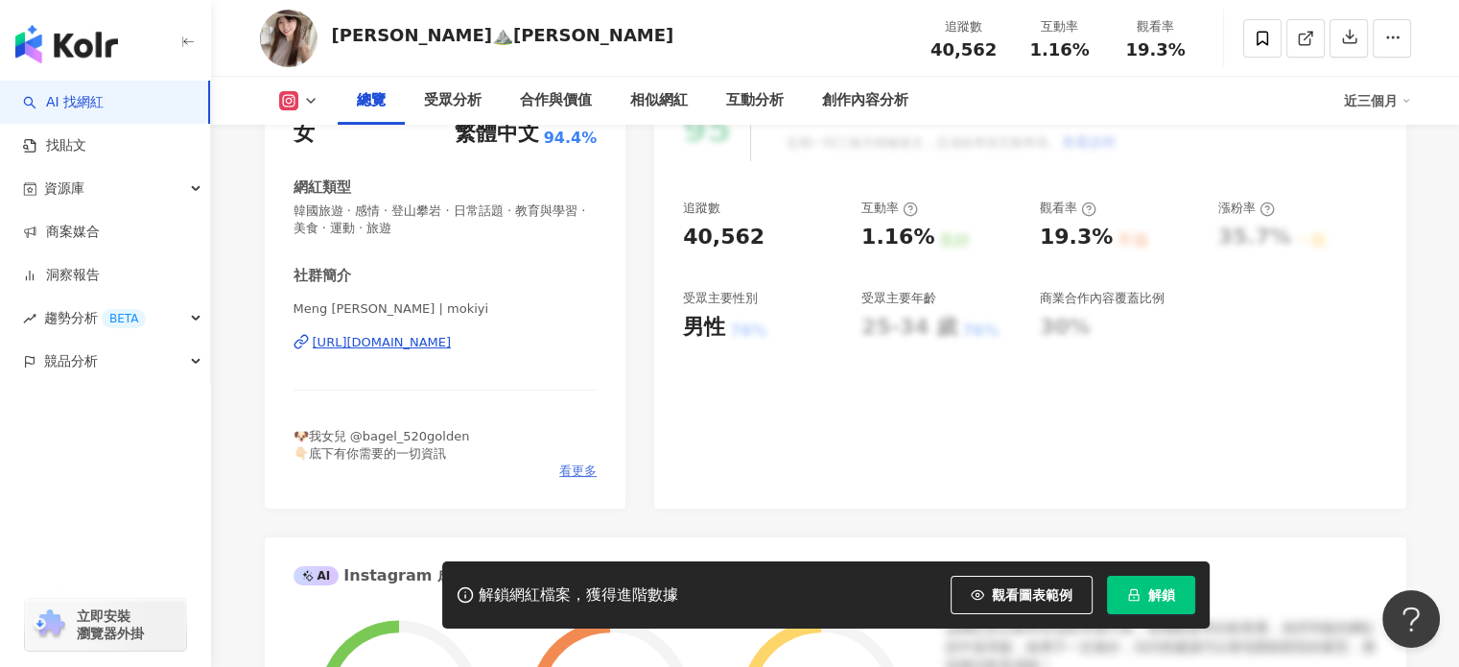
click at [577, 475] on span "看更多" at bounding box center [577, 470] width 37 height 17
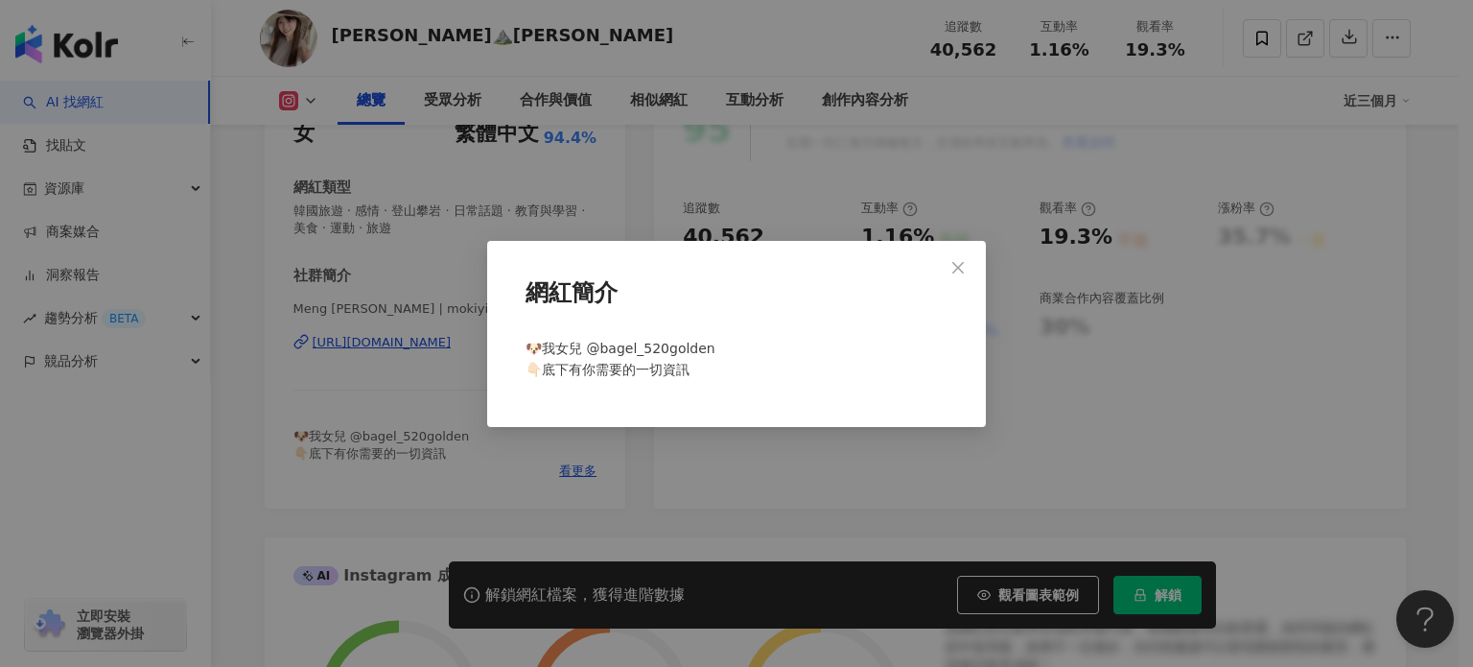
click at [1076, 129] on div "網紅簡介 🐶我女兒 @bagel_520golden 👇🏻底下有你需要的一切資訊" at bounding box center [736, 333] width 1473 height 667
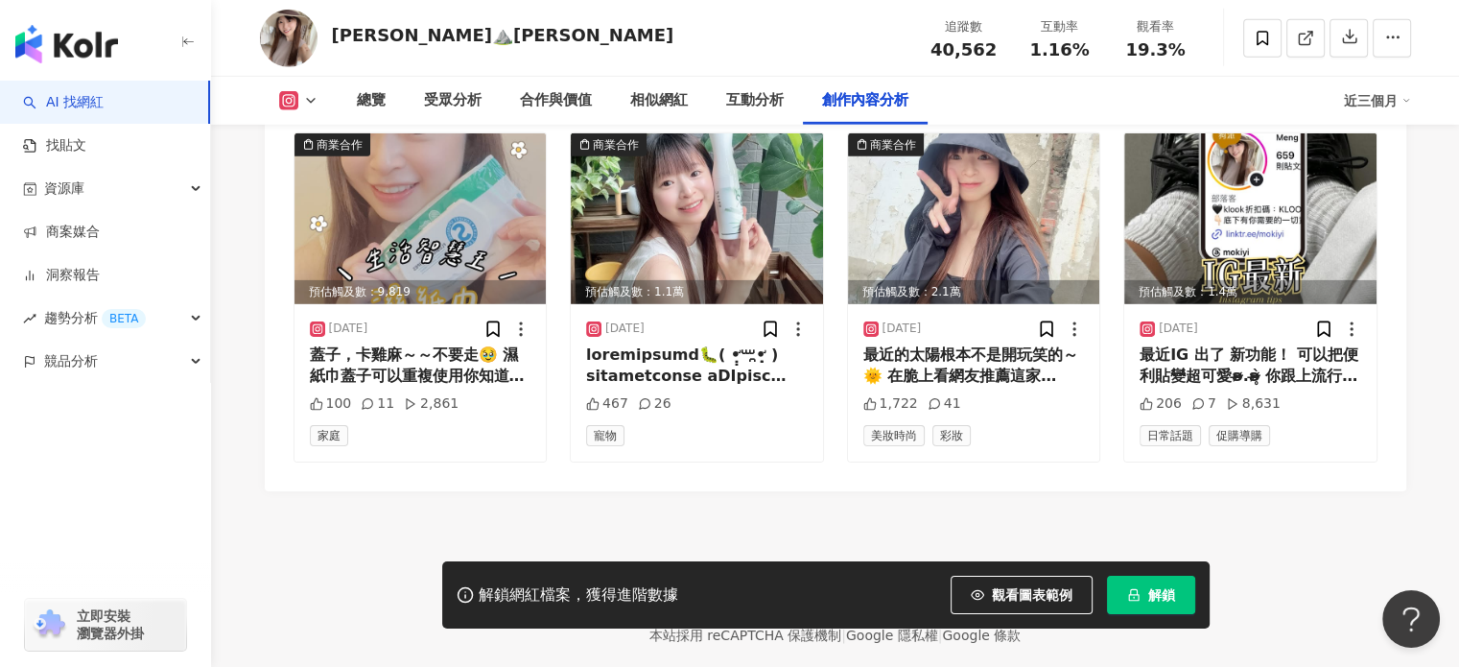
scroll to position [5975, 0]
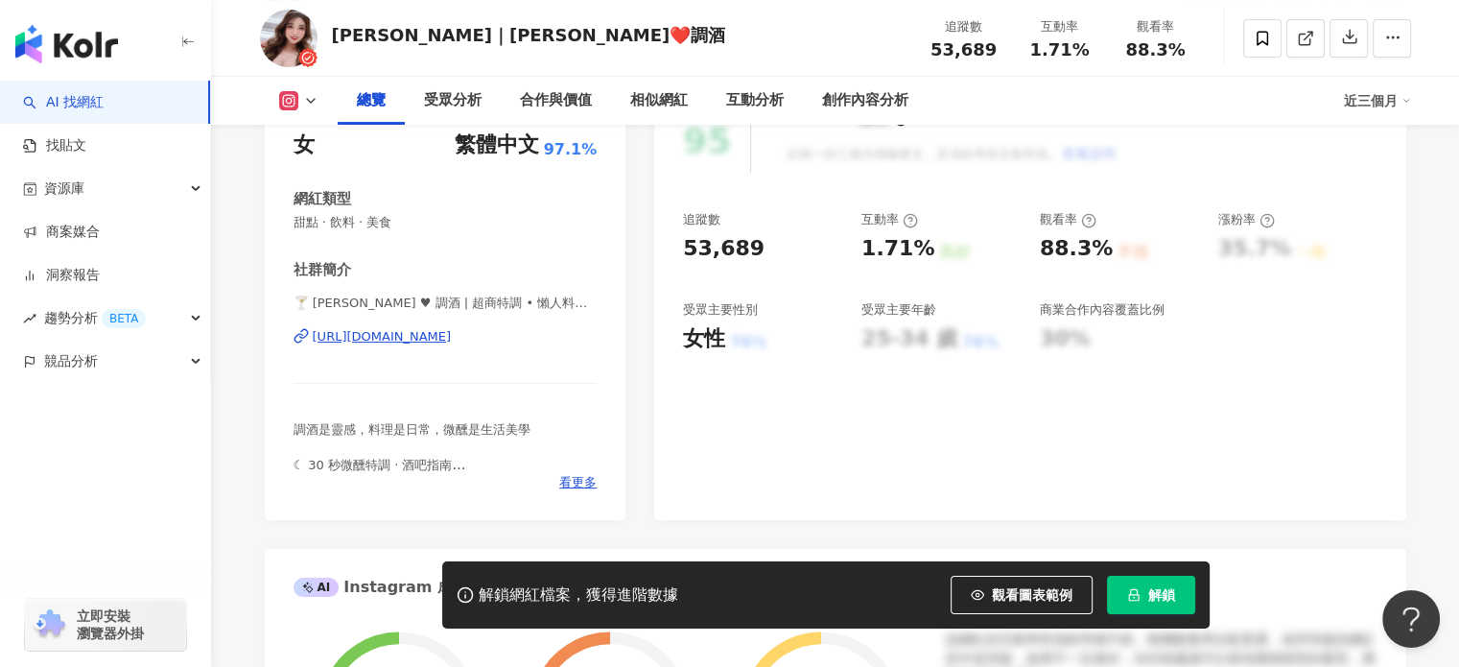
scroll to position [480, 0]
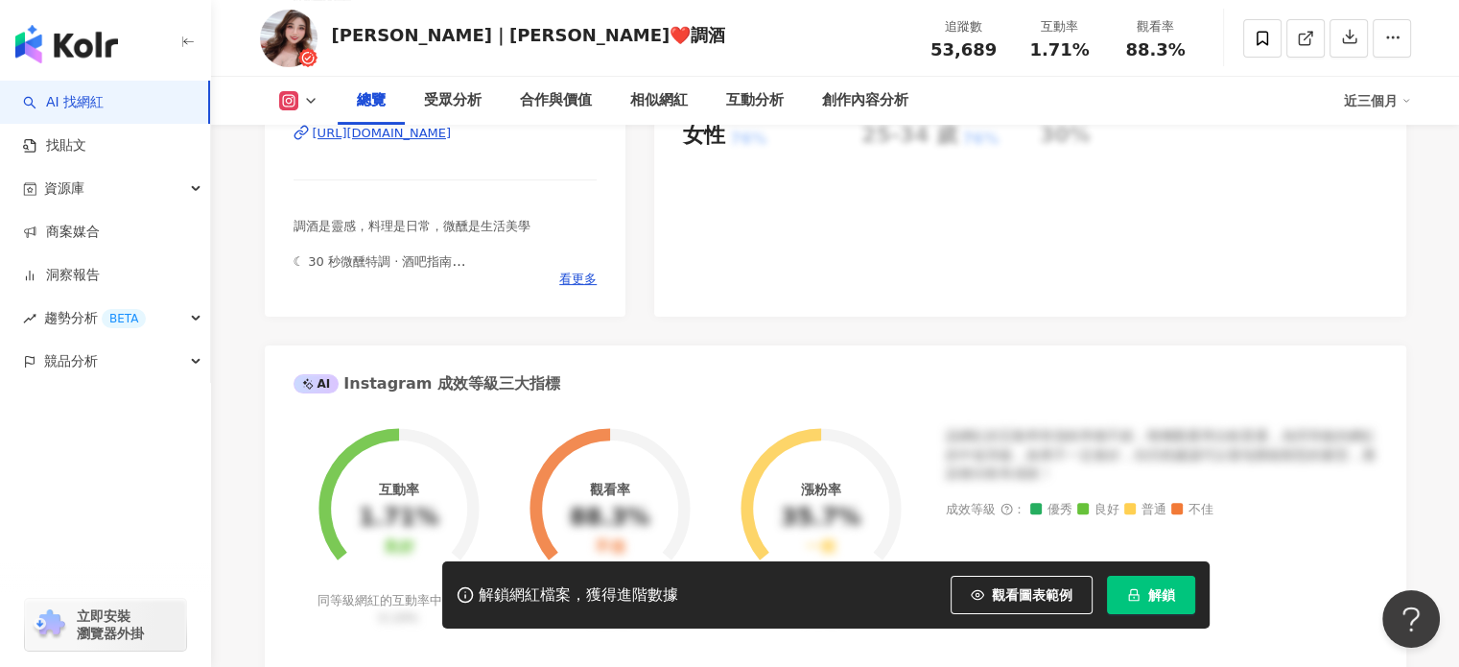
click at [555, 265] on div "調酒是靈感，料理是日常，微醺是生活美學 ​ ☾ 30 秒微醺特調 · 酒吧指南 ☾ 懶人料理 · 儀式感生活 📩 品牌合作 ➝ 私訊 or sandra077…" at bounding box center [446, 244] width 304 height 53
click at [576, 272] on span "看更多" at bounding box center [577, 278] width 37 height 17
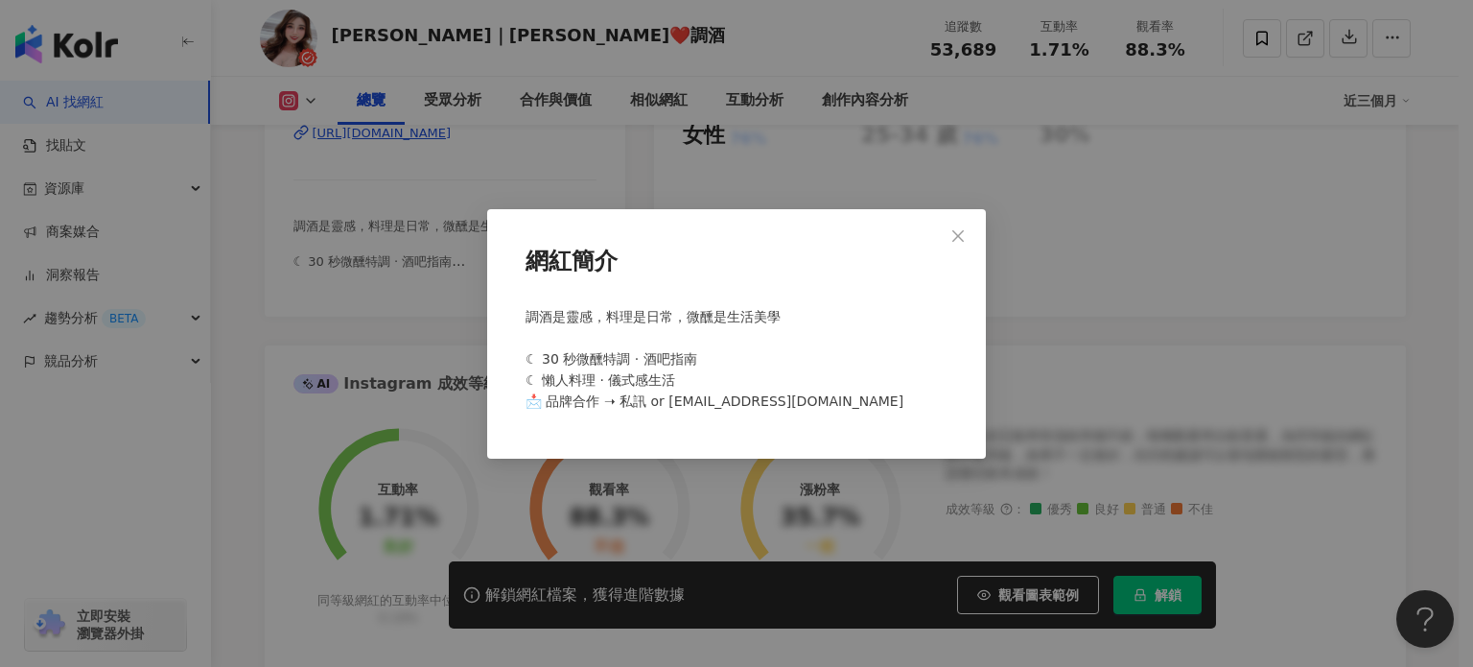
click at [1147, 382] on div "網紅簡介 調酒是靈感，料理是日常，微醺是生活美學 ​ ☾ 30 秒微醺特調 · 酒吧指南 ☾ 懶人料理 · 儀式感生活 📩 品牌合作 ➝ 私訊 or sand…" at bounding box center [736, 333] width 1473 height 667
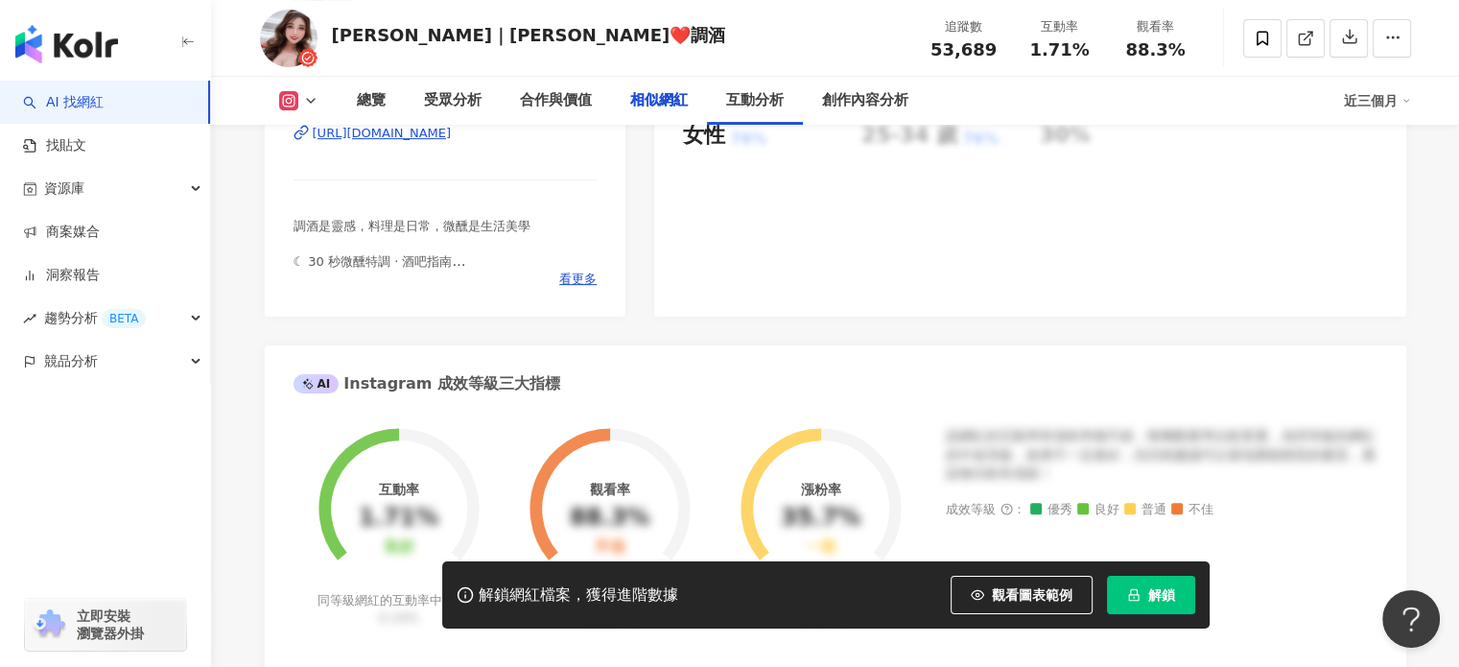
scroll to position [0, 0]
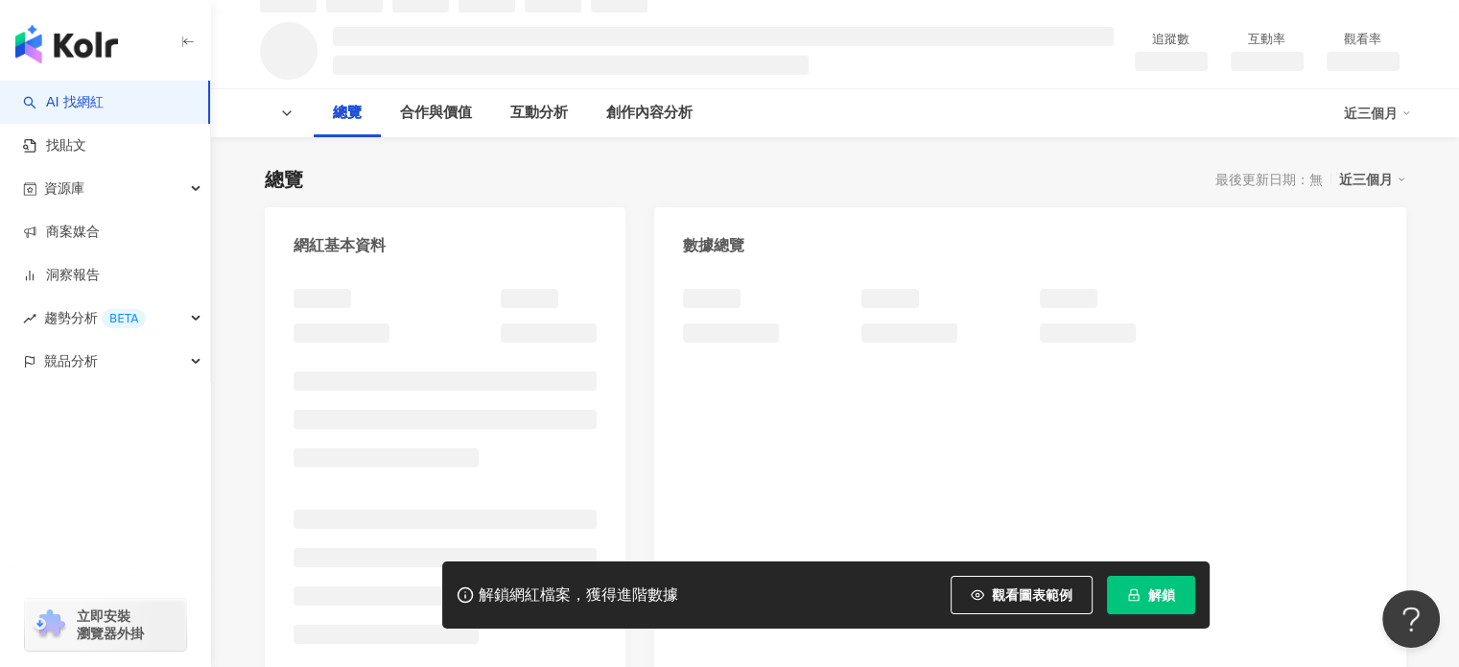
scroll to position [158, 0]
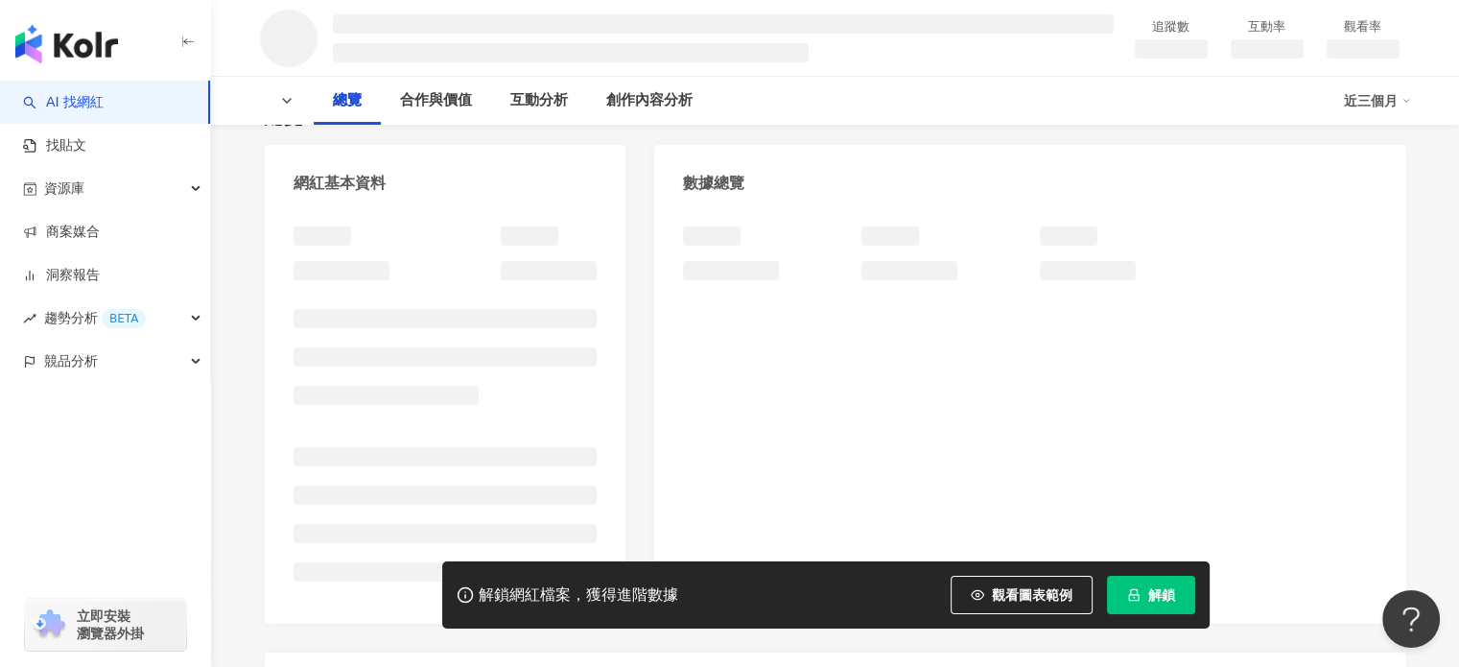
scroll to position [192, 0]
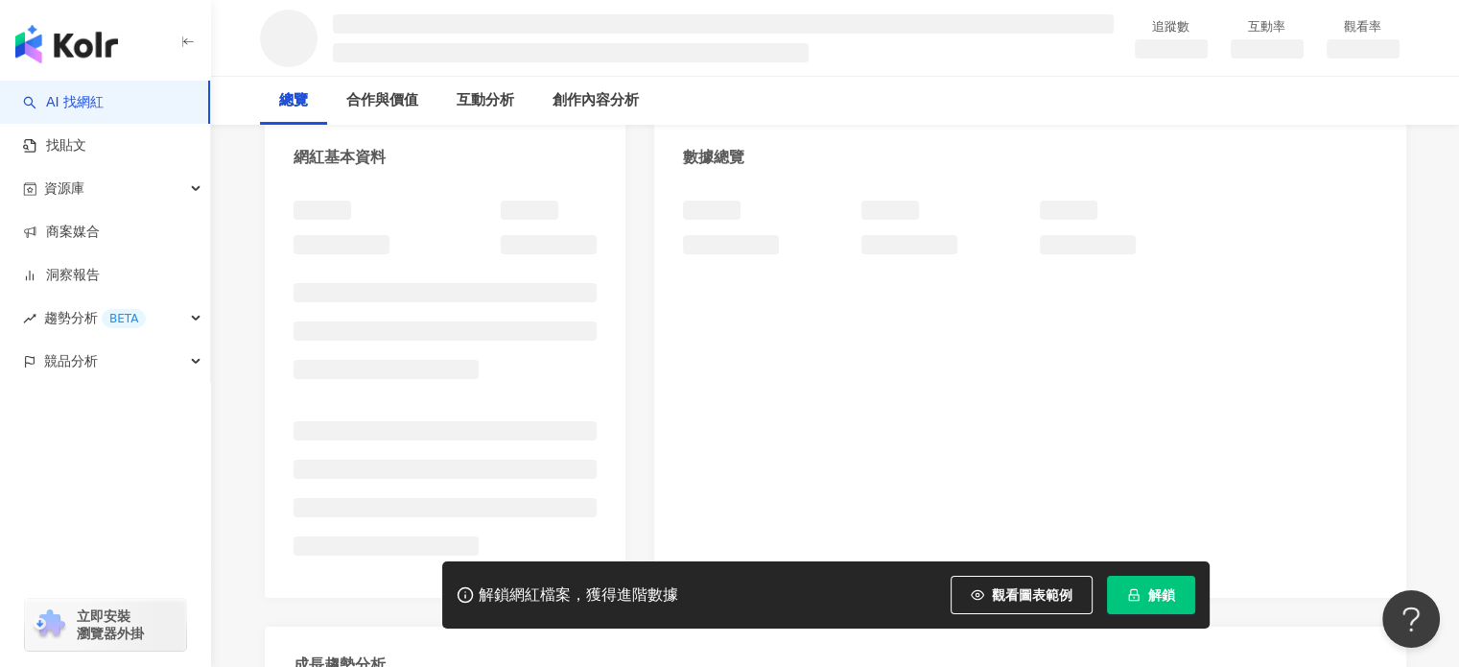
scroll to position [192, 0]
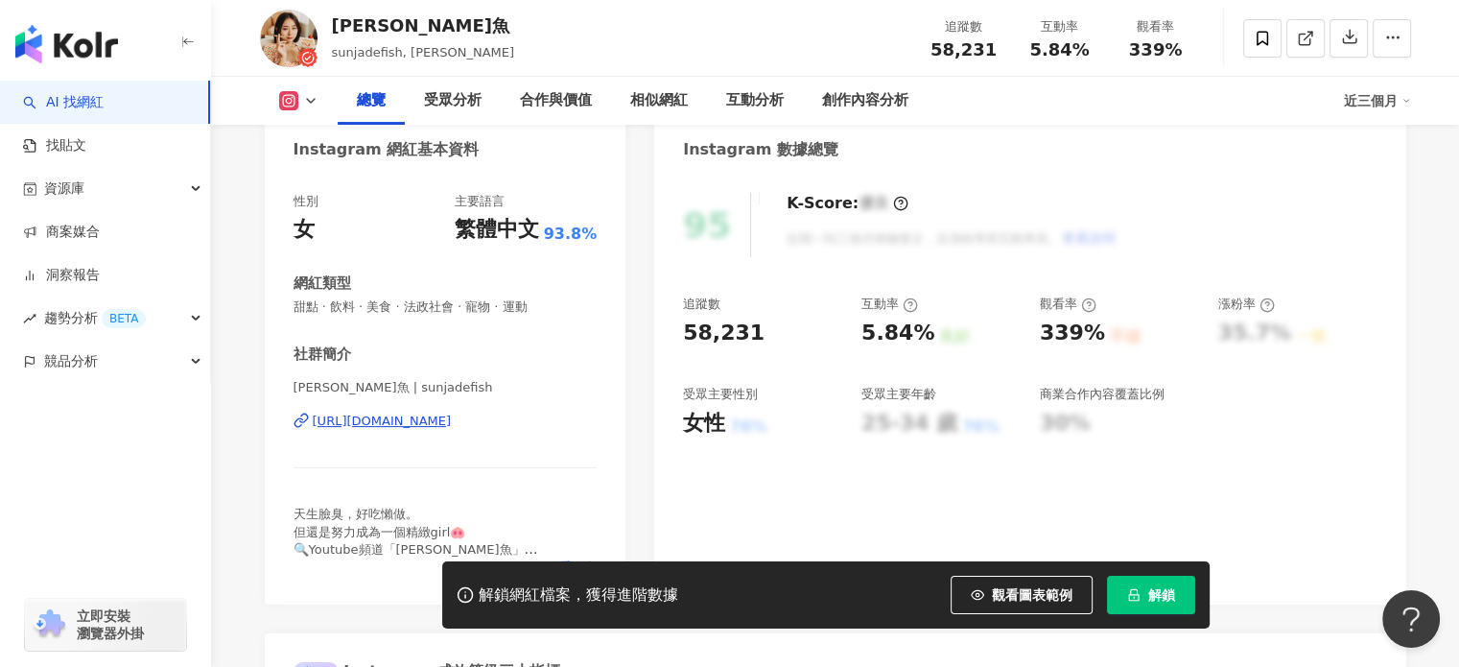
click at [578, 558] on span "看更多" at bounding box center [577, 566] width 37 height 17
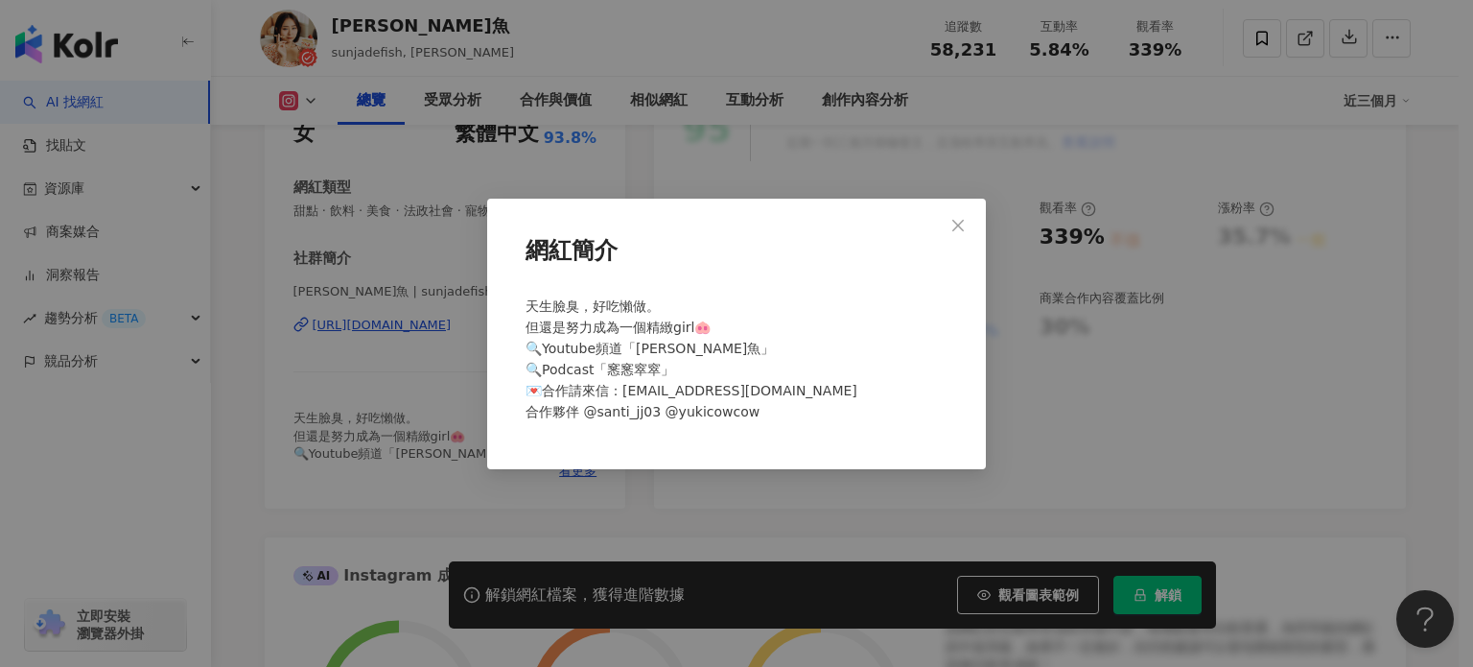
click at [1120, 321] on div "網紅簡介 天生臉臭，好吃懶做。 但還是努力成為一個精緻girl🐽 🔍Youtube頻道「桑潔魚」 🔍Podcast「窸窸窣窣」 💌合作請來信：sunjadef…" at bounding box center [736, 333] width 1473 height 667
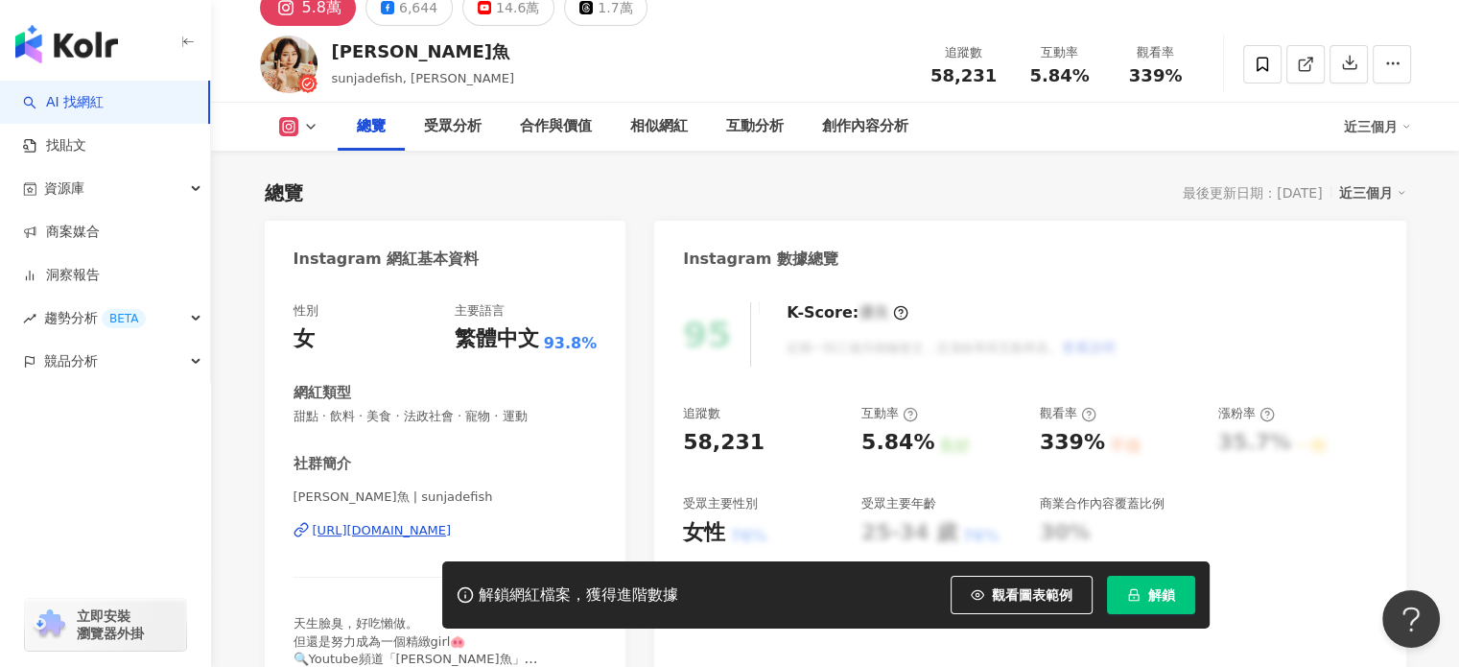
scroll to position [0, 0]
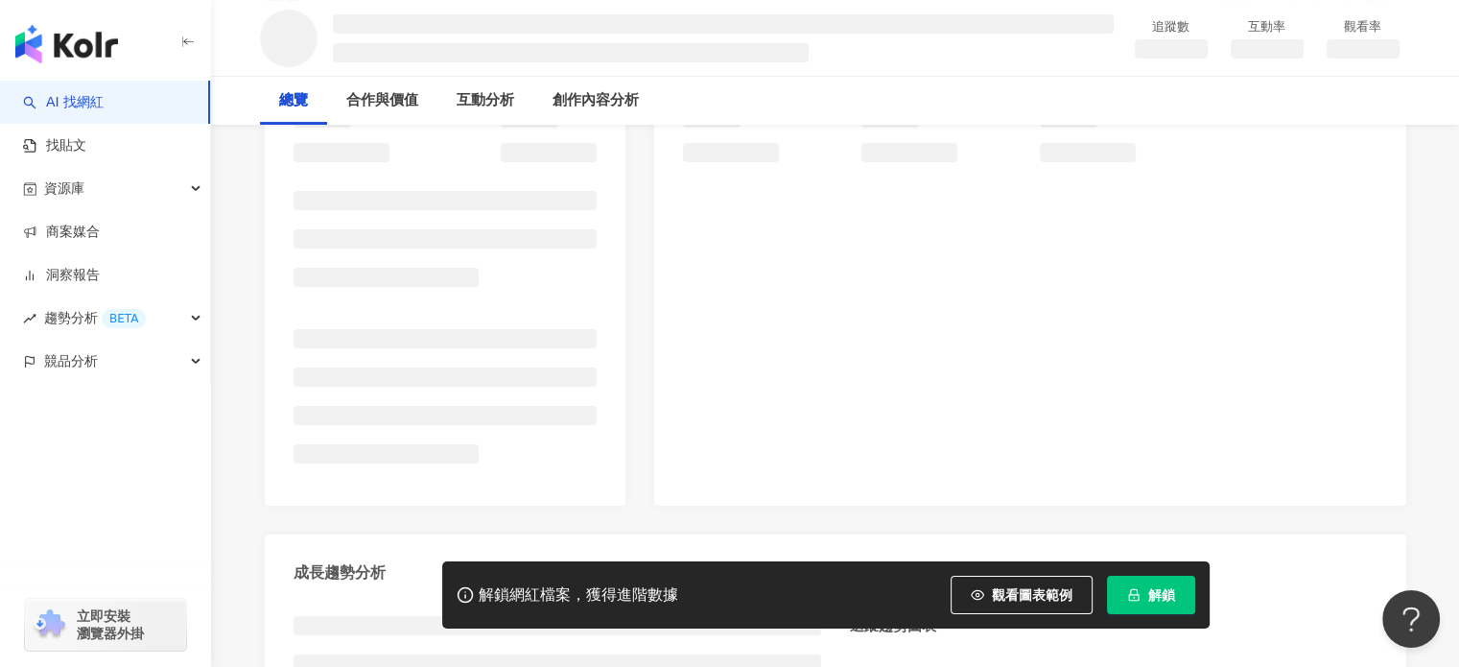
scroll to position [288, 0]
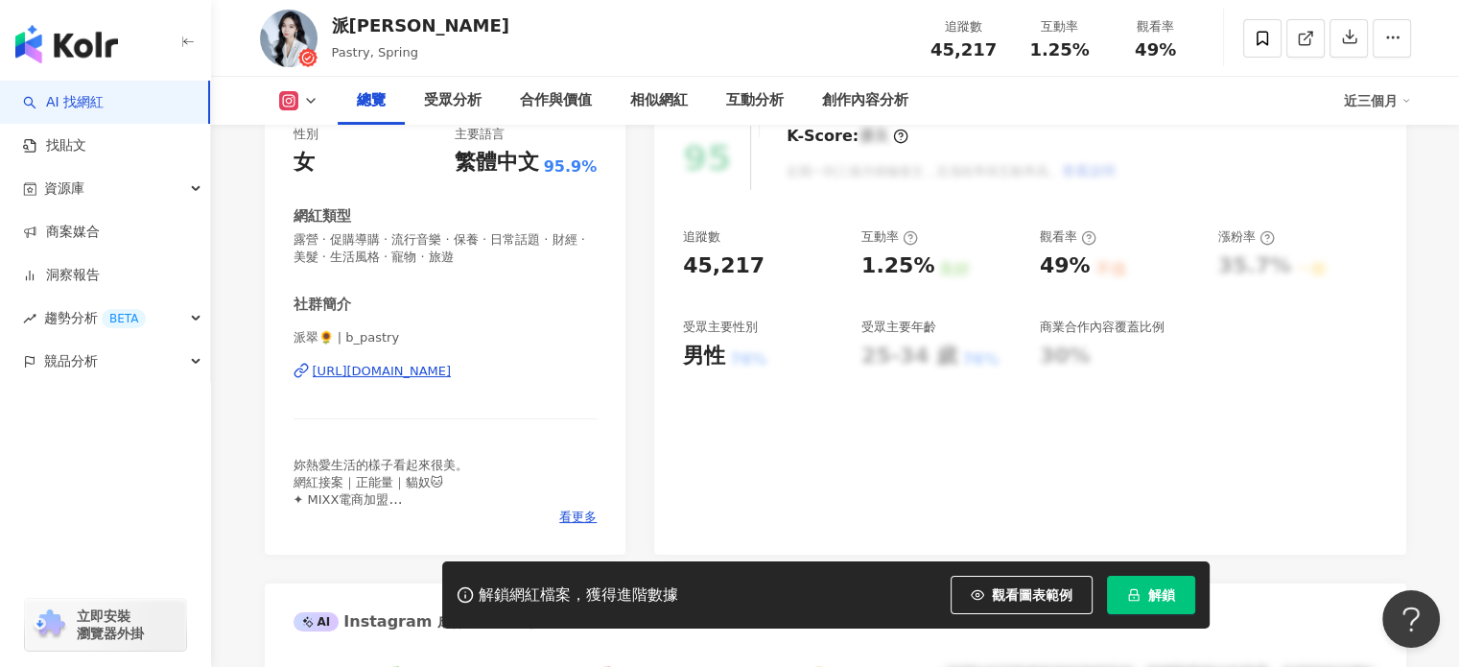
scroll to position [288, 0]
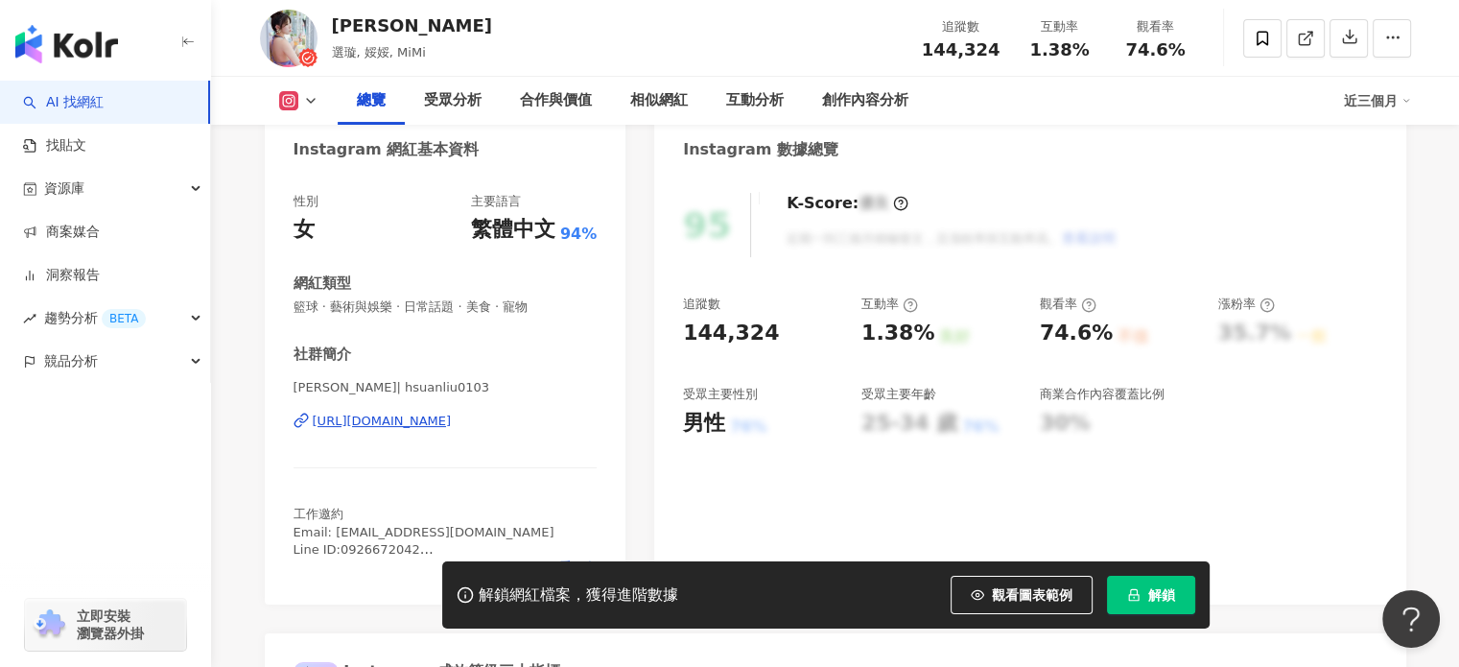
scroll to position [288, 0]
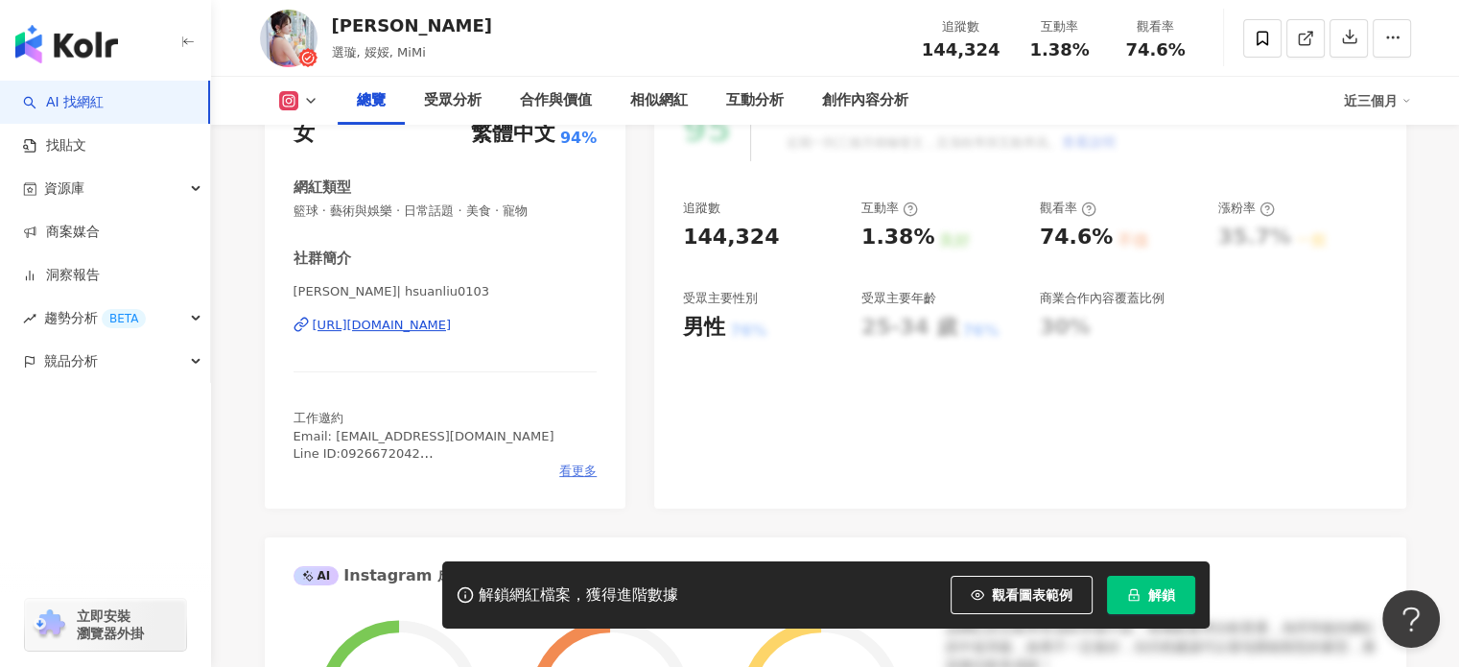
click at [562, 467] on span "看更多" at bounding box center [577, 470] width 37 height 17
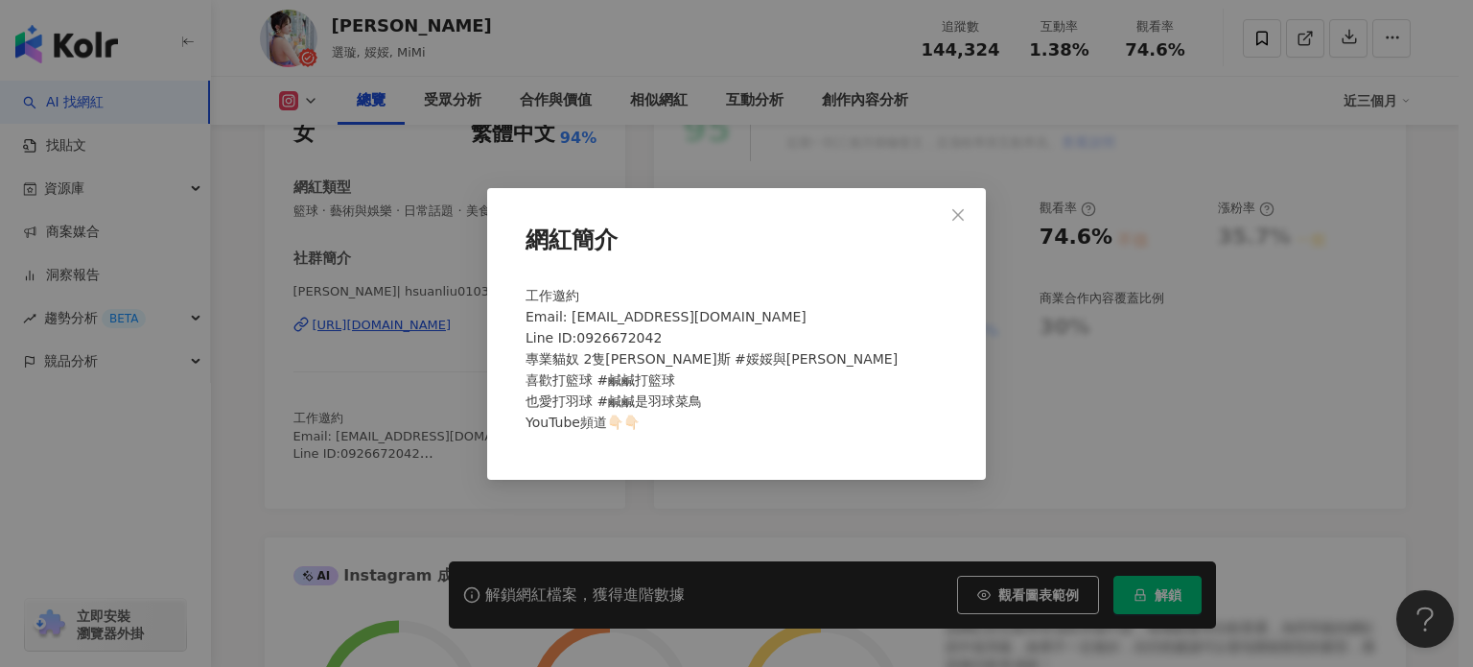
click at [394, 395] on div "網紅簡介 工作邀約 Email: endo7688@gmail.com Line ID:0926672042 專業貓奴 2隻米克斯 #娞娞與mimi 喜歡打籃…" at bounding box center [736, 333] width 1473 height 667
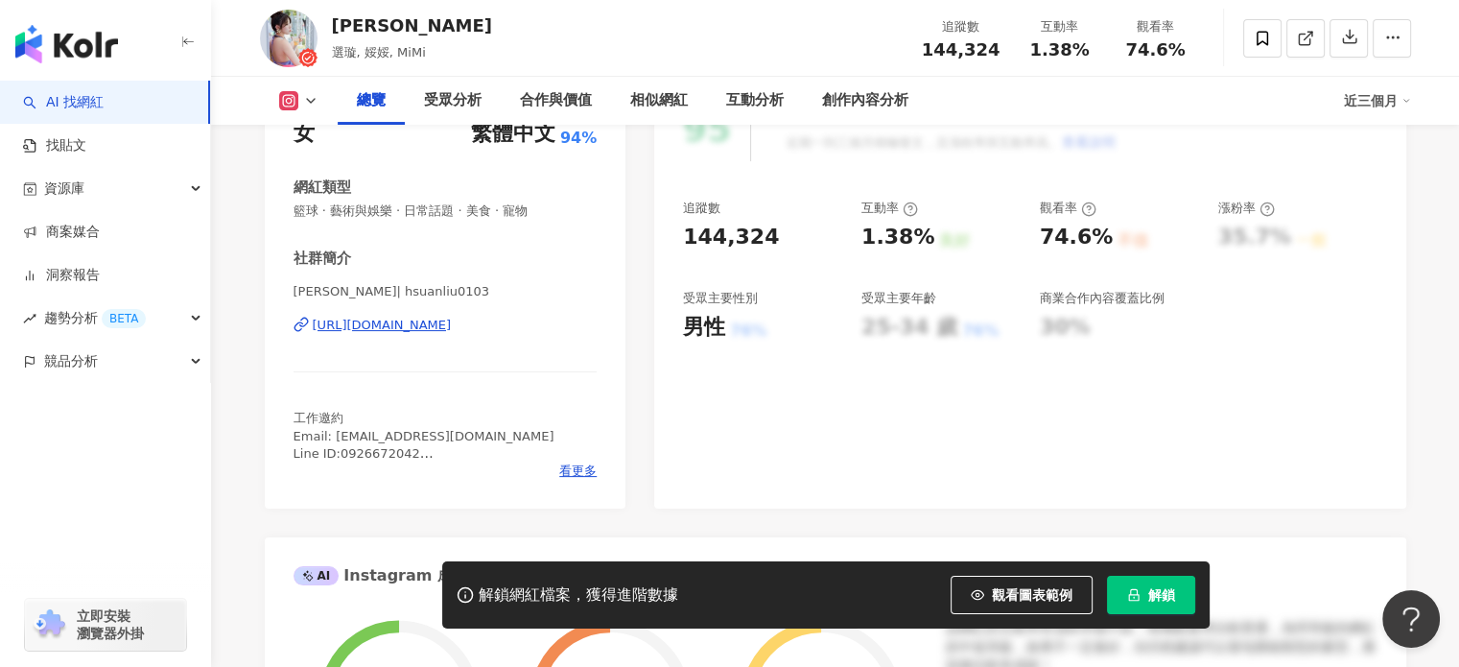
click at [391, 322] on div "https://www.instagram.com/hsuanliu0103/" at bounding box center [382, 325] width 139 height 17
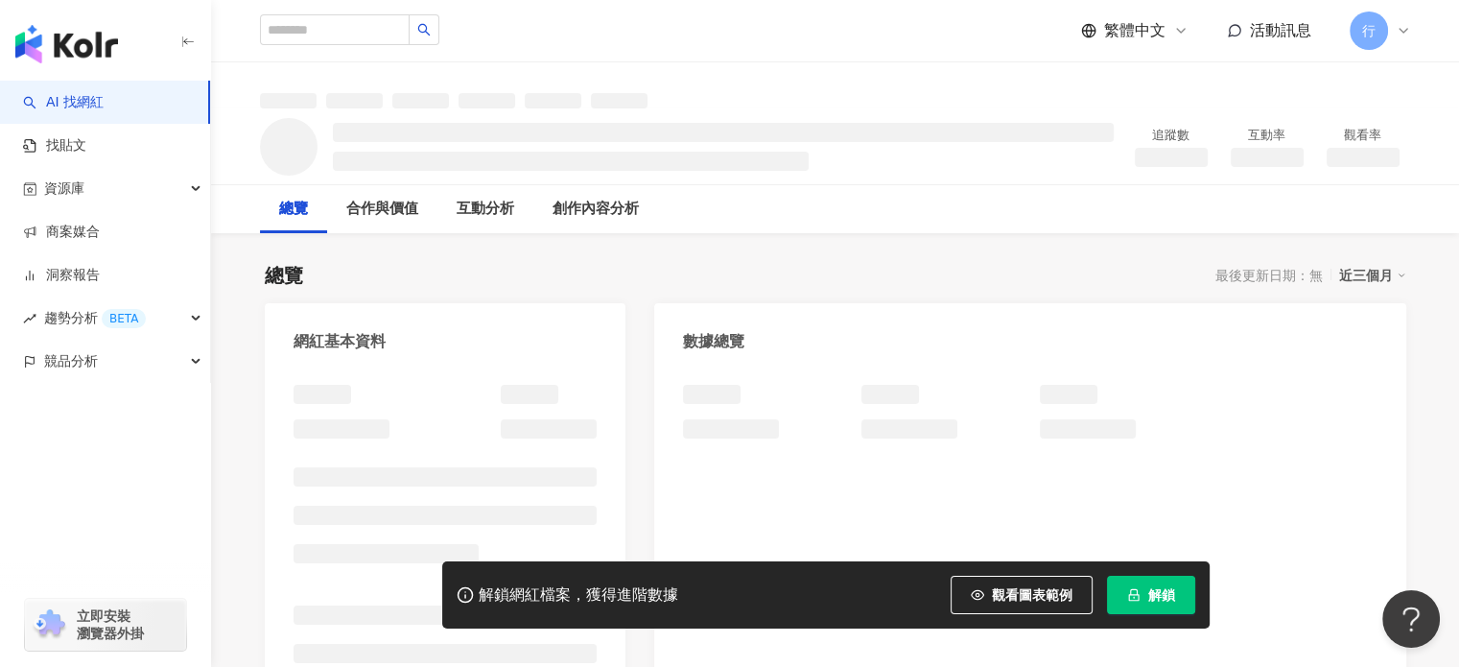
scroll to position [192, 0]
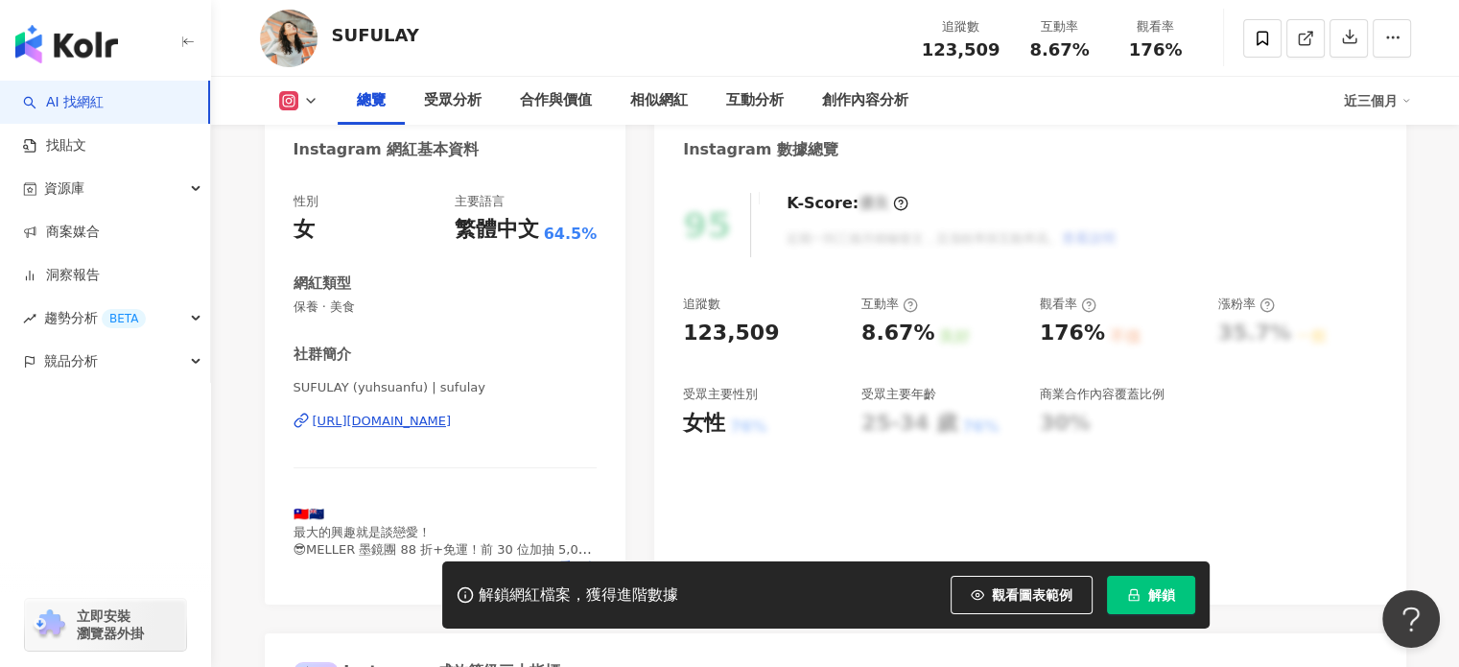
scroll to position [269, 0]
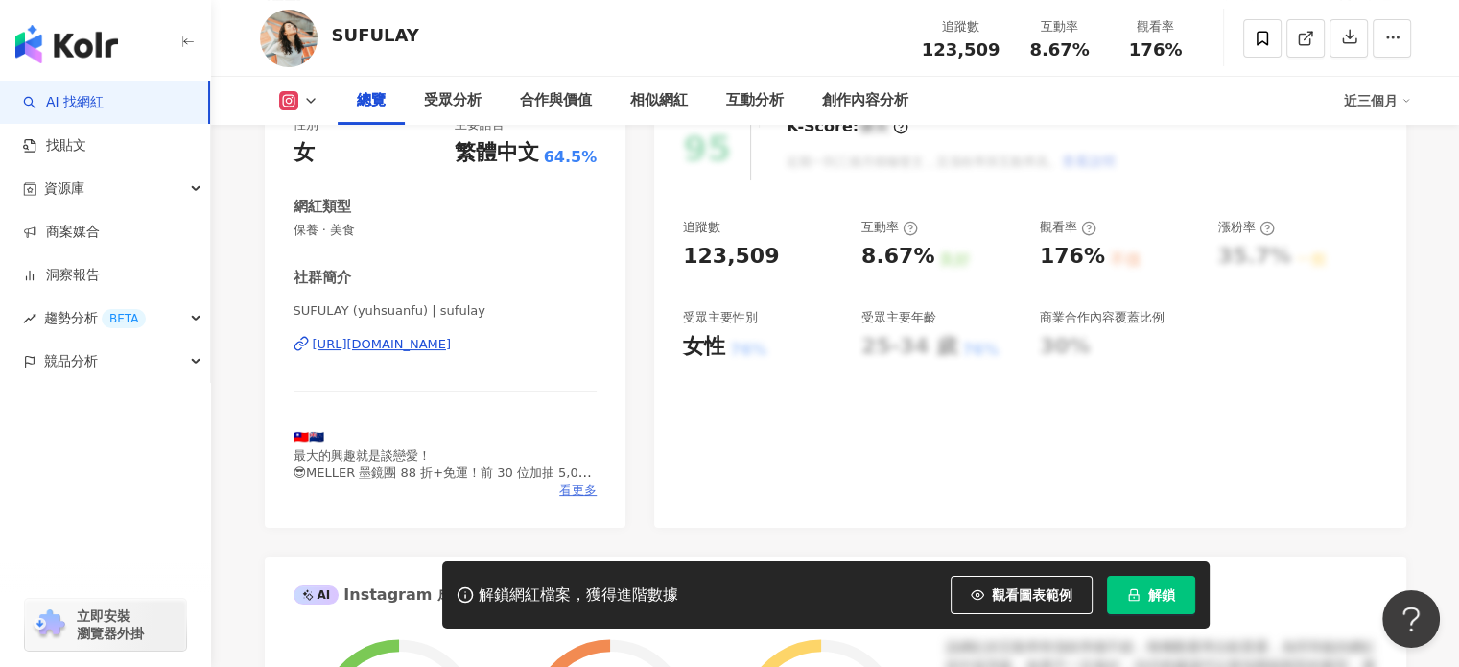
click at [576, 481] on span "看更多" at bounding box center [577, 489] width 37 height 17
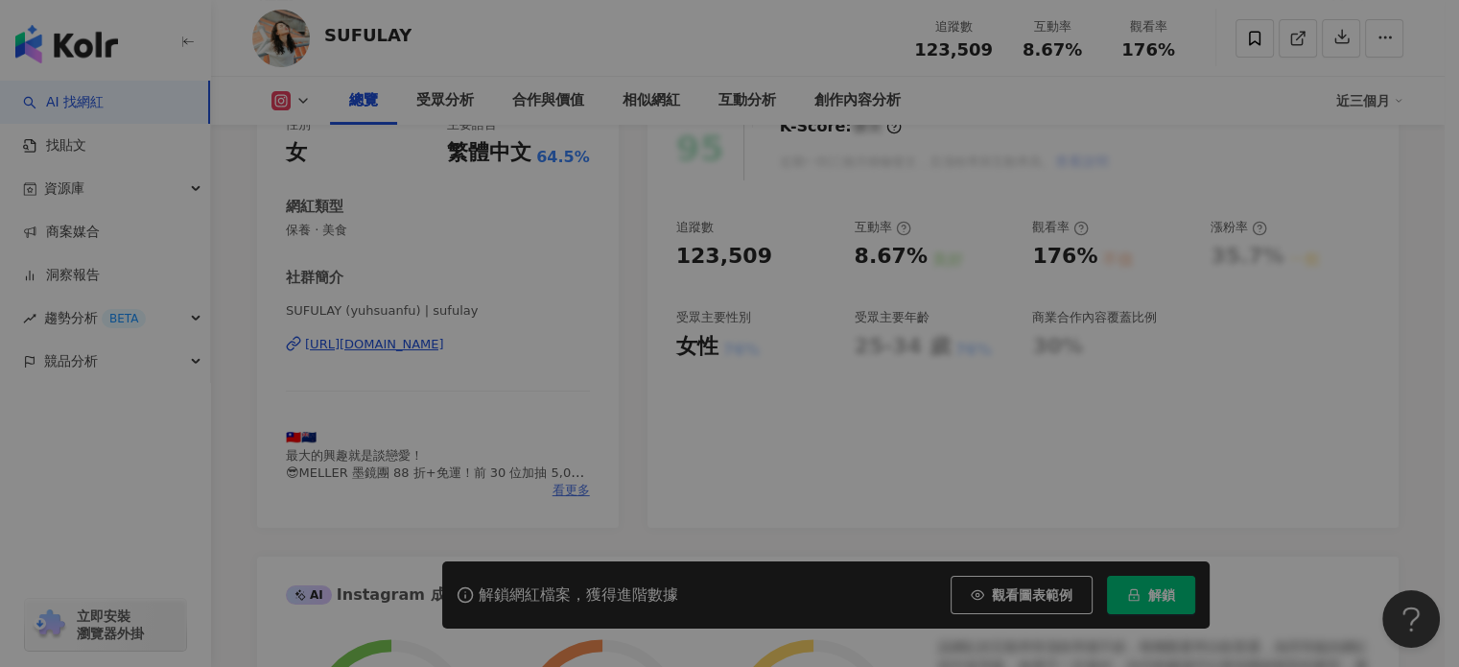
scroll to position [288, 0]
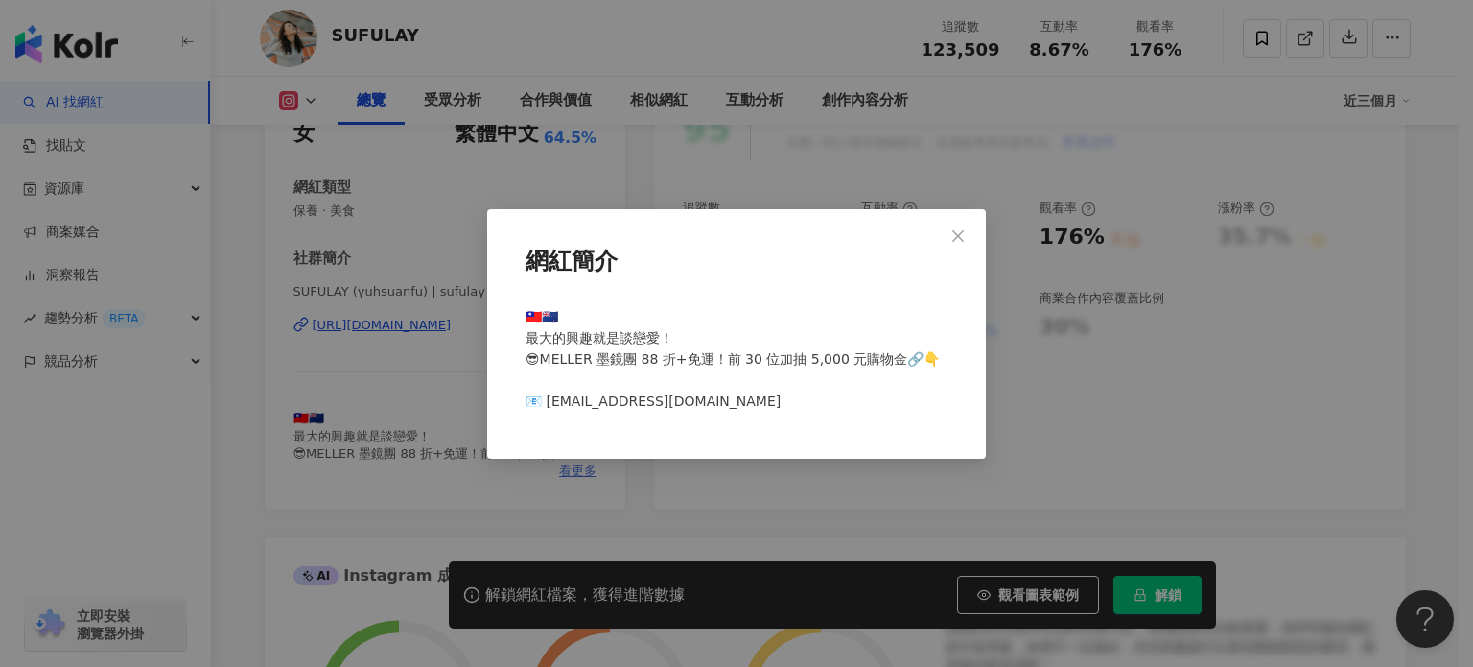
click at [576, 471] on div "網紅簡介 🇹🇼🇳🇿 最大的興趣就是談戀愛！ 😎MELLER 墨鏡團 88 折+免運！前 30 位加抽 5,000 元購物金🔗👇 📧 eloisa263427@…" at bounding box center [736, 333] width 1473 height 667
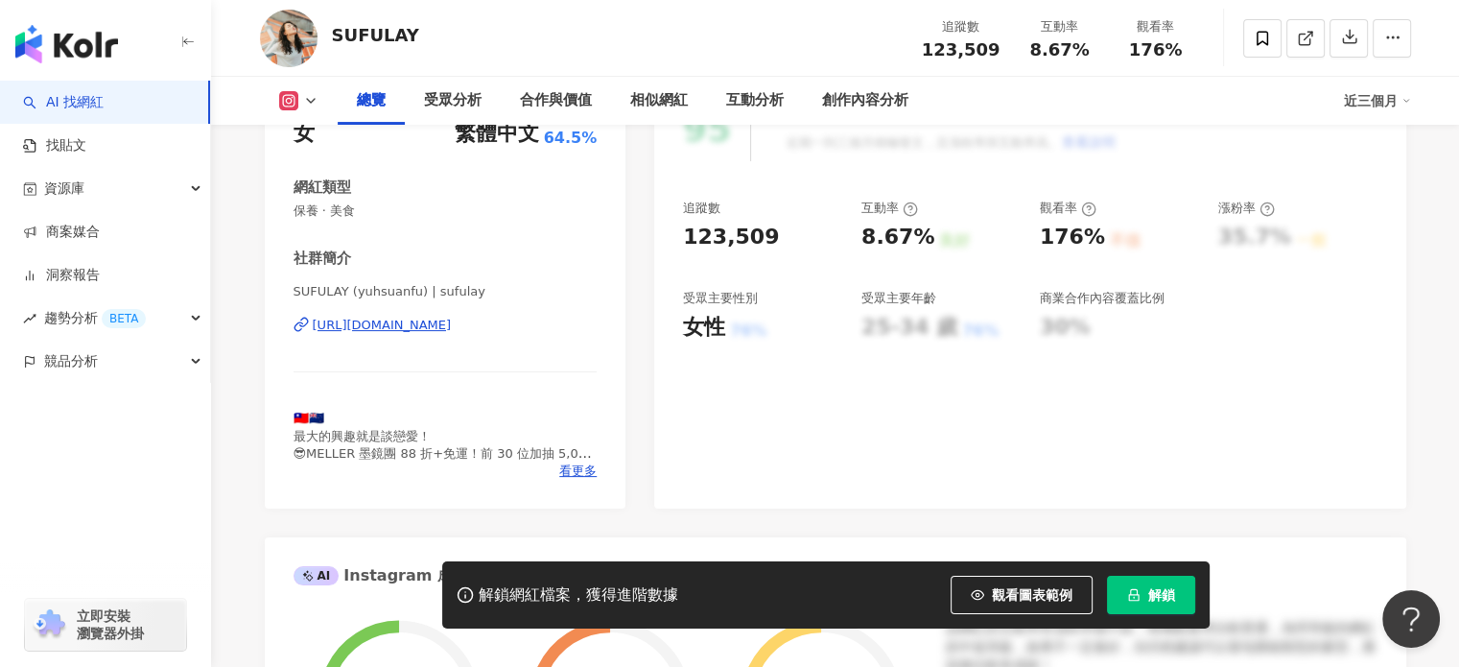
click at [452, 325] on div "https://www.instagram.com/sufulay/" at bounding box center [382, 325] width 139 height 17
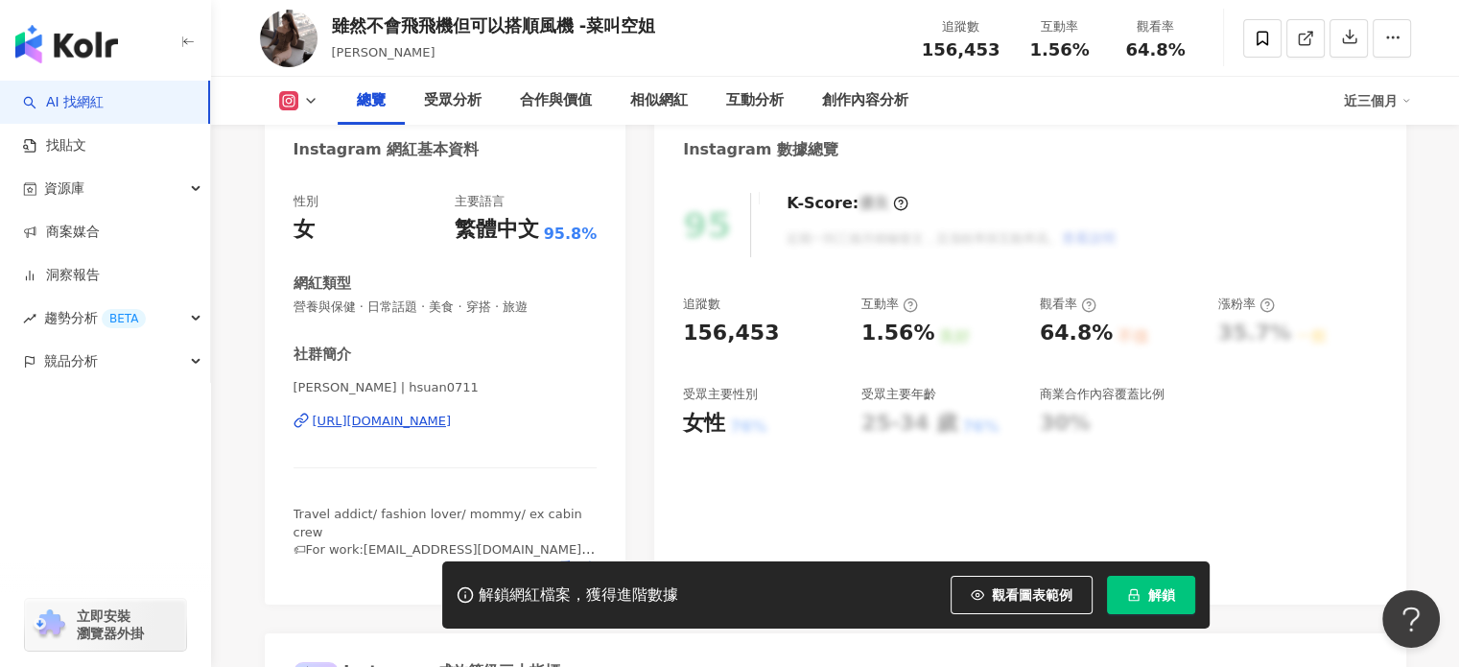
scroll to position [288, 0]
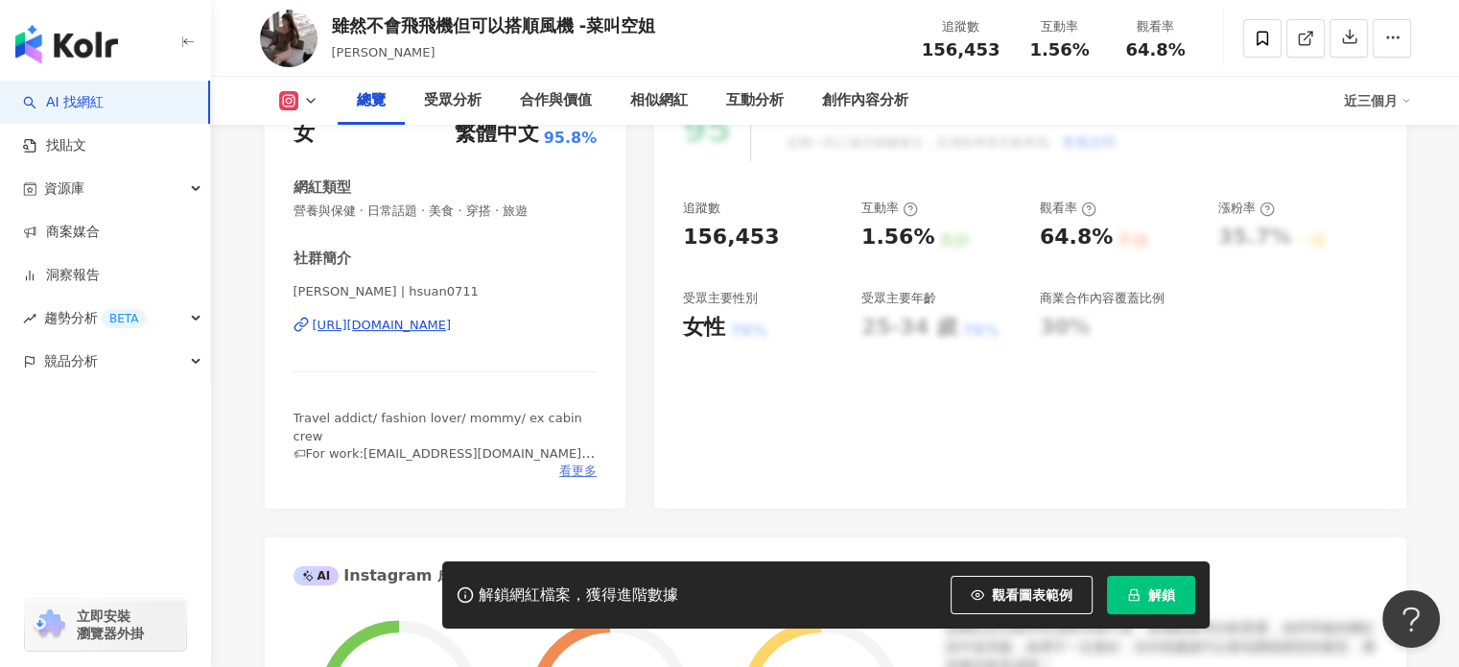
click at [575, 470] on span "看更多" at bounding box center [577, 470] width 37 height 17
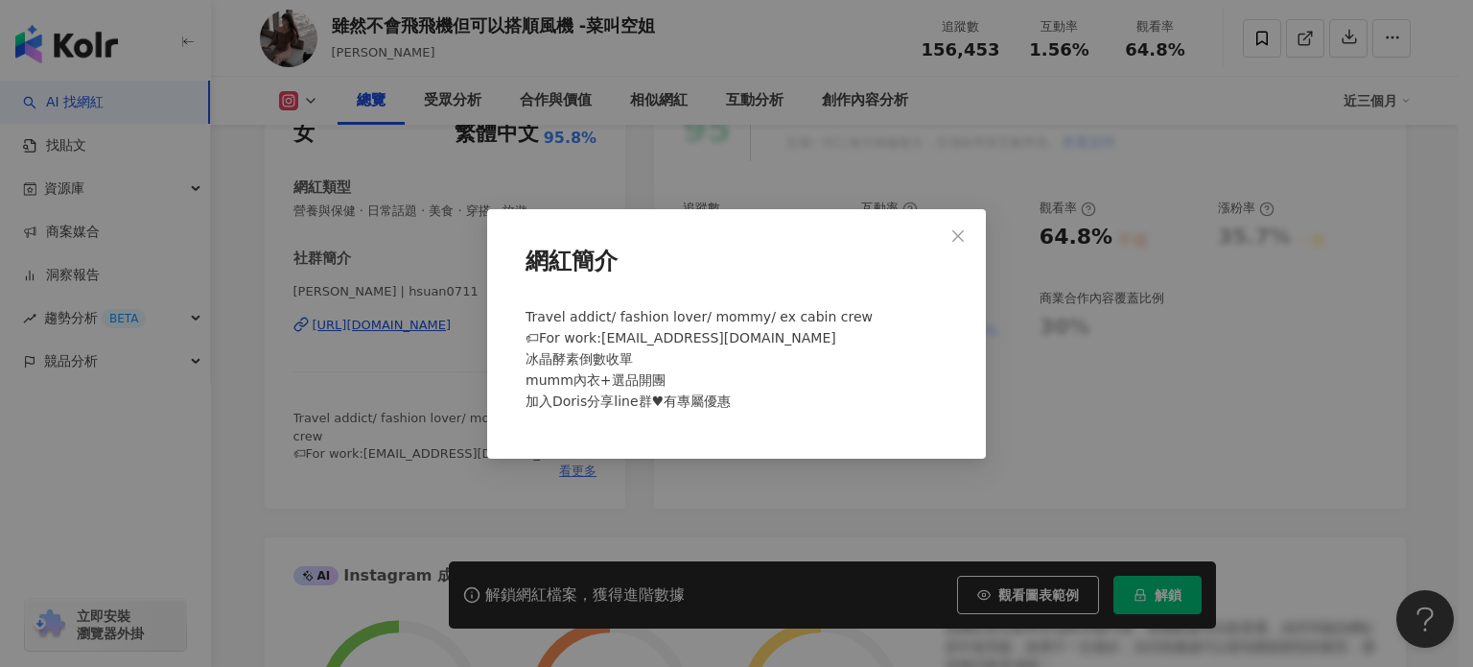
click at [575, 470] on div "網紅簡介 Travel addict/ fashion lover/ mommy/ ex cabin crew 🏷For work:dorishsuan071…" at bounding box center [736, 333] width 1473 height 667
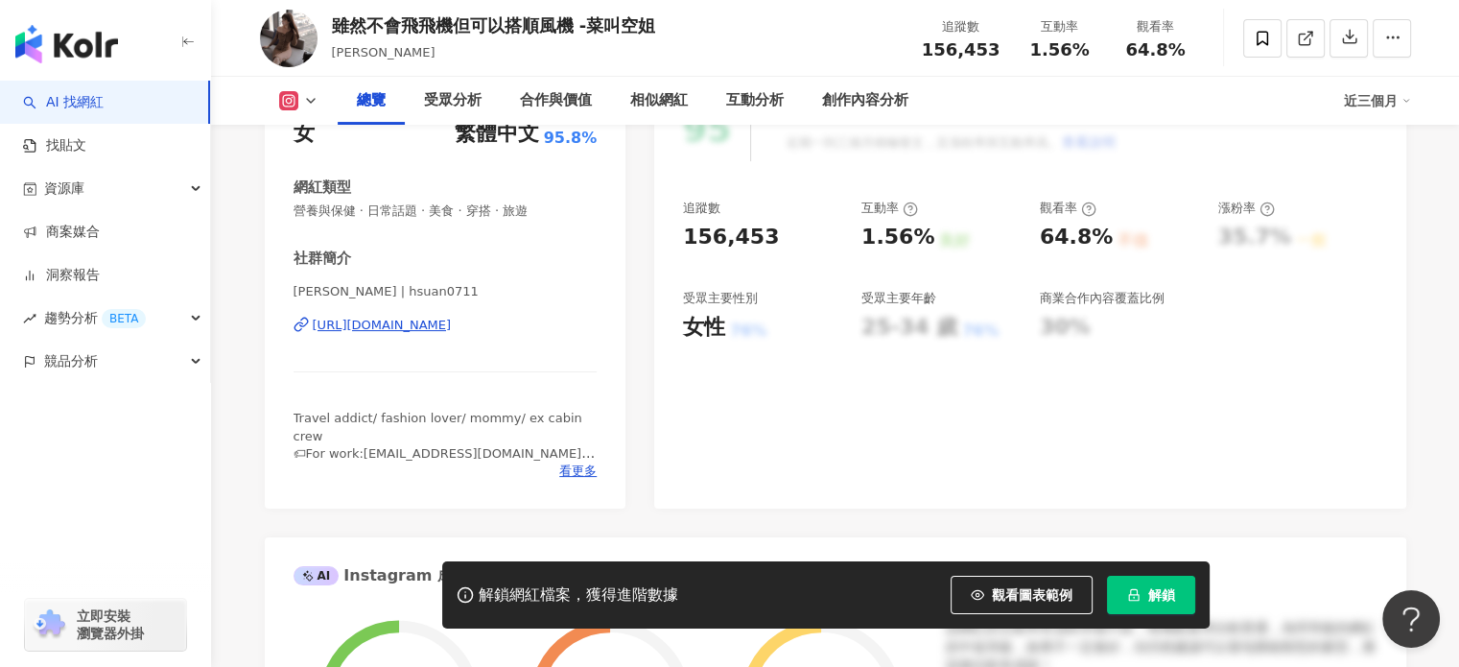
click at [452, 325] on div "https://www.instagram.com/hsuan0711/" at bounding box center [382, 325] width 139 height 17
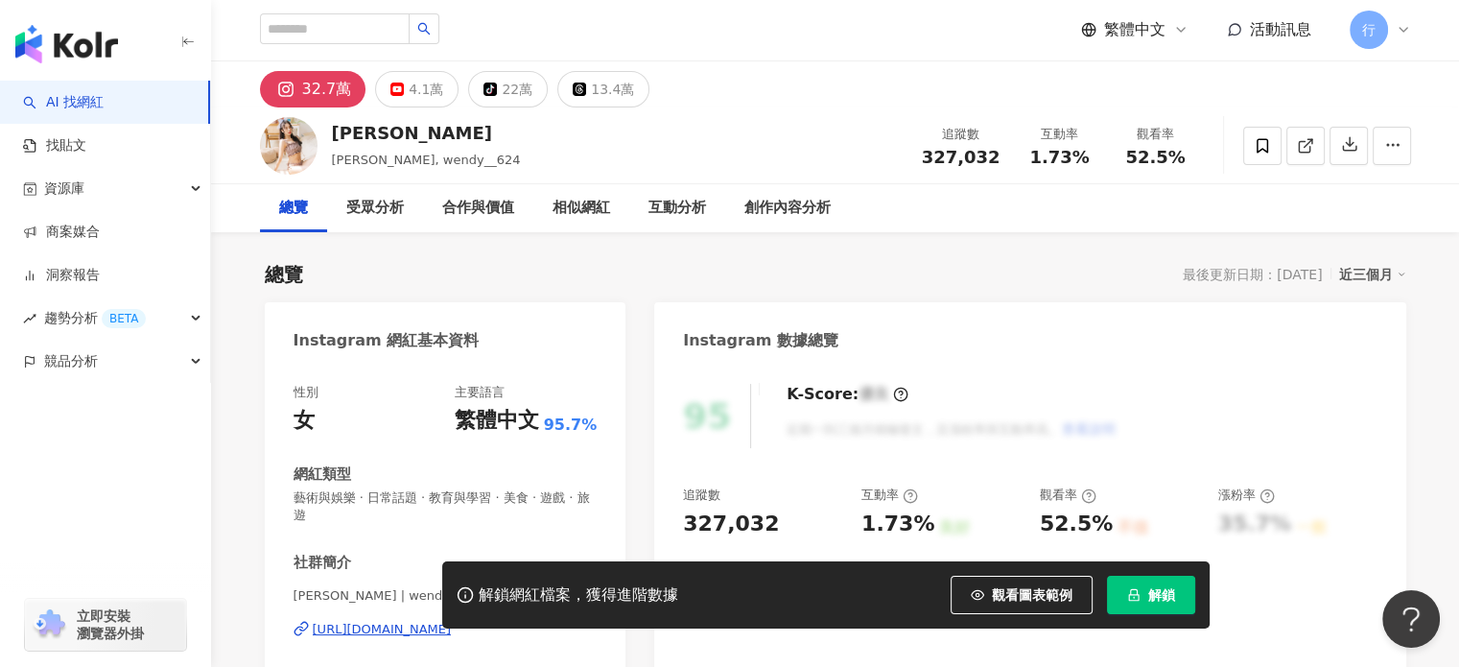
scroll to position [192, 0]
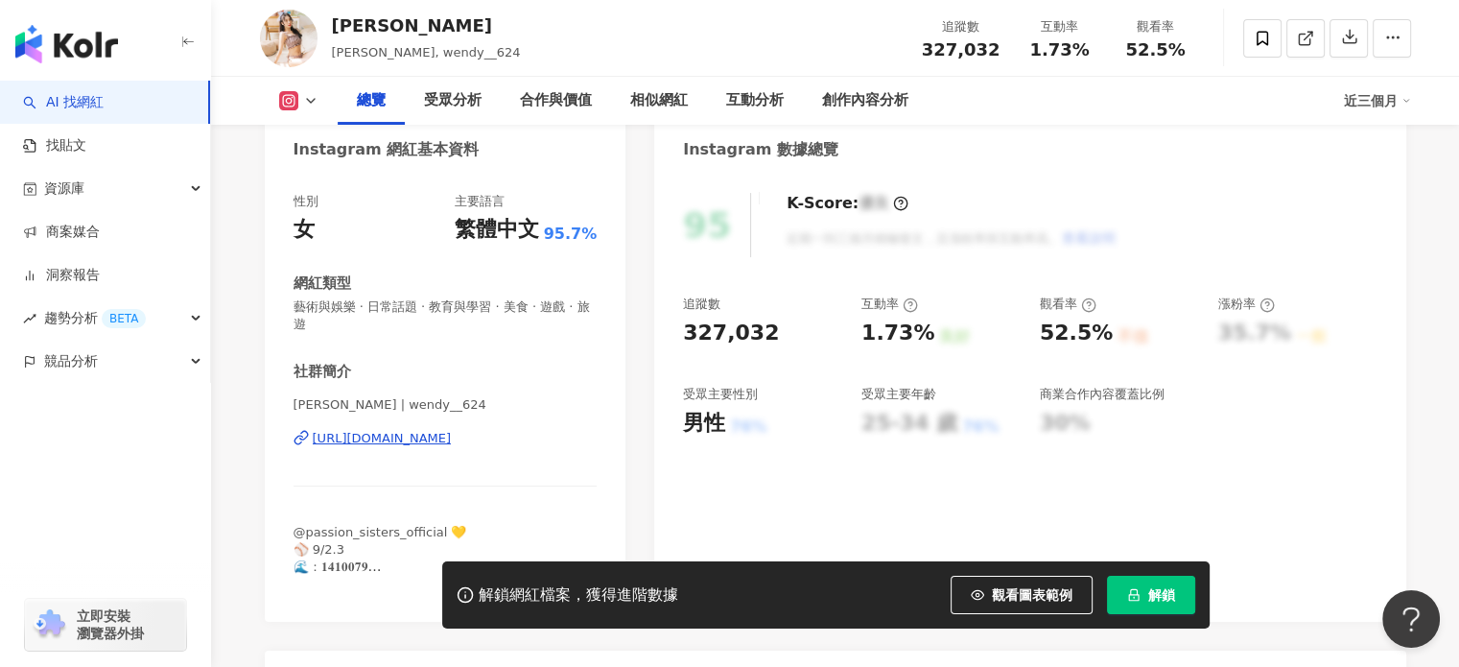
click at [452, 440] on div "https://www.instagram.com/wendy__624/" at bounding box center [382, 438] width 139 height 17
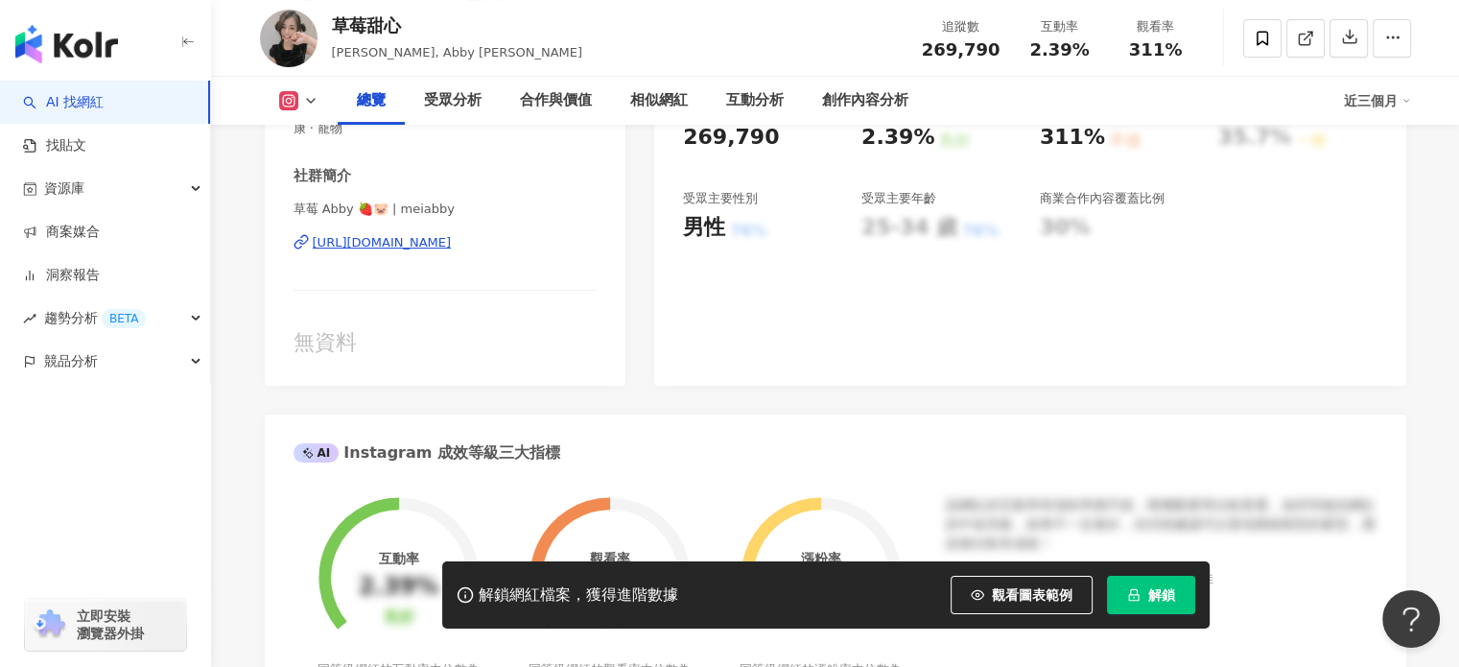
scroll to position [384, 0]
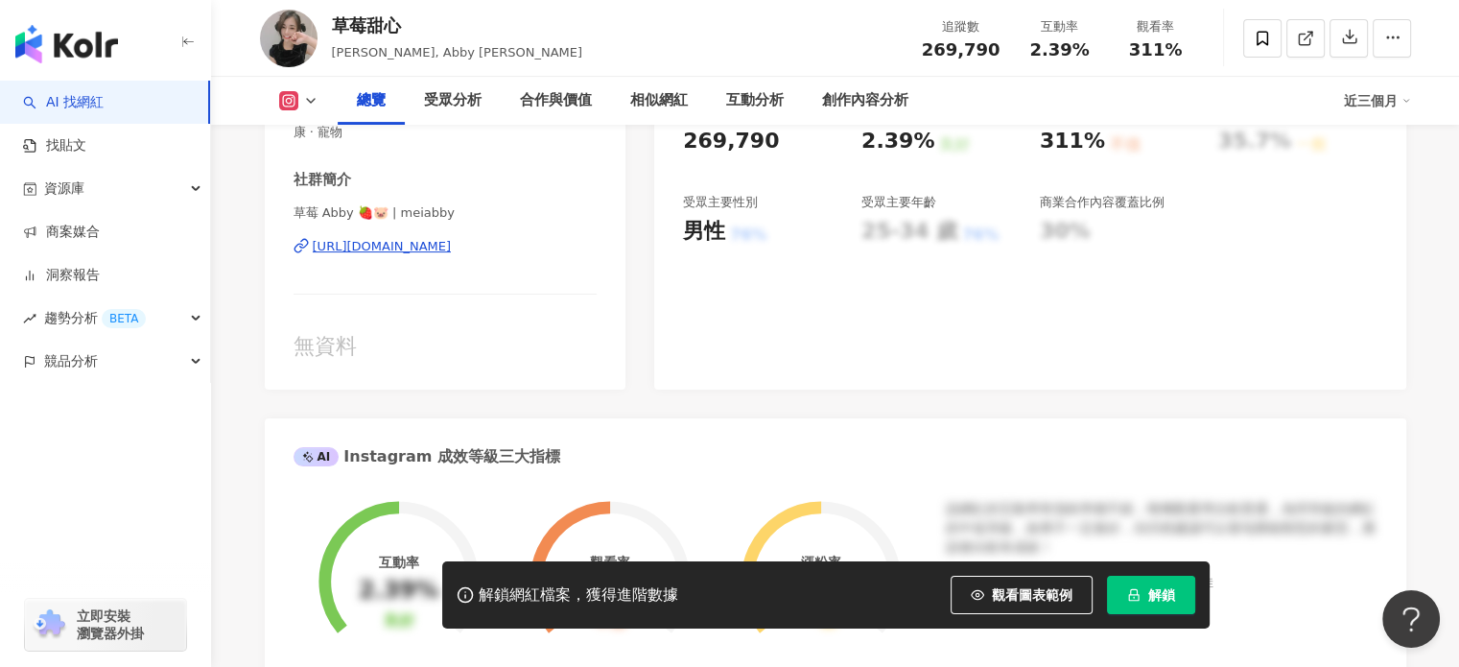
click at [418, 247] on div "[URL][DOMAIN_NAME]" at bounding box center [382, 246] width 139 height 17
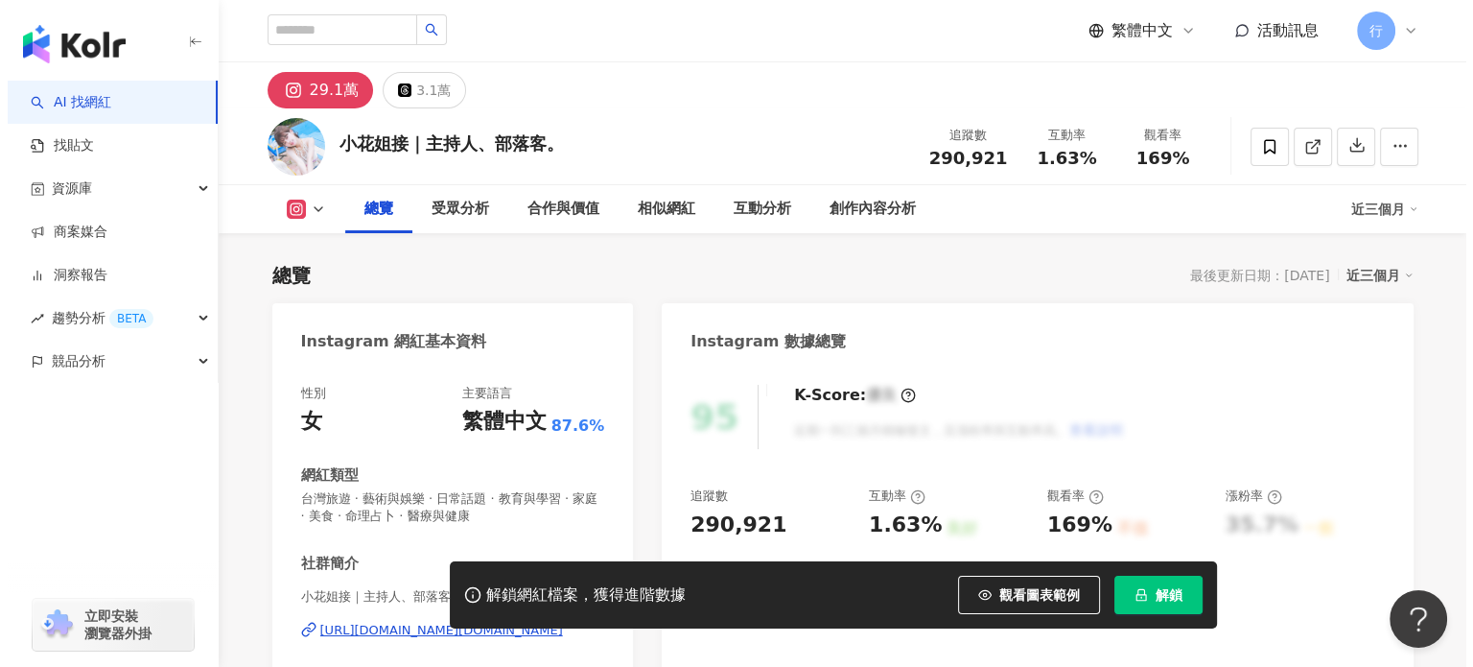
scroll to position [384, 0]
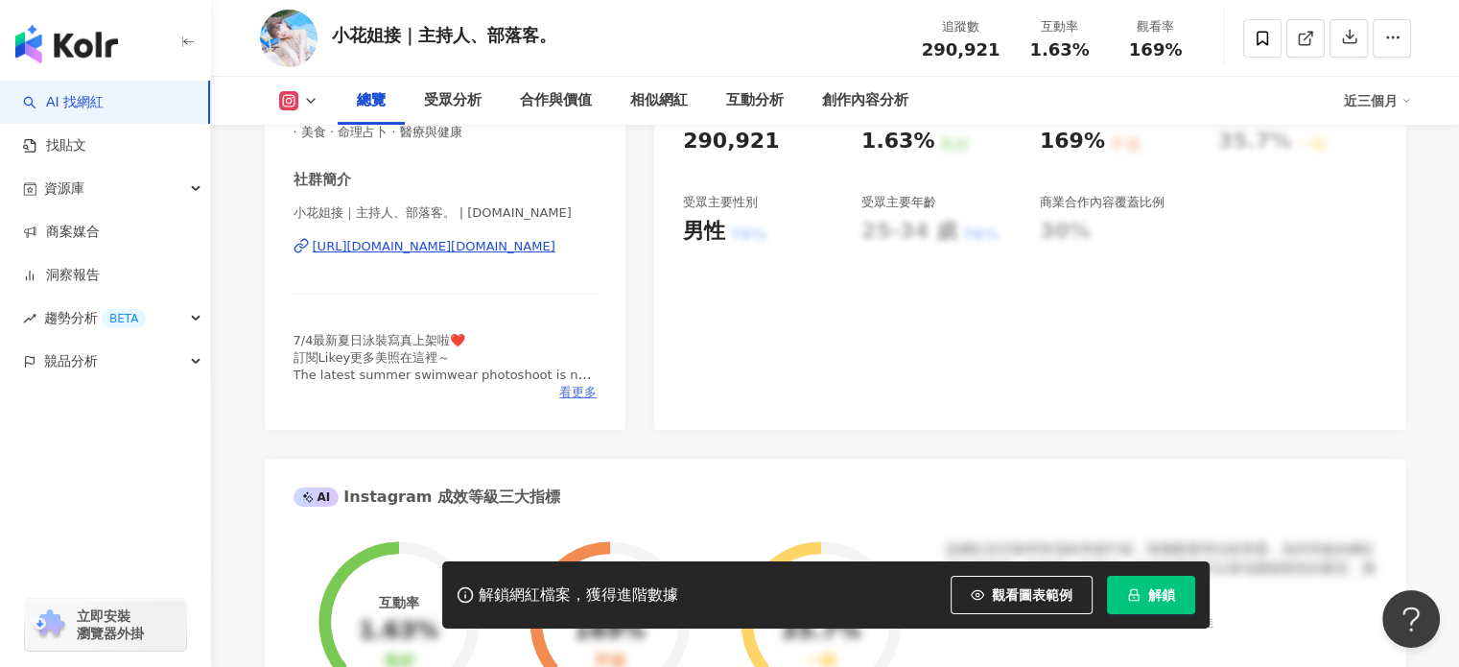
click at [583, 392] on span "看更多" at bounding box center [577, 392] width 37 height 17
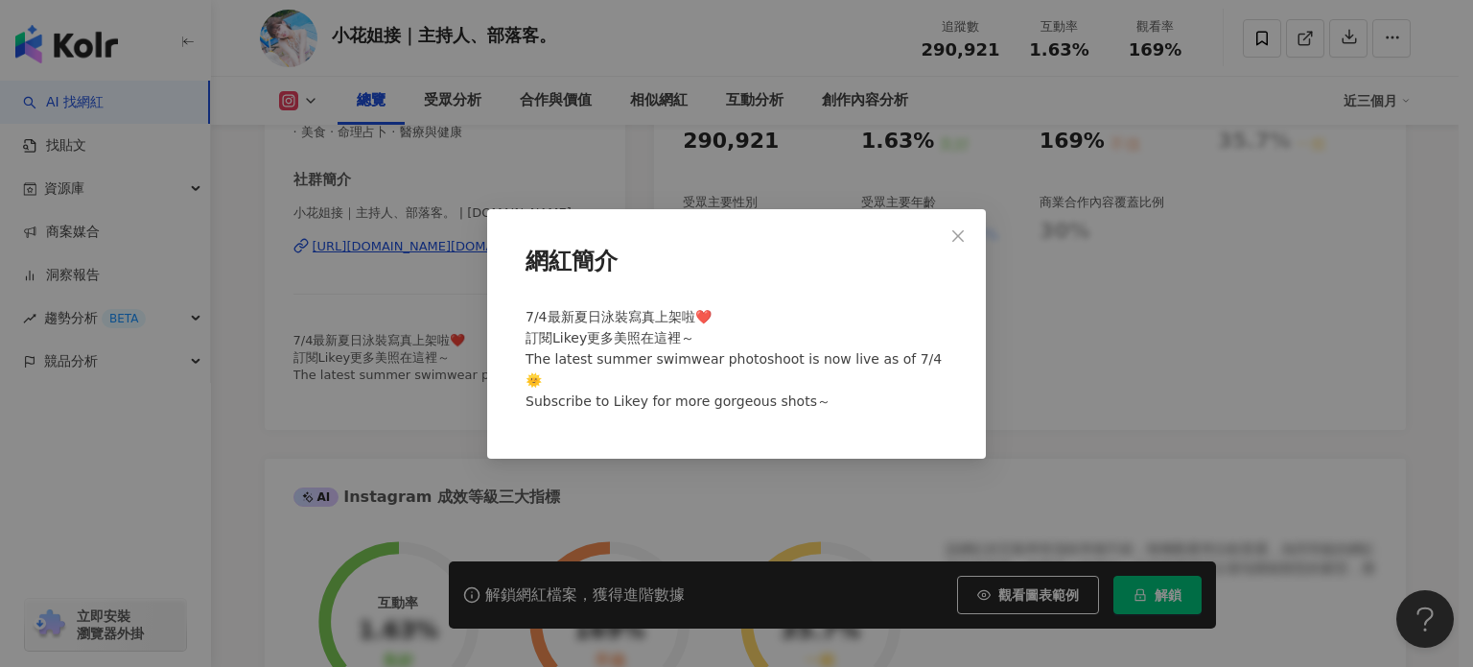
click at [568, 478] on div "網紅簡介 7/4最新夏日泳裝寫真上架啦❤️ 訂閱Likey更多美照在這裡～ The latest summer swimwear photoshoot is …" at bounding box center [736, 333] width 1473 height 667
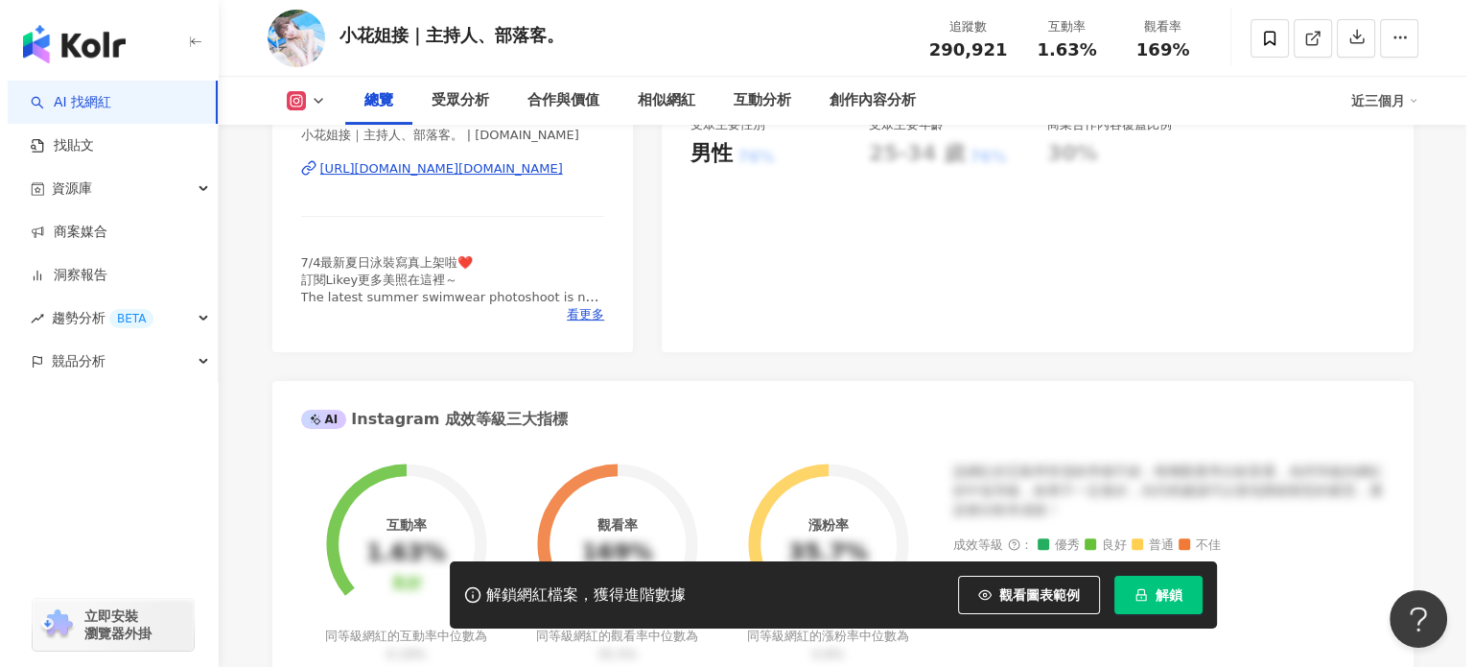
scroll to position [288, 0]
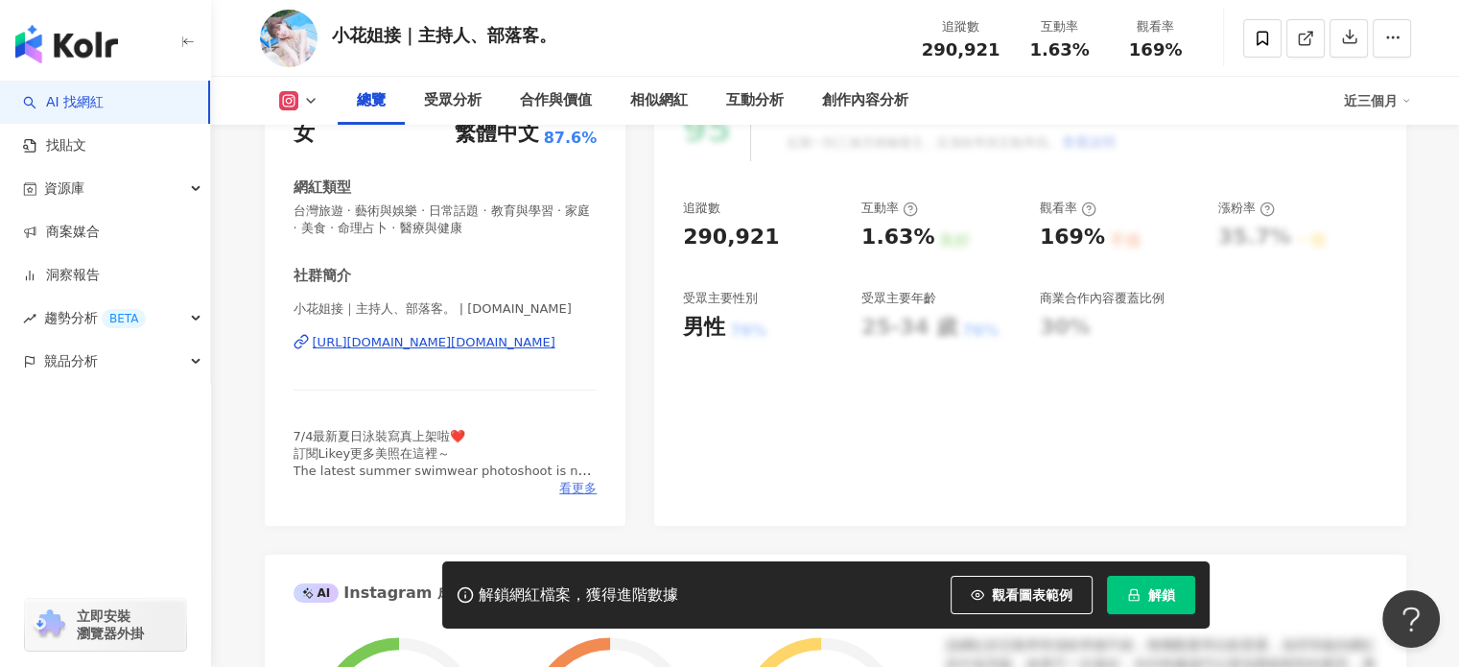
click at [584, 490] on span "看更多" at bounding box center [577, 488] width 37 height 17
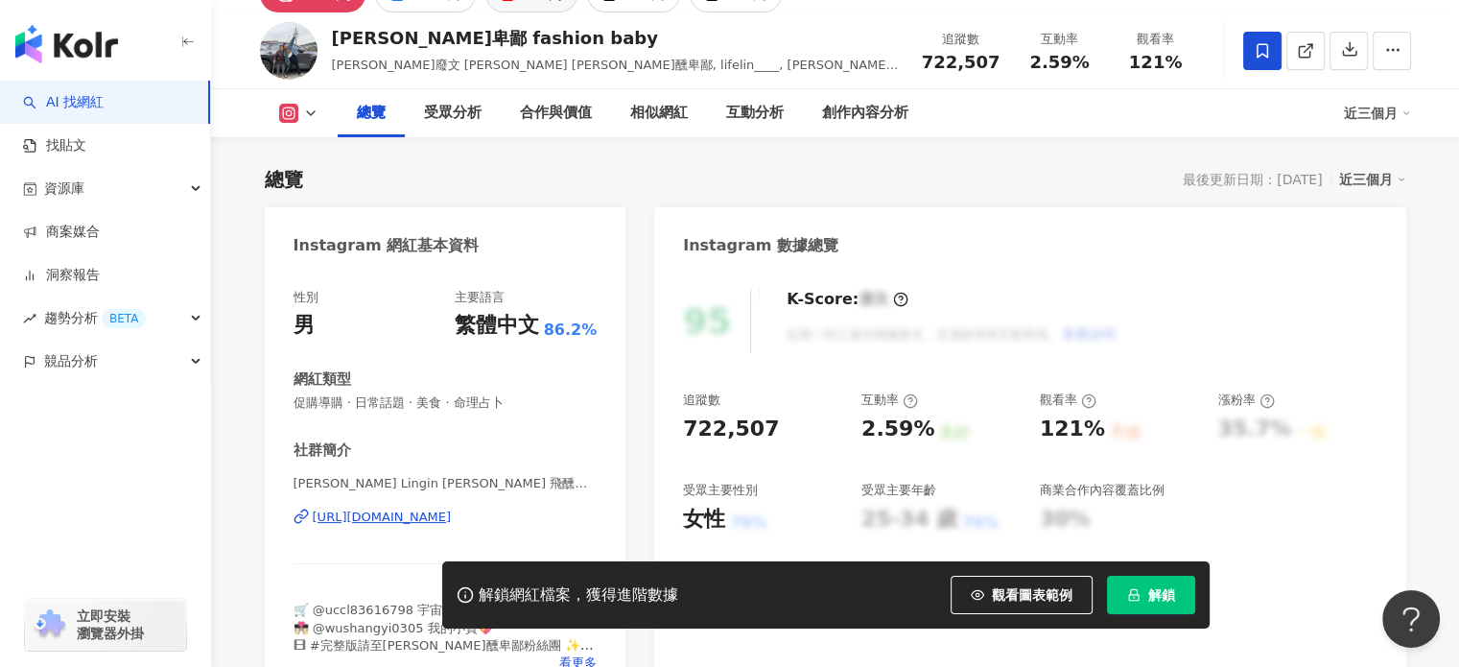
scroll to position [96, 0]
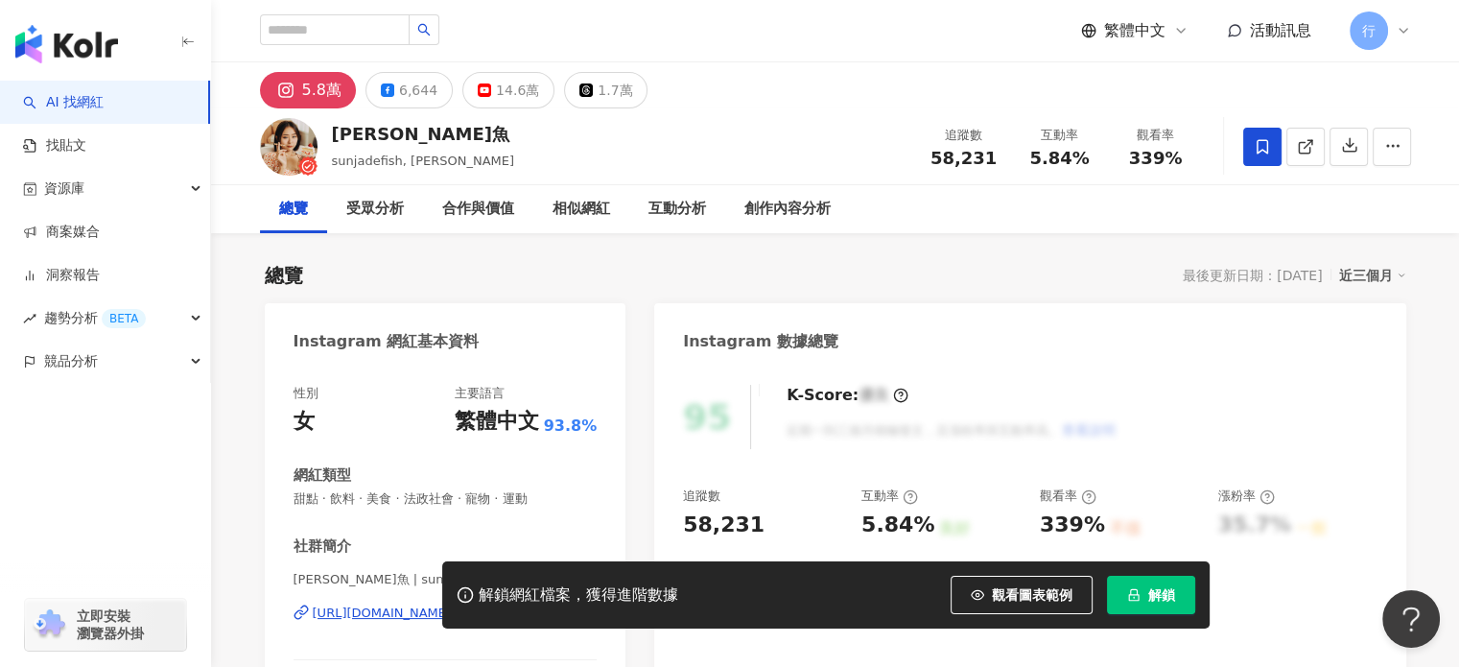
click at [1259, 144] on icon at bounding box center [1262, 146] width 17 height 17
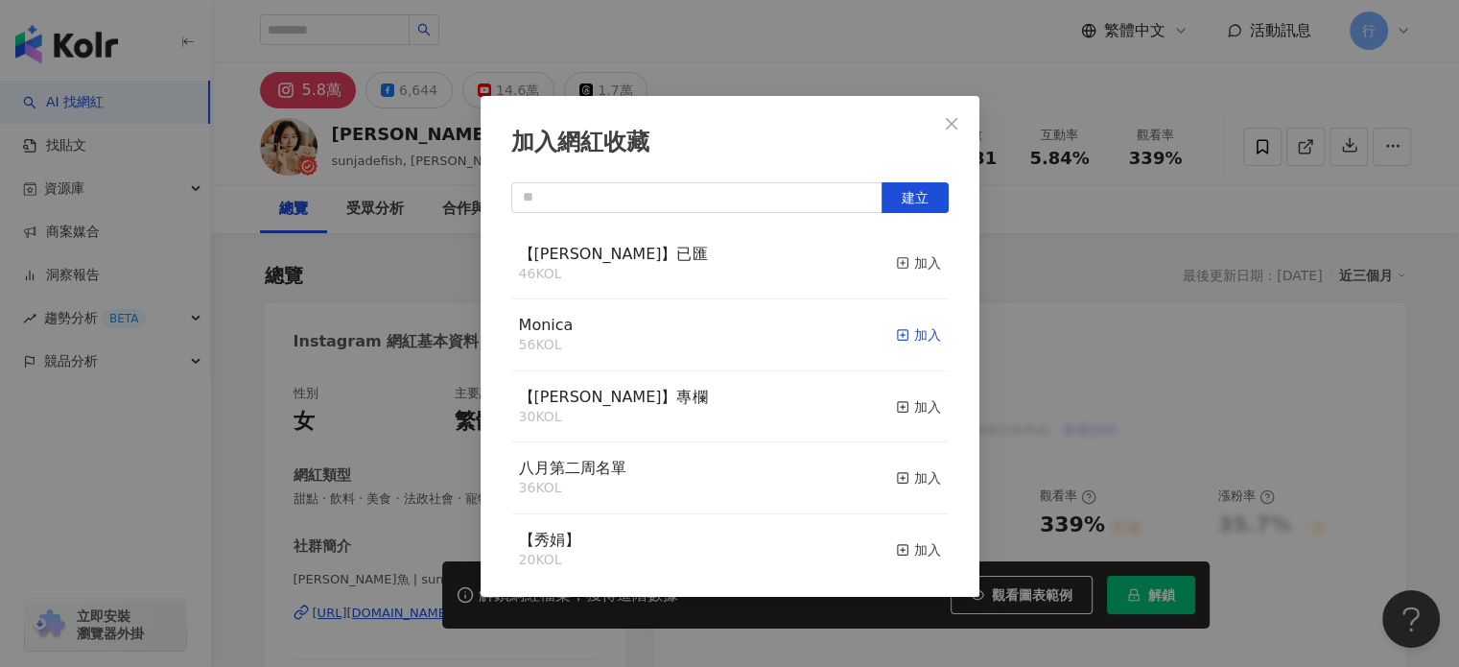
click at [909, 332] on div "加入" at bounding box center [918, 334] width 45 height 21
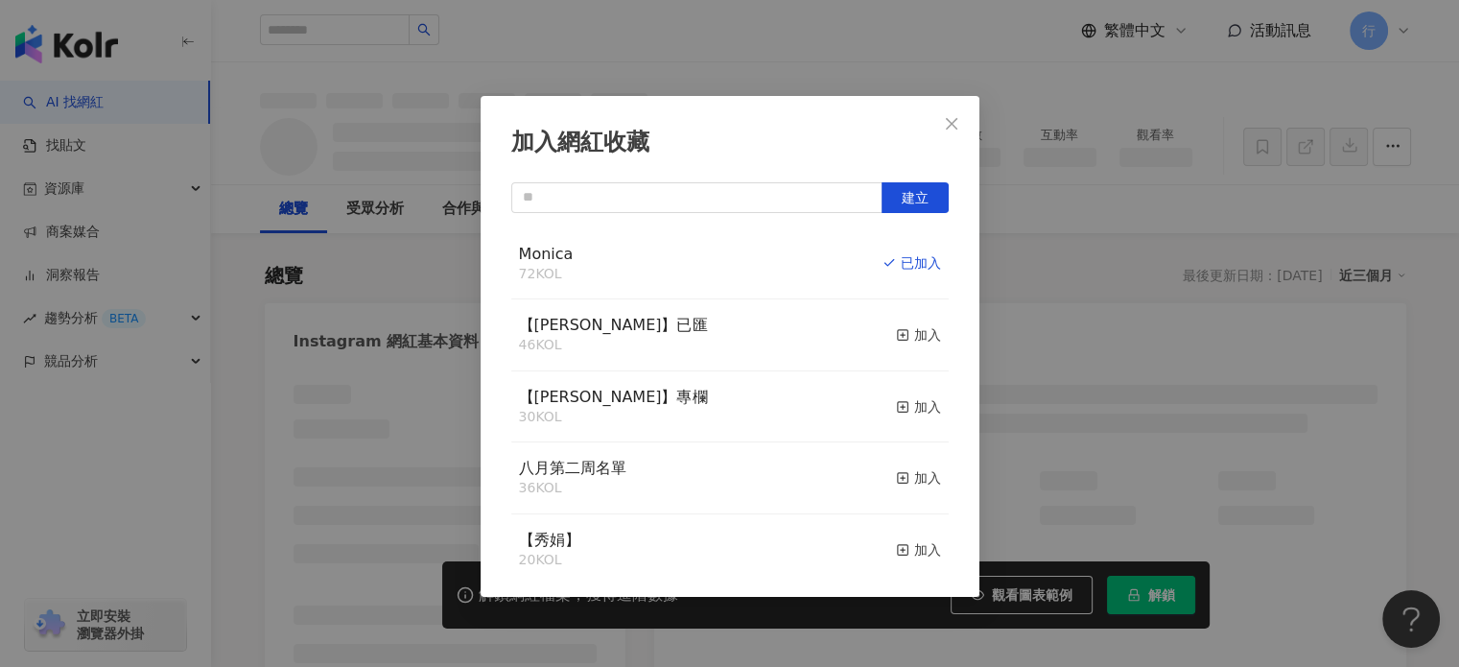
click at [944, 127] on icon "close" at bounding box center [951, 123] width 15 height 15
click at [954, 122] on div "加入網紅收藏 建立 Monica 72 KOL 已加入 【RAY】已匯 46 KOL 加入 【RAY】專欄 30 KOL 加入 八月第二周名單 36 KOL …" at bounding box center [729, 333] width 1459 height 667
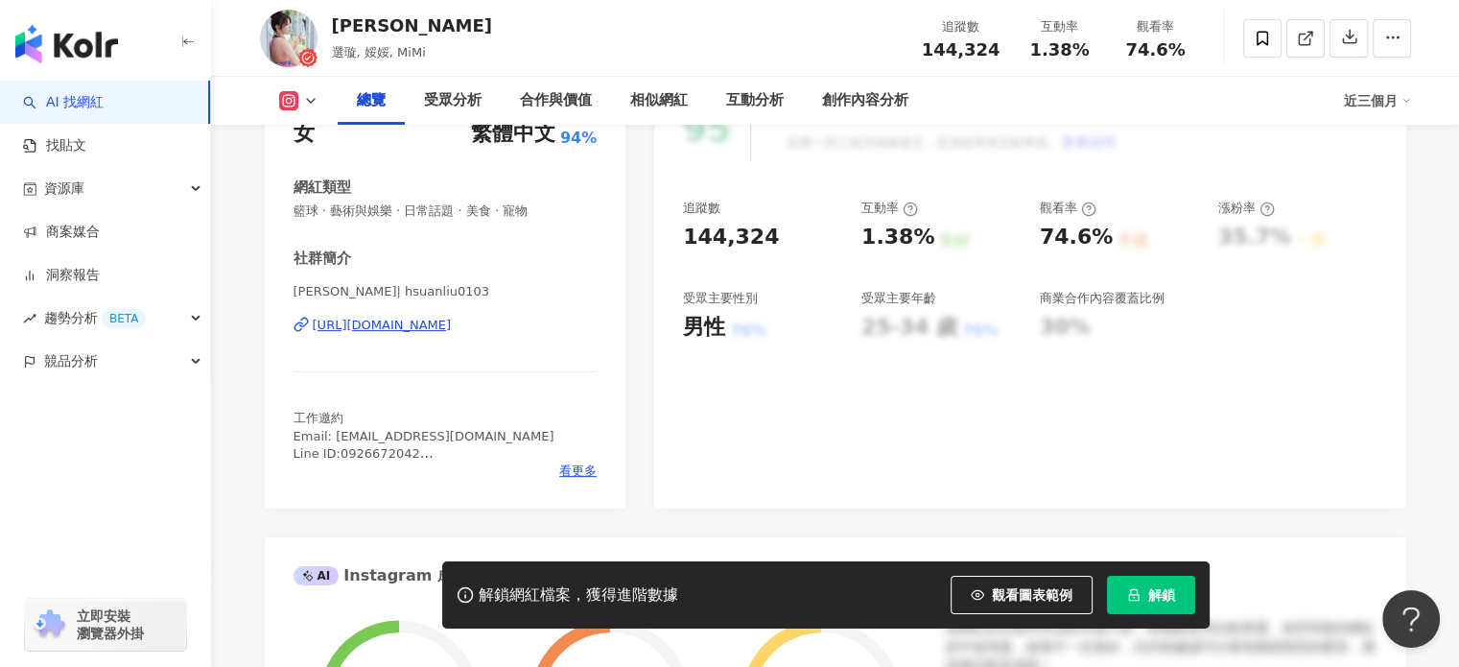
scroll to position [288, 0]
click at [1266, 30] on icon at bounding box center [1262, 38] width 17 height 17
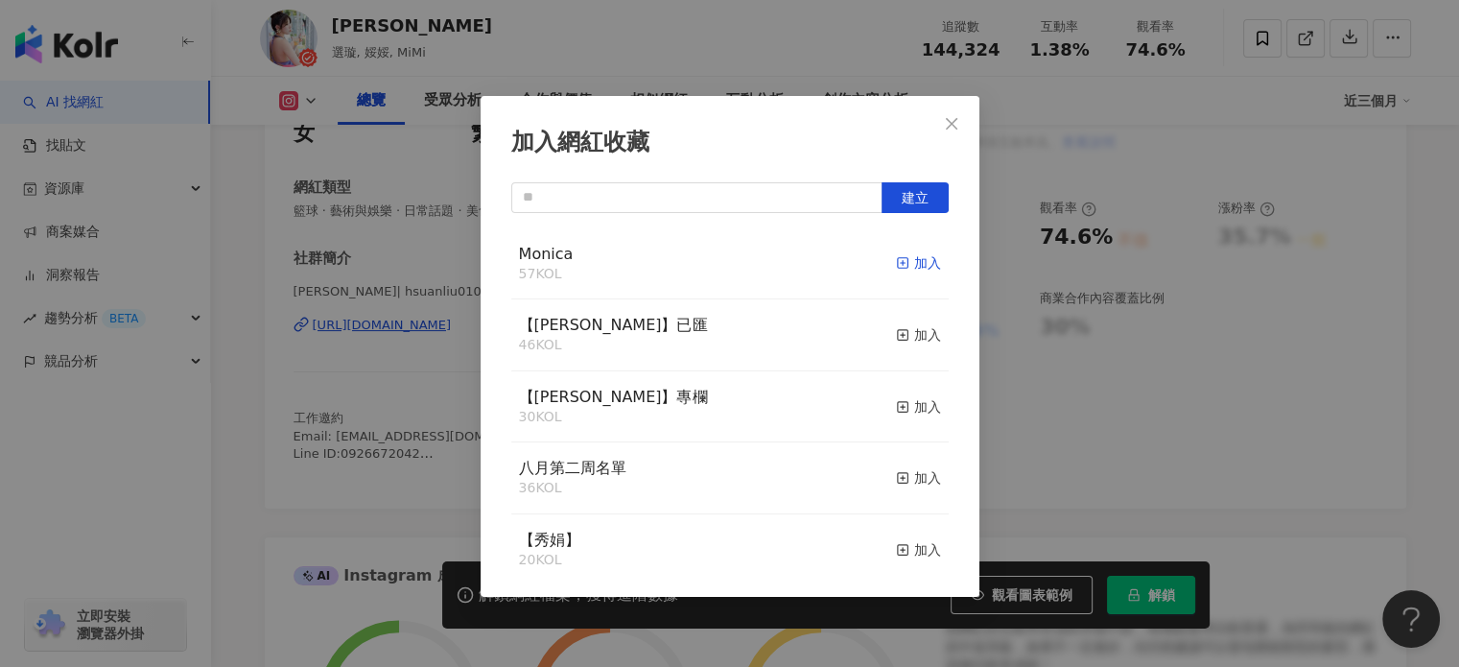
click at [896, 266] on div "加入" at bounding box center [918, 262] width 45 height 21
click at [949, 120] on icon "close" at bounding box center [952, 123] width 12 height 12
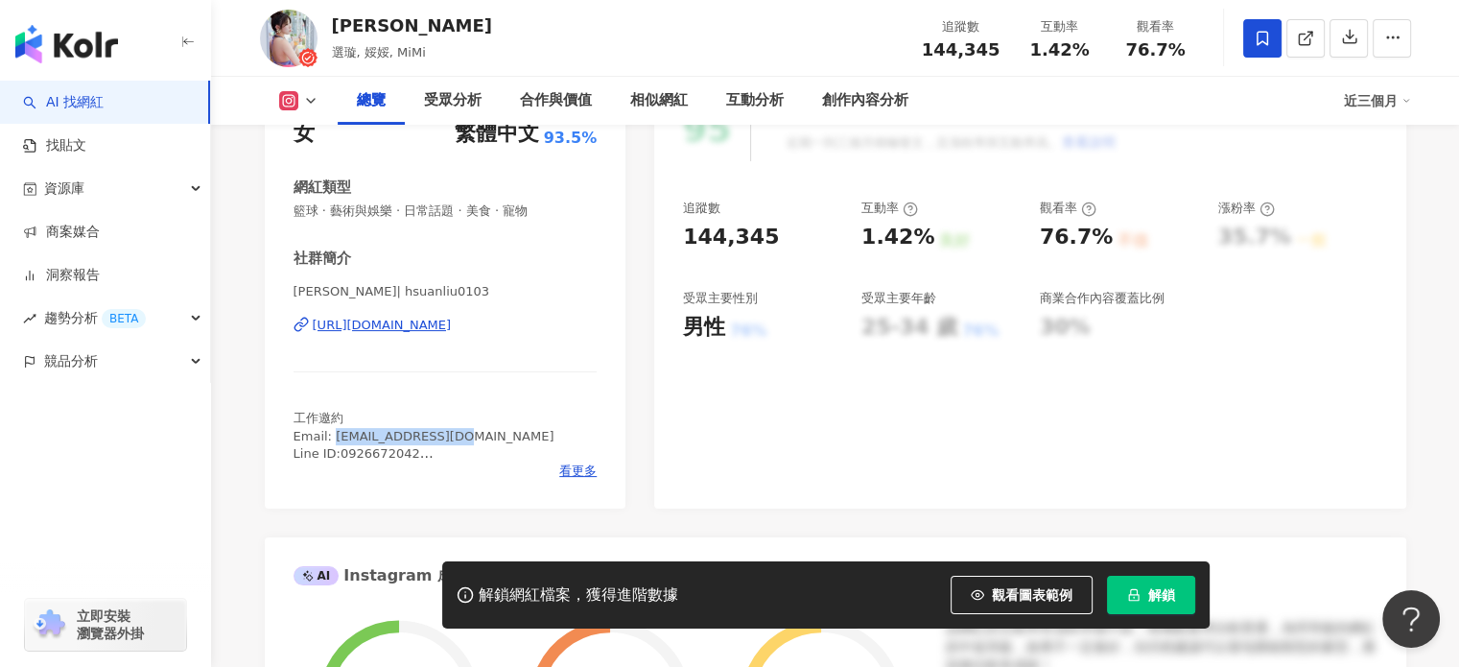
drag, startPoint x: 334, startPoint y: 436, endPoint x: 460, endPoint y: 436, distance: 126.6
click at [460, 436] on span "工作邀約 Email: endo7688@gmail.com Line ID:0926672042 專業貓奴 2隻米克斯 #娞娞與mimi 喜歡打籃球 #鹹鹹…" at bounding box center [424, 479] width 261 height 136
copy span "endo7688@gmail.com"
drag, startPoint x: 334, startPoint y: 17, endPoint x: 368, endPoint y: 18, distance: 34.5
click at [368, 18] on div "劉璇" at bounding box center [412, 25] width 160 height 24
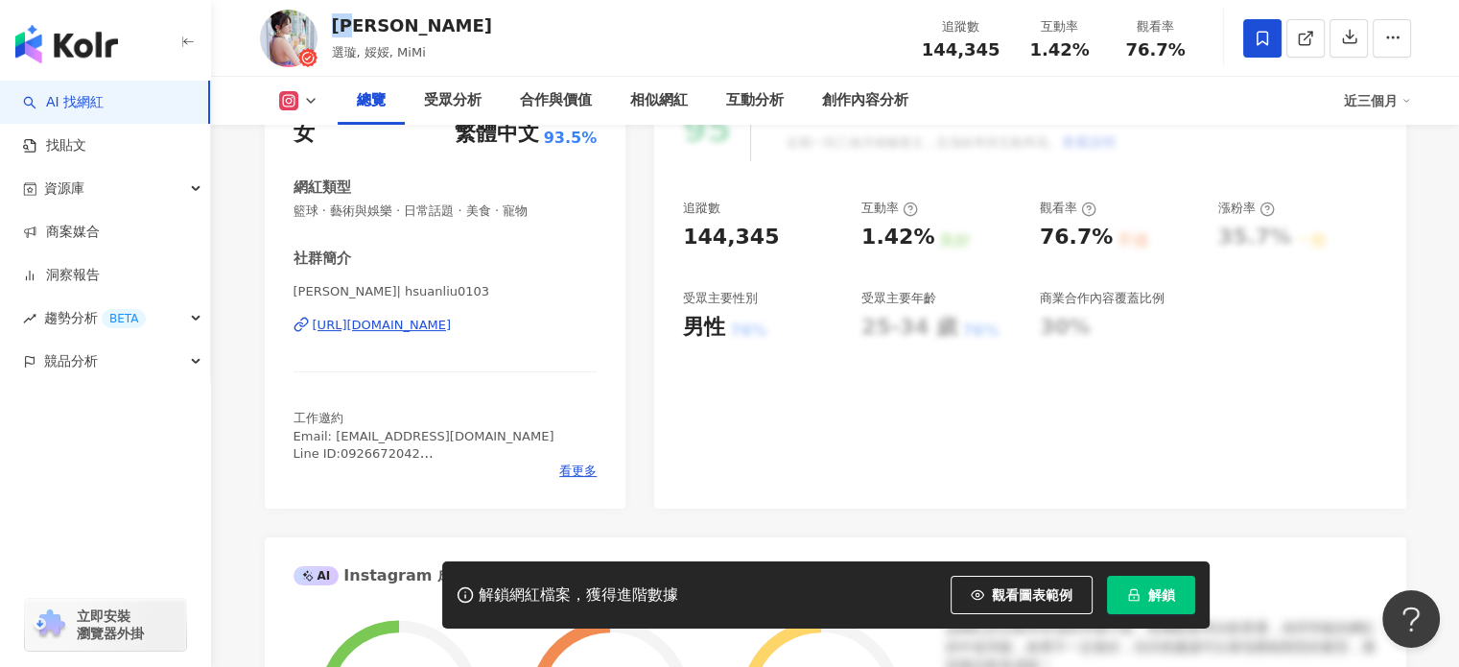
copy div "劉璇"
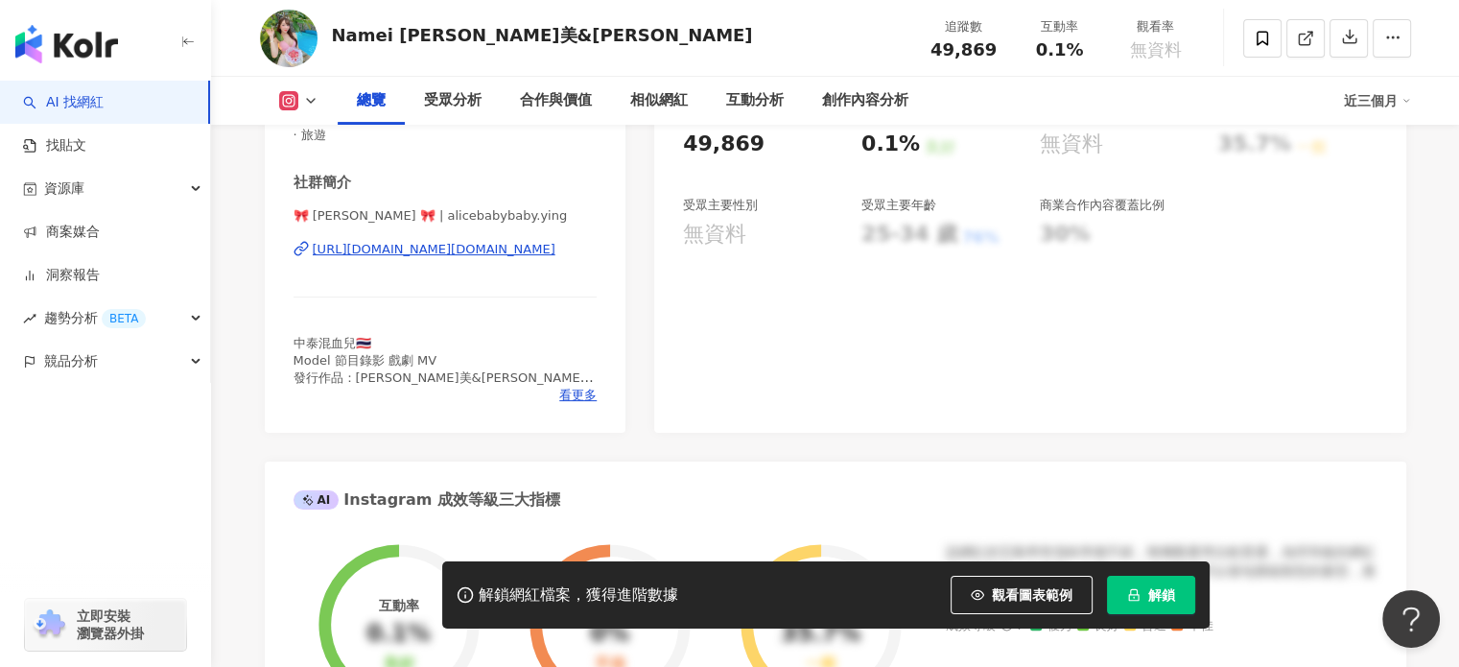
scroll to position [384, 0]
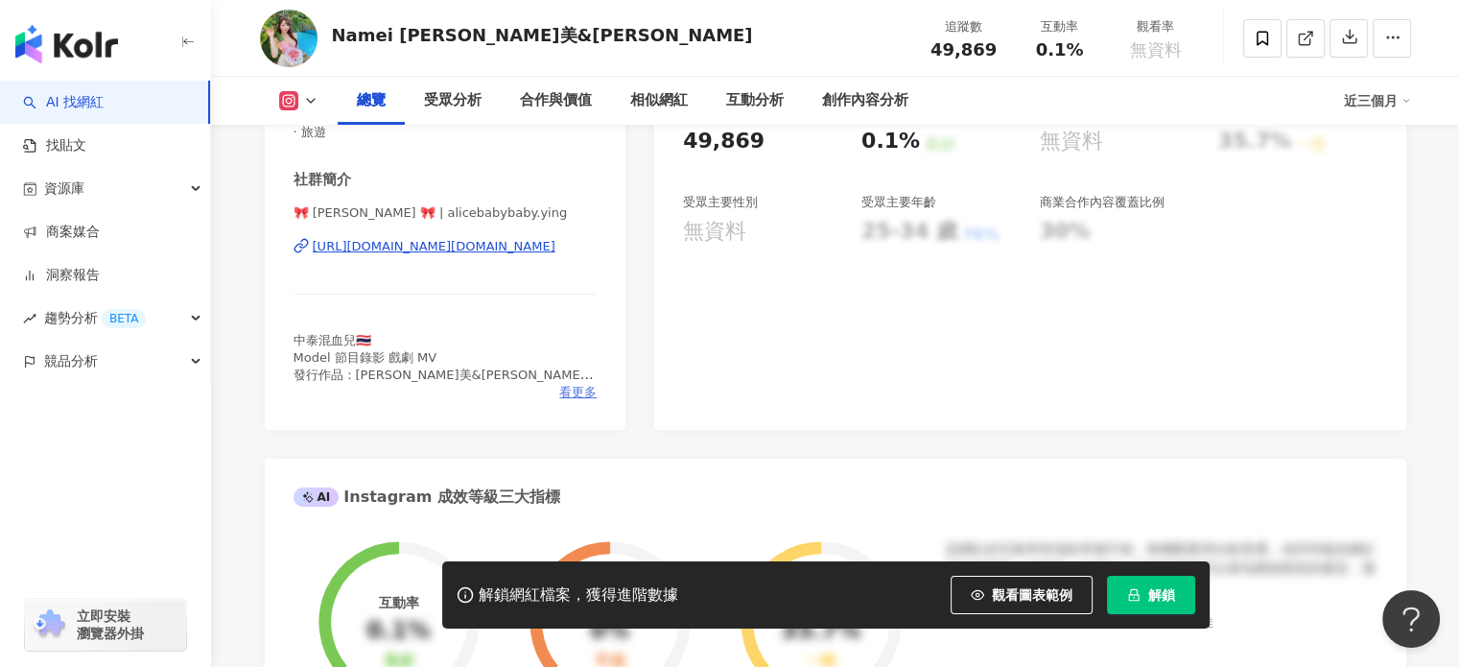
click at [567, 397] on span "看更多" at bounding box center [577, 392] width 37 height 17
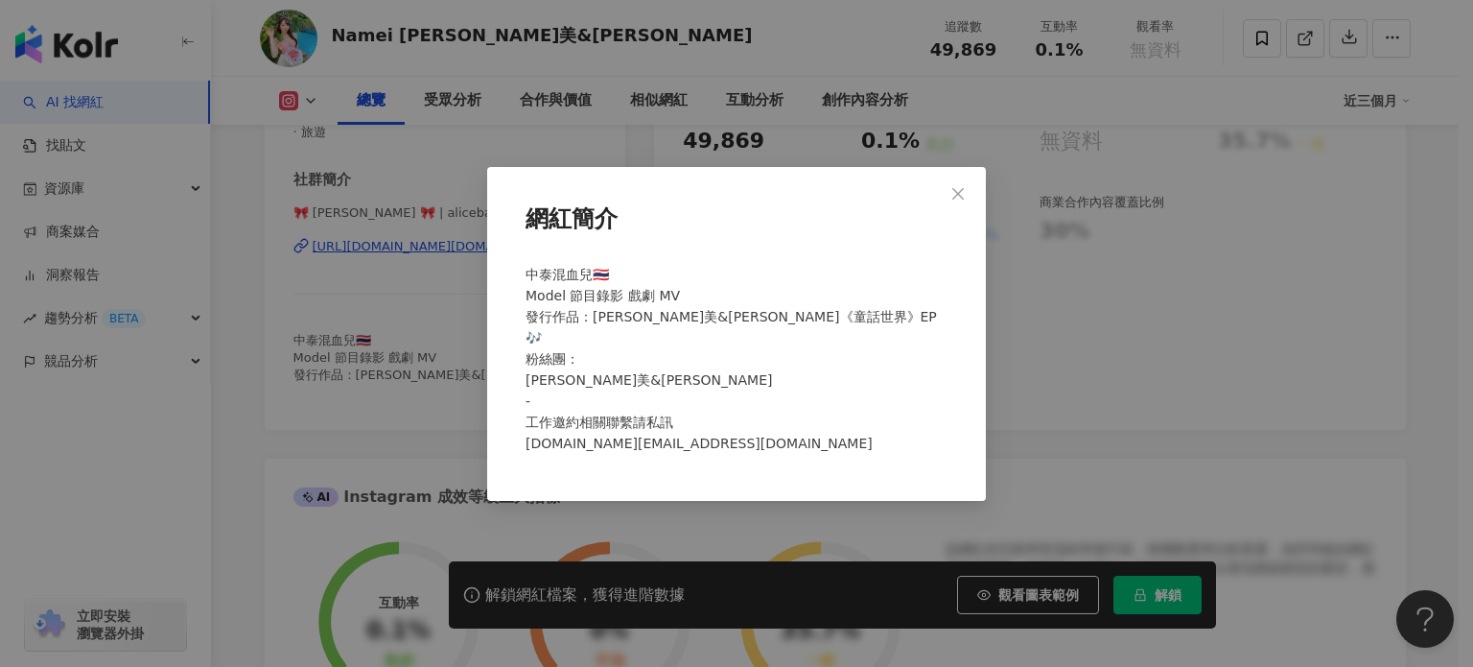
click at [343, 398] on div "網紅簡介 中泰混血兒🇹🇭 Model 節目錄影 戲劇 MV 發行作品：[PERSON_NAME]&[PERSON_NAME]《童話世界》EP 🎶 粉絲團： […" at bounding box center [736, 333] width 1473 height 667
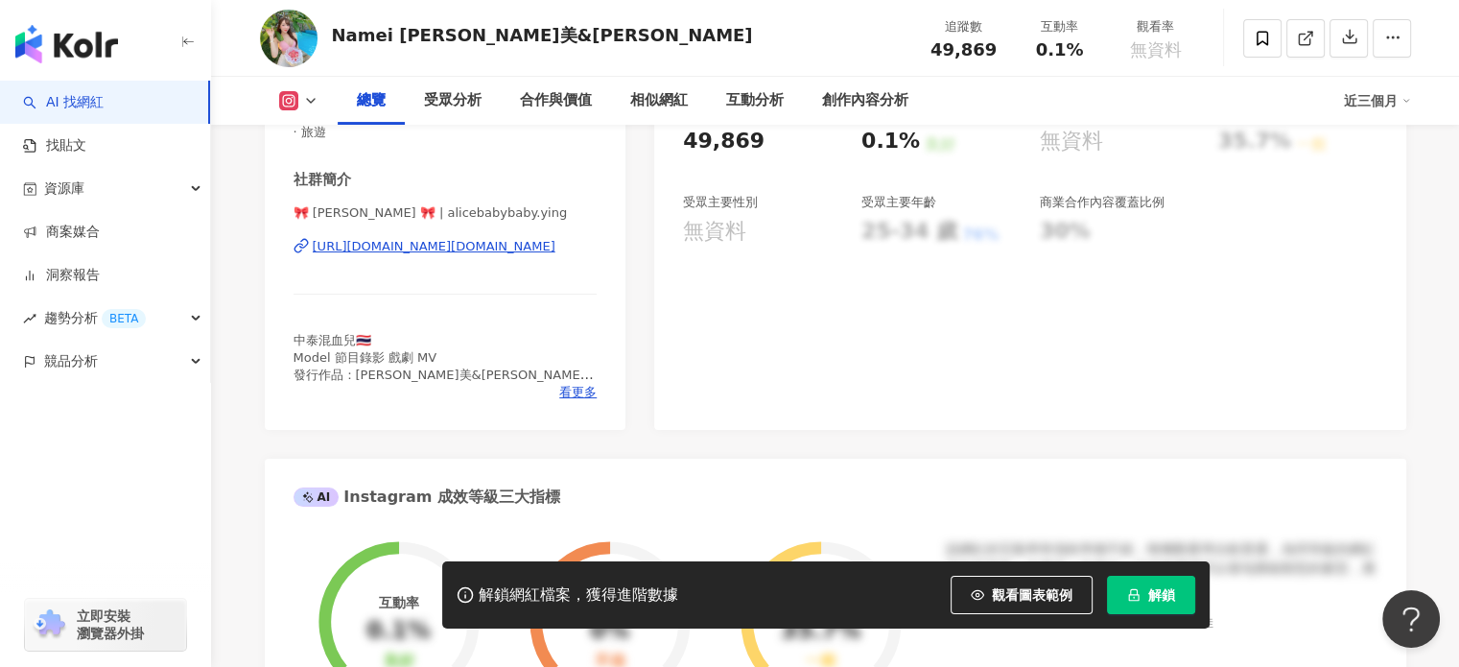
click at [454, 247] on div "[URL][DOMAIN_NAME][DOMAIN_NAME]" at bounding box center [434, 246] width 243 height 17
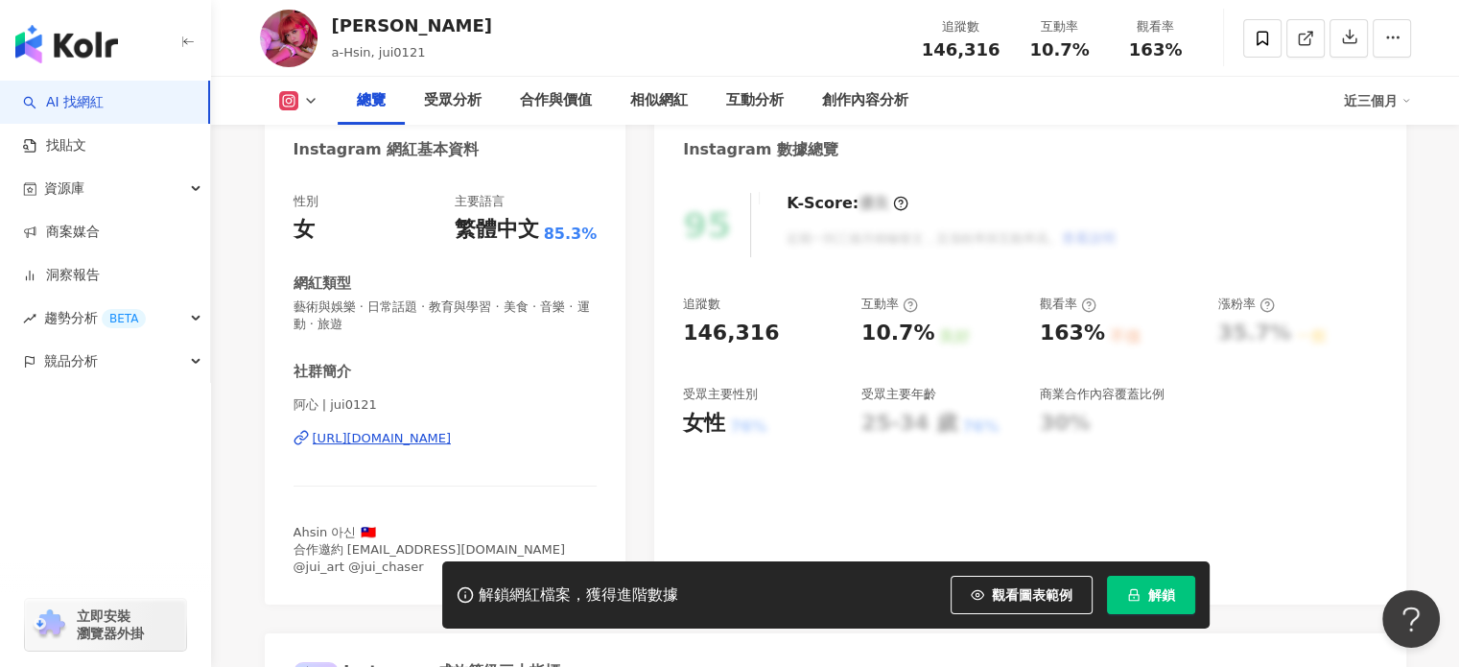
scroll to position [384, 0]
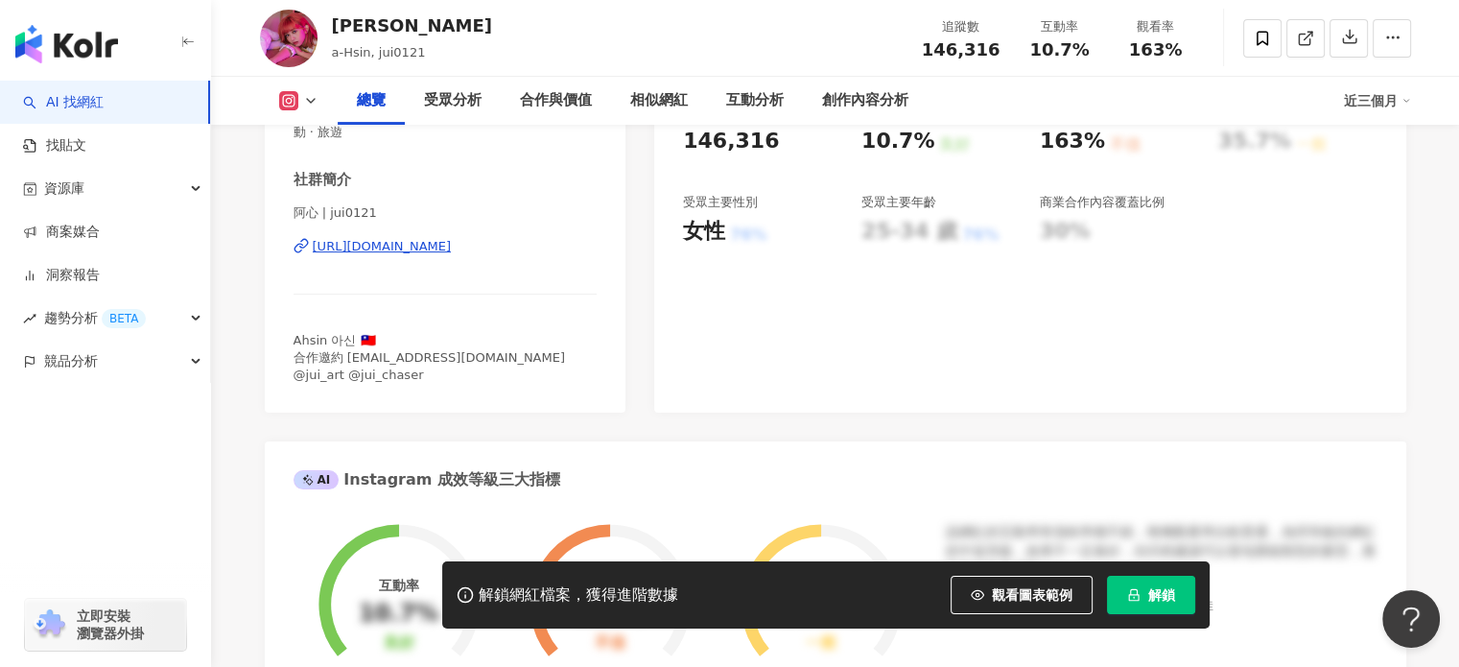
click at [376, 367] on span "Ahsin 아신 🇹🇼 合作邀約 hsinliao@pressplay.cc @jui_art @jui_chaser" at bounding box center [429, 357] width 271 height 49
click at [408, 369] on span "Ahsin 아신 🇹🇼 合作邀約 hsinliao@pressplay.cc @jui_art @jui_chaser" at bounding box center [429, 357] width 271 height 49
click at [348, 417] on div "Instagram 網紅基本資料 性別 女 主要語言 繁體中文 85.3% 網紅類型 藝術與娛樂 · 日常話題 · 教育與學習 · 美食 · 音樂 · 運動 …" at bounding box center [835, 663] width 1141 height 1489
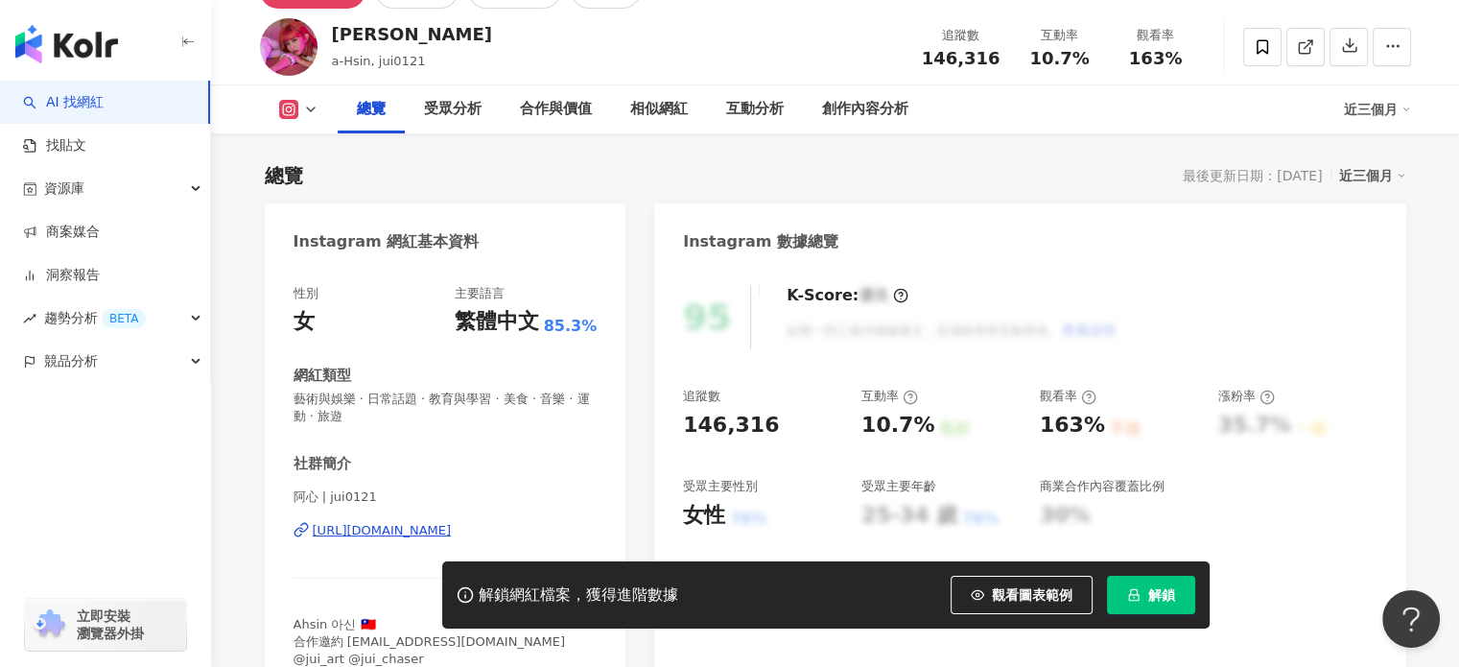
scroll to position [0, 0]
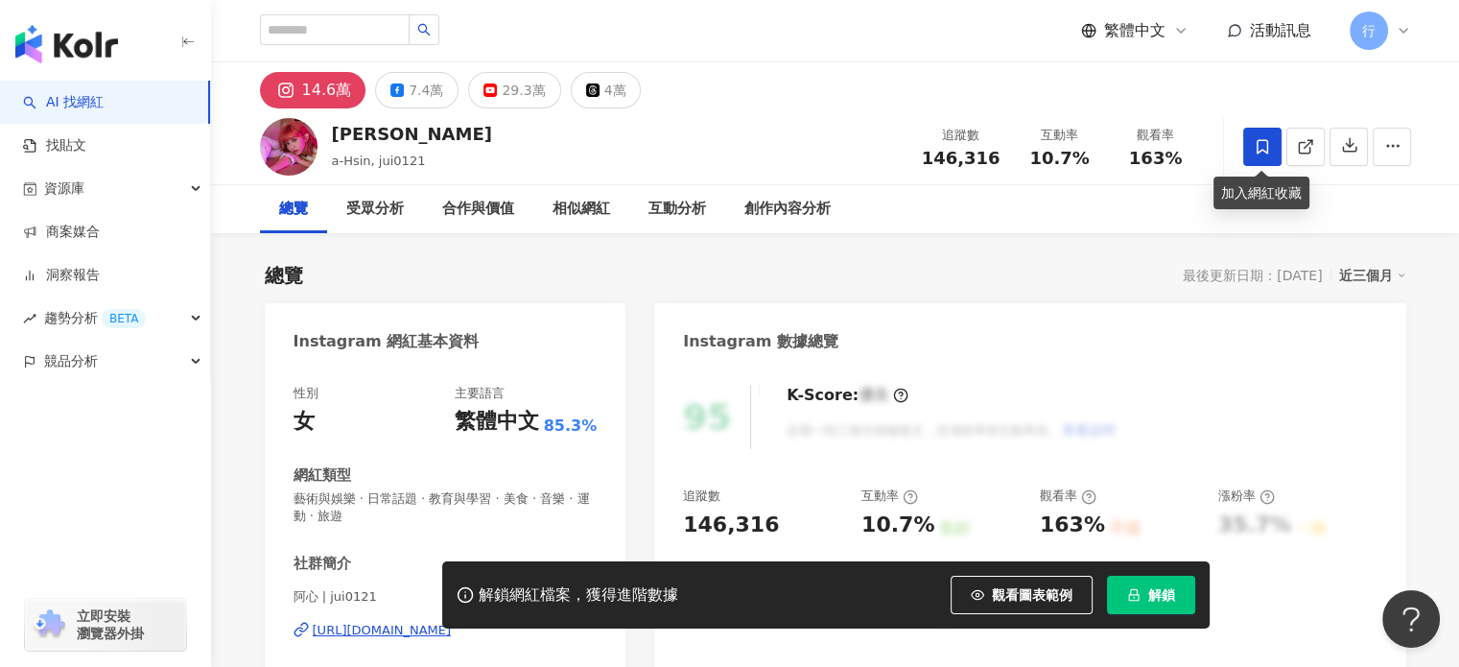
click at [1254, 138] on icon at bounding box center [1262, 146] width 17 height 17
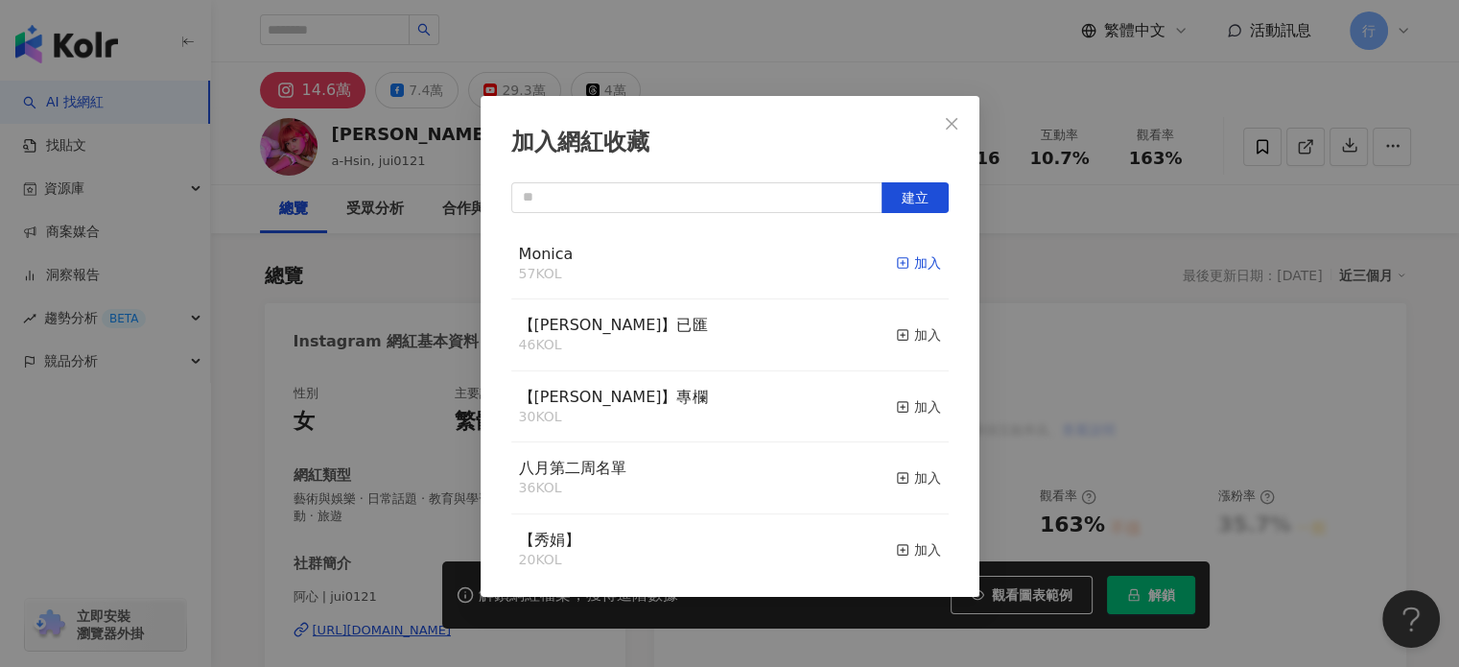
click at [896, 259] on icon "button" at bounding box center [902, 262] width 13 height 13
click at [945, 123] on icon "close" at bounding box center [951, 123] width 15 height 15
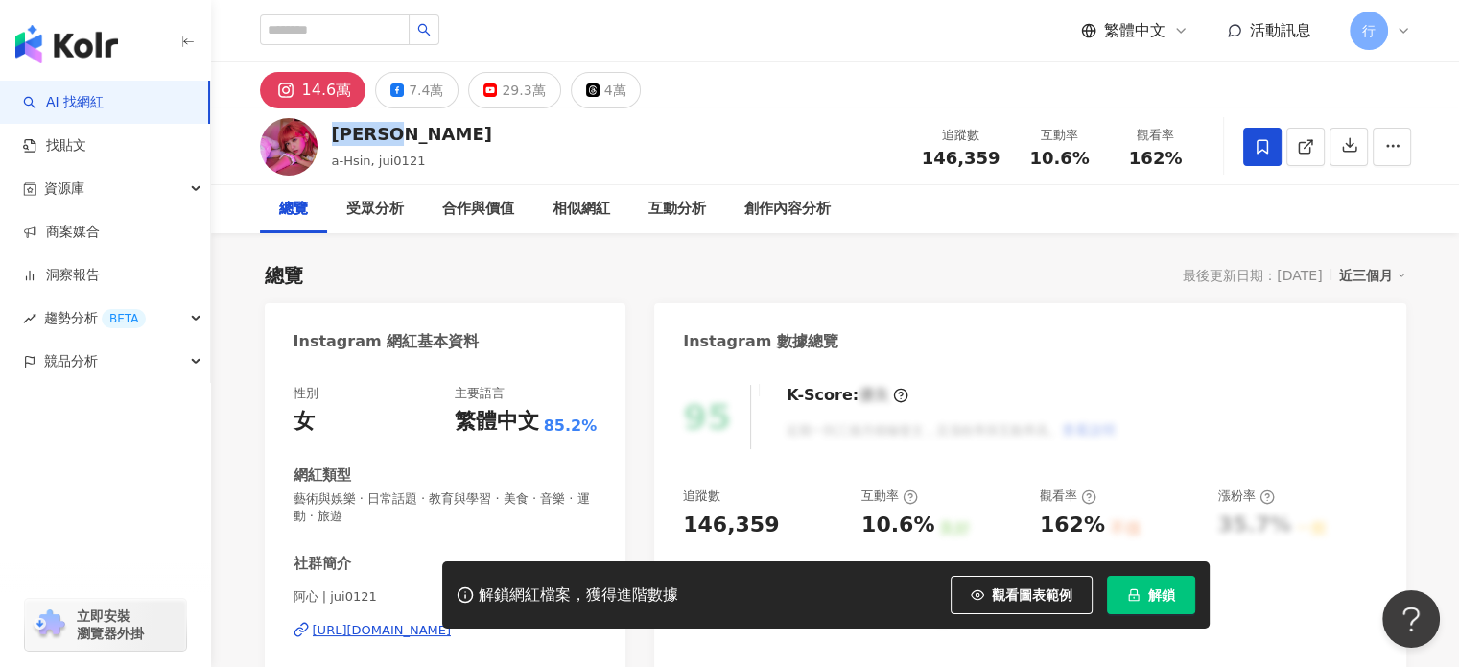
drag, startPoint x: 336, startPoint y: 130, endPoint x: 442, endPoint y: 133, distance: 106.5
click at [442, 133] on div "阿心Liao a-Hsin, jui0121 追蹤數 146,359 互動率 10.6% 觀看率 162%" at bounding box center [836, 146] width 1228 height 76
copy div "阿心Liao"
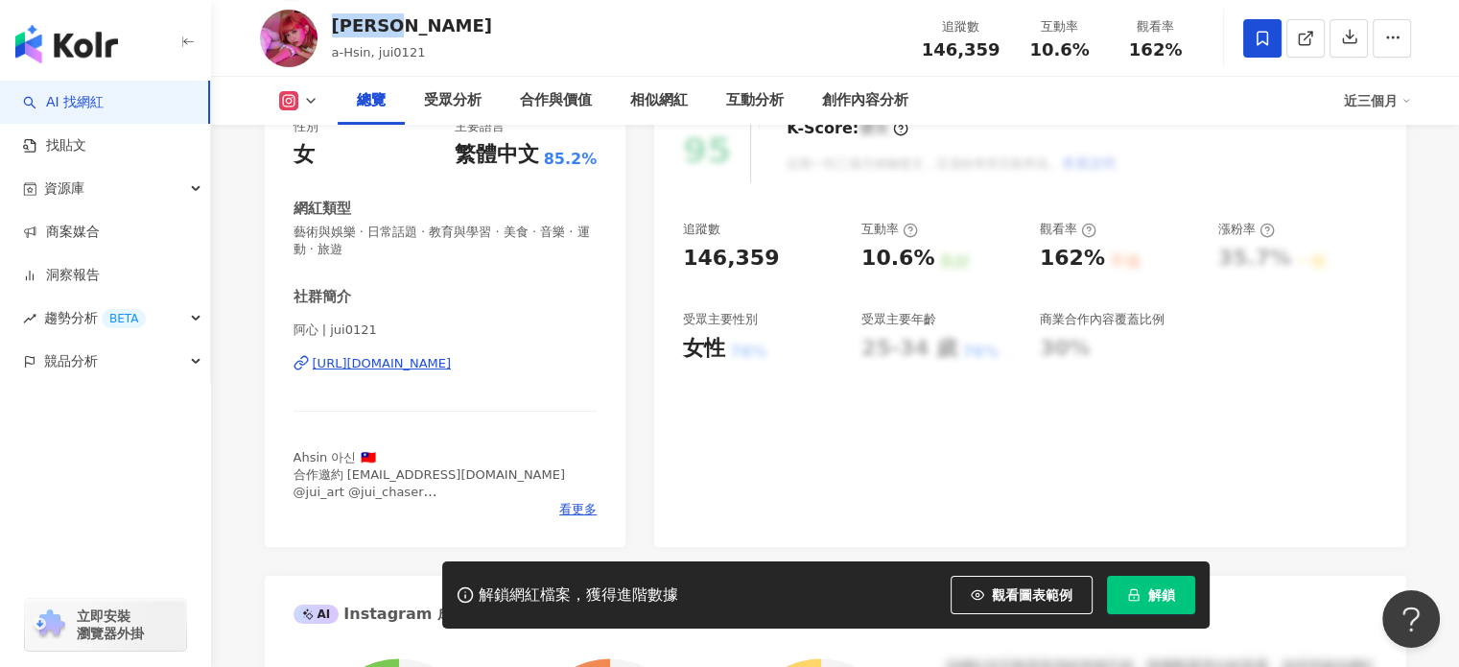
scroll to position [288, 0]
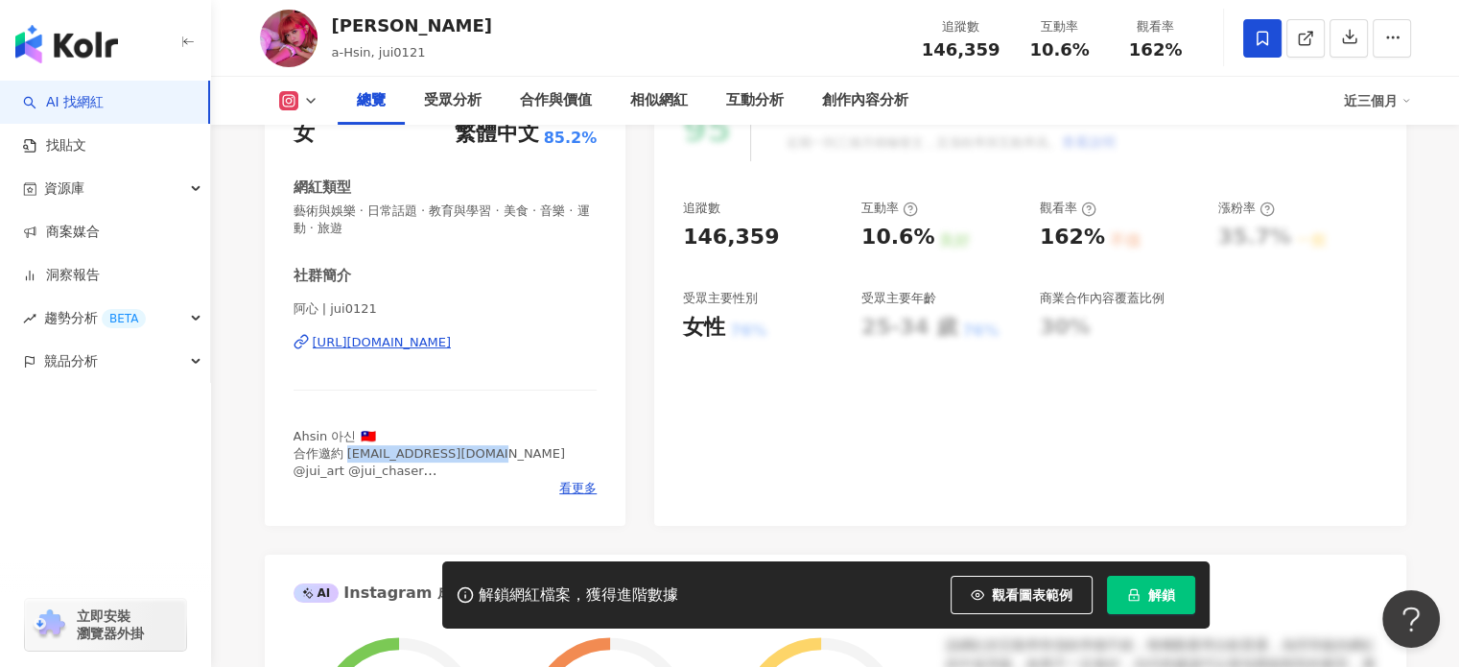
drag, startPoint x: 348, startPoint y: 452, endPoint x: 472, endPoint y: 455, distance: 123.8
click at [472, 455] on span "Ahsin 아신 🇹🇼 合作邀約 hsinliao@pressplay.cc @jui_art @jui_chaser ❄️樂米製冷風扇團購中～8/20" at bounding box center [429, 462] width 271 height 67
copy span "inliao@pressplay.cc @"
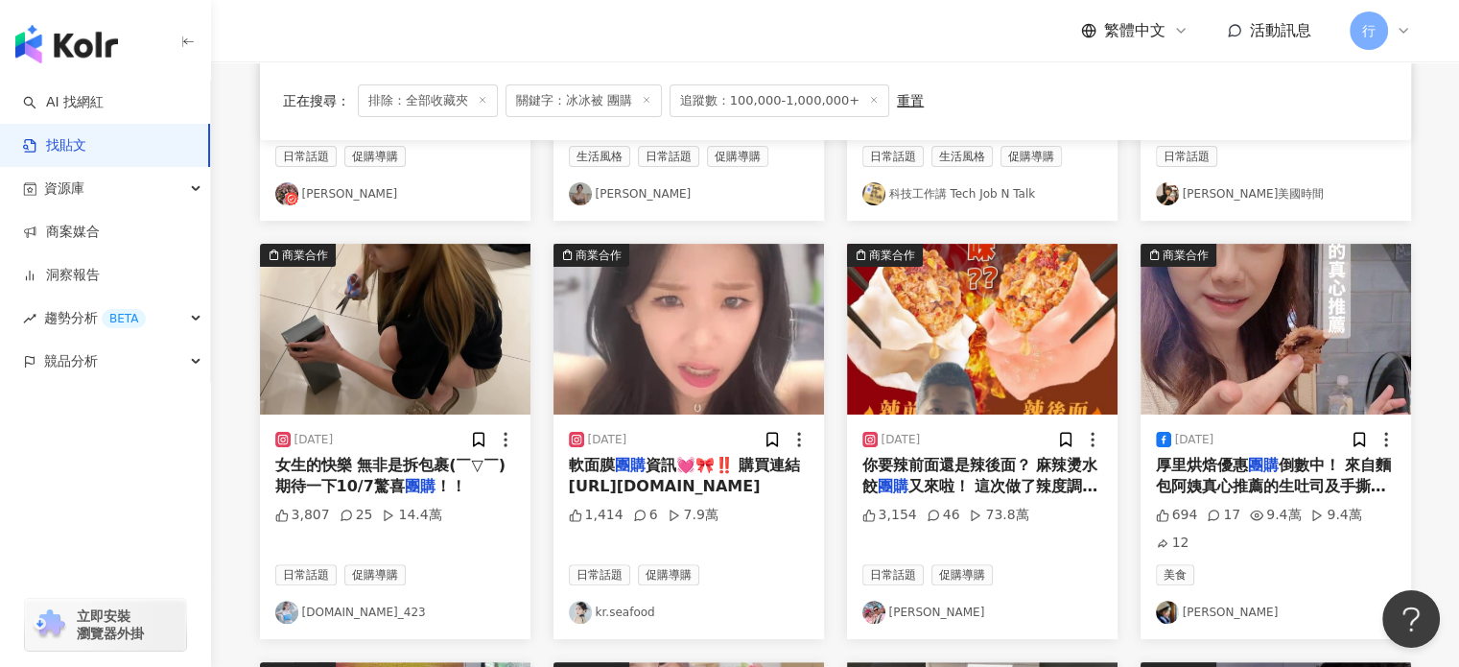
scroll to position [480, 0]
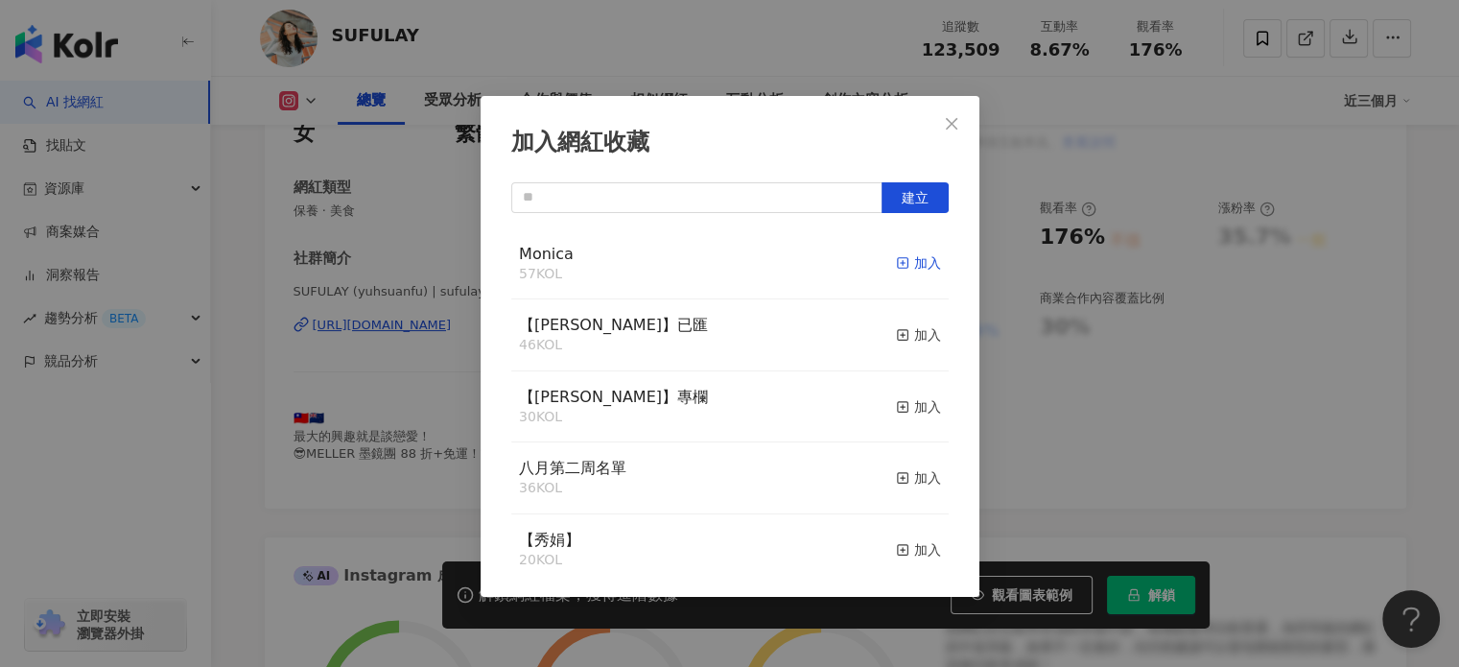
scroll to position [288, 0]
click at [896, 264] on icon "button" at bounding box center [902, 262] width 13 height 13
click at [955, 114] on button "Close" at bounding box center [951, 124] width 38 height 38
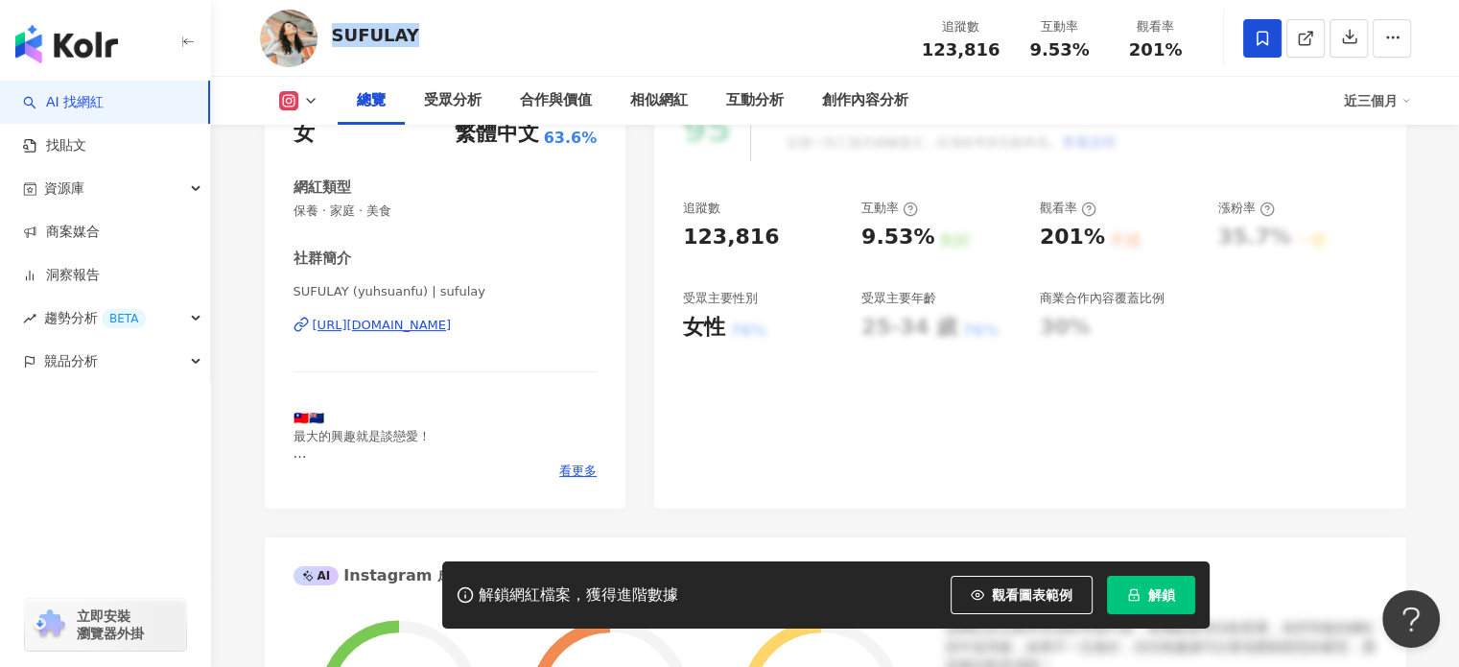
drag, startPoint x: 330, startPoint y: 35, endPoint x: 411, endPoint y: 35, distance: 81.5
click at [411, 35] on div "SUFULAY 追蹤數 123,816 互動率 9.53% 觀看率 201%" at bounding box center [836, 38] width 1228 height 76
copy div "SUFULAY"
click at [572, 469] on span "看更多" at bounding box center [577, 470] width 37 height 17
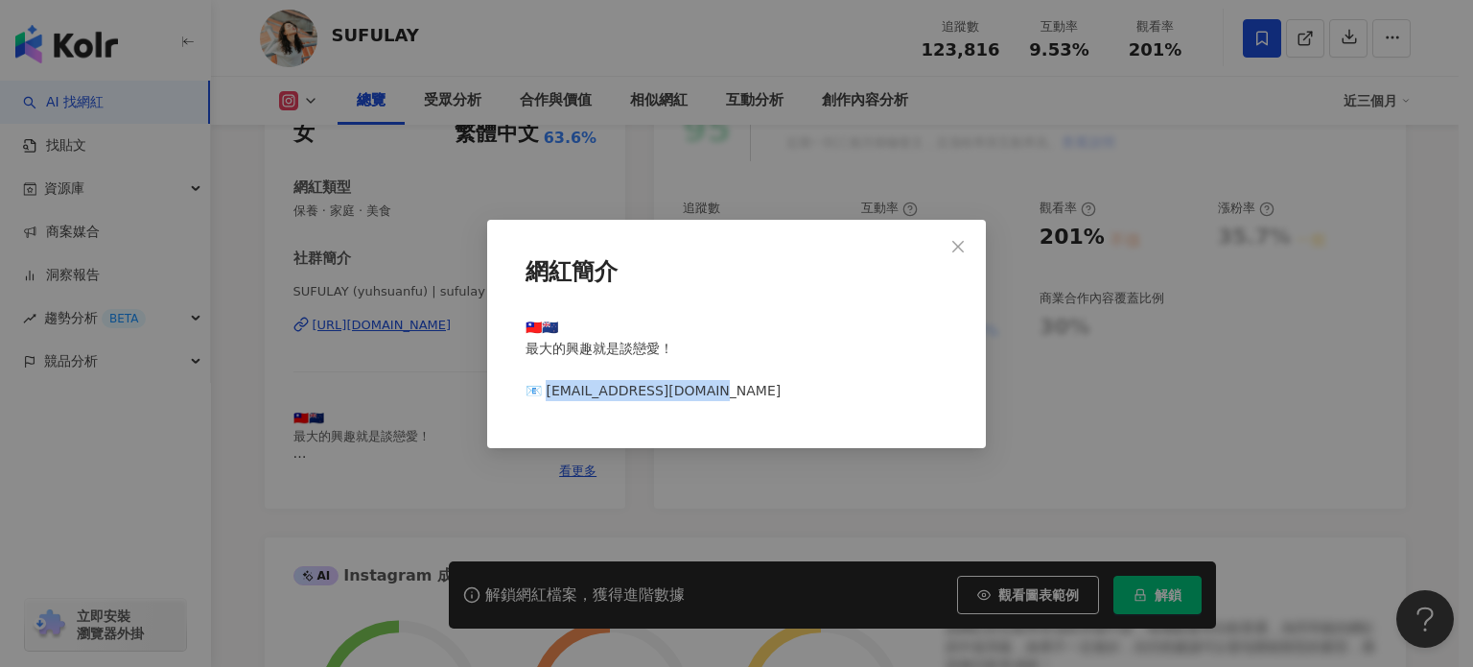
drag, startPoint x: 546, startPoint y: 388, endPoint x: 704, endPoint y: 393, distance: 158.3
click at [704, 393] on span "🇹🇼🇳🇿 最大的興趣就是談戀愛！ 📧 [EMAIL_ADDRESS][DOMAIN_NAME]" at bounding box center [653, 358] width 255 height 79
copy span "[EMAIL_ADDRESS][DOMAIN_NAME]"
click at [1070, 168] on div "網紅簡介 🇹🇼🇳🇿 最大的興趣就是談戀愛！ 📧 eloisa263427@gmail.com" at bounding box center [736, 333] width 1473 height 667
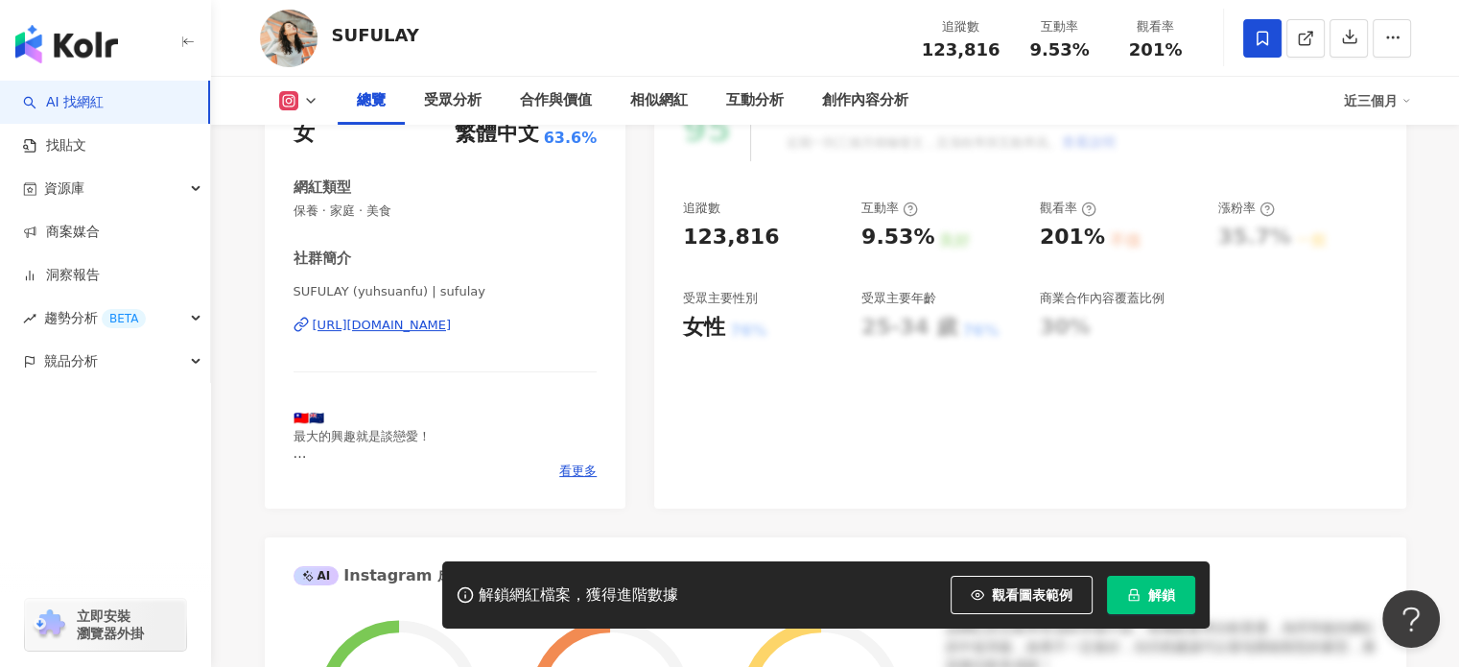
click at [428, 331] on div "https://www.instagram.com/sufulay/" at bounding box center [382, 325] width 139 height 17
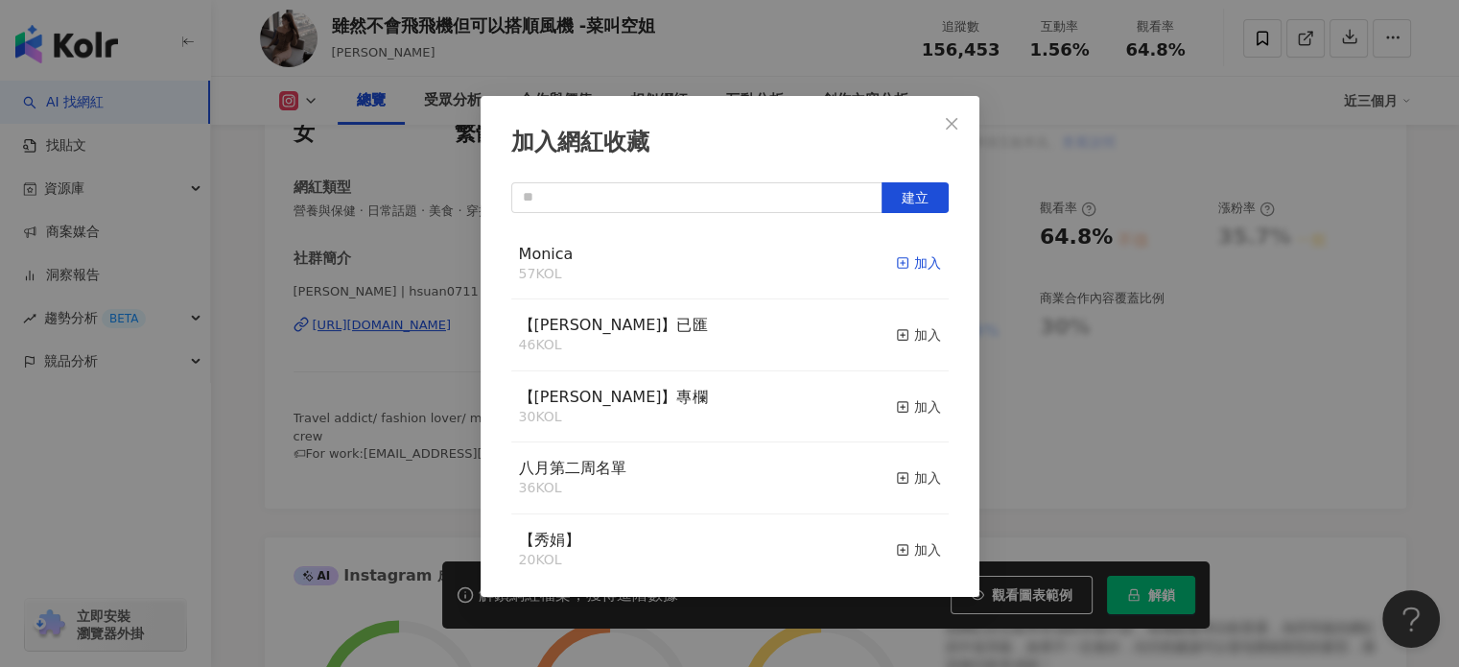
click at [898, 262] on div "加入" at bounding box center [918, 262] width 45 height 21
click at [947, 125] on icon "close" at bounding box center [951, 123] width 15 height 15
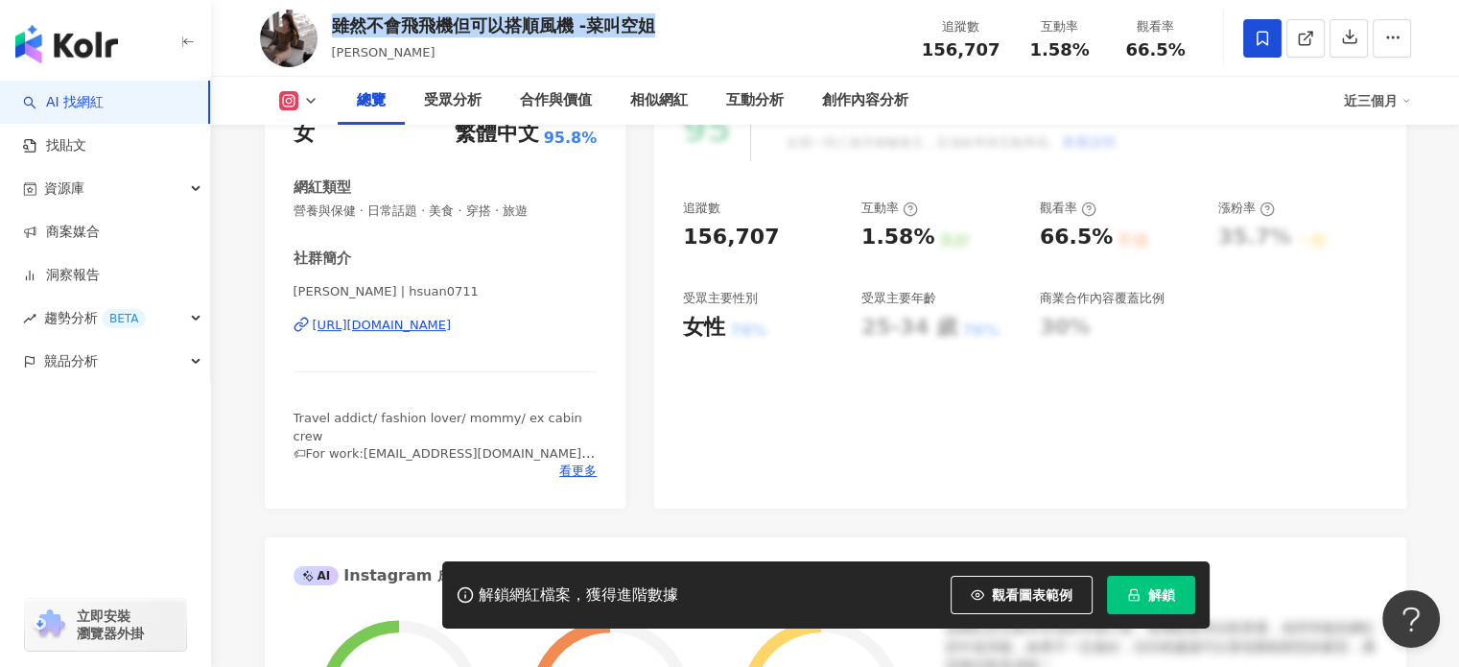
drag, startPoint x: 472, startPoint y: 24, endPoint x: 661, endPoint y: 26, distance: 189.0
click at [661, 26] on div "雖然不會飛飛機但可以搭順風機 -菜叫空姐 Doris Huang 追蹤數 156,707 互動率 1.58% 觀看率 66.5%" at bounding box center [836, 38] width 1228 height 76
copy div "雖然不會飛飛機但可以搭順風機 -菜叫空姐"
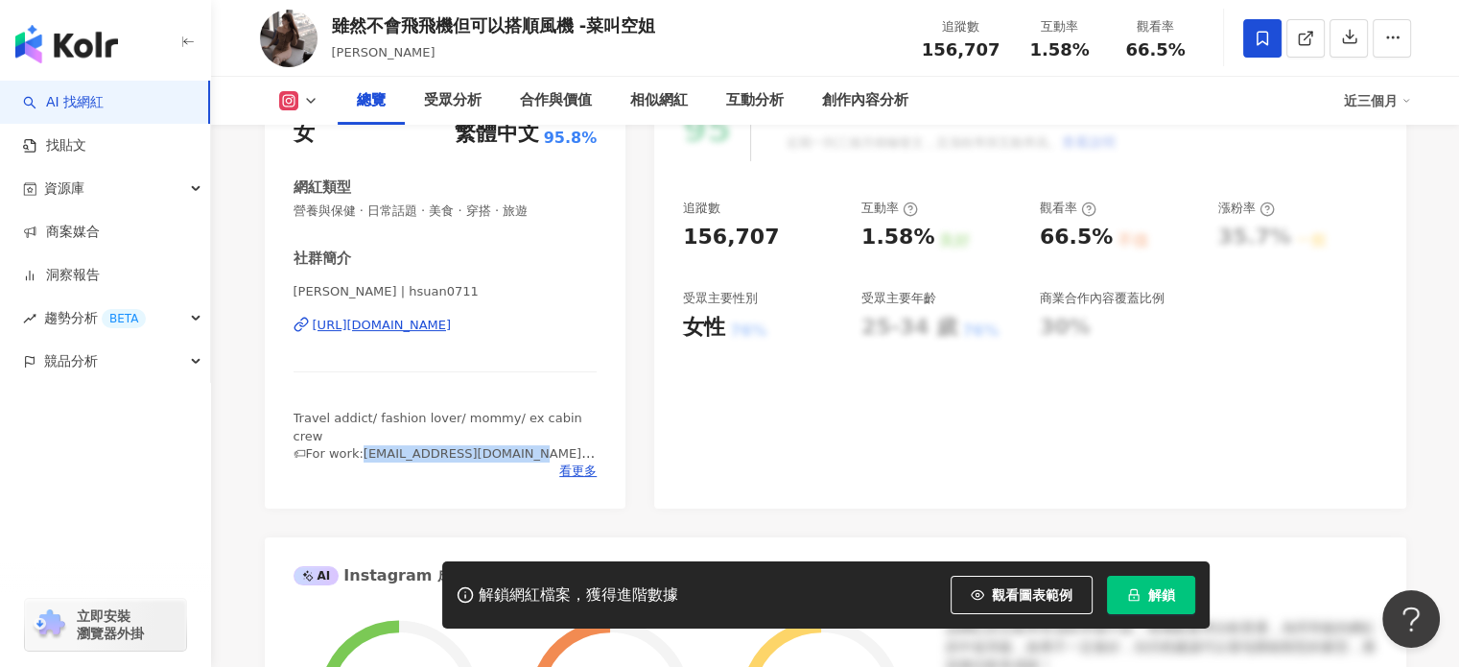
drag, startPoint x: 523, startPoint y: 436, endPoint x: 368, endPoint y: 442, distance: 154.5
click at [361, 443] on span "Travel addict/ fashion lover/ mommy/ ex cabin crew 🏷For work:dorishsuan0711@gma…" at bounding box center [445, 462] width 302 height 102
copy span "orishsuan0711@gmail.com"
click at [452, 329] on div "https://www.instagram.com/hsuan0711/" at bounding box center [382, 325] width 139 height 17
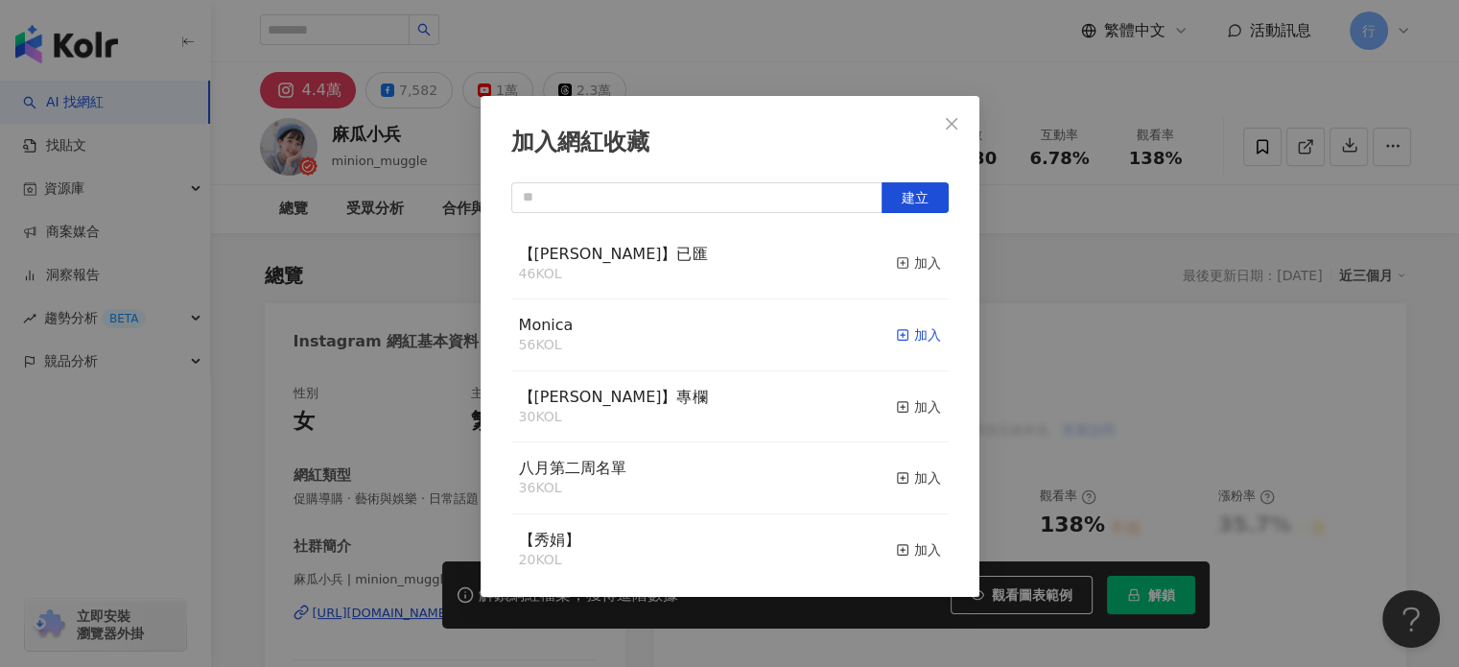
click at [898, 336] on div "加入" at bounding box center [918, 334] width 45 height 21
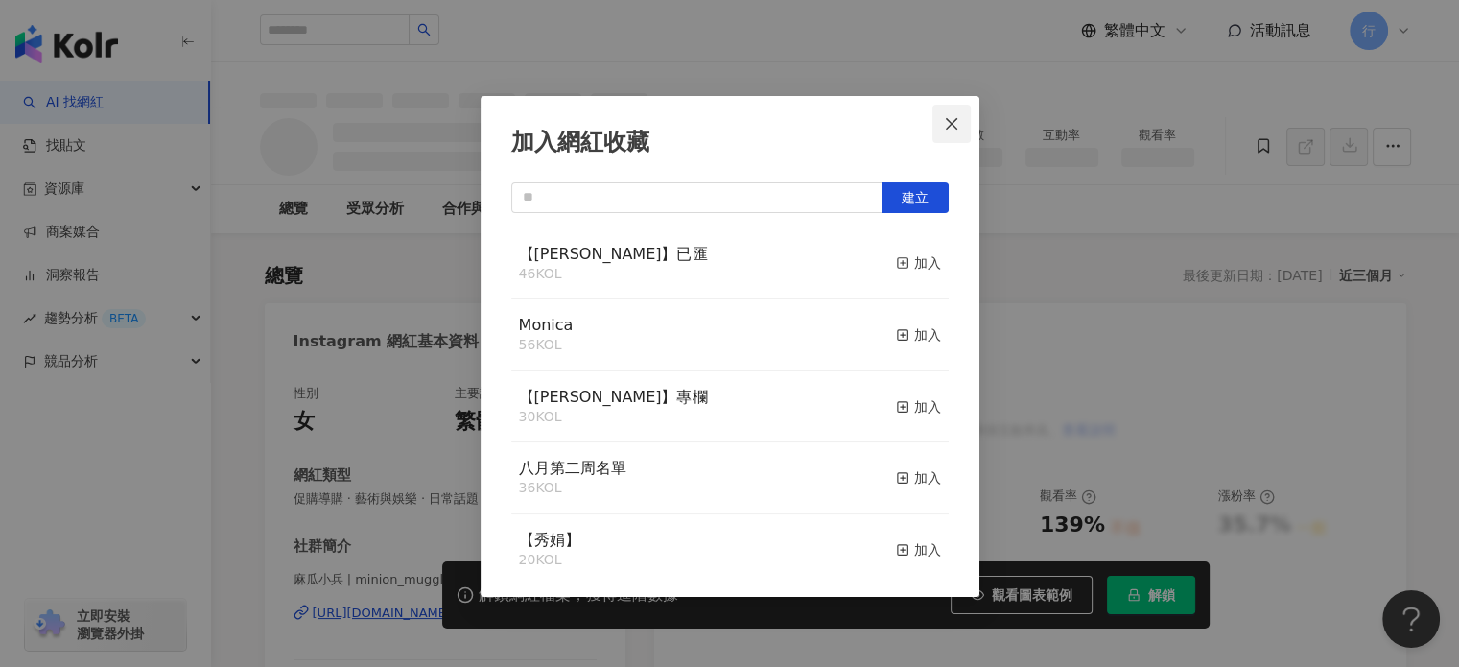
click at [952, 121] on icon "close" at bounding box center [952, 123] width 12 height 12
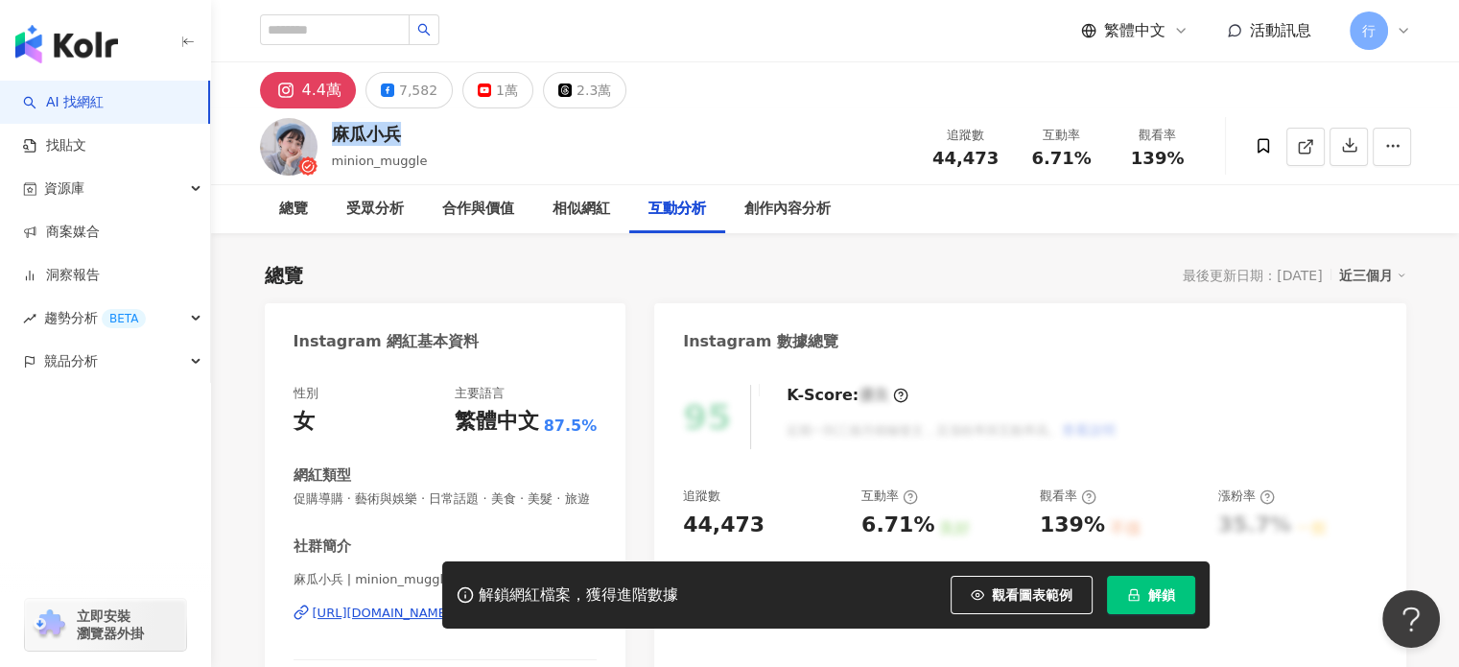
click at [428, 129] on div "麻瓜小兵 minion_muggle 追蹤數 44,473 互動率 6.71% 觀看率 139%" at bounding box center [836, 146] width 1228 height 76
copy div "麻瓜小兵"
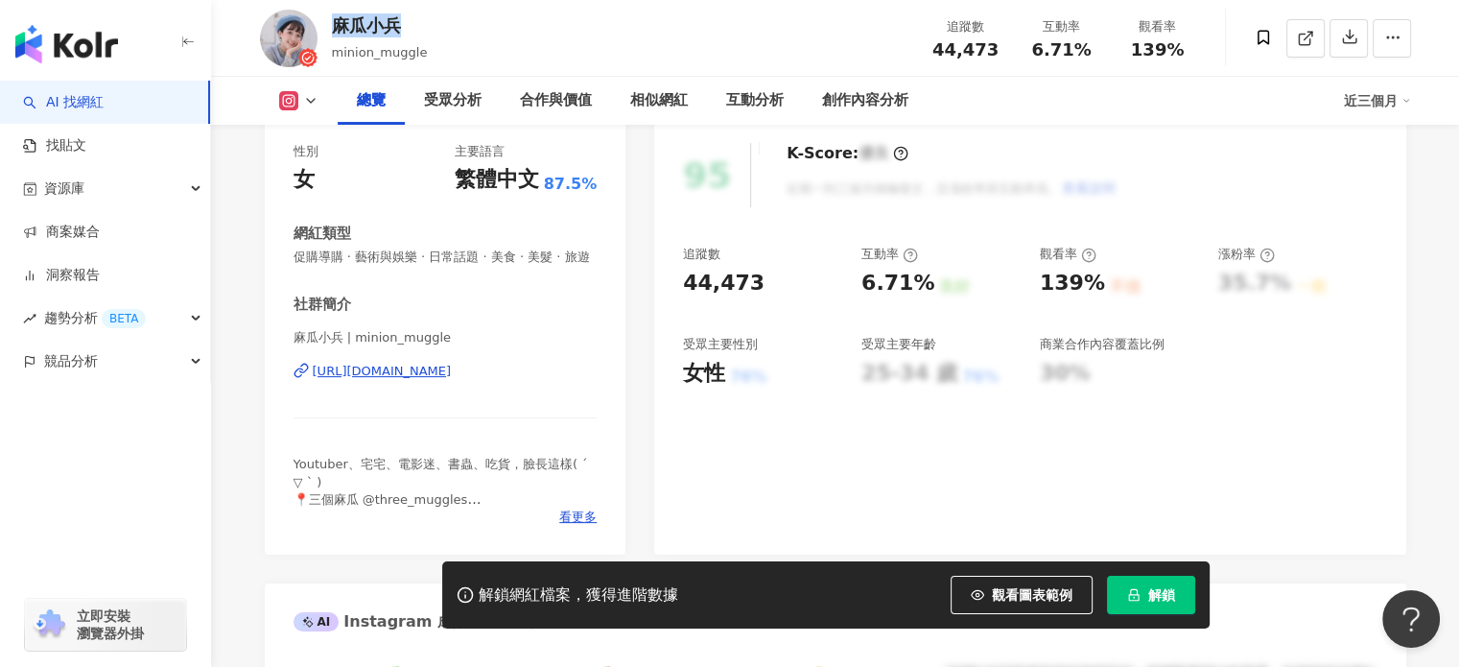
scroll to position [288, 0]
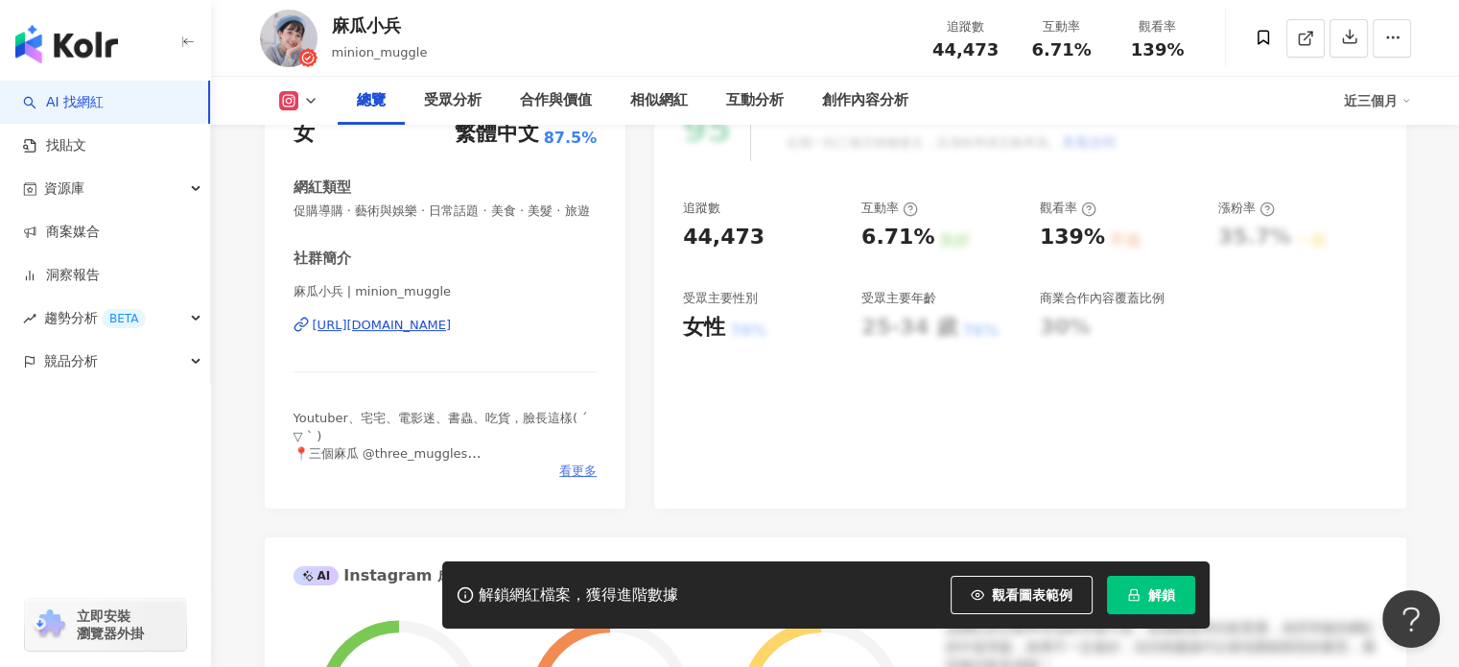
click at [589, 480] on span "看更多" at bounding box center [577, 470] width 37 height 17
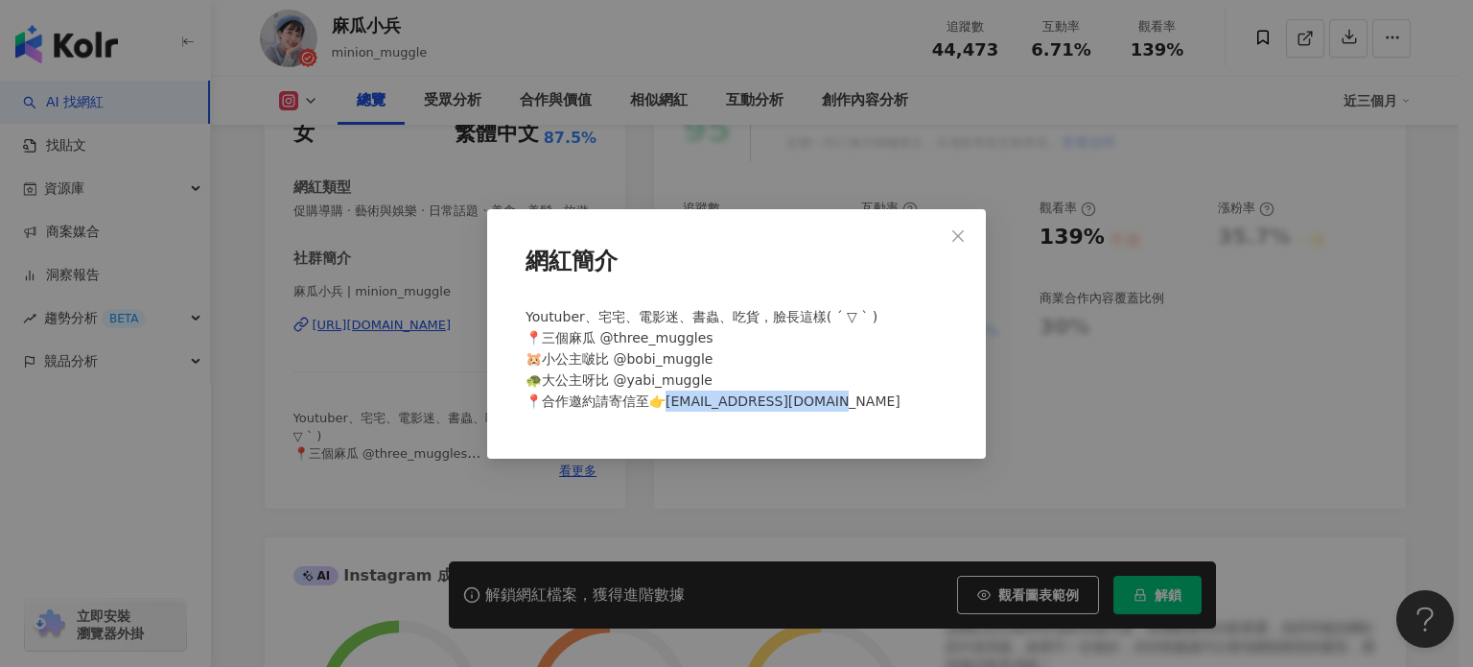
drag, startPoint x: 671, startPoint y: 399, endPoint x: 836, endPoint y: 409, distance: 165.3
click at [836, 409] on span "Youtuber、宅宅、電影迷、書蟲、吃貨，臉長這樣( ´ ▽ ` ) 📍三個麻瓜 @three_muggles 🐹小公主啵比 @bobi_muggle 🐢大…" at bounding box center [713, 359] width 375 height 100
copy span "nmuggle@gmail.com"
click at [434, 157] on div "網紅簡介 Youtuber、宅宅、電影迷、書蟲、吃貨，臉長這樣( ´ ▽ ` ) 📍三個麻瓜 @three_muggles 🐹小公主啵比 @bobi_mugg…" at bounding box center [736, 333] width 1473 height 667
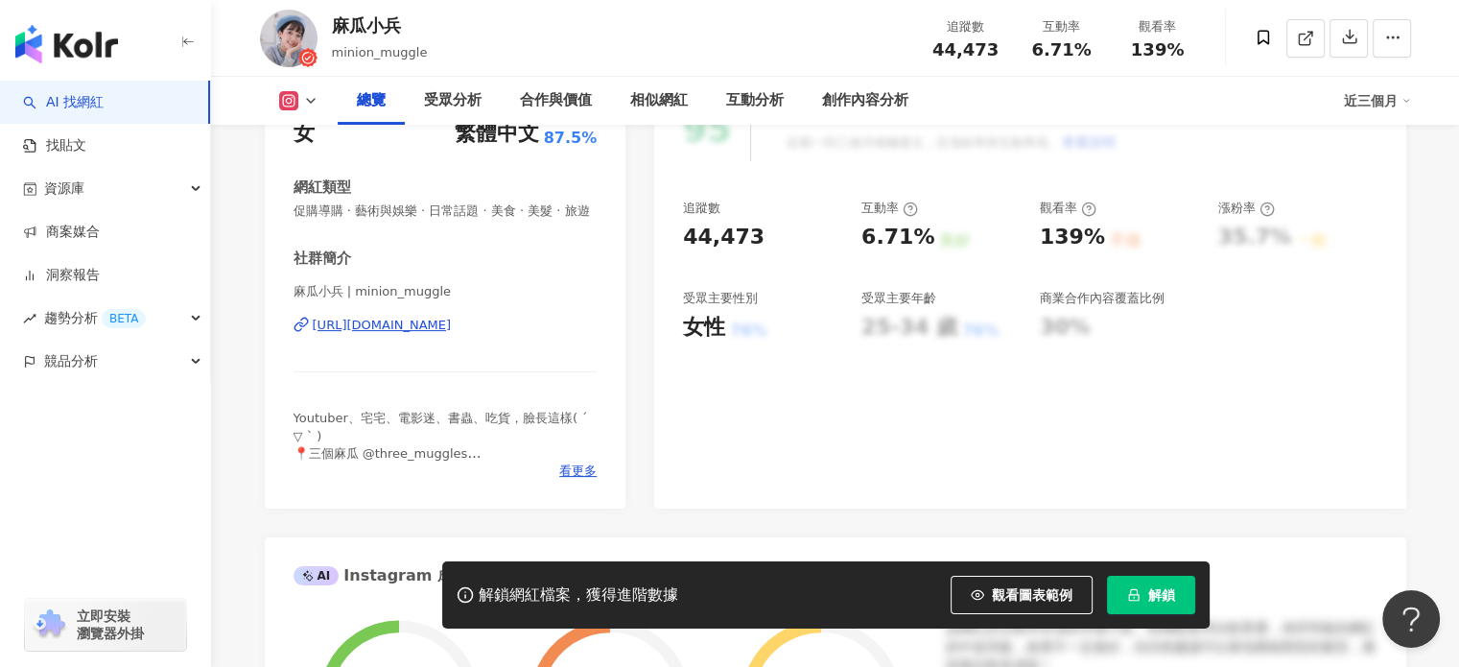
click at [448, 334] on div "https://www.instagram.com/minion_muggle/" at bounding box center [382, 325] width 139 height 17
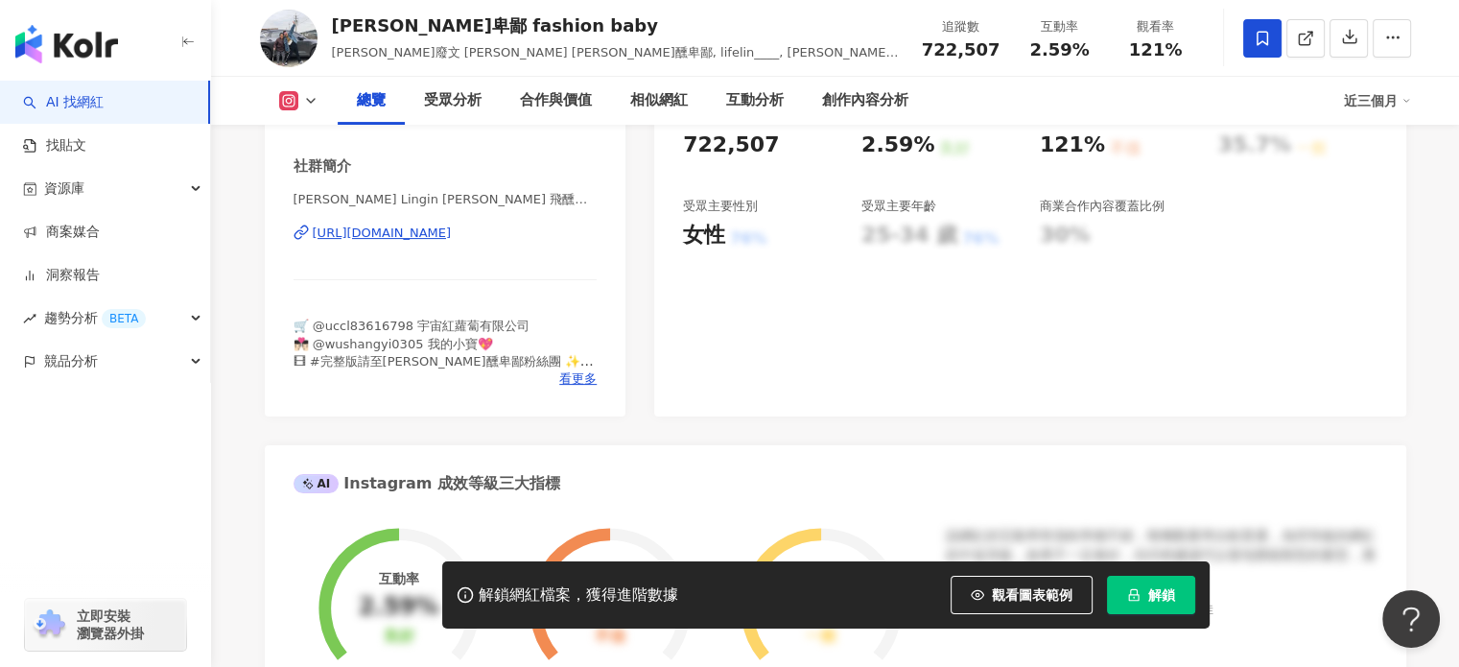
scroll to position [384, 0]
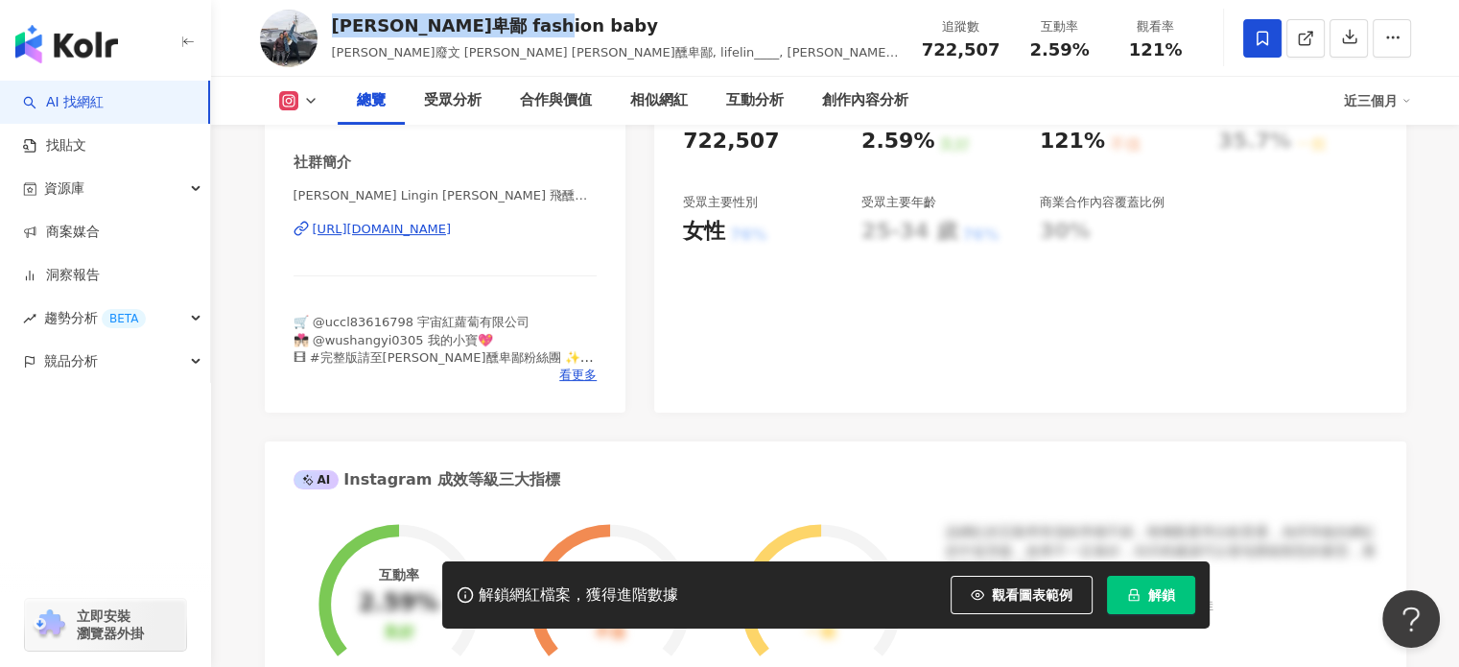
drag, startPoint x: 333, startPoint y: 22, endPoint x: 548, endPoint y: 23, distance: 214.9
click at [548, 23] on div "[PERSON_NAME]卑鄙 fashion baby" at bounding box center [616, 25] width 569 height 24
copy div "[PERSON_NAME]卑鄙 fashion baby"
click at [584, 375] on span "看更多" at bounding box center [577, 374] width 37 height 17
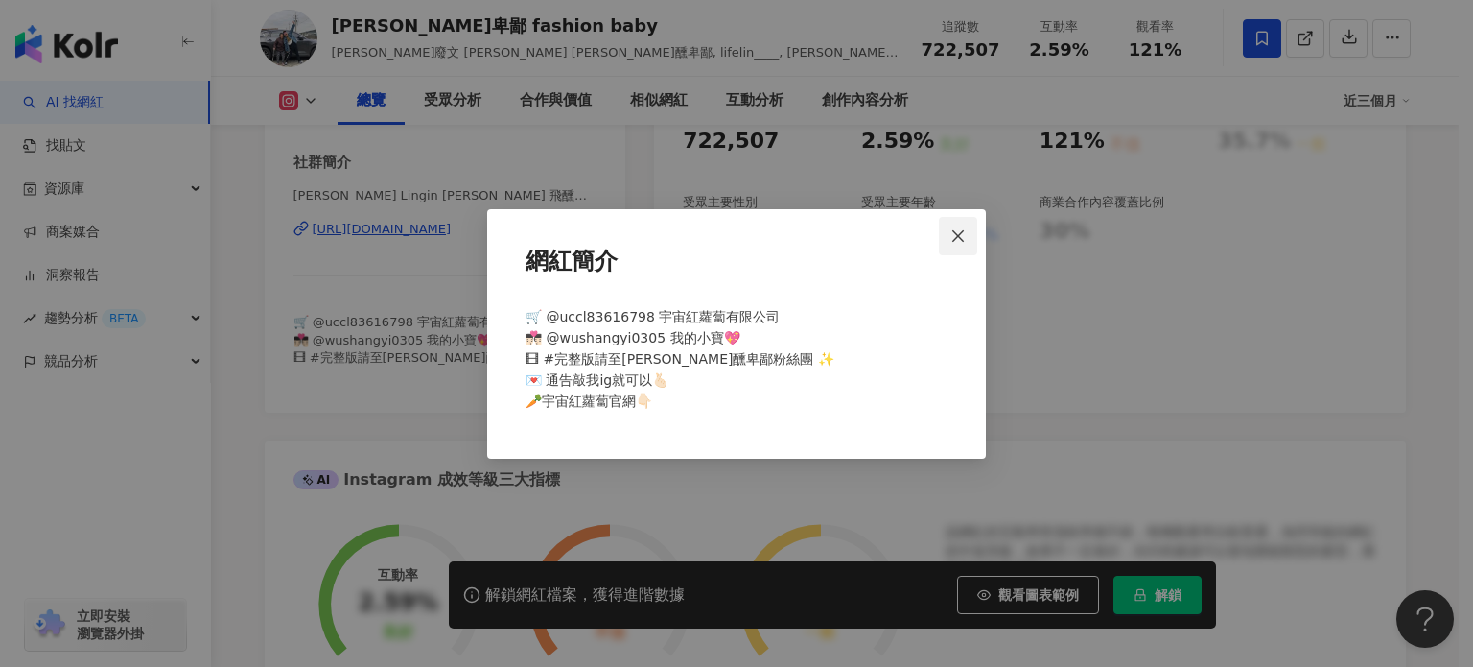
click at [968, 239] on span "Close" at bounding box center [958, 235] width 38 height 15
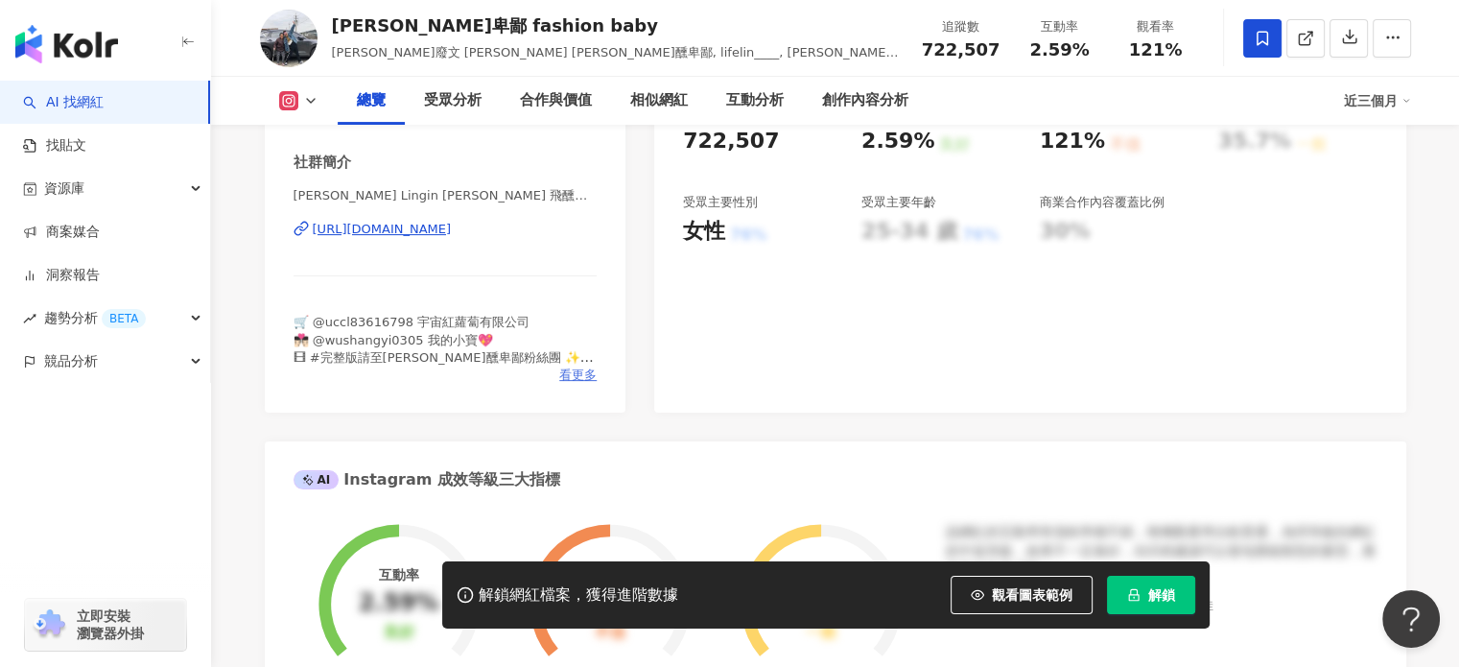
click at [572, 378] on span "看更多" at bounding box center [577, 374] width 37 height 17
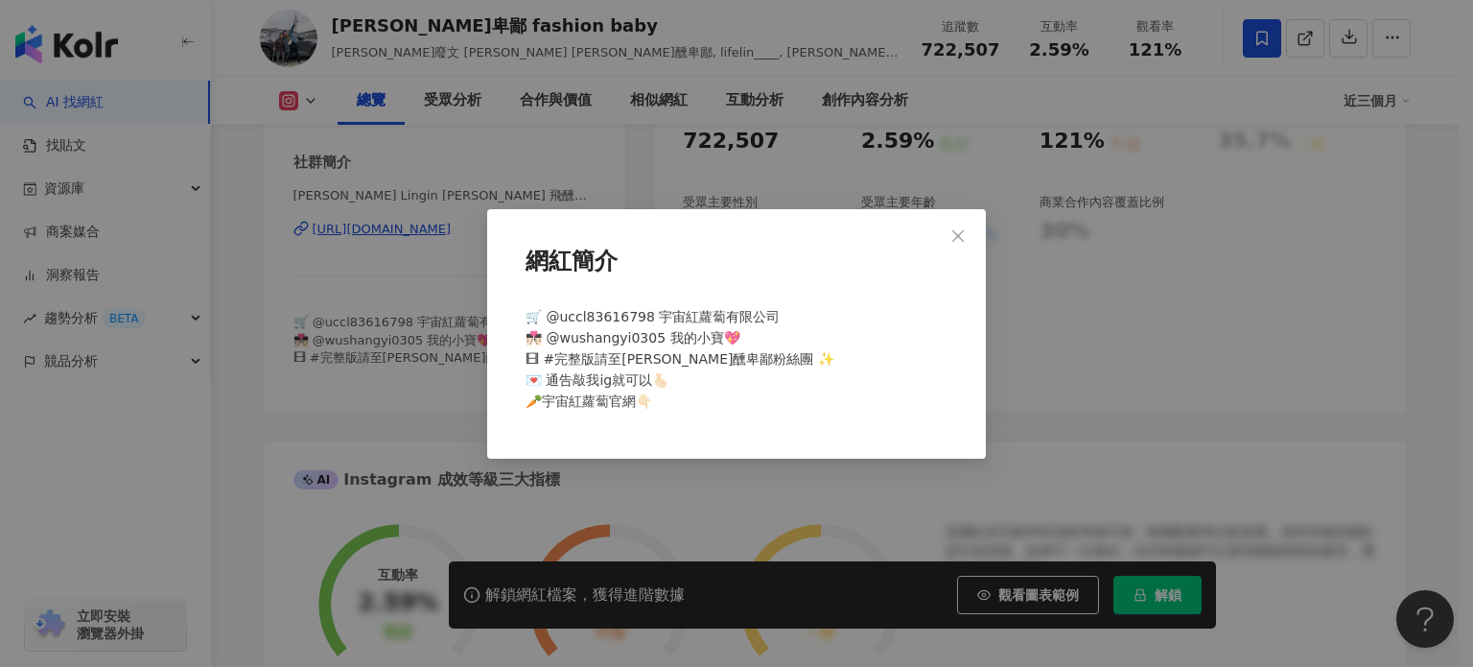
click at [457, 231] on div "網紅簡介 🛒 @uccl83616798 宇宙紅蘿蔔有限公司 👨🏻‍❤️‍💋‍👨🏻 @wushangyi0305 我的小寶💖 🎞 #完整版請至林進飛醺卑鄙粉絲…" at bounding box center [736, 333] width 1473 height 667
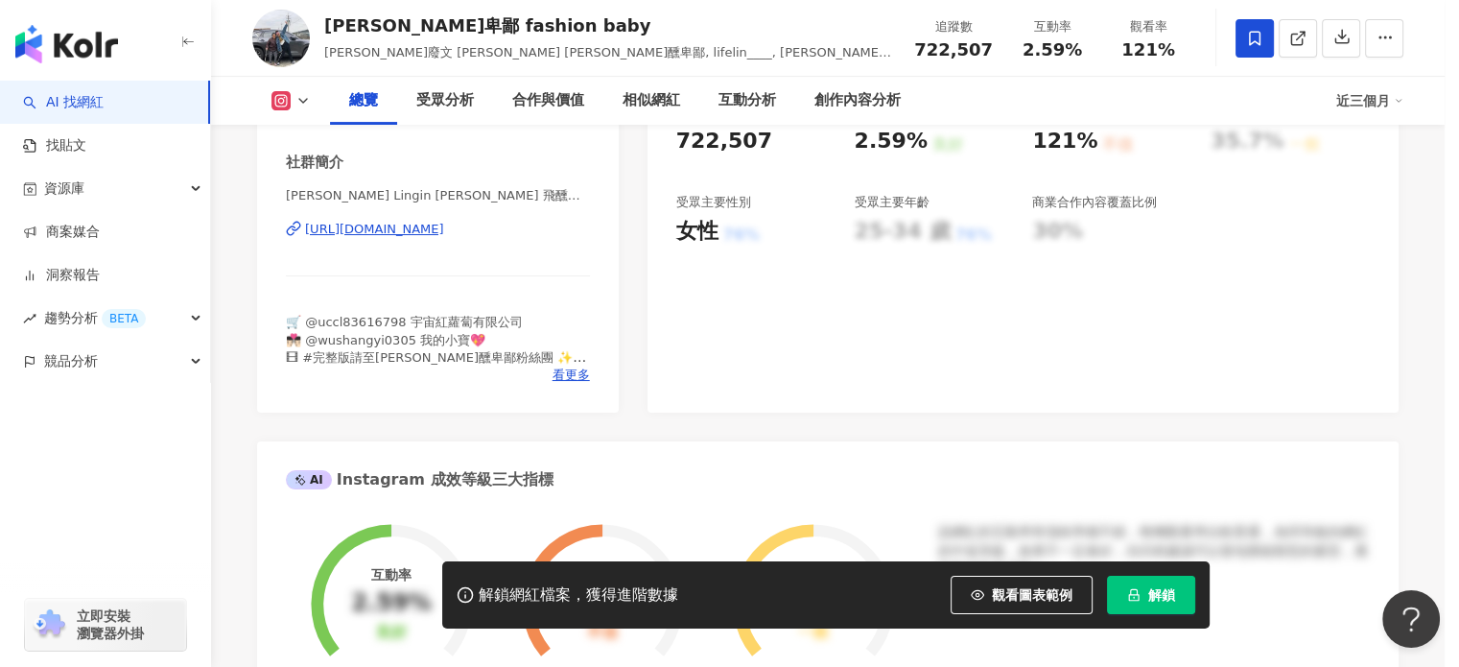
click at [444, 237] on div "https://www.instagram.com/lingin1209/" at bounding box center [374, 229] width 139 height 17
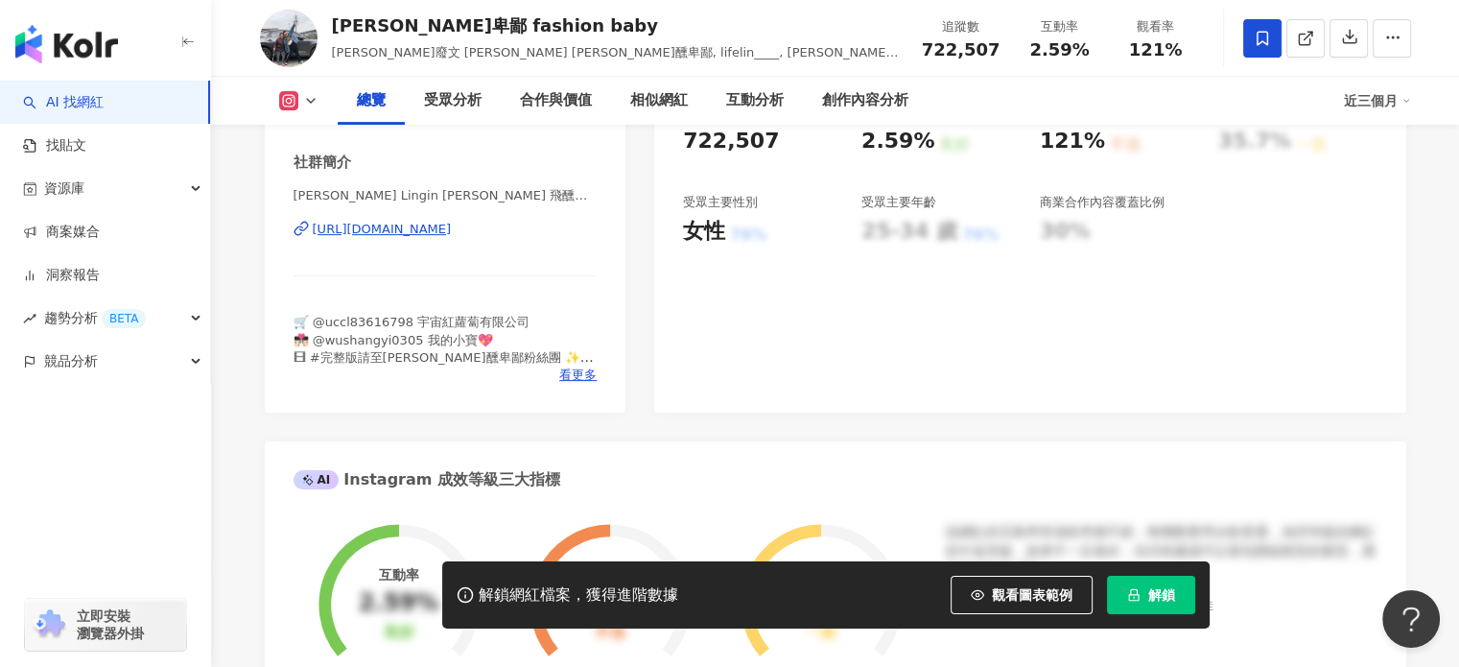
click at [452, 233] on div "https://www.instagram.com/lingin1209/" at bounding box center [382, 229] width 139 height 17
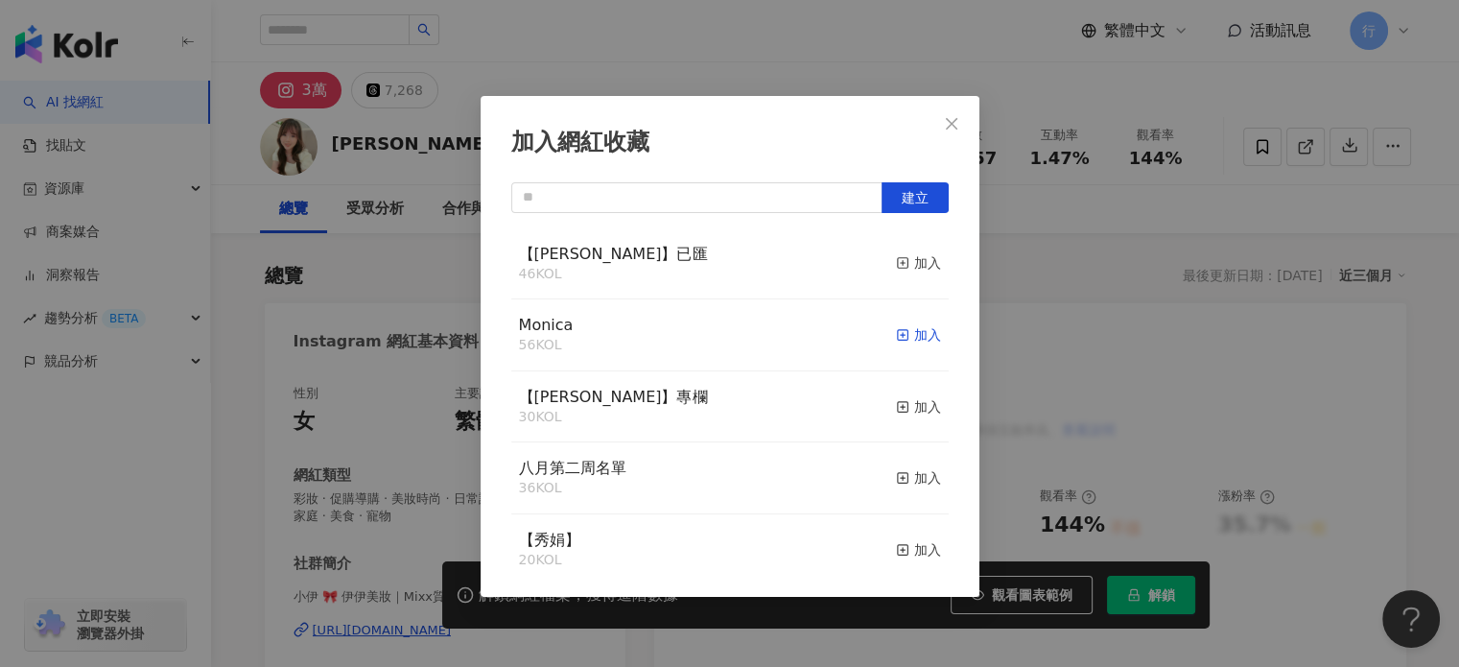
click at [915, 330] on div "加入" at bounding box center [918, 334] width 45 height 21
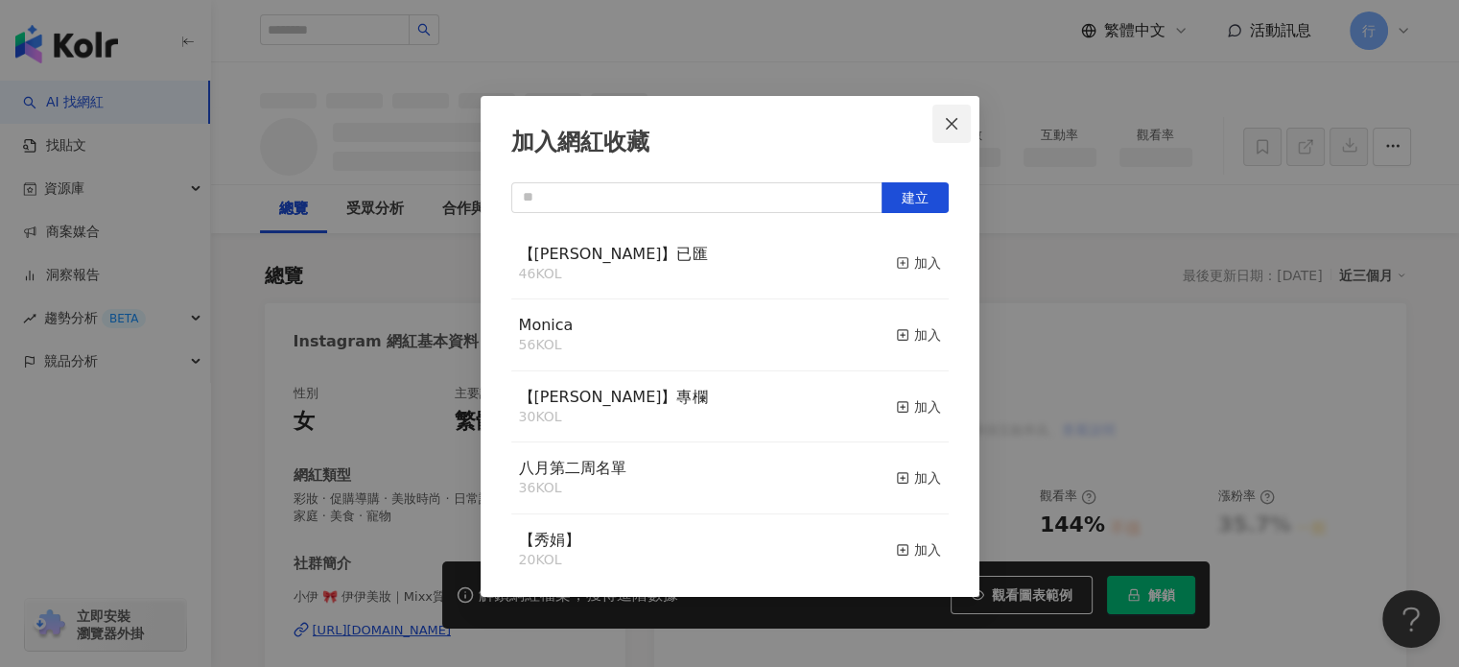
click at [955, 118] on icon "close" at bounding box center [952, 123] width 12 height 12
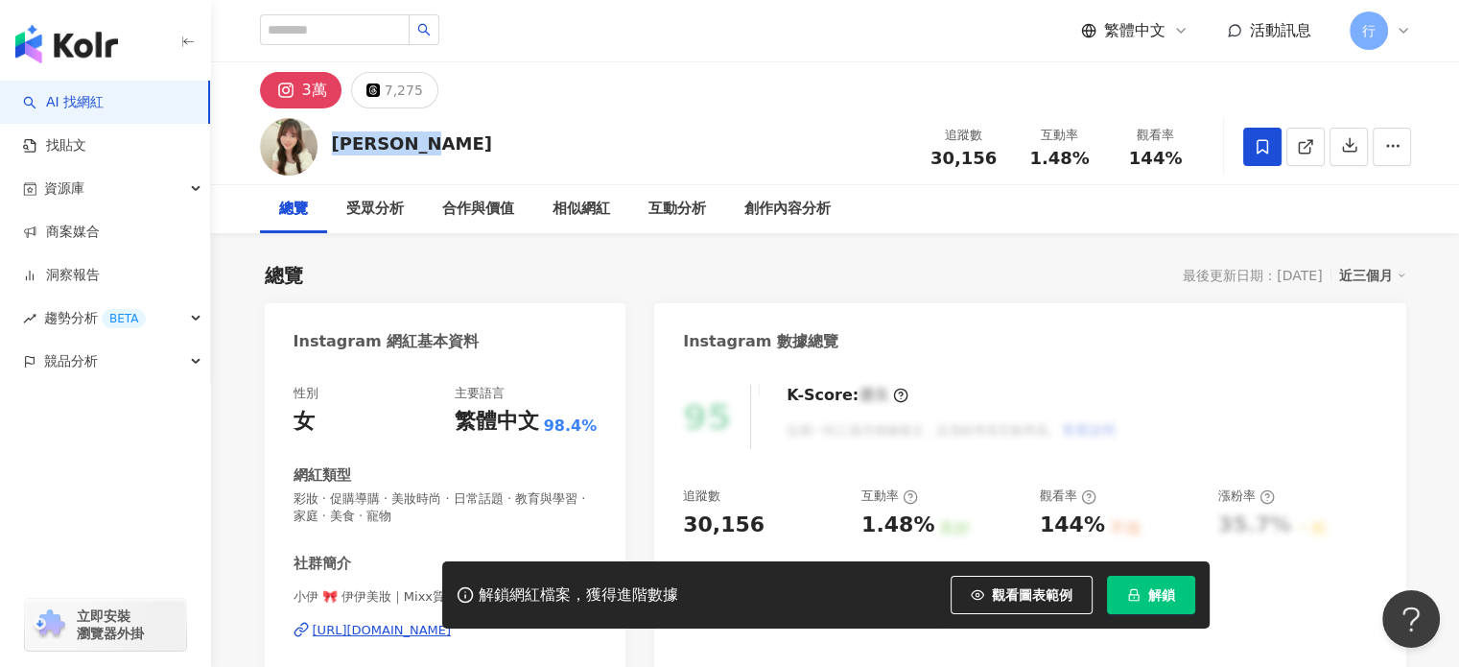
drag, startPoint x: 326, startPoint y: 142, endPoint x: 505, endPoint y: 139, distance: 179.4
click at [506, 141] on div "小伊 💕伊伊美妝 追蹤數 30,156 互動率 1.48% 觀看率 144%" at bounding box center [836, 146] width 1228 height 76
copy div "[PERSON_NAME]"
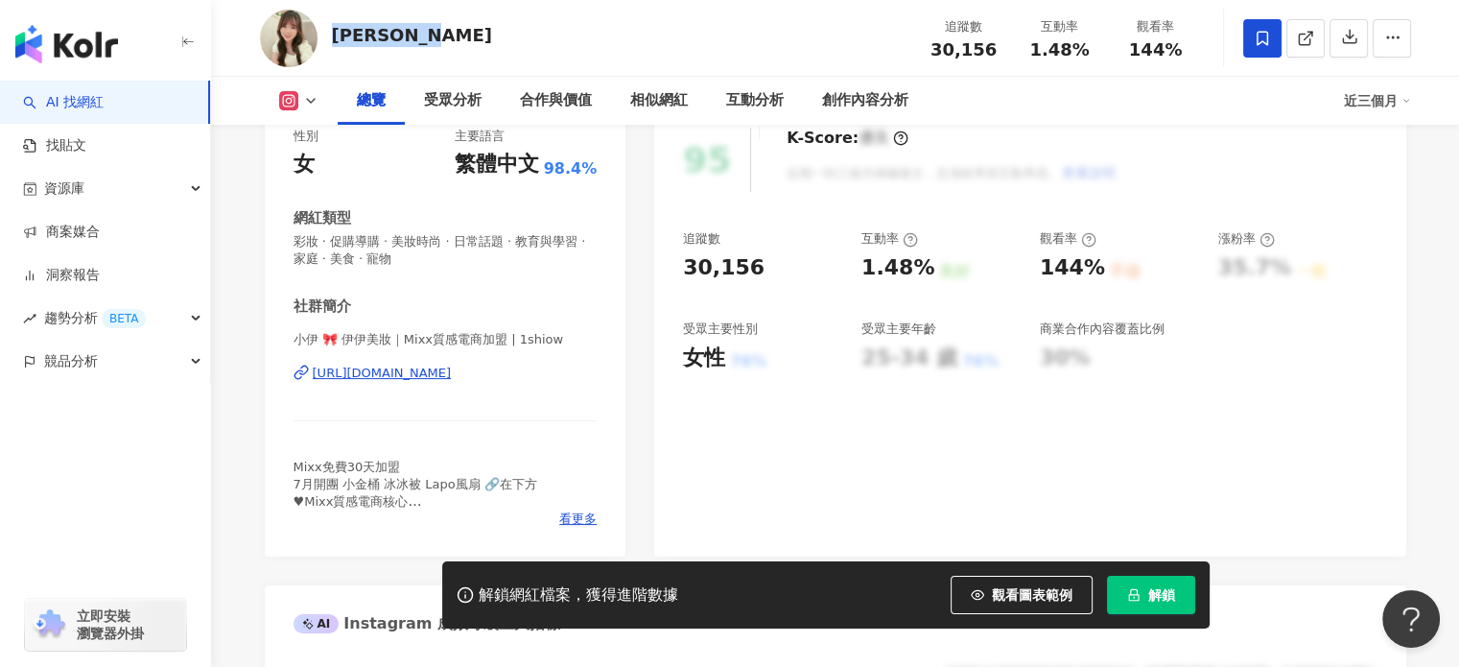
scroll to position [384, 0]
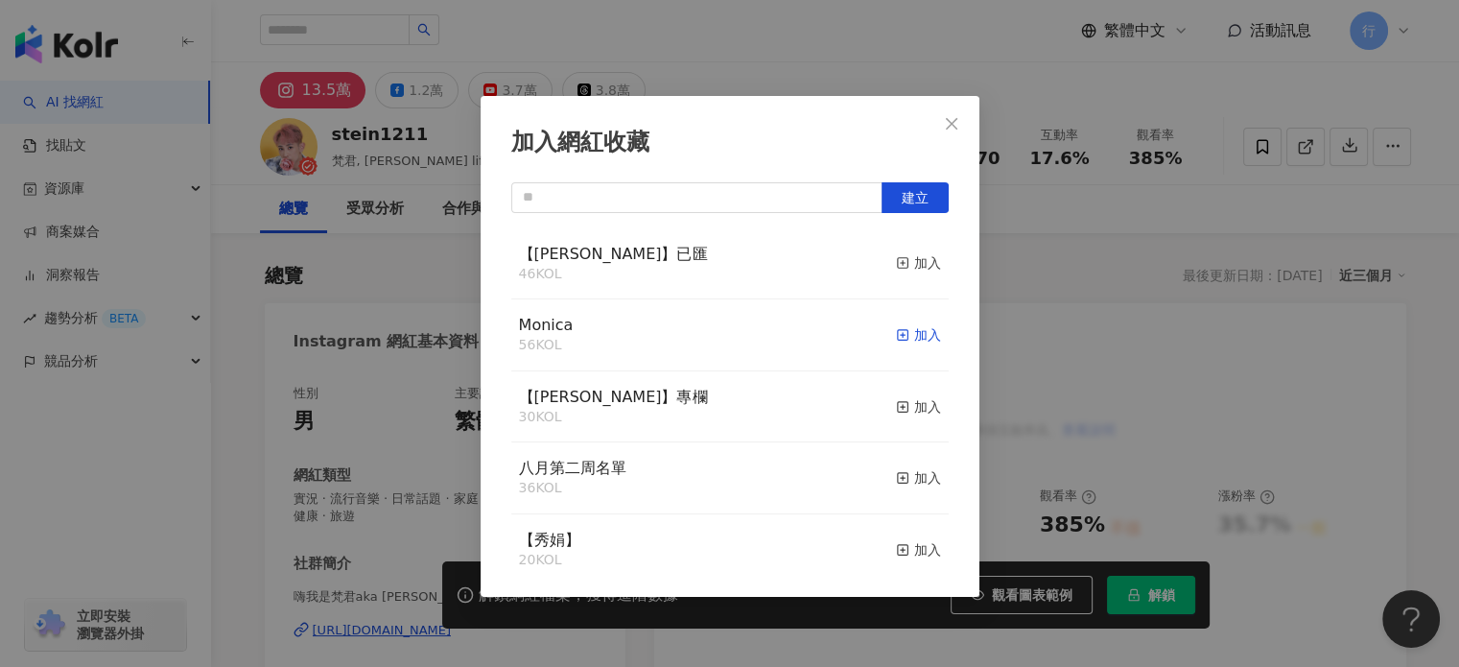
click at [907, 330] on div "加入" at bounding box center [918, 334] width 45 height 21
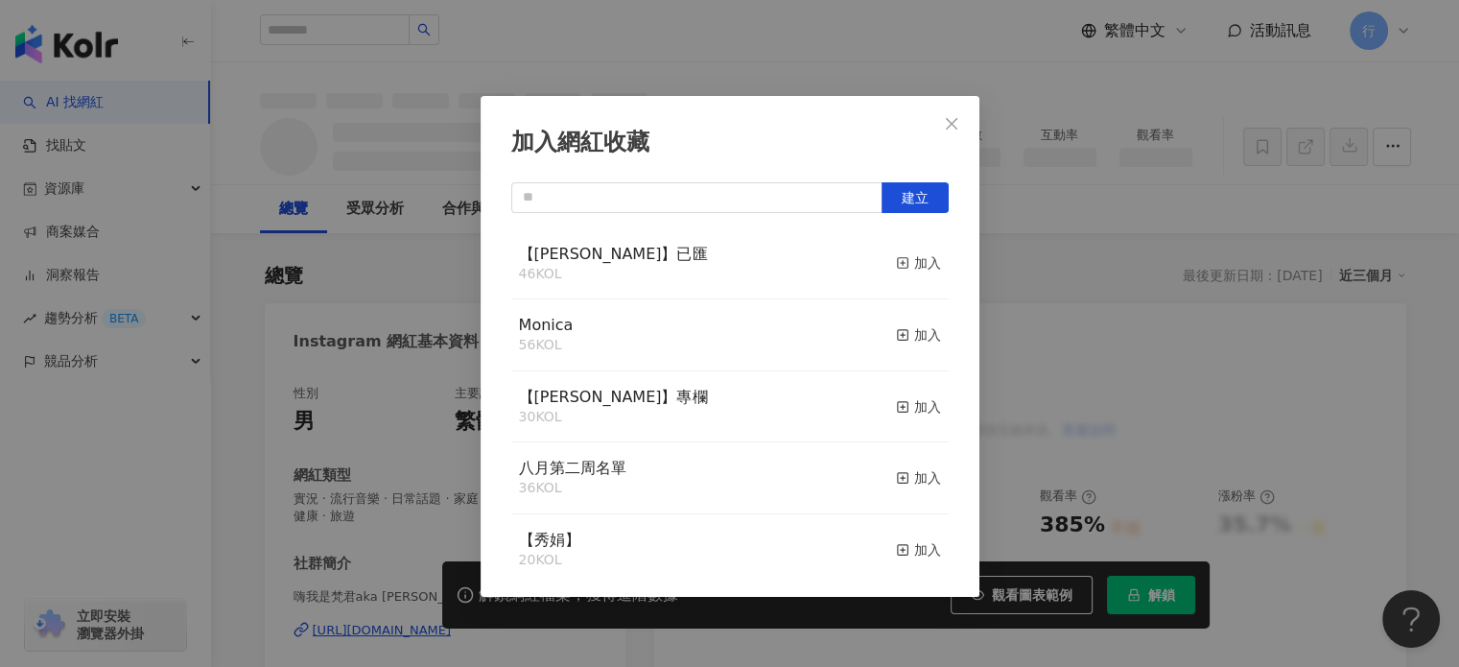
click at [940, 123] on span "Close" at bounding box center [951, 123] width 38 height 15
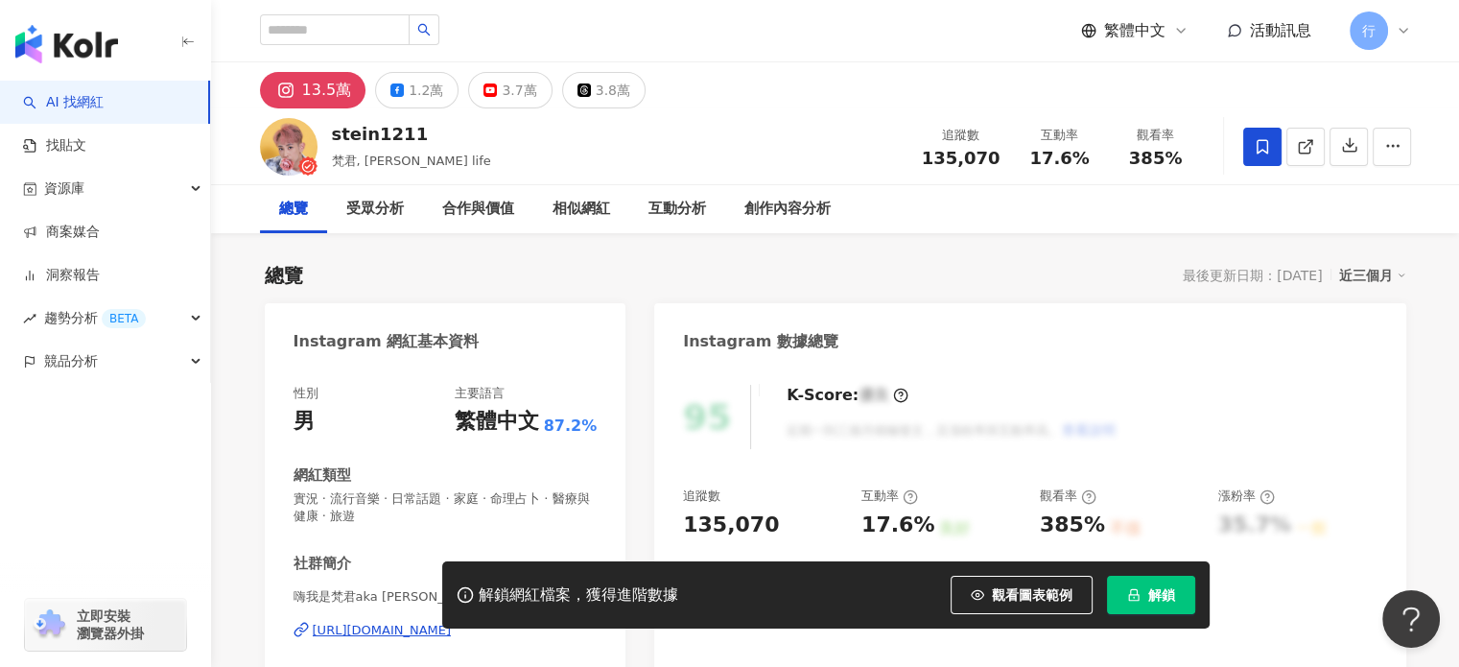
click at [949, 123] on div "加入網紅收藏 建立 Monica 64 KOL 已加入 【[PERSON_NAME]】已匯 46 KOL 加入 【[PERSON_NAME]】專欄 30 KO…" at bounding box center [729, 333] width 1459 height 667
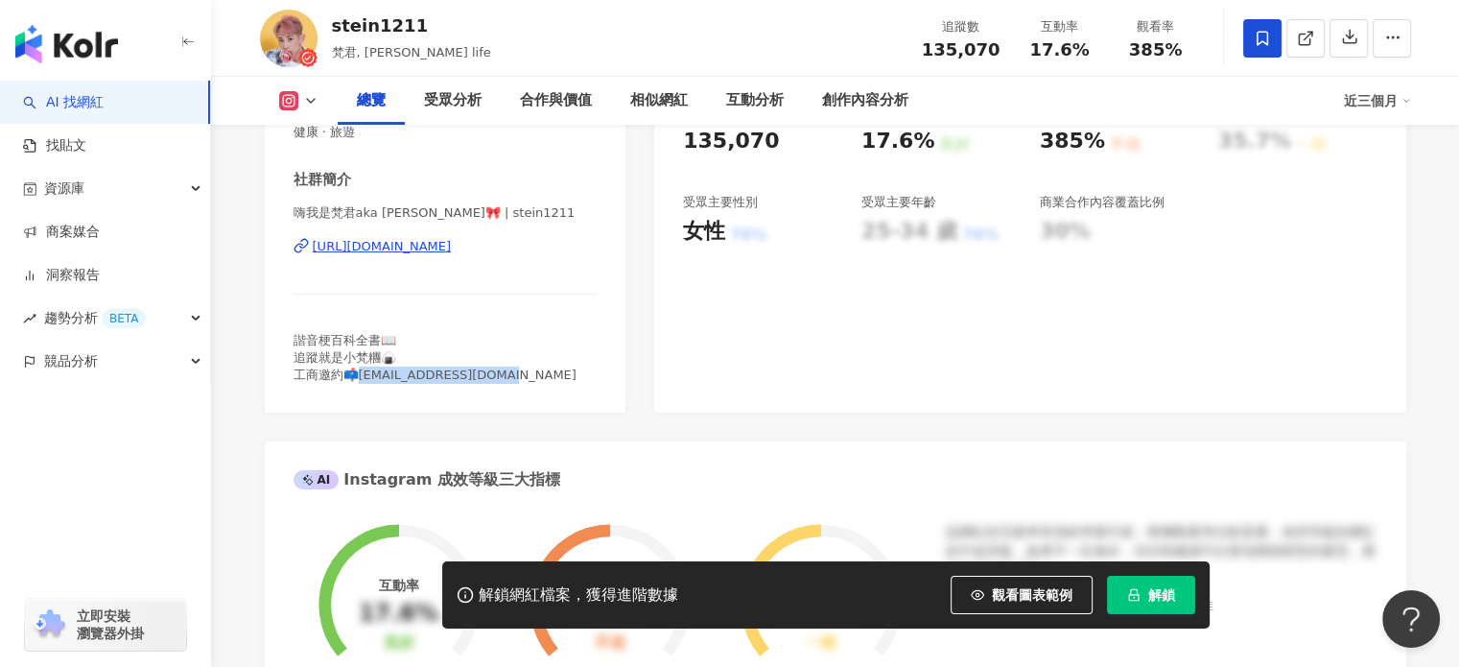
drag, startPoint x: 361, startPoint y: 372, endPoint x: 506, endPoint y: 373, distance: 145.8
click at [506, 373] on div "諧音梗百科全書📖 追蹤就是小梵糰🍙 工商邀約📫[EMAIL_ADDRESS][DOMAIN_NAME]" at bounding box center [446, 358] width 304 height 53
copy span "[EMAIL_ADDRESS][DOMAIN_NAME]"
drag, startPoint x: 344, startPoint y: 23, endPoint x: 418, endPoint y: 24, distance: 73.9
click at [418, 24] on div "stein1211" at bounding box center [411, 25] width 159 height 24
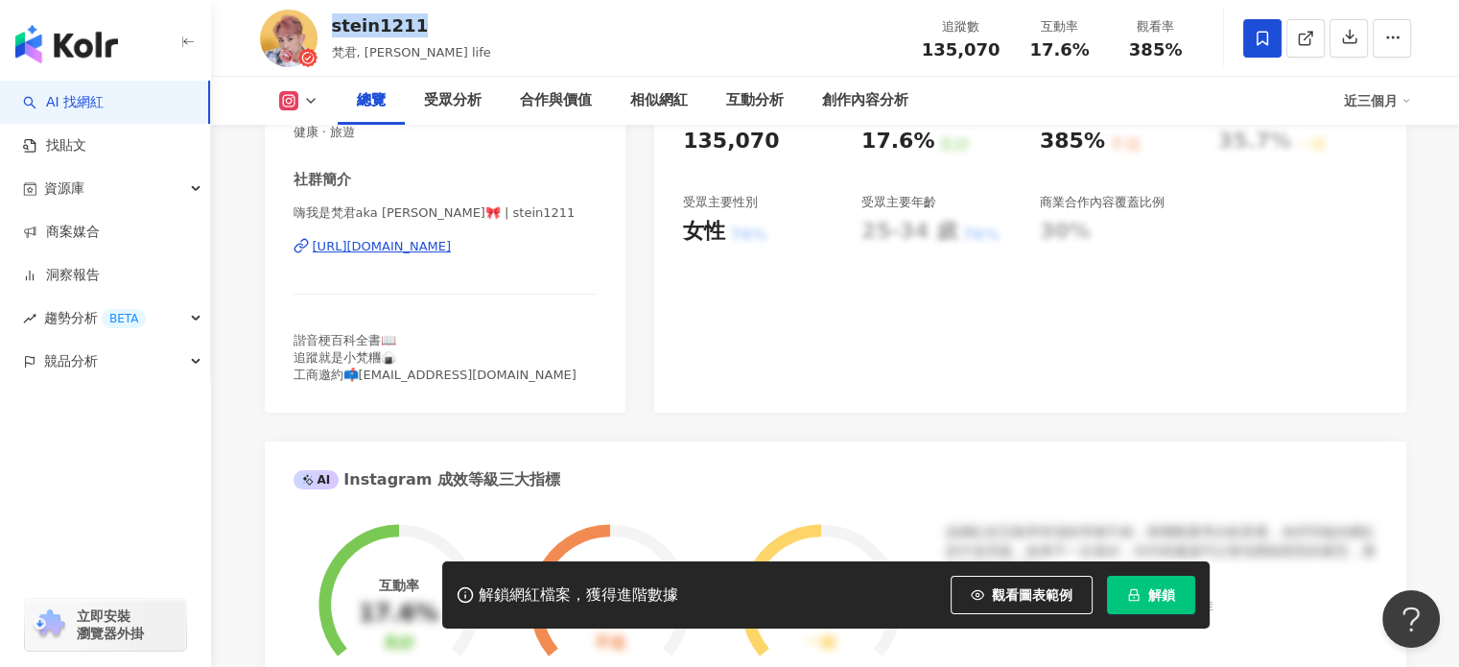
copy div "stein1211"
click at [452, 243] on div "[URL][DOMAIN_NAME]" at bounding box center [382, 246] width 139 height 17
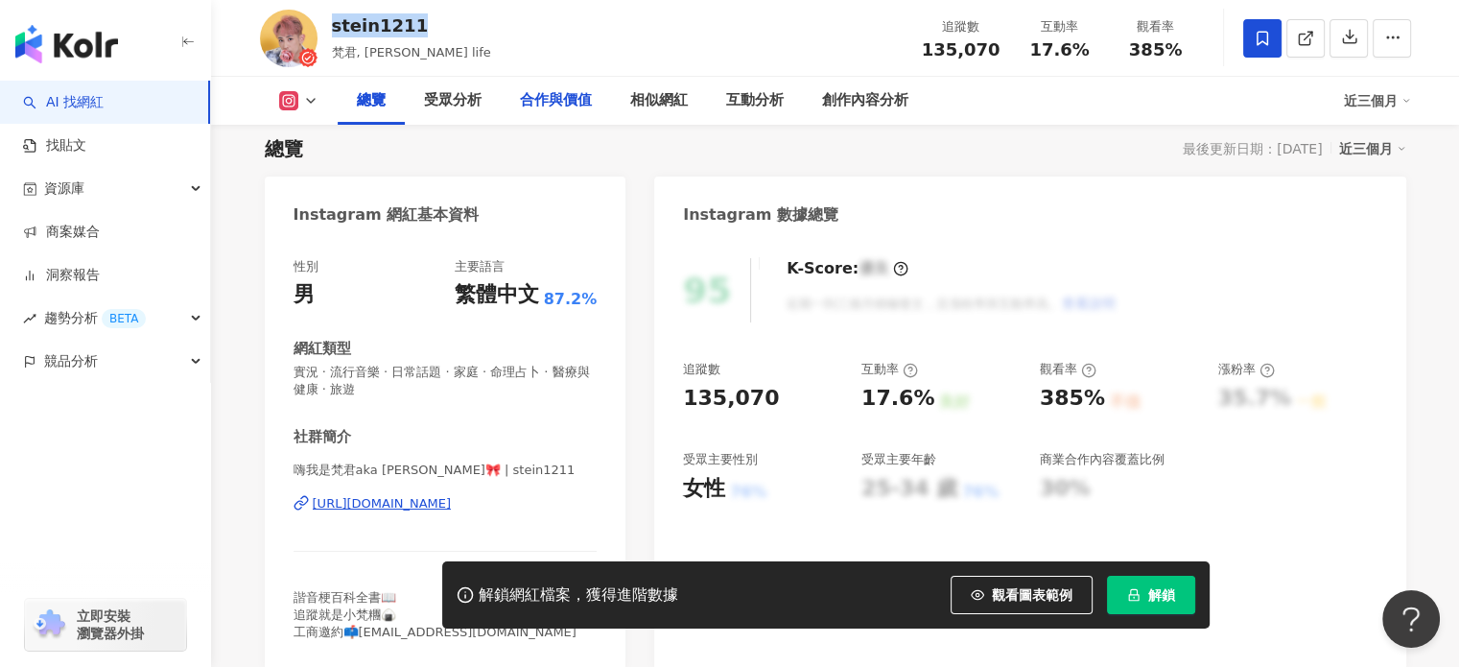
scroll to position [96, 0]
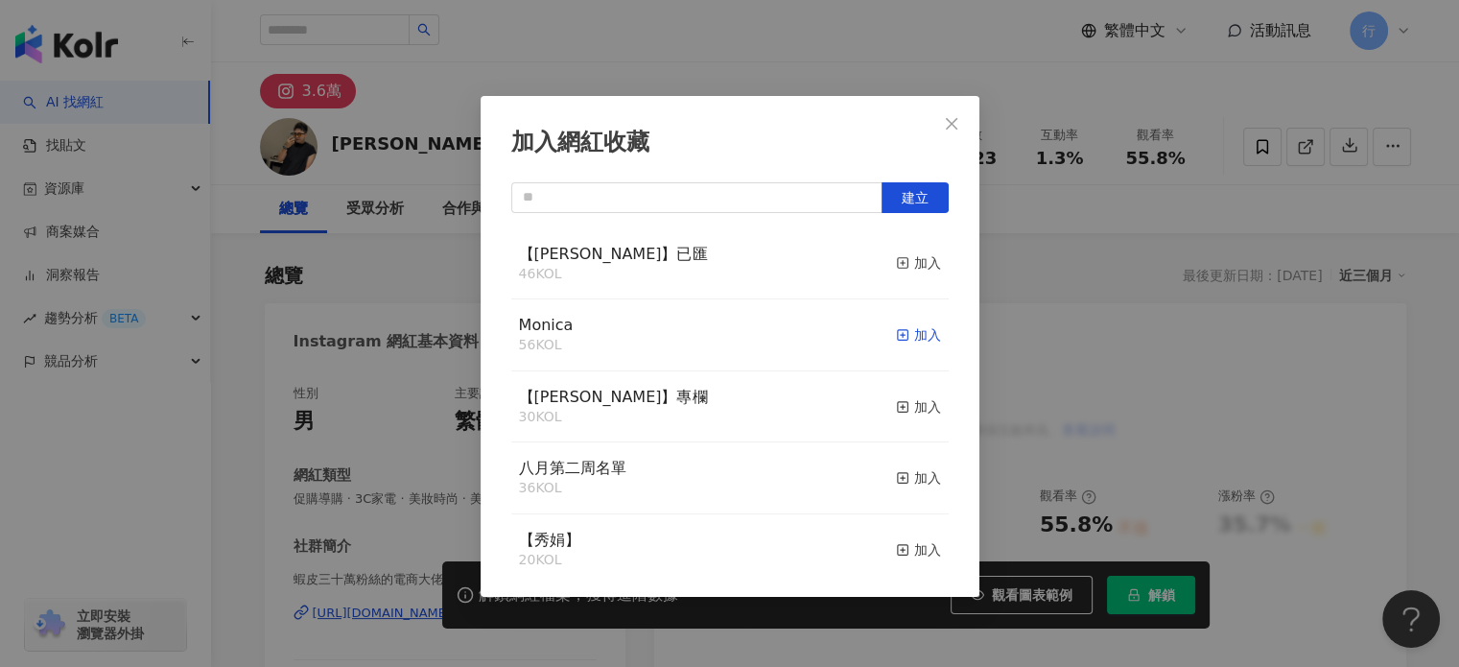
click at [901, 336] on div "加入" at bounding box center [918, 334] width 45 height 21
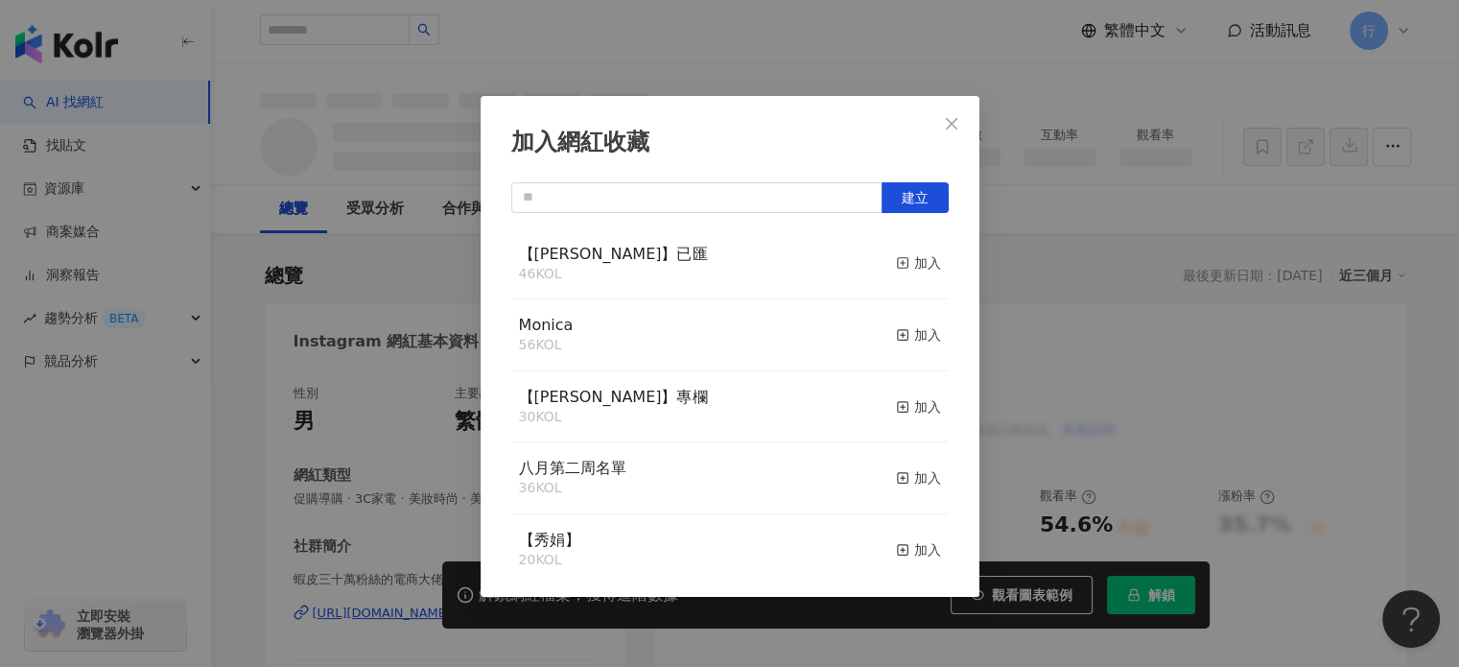
click at [952, 117] on icon "close" at bounding box center [951, 123] width 15 height 15
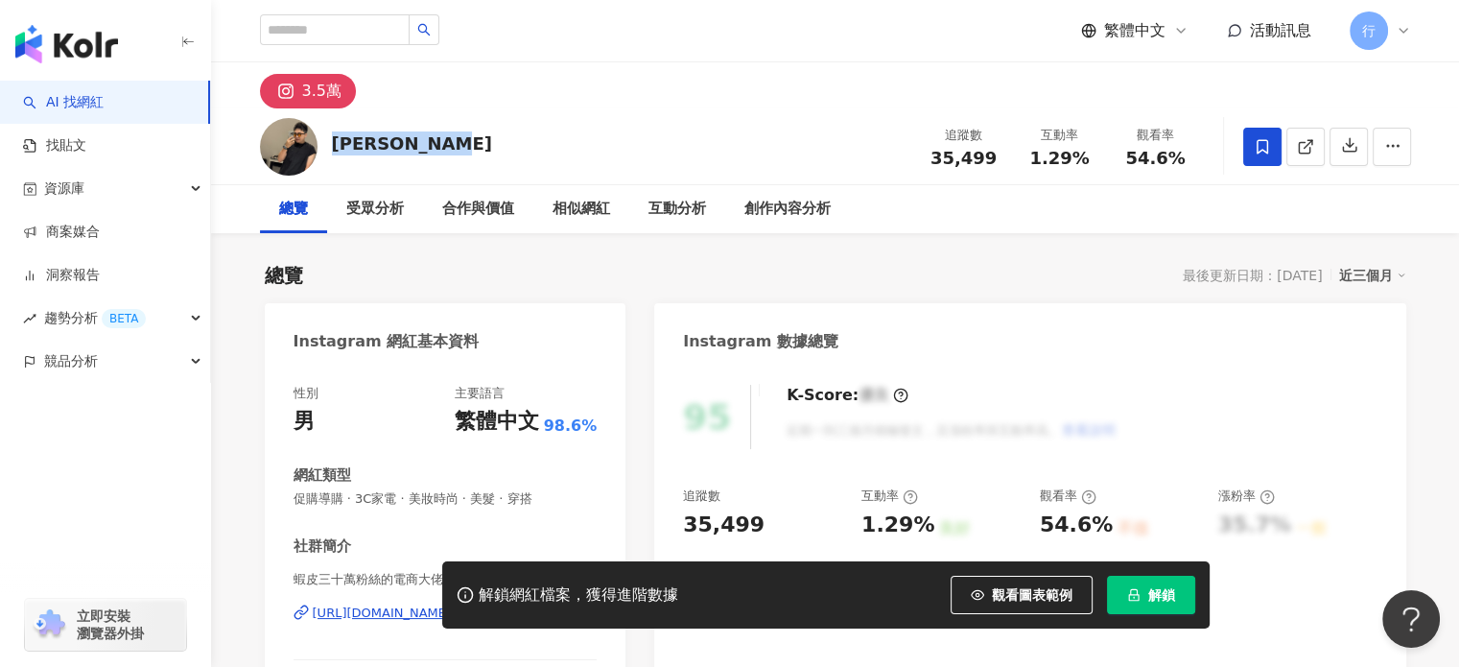
drag, startPoint x: 376, startPoint y: 144, endPoint x: 449, endPoint y: 144, distance: 72.9
click at [449, 144] on div "Digger Wang 追蹤數 35,499 互動率 1.29% 觀看率 54.6%" at bounding box center [836, 146] width 1228 height 76
copy div "Digger Wang"
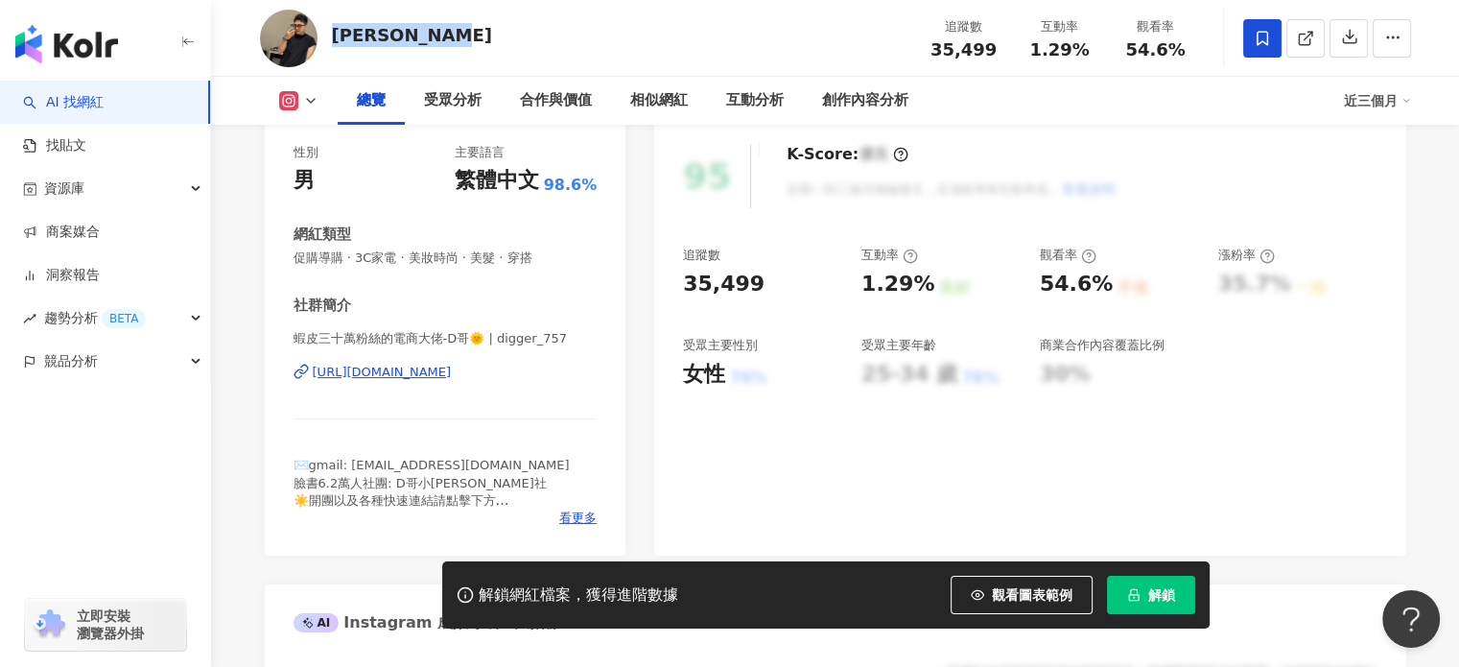
scroll to position [288, 0]
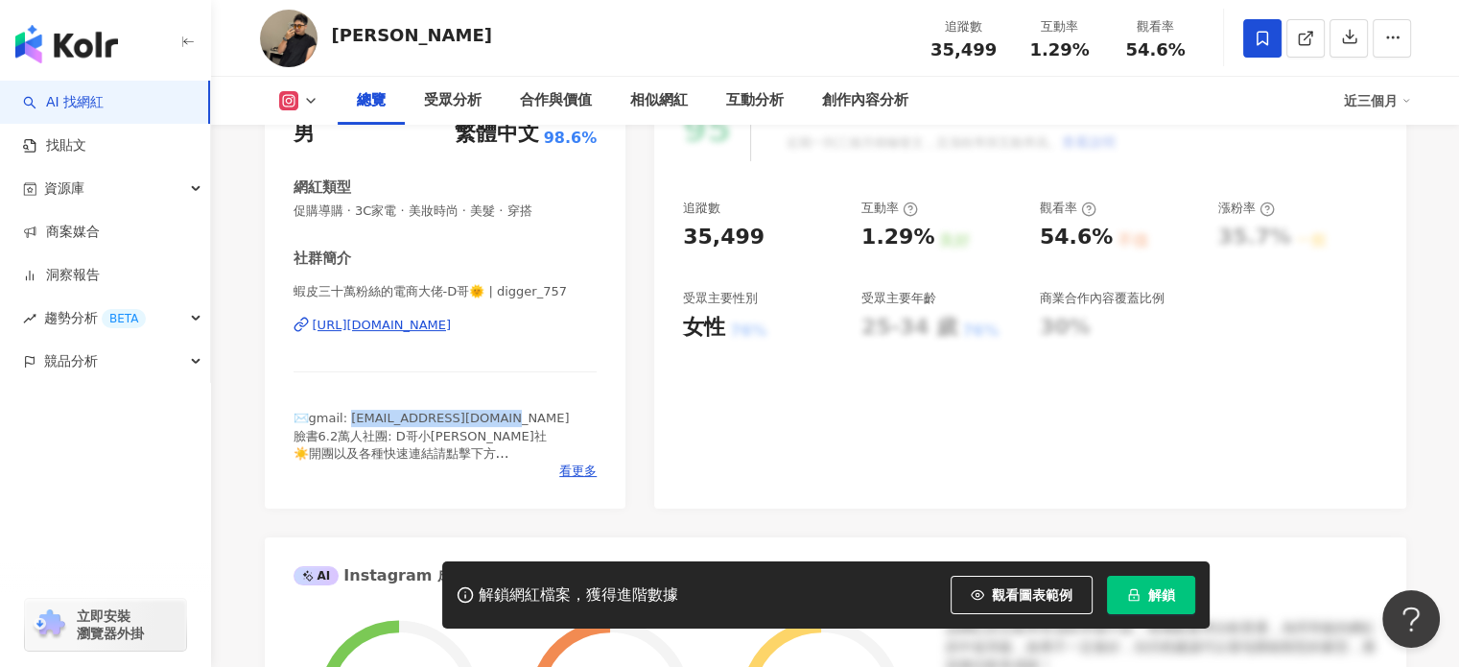
drag, startPoint x: 350, startPoint y: 416, endPoint x: 500, endPoint y: 419, distance: 149.7
click at [500, 419] on div "✉️gmail: digger757151@gmail.com 臉書6.2萬人社團: D哥小汪福利社 ☀️開團以及各種快速連結請點擊下方 ☀️爆款迷你腳架49…" at bounding box center [446, 436] width 304 height 53
copy span "digger757151@gmail.com"
click at [441, 325] on div "https://www.instagram.com/digger_757/" at bounding box center [382, 325] width 139 height 17
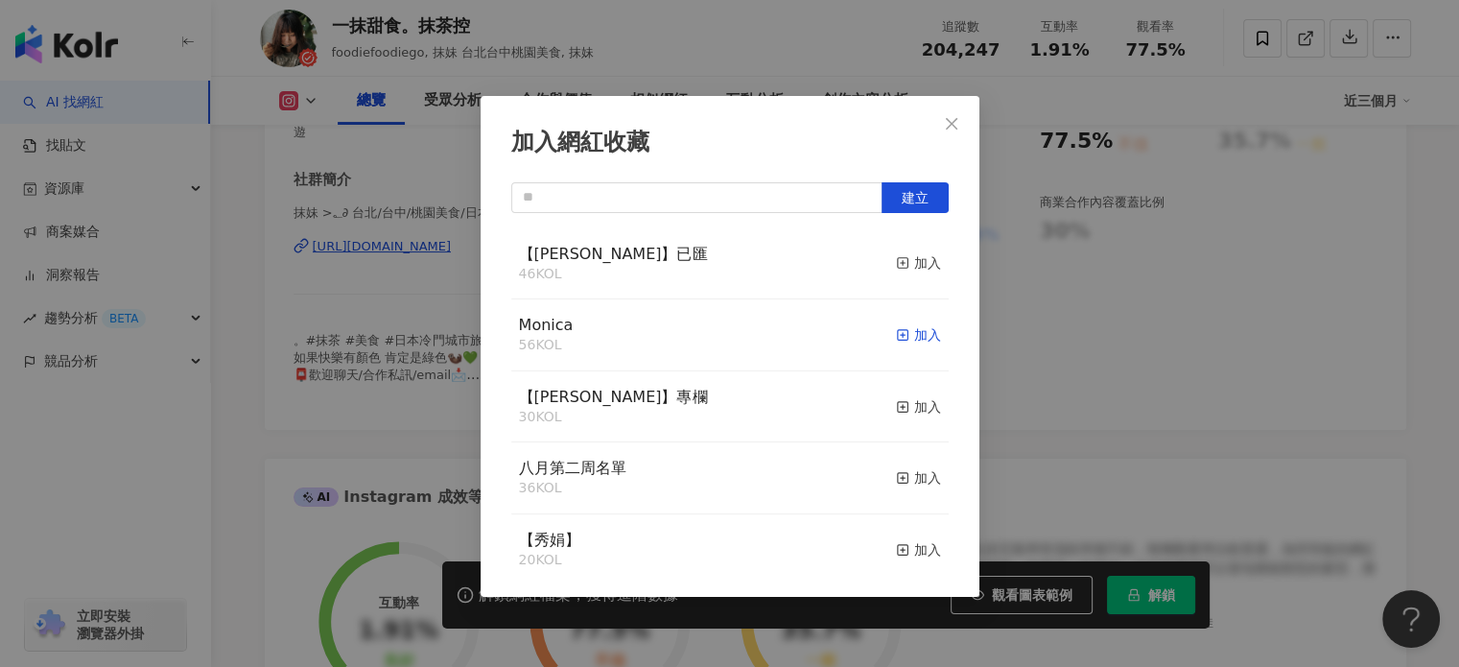
click at [905, 332] on div "加入" at bounding box center [918, 334] width 45 height 21
click at [944, 118] on icon "close" at bounding box center [951, 123] width 15 height 15
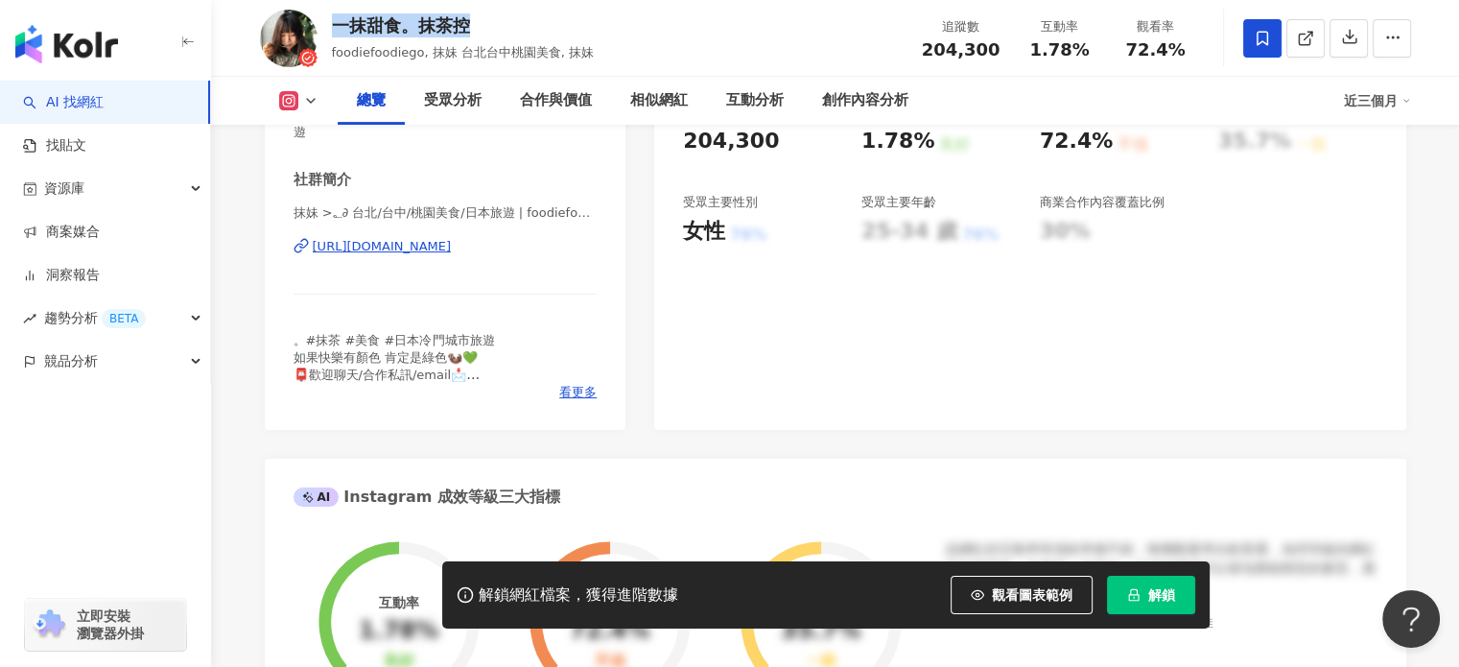
drag, startPoint x: 332, startPoint y: 22, endPoint x: 465, endPoint y: 17, distance: 133.4
click at [465, 17] on div "一抹甜食。抹茶控" at bounding box center [463, 25] width 263 height 24
copy div "一抹甜食。抹茶控"
click at [567, 383] on div "。#抹茶 #美食 #日本冷門城市旅遊 如果快樂有顏色 肯定是綠色🦦💚 📮歡迎聊天/合作私訊/email📩 foodiefoodiego@gmail.com .…" at bounding box center [446, 358] width 304 height 53
click at [575, 392] on span "看更多" at bounding box center [577, 392] width 37 height 17
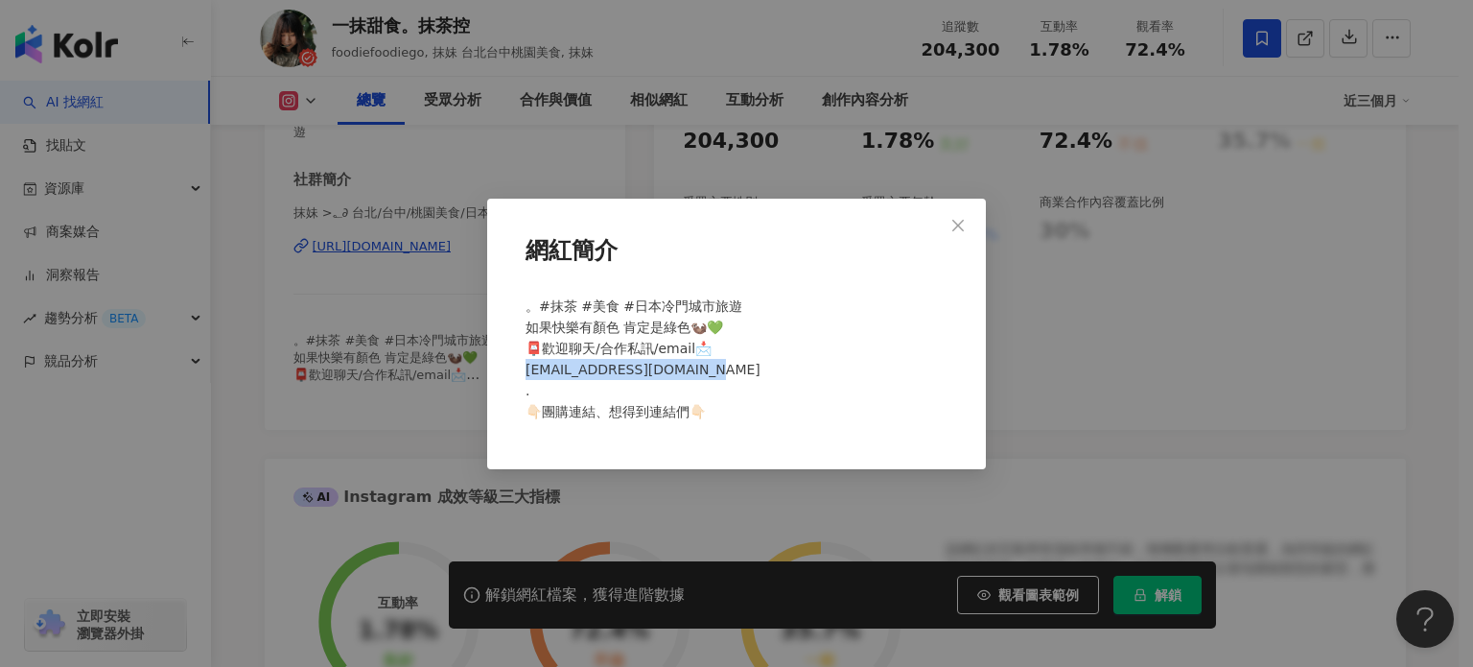
drag, startPoint x: 525, startPoint y: 366, endPoint x: 699, endPoint y: 375, distance: 174.8
click at [699, 375] on div "。#抹茶 #美食 #日本冷門城市旅遊 如果快樂有顏色 肯定是綠色🦦💚 📮歡迎聊天/合作私訊/email📩 foodiefoodiego@gmail.com .…" at bounding box center [736, 367] width 437 height 158
copy span "iefoodiego@gmail.com . 👇"
click at [407, 179] on div "網紅簡介 。#抹茶 #美食 #日本冷門城市旅遊 如果快樂有顏色 肯定是綠色🦦💚 📮歡迎聊天/合作私訊/email📩 foodiefoodiego@gmail.…" at bounding box center [736, 333] width 1473 height 667
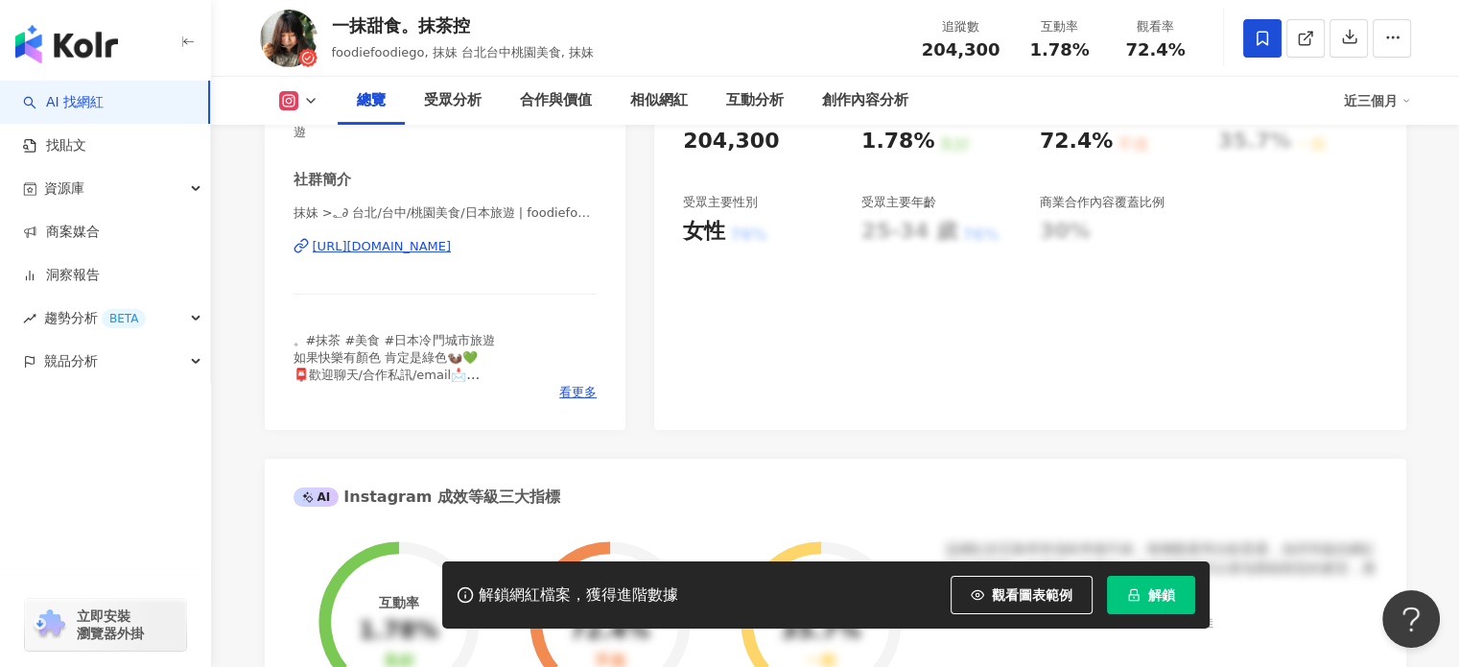
click at [419, 248] on div "https://www.instagram.com/foodiefoodiego/" at bounding box center [382, 246] width 139 height 17
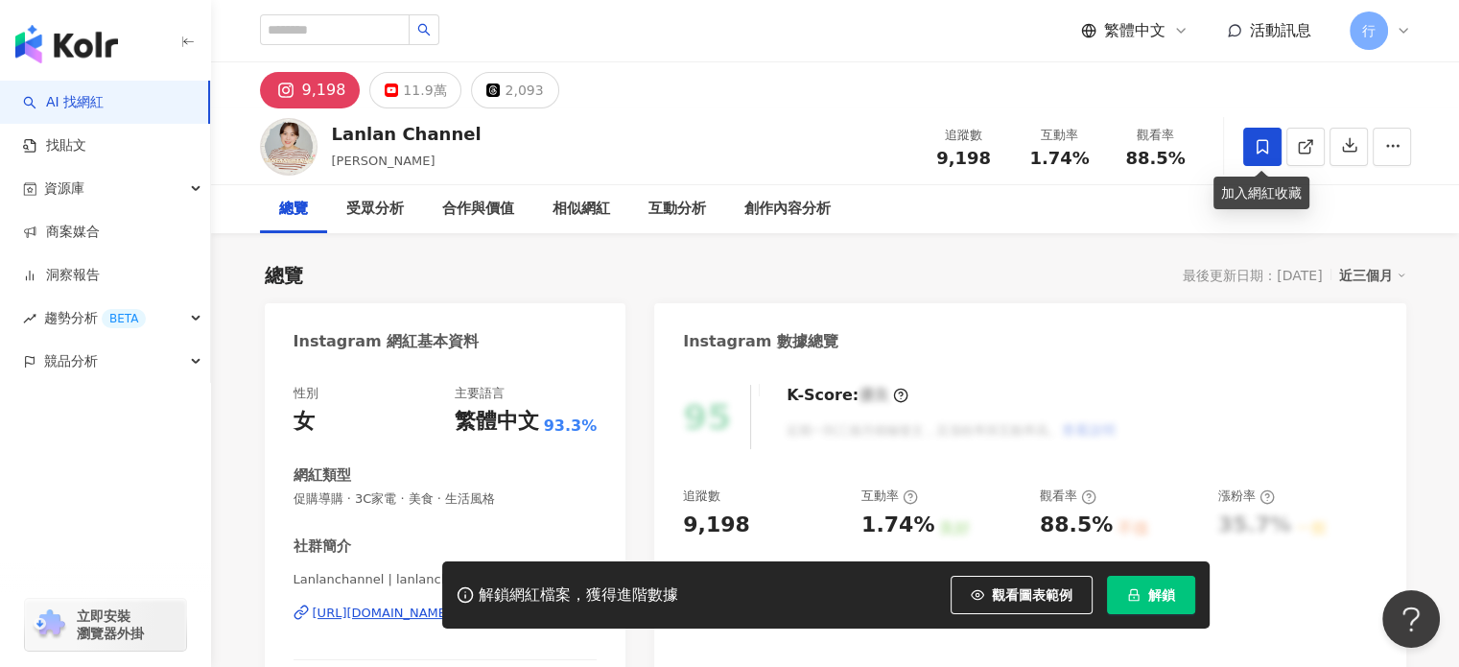
click at [1265, 150] on icon at bounding box center [1262, 146] width 17 height 17
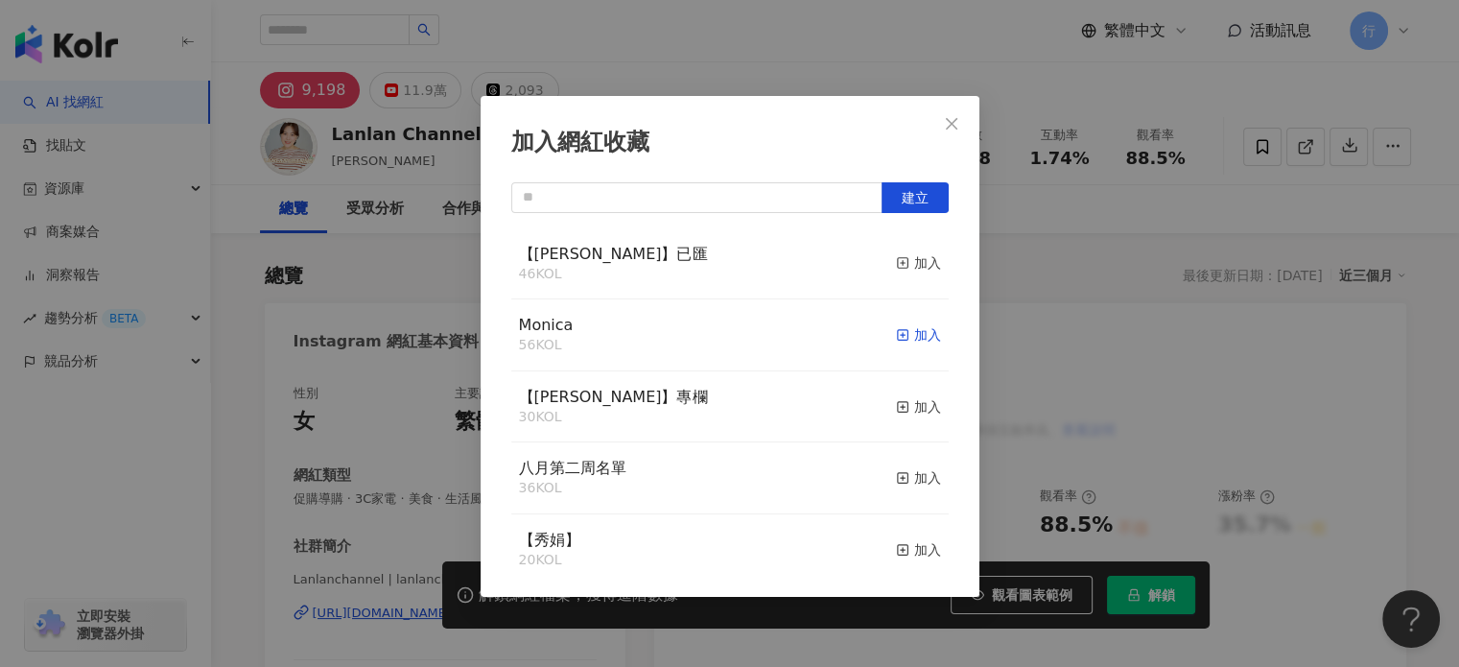
click at [897, 334] on rect "button" at bounding box center [902, 335] width 11 height 11
click at [946, 124] on icon "close" at bounding box center [951, 123] width 15 height 15
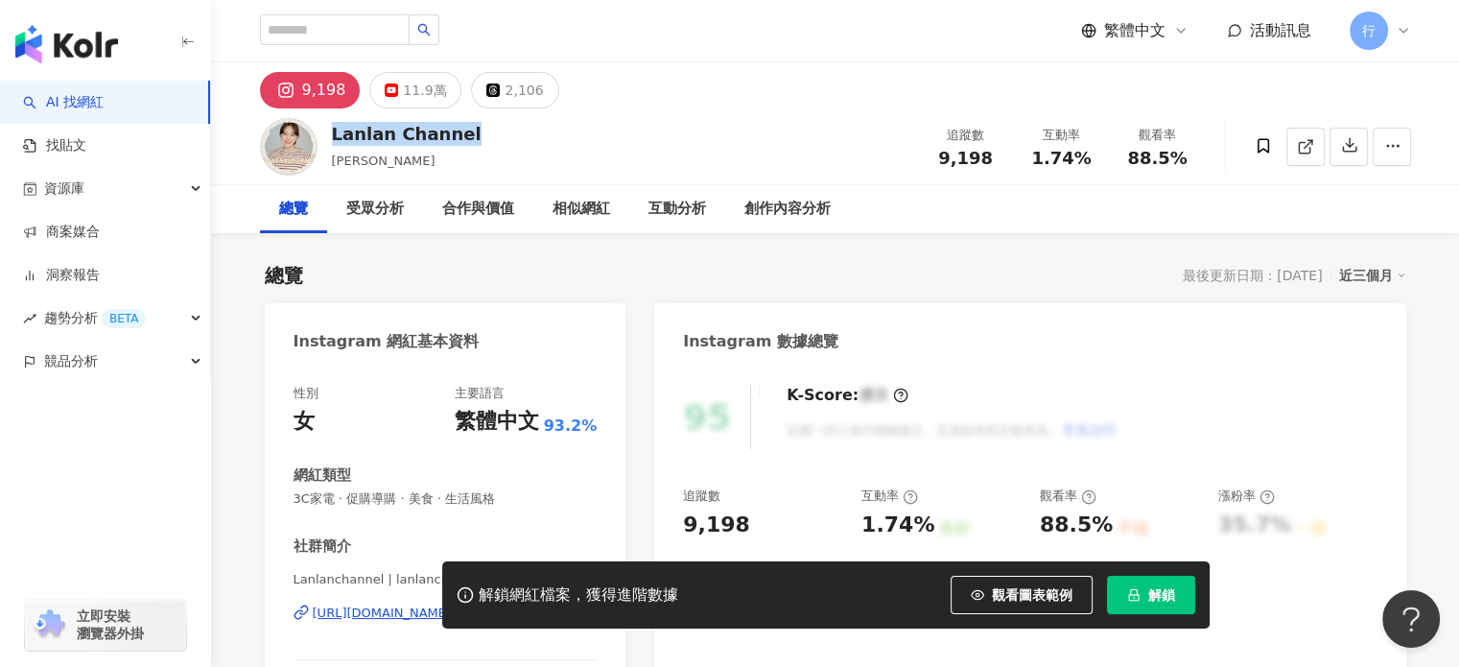
drag, startPoint x: 376, startPoint y: 131, endPoint x: 466, endPoint y: 139, distance: 90.5
click at [466, 139] on div "Lanlan Channel Lan Lan 追蹤數 9,198 互動率 1.74% 觀看率 88.5%" at bounding box center [836, 146] width 1228 height 76
copy div "Lanlan Channel"
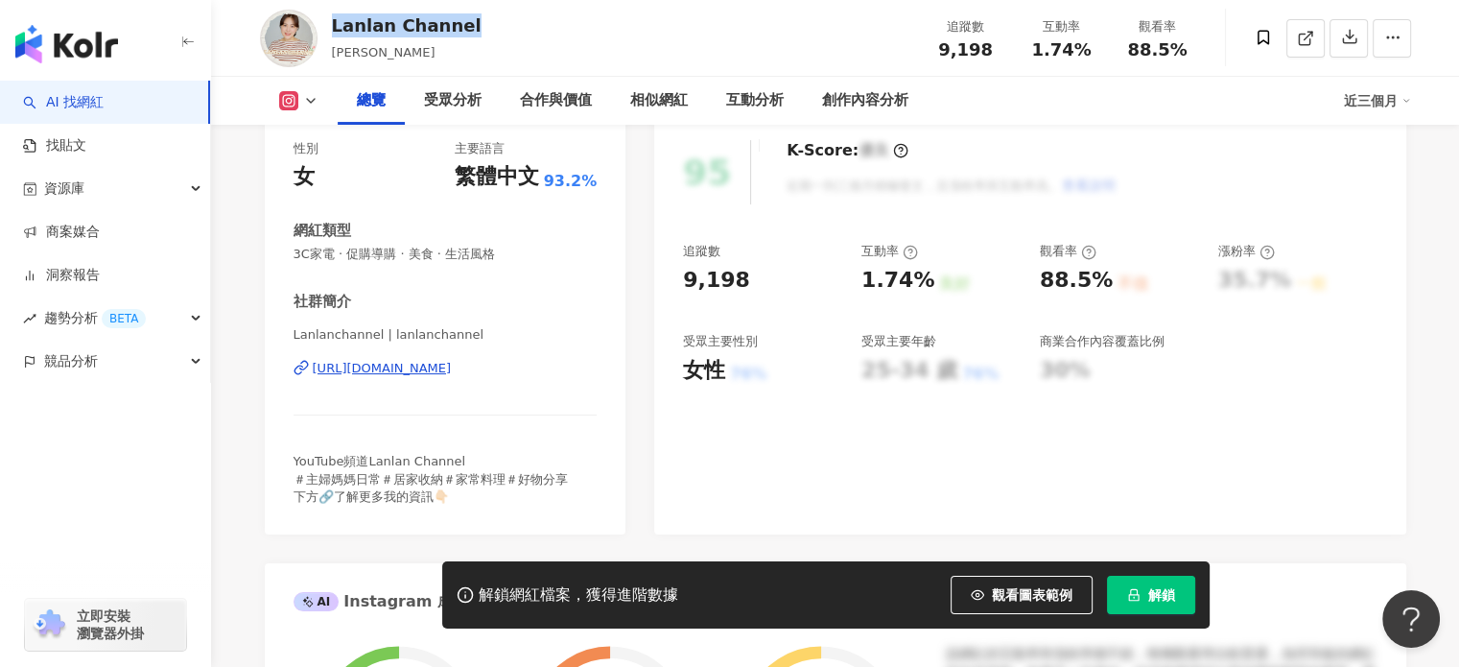
scroll to position [288, 0]
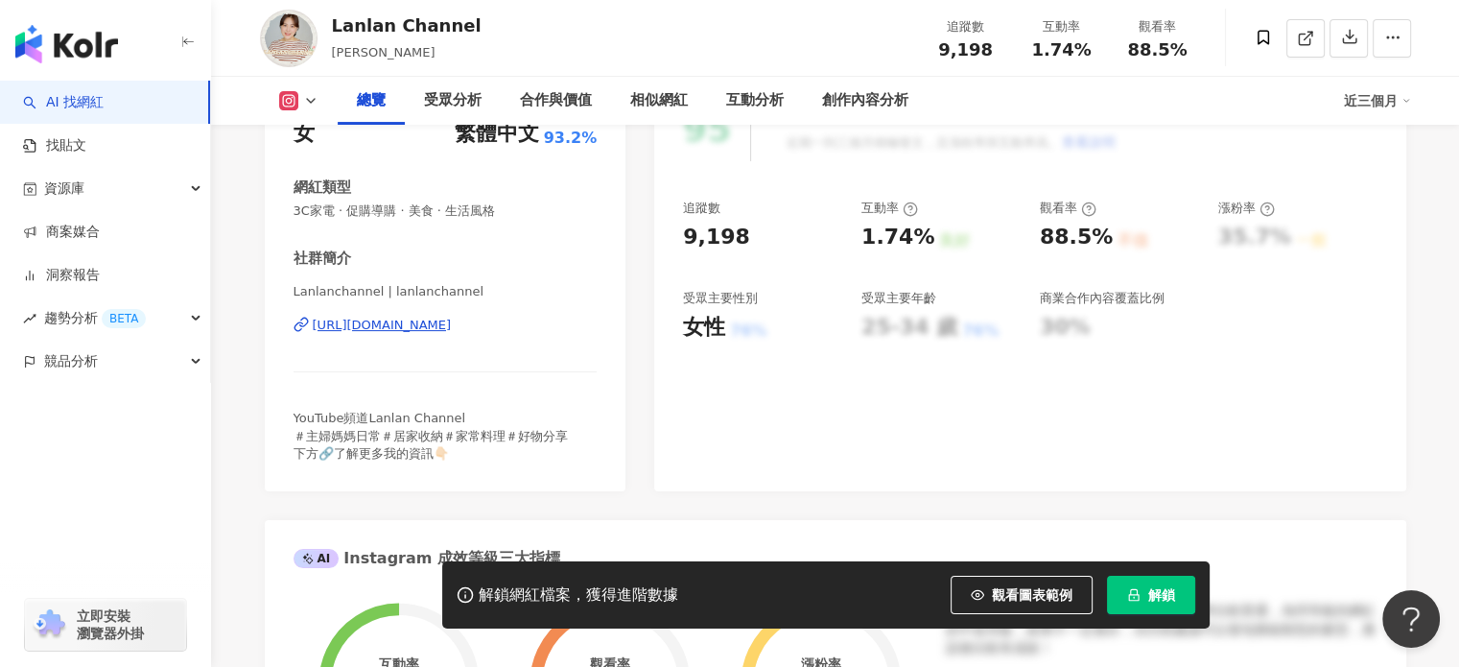
click at [460, 456] on div "YouTube頻道Lanlan Channel ＃主婦媽媽日常＃居家收納＃家常料理＃好物分享 下方🔗了解更多我的資訊👇🏻" at bounding box center [446, 436] width 304 height 53
click at [413, 452] on span "YouTube頻道Lanlan Channel ＃主婦媽媽日常＃居家收納＃家常料理＃好物分享 下方🔗了解更多我的資訊👇🏻" at bounding box center [431, 435] width 274 height 49
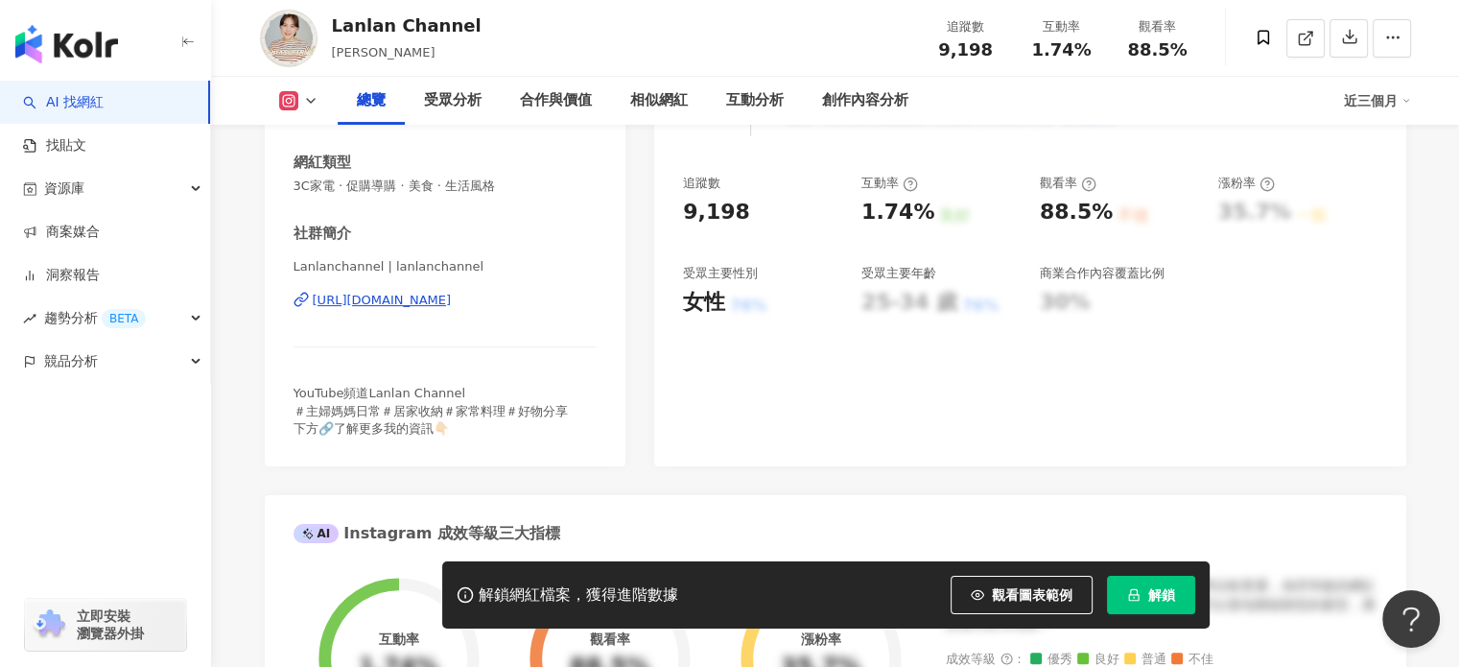
scroll to position [384, 0]
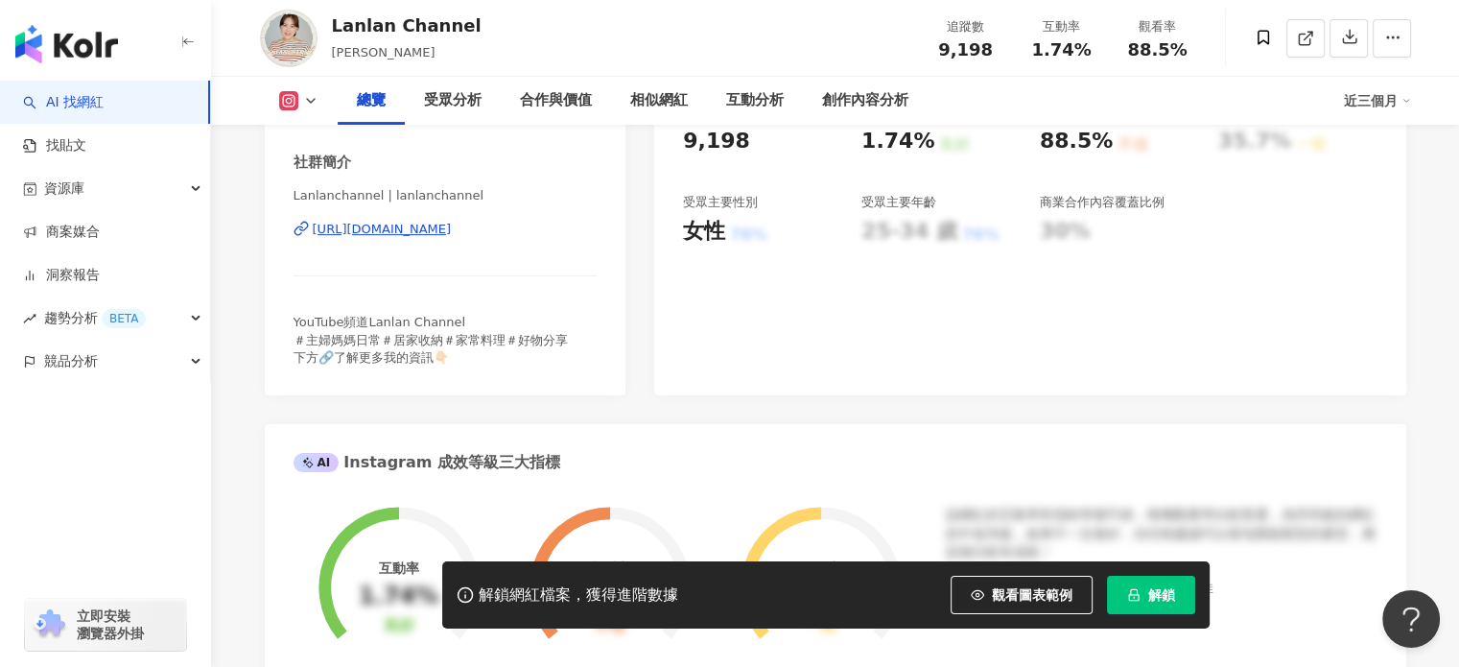
click at [436, 222] on div "https://www.instagram.com/lanlanchannel/" at bounding box center [382, 229] width 139 height 17
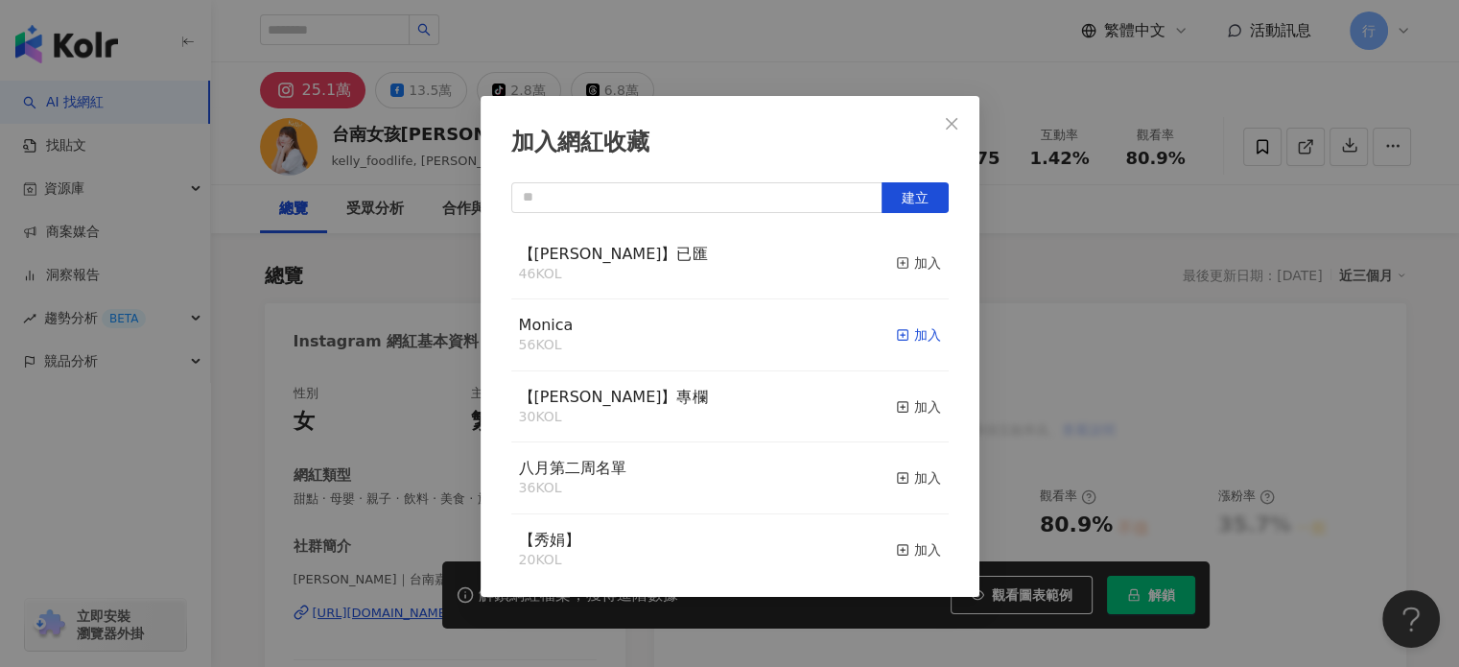
click at [903, 333] on div "加入" at bounding box center [918, 334] width 45 height 21
click at [951, 122] on icon "close" at bounding box center [952, 123] width 12 height 12
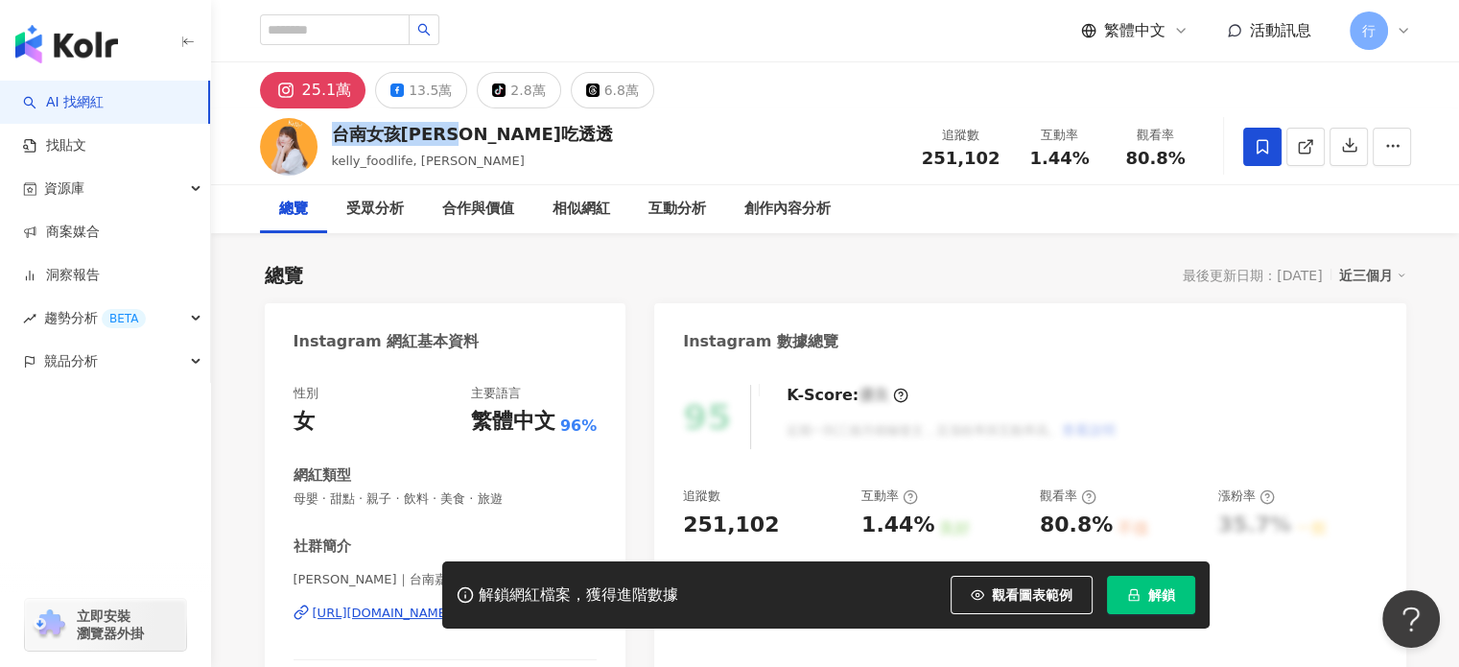
drag, startPoint x: 334, startPoint y: 128, endPoint x: 502, endPoint y: 128, distance: 167.9
click at [502, 128] on div "台南女孩[PERSON_NAME]吃透透 [PERSON_NAME], [PERSON_NAME] 追蹤數 251,102 互動率 1.44% 觀看率 80.…" at bounding box center [836, 146] width 1228 height 76
copy div "台南女孩[PERSON_NAME]吃透透"
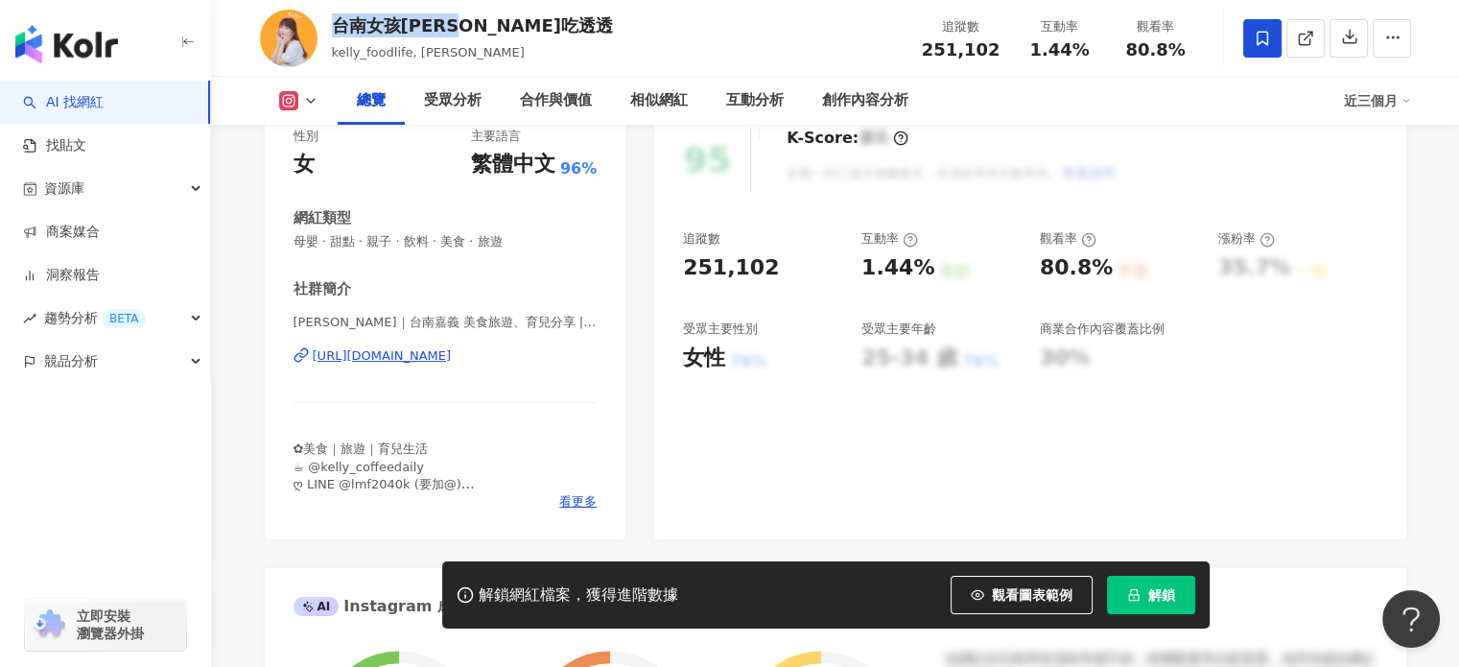
scroll to position [288, 0]
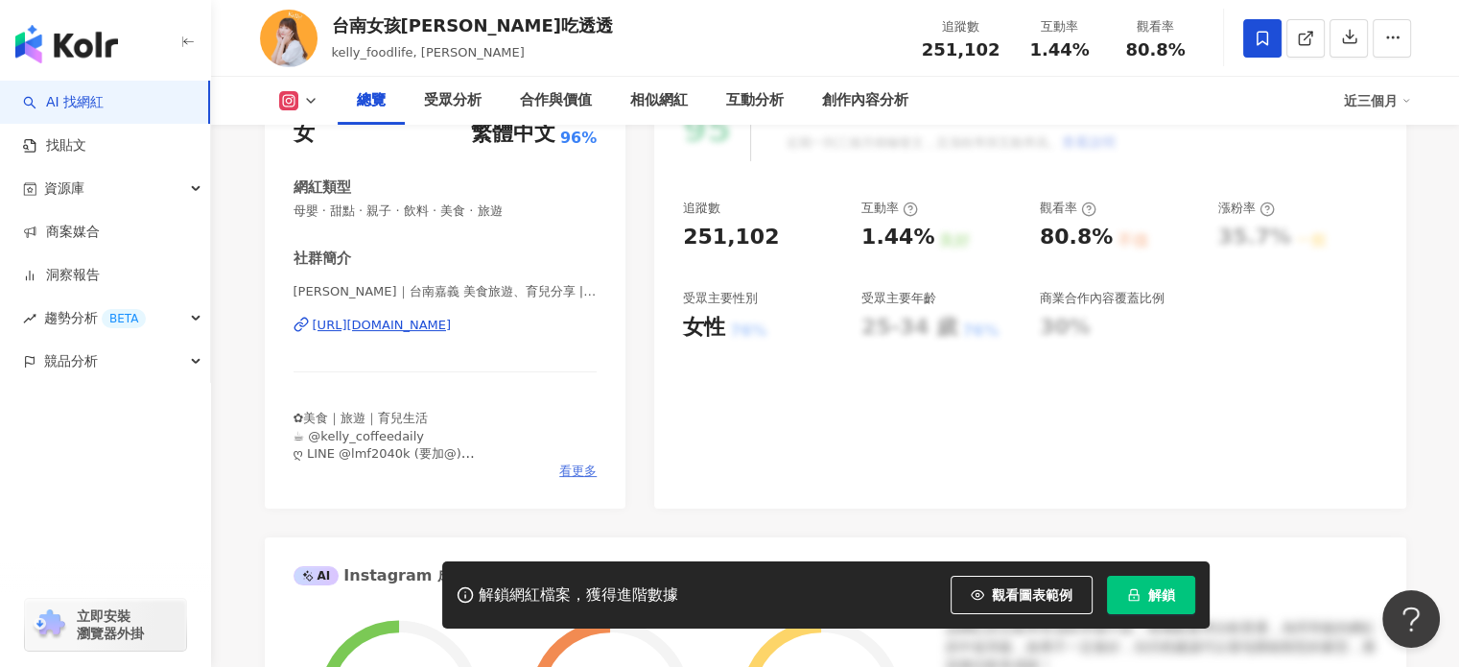
click at [572, 472] on span "看更多" at bounding box center [577, 470] width 37 height 17
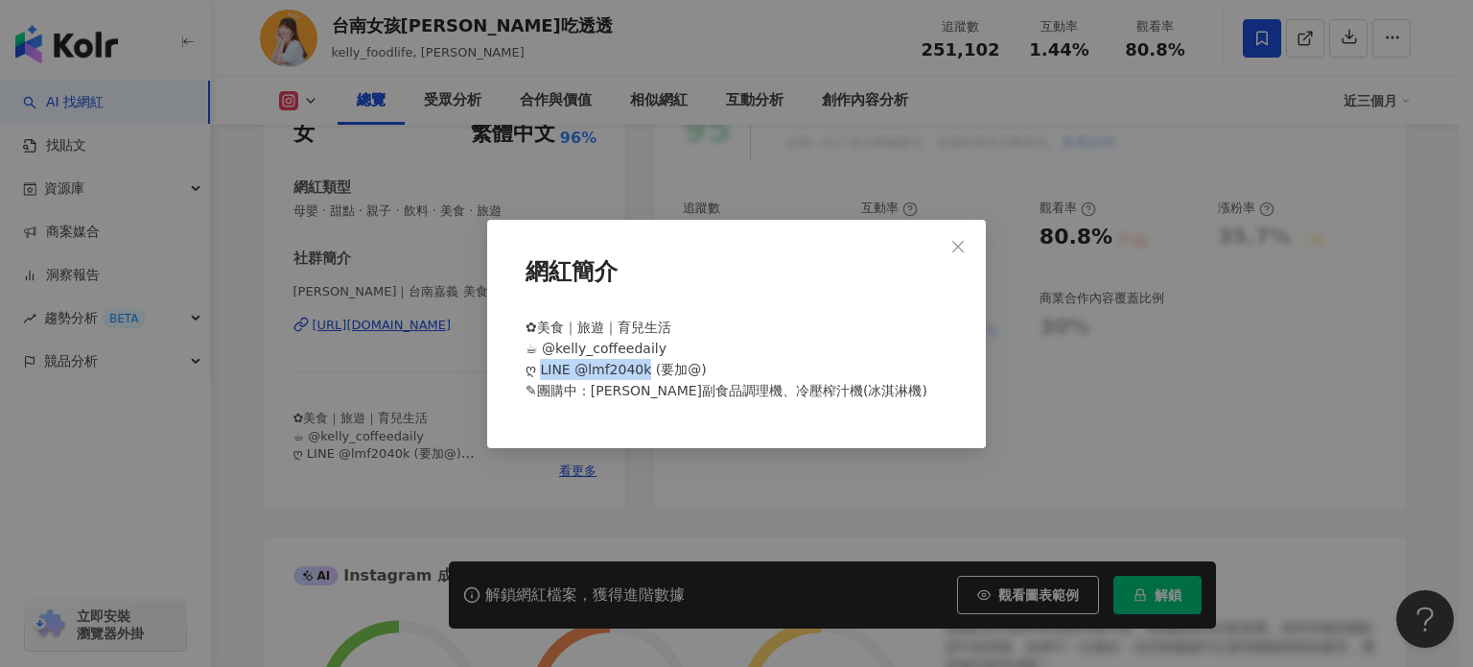
drag, startPoint x: 536, startPoint y: 366, endPoint x: 641, endPoint y: 366, distance: 104.5
click at [641, 366] on span "✿美食｜旅遊｜育兒生活 ☕︎ @kelly_coffeedaily ღ LINE @lmf2040k (要加@) ✎團購中：[PERSON_NAME]副食品調…" at bounding box center [727, 358] width 402 height 79
copy span "LINE @lmf2040k"
click at [733, 172] on div "網紅簡介 ✿美食｜旅遊｜育兒生活 ☕︎ @kelly_coffeedaily ღ LINE @lmf2040k (要加@) ✎團購中：[PERSON_NAME…" at bounding box center [736, 333] width 1473 height 667
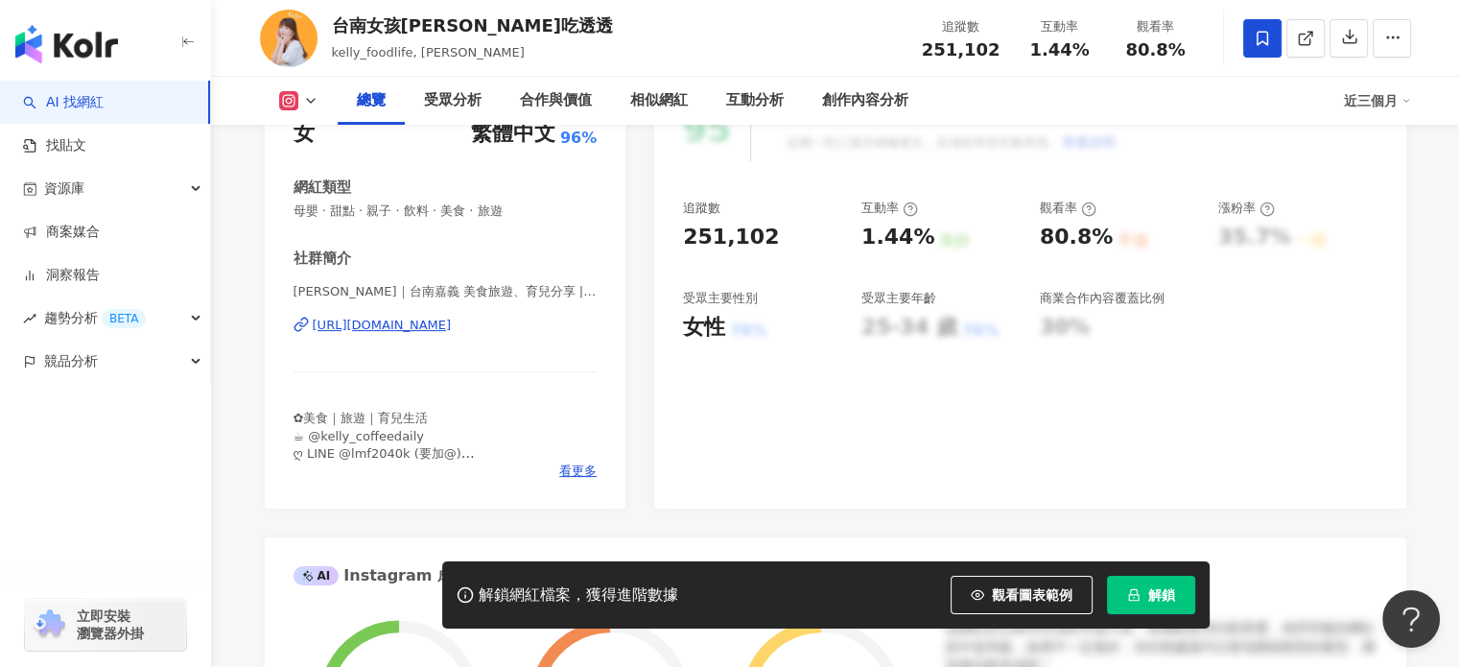
click at [452, 326] on div "[URL][DOMAIN_NAME]" at bounding box center [382, 325] width 139 height 17
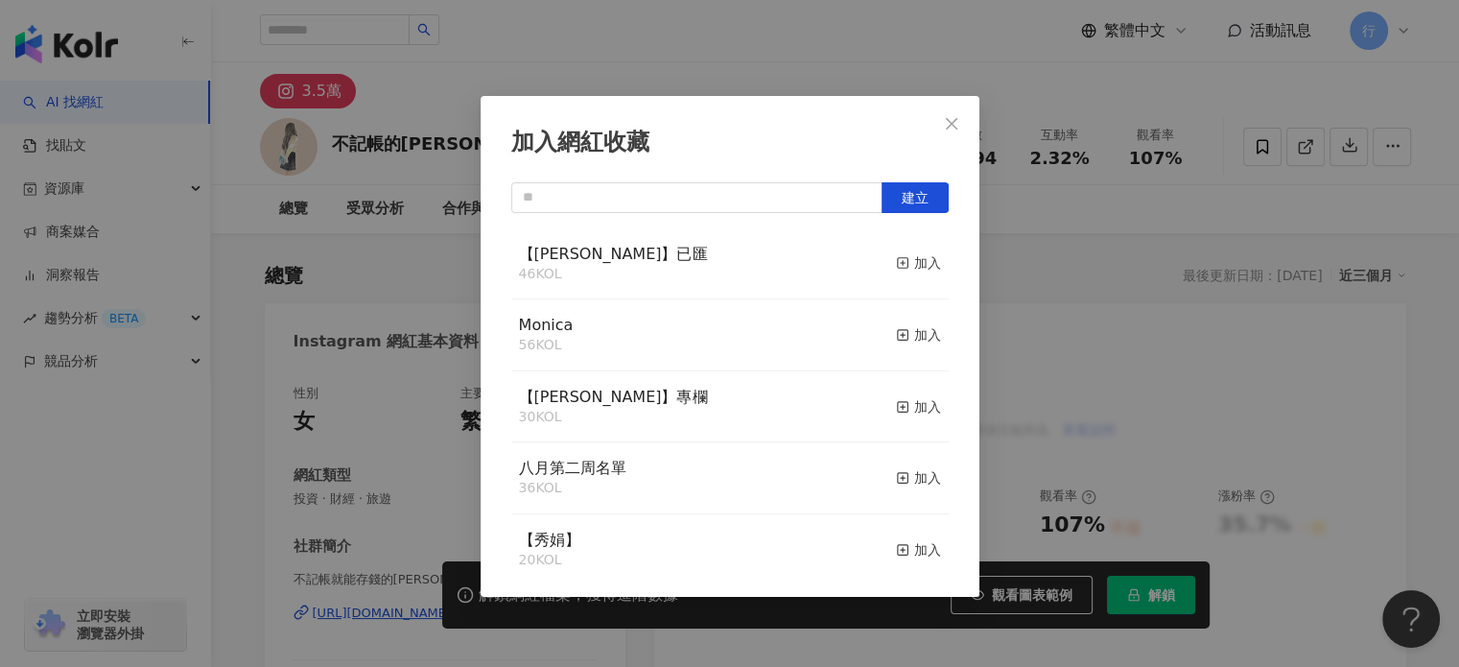
click at [905, 333] on div "加入" at bounding box center [918, 334] width 45 height 21
click at [951, 125] on icon "close" at bounding box center [952, 123] width 12 height 12
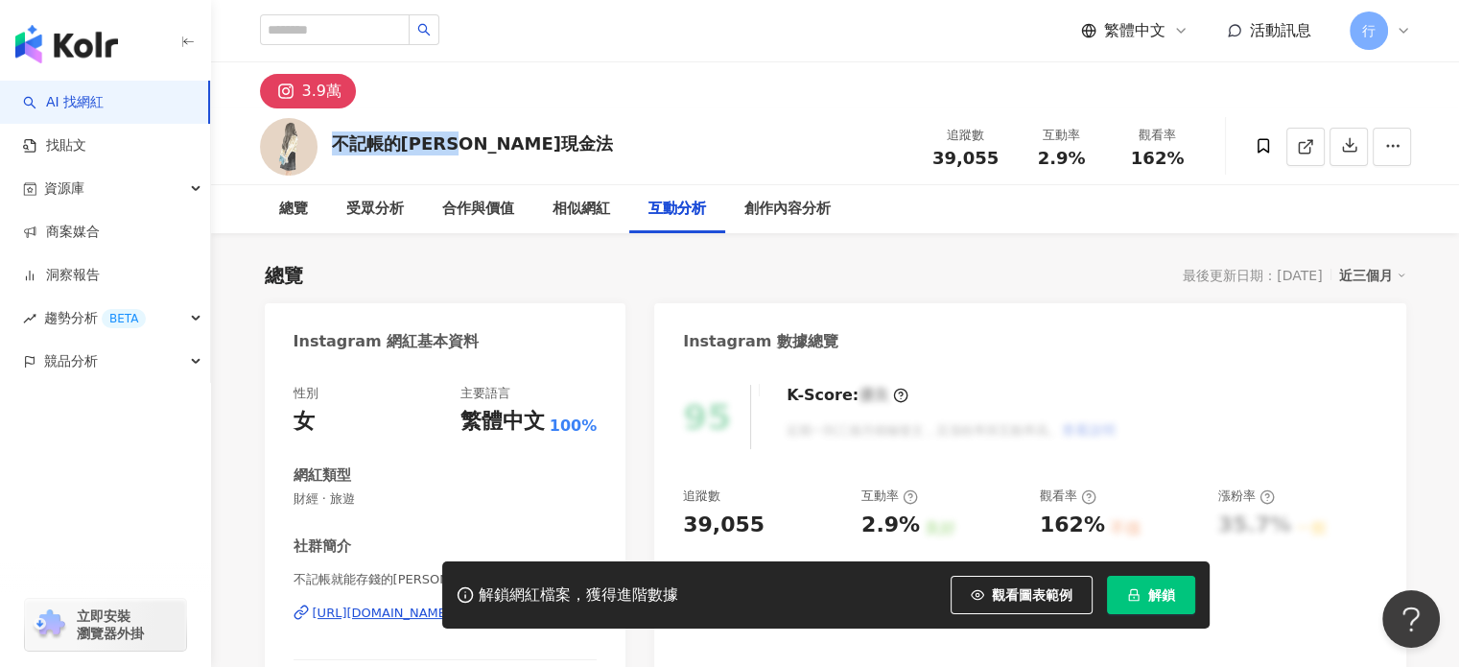
drag, startPoint x: 416, startPoint y: 141, endPoint x: 487, endPoint y: 148, distance: 71.3
click at [487, 148] on div "不記帳的安妮現金法 追蹤數 39,055 互動率 2.9% 觀看率 162%" at bounding box center [836, 146] width 1228 height 76
copy div "不記帳的安妮現金法"
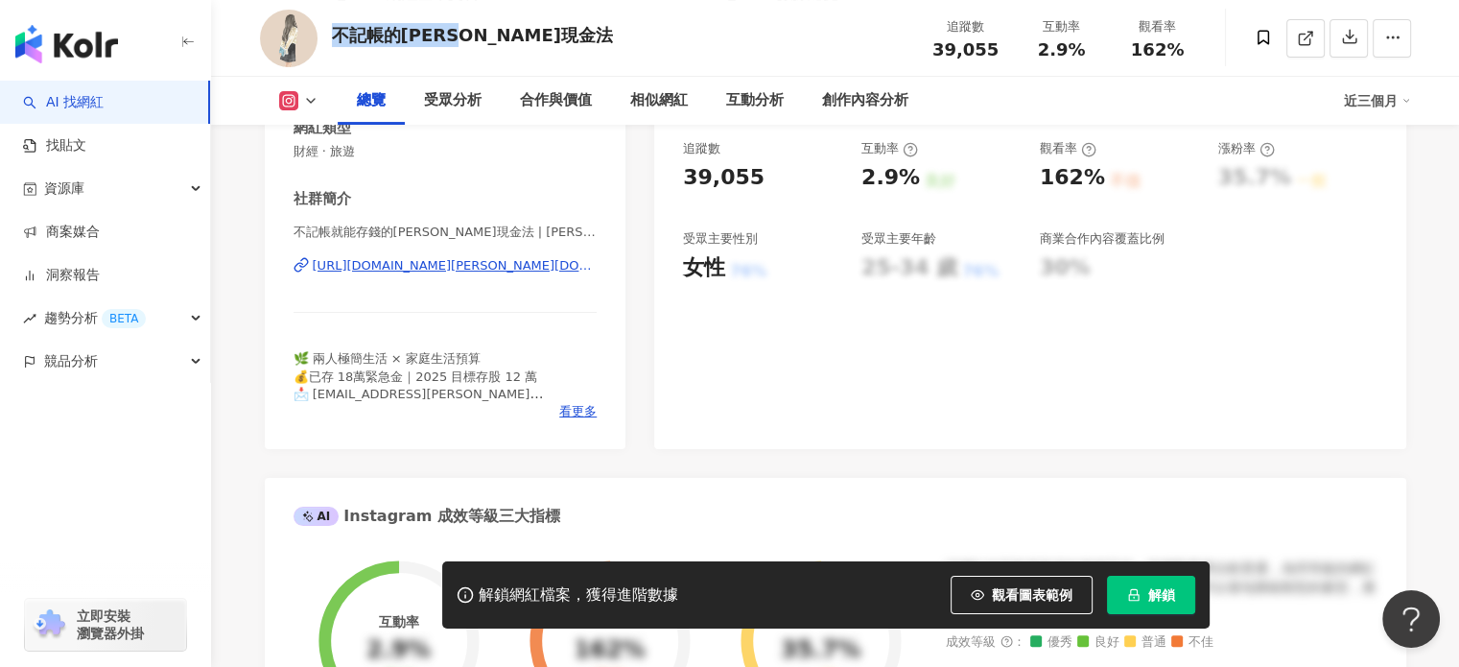
scroll to position [384, 0]
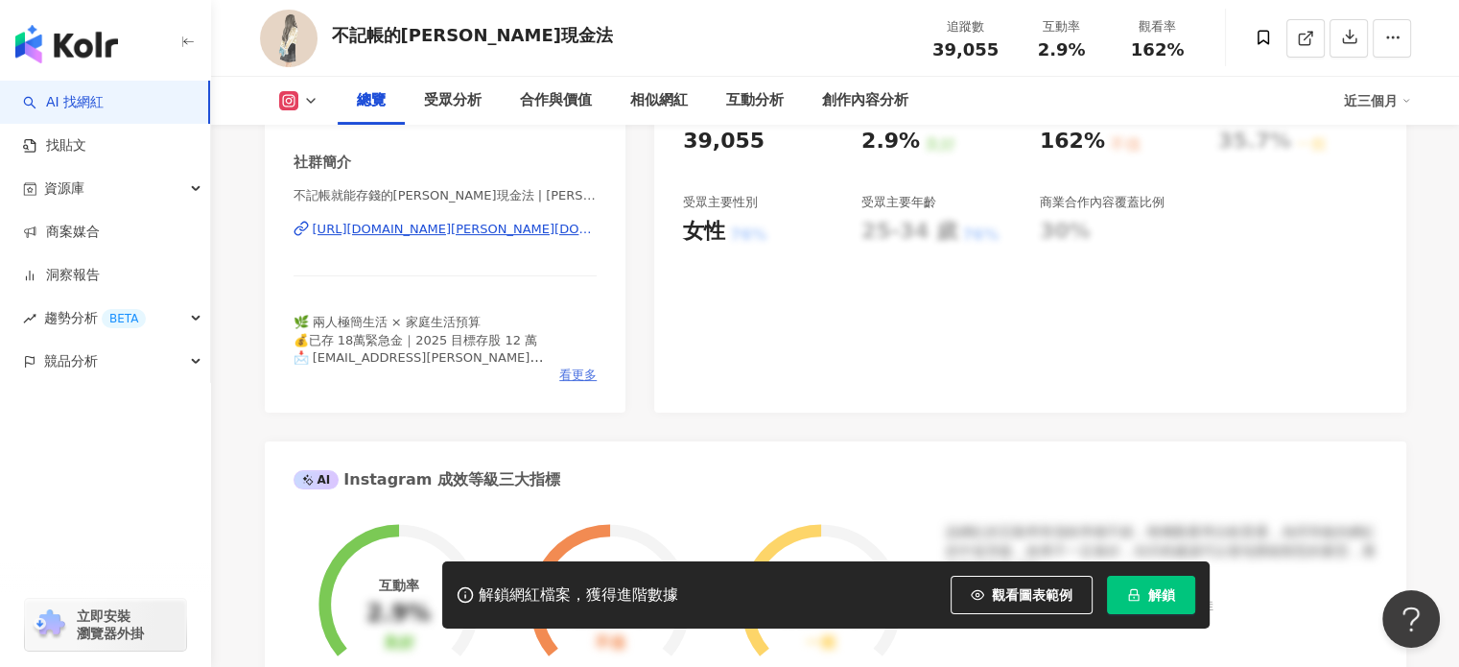
click at [567, 372] on span "看更多" at bounding box center [577, 374] width 37 height 17
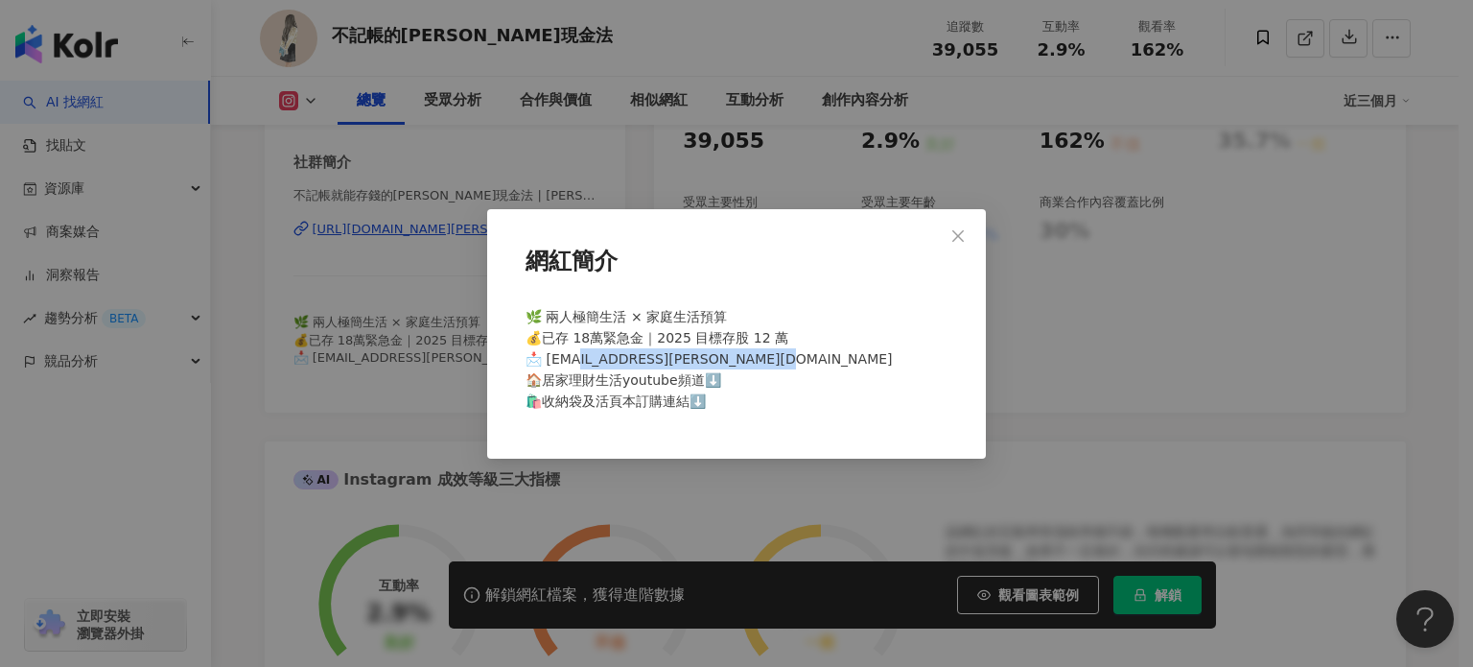
drag, startPoint x: 602, startPoint y: 359, endPoint x: 785, endPoint y: 361, distance: 182.2
click at [785, 361] on span "🌿 兩人極簡生活 × 家庭生活預算 💰已存 18萬緊急金｜2025 目標存股 12 萬 📩 合作邀約annie.saving1019@gmail.com 🏠居…" at bounding box center [709, 359] width 367 height 100
copy span "ie.saving1019@gmail.com 🏠居"
click at [705, 508] on div "網紅簡介 🌿 兩人極簡生活 × 家庭生活預算 💰已存 18萬緊急金｜2025 目標存股 12 萬 📩 合作邀約annie.saving1019@gmail.c…" at bounding box center [736, 333] width 1473 height 667
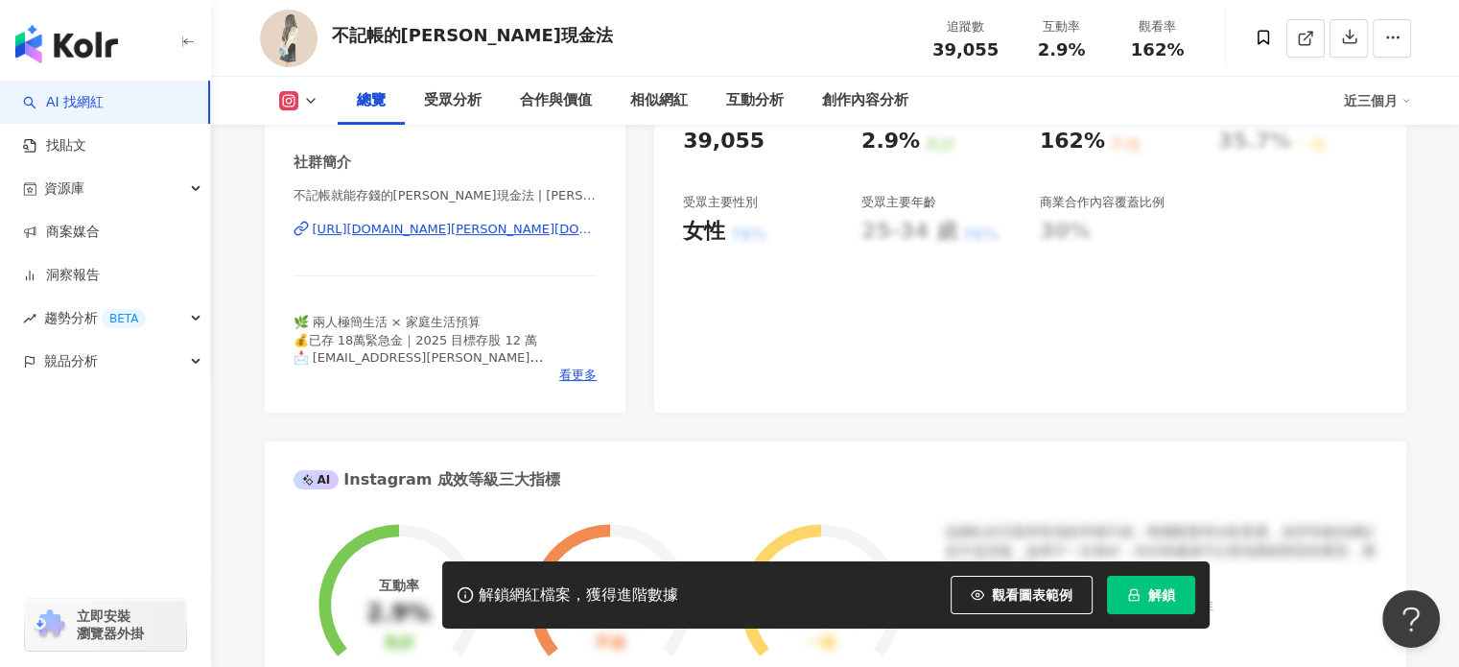
click at [516, 230] on div "https://www.instagram.com/annie.saving/" at bounding box center [455, 229] width 285 height 17
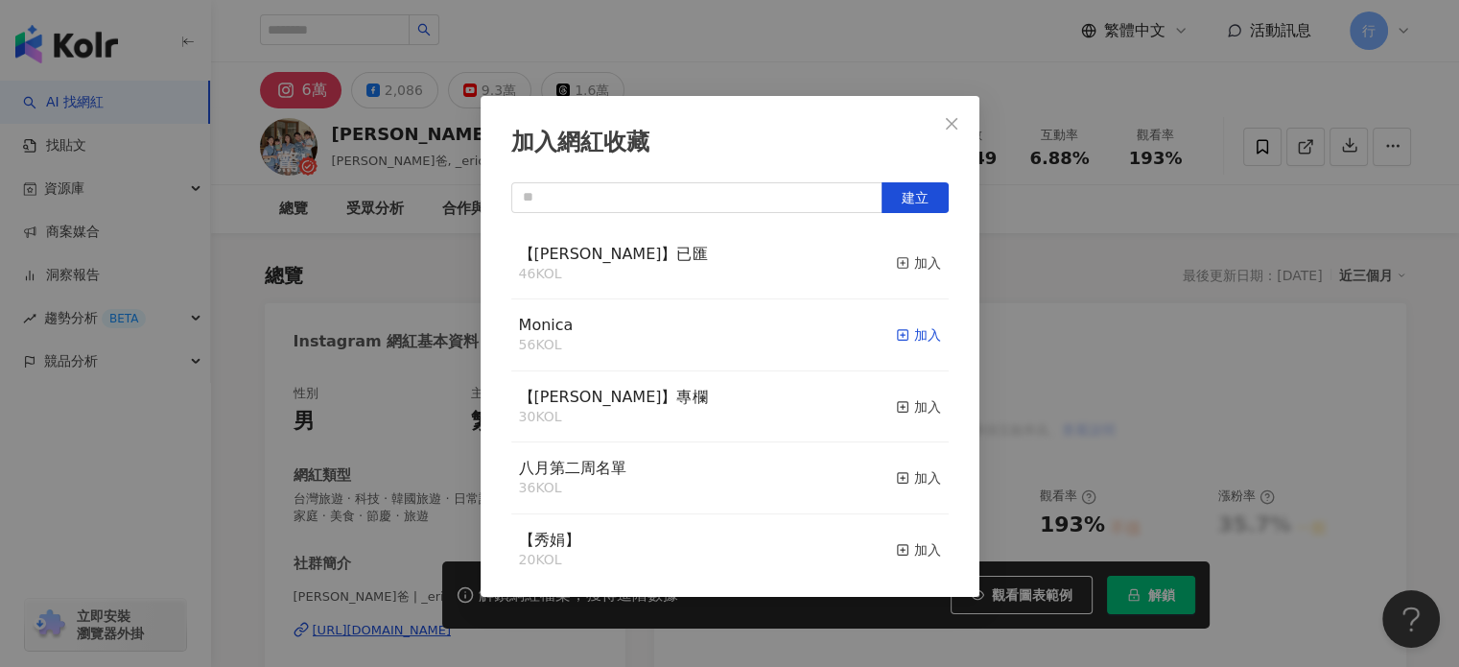
click at [901, 333] on div "加入" at bounding box center [918, 334] width 45 height 21
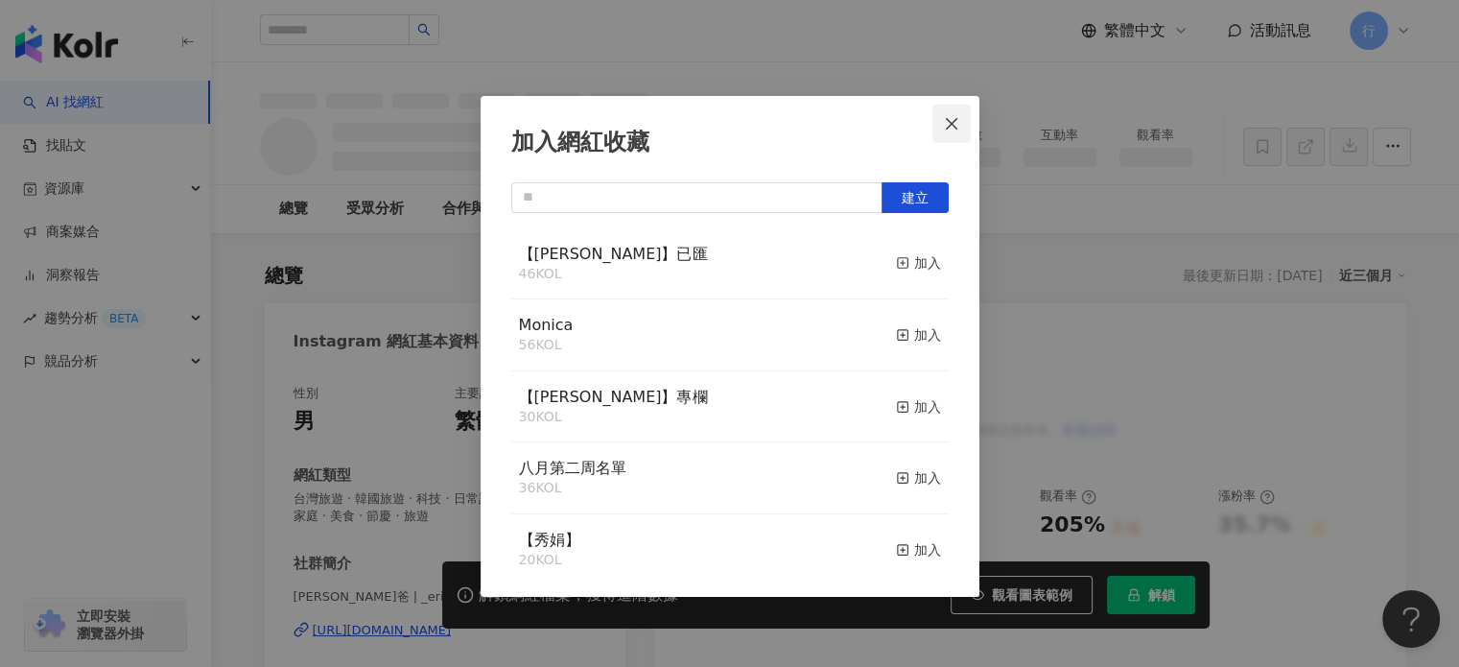
click at [954, 121] on icon "close" at bounding box center [952, 123] width 12 height 12
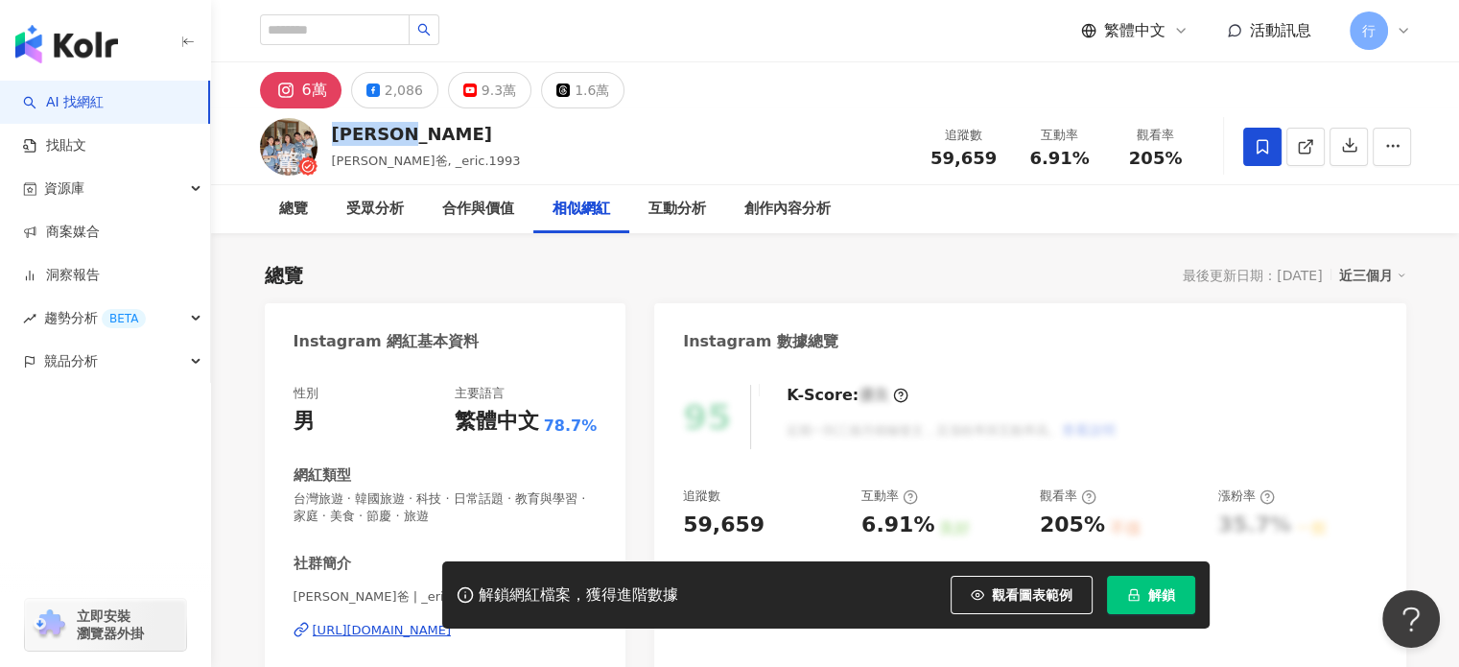
drag, startPoint x: 335, startPoint y: 129, endPoint x: 393, endPoint y: 133, distance: 58.6
click at [393, 133] on div "Eric Lu" at bounding box center [426, 134] width 189 height 24
copy div "Eric Lu"
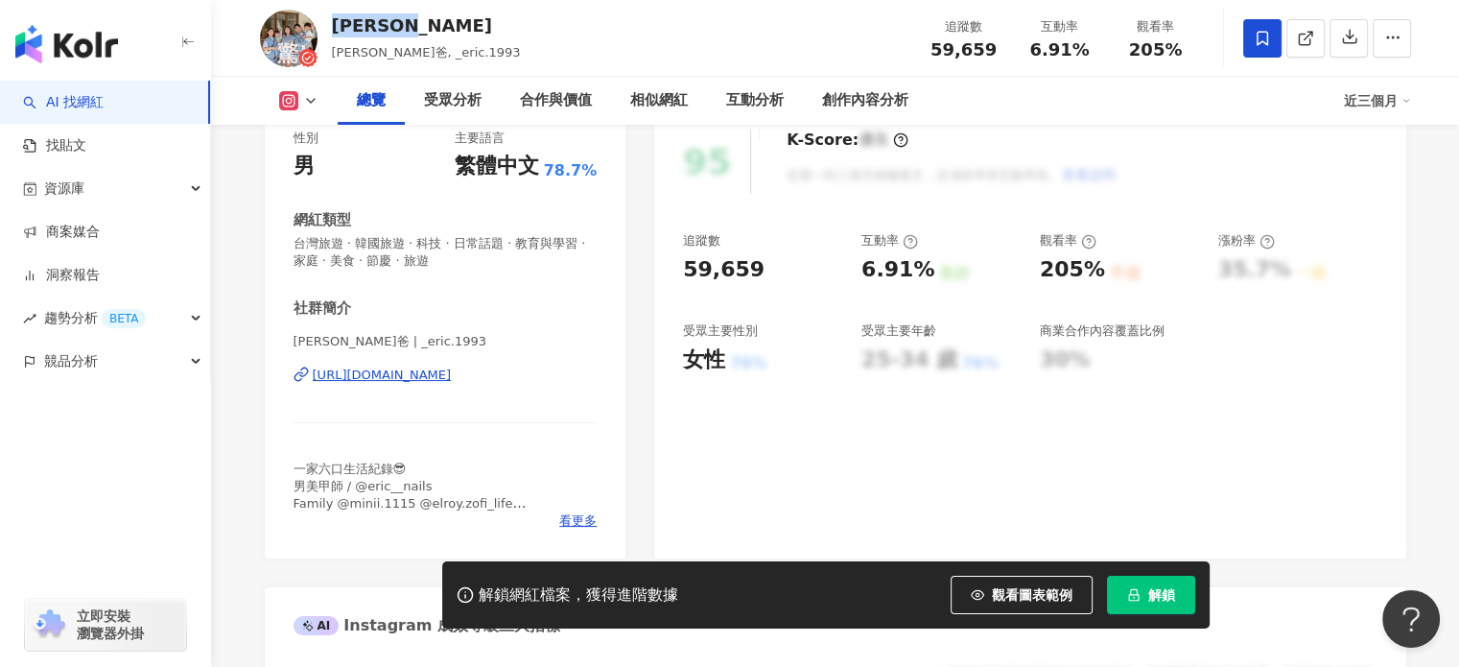
scroll to position [288, 0]
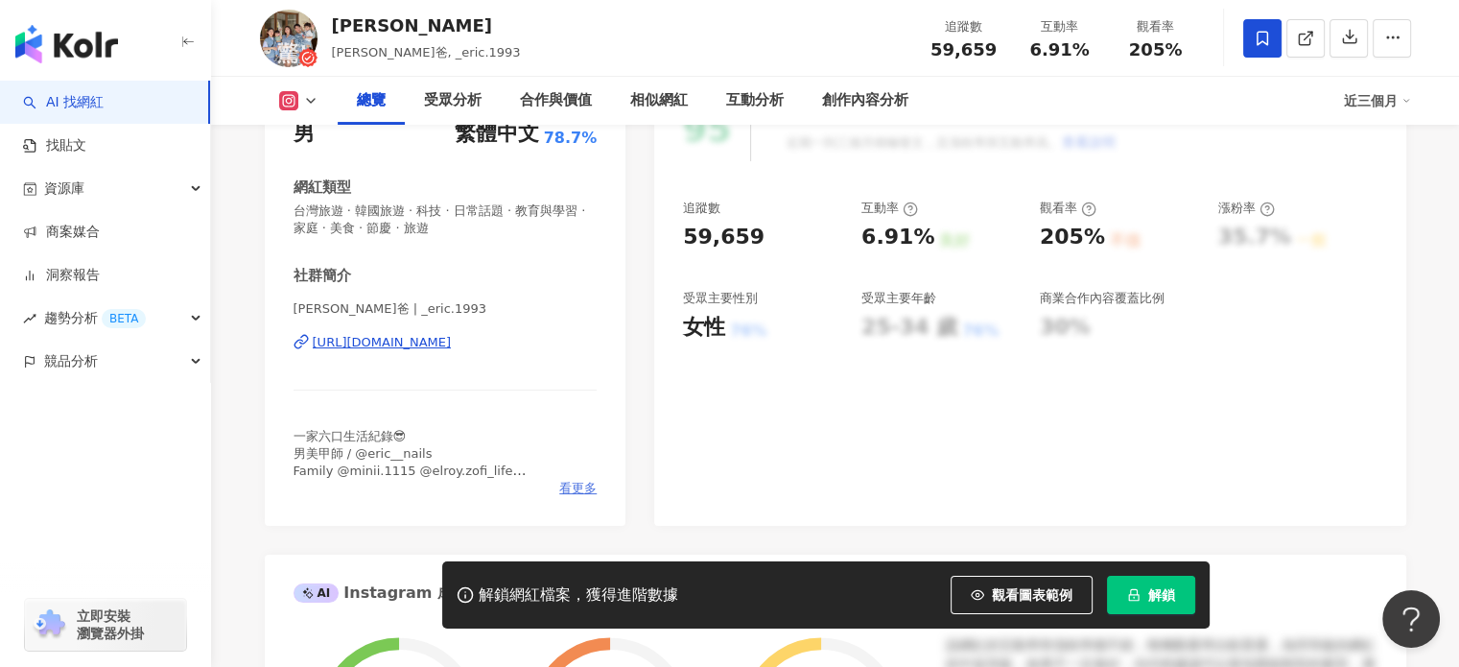
click at [583, 486] on span "看更多" at bounding box center [577, 488] width 37 height 17
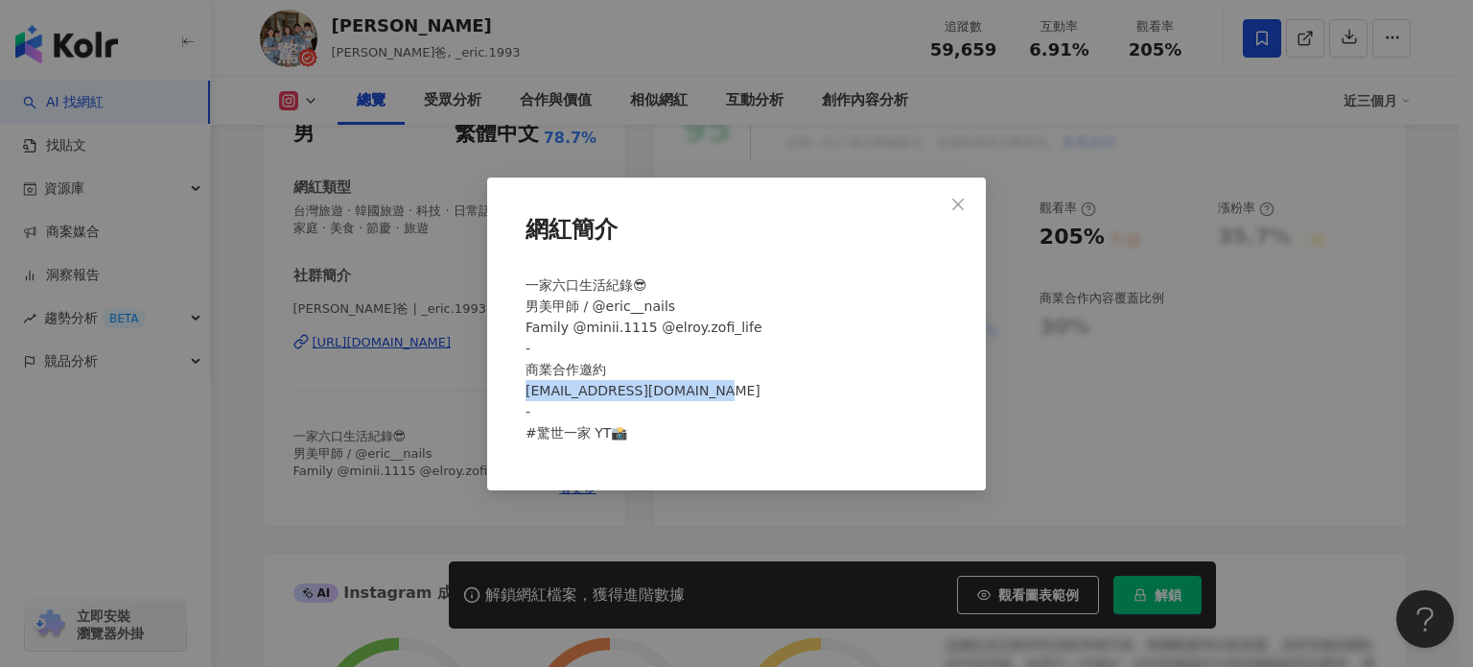
drag, startPoint x: 526, startPoint y: 388, endPoint x: 695, endPoint y: 393, distance: 169.8
click at [695, 393] on div "一家六口生活紀錄😎 男美甲師 / @eric__nails Family @minii.1115 @elroy.zofi_life - 商業合作邀約 elro…" at bounding box center [736, 367] width 437 height 200
copy span "lroyzofifamily@gmail.com"
click at [416, 194] on div "網紅簡介 一家六口生活紀錄😎 男美甲師 / @eric__nails Family @minii.1115 @elroy.zofi_life - 商業合作邀約…" at bounding box center [736, 333] width 1473 height 667
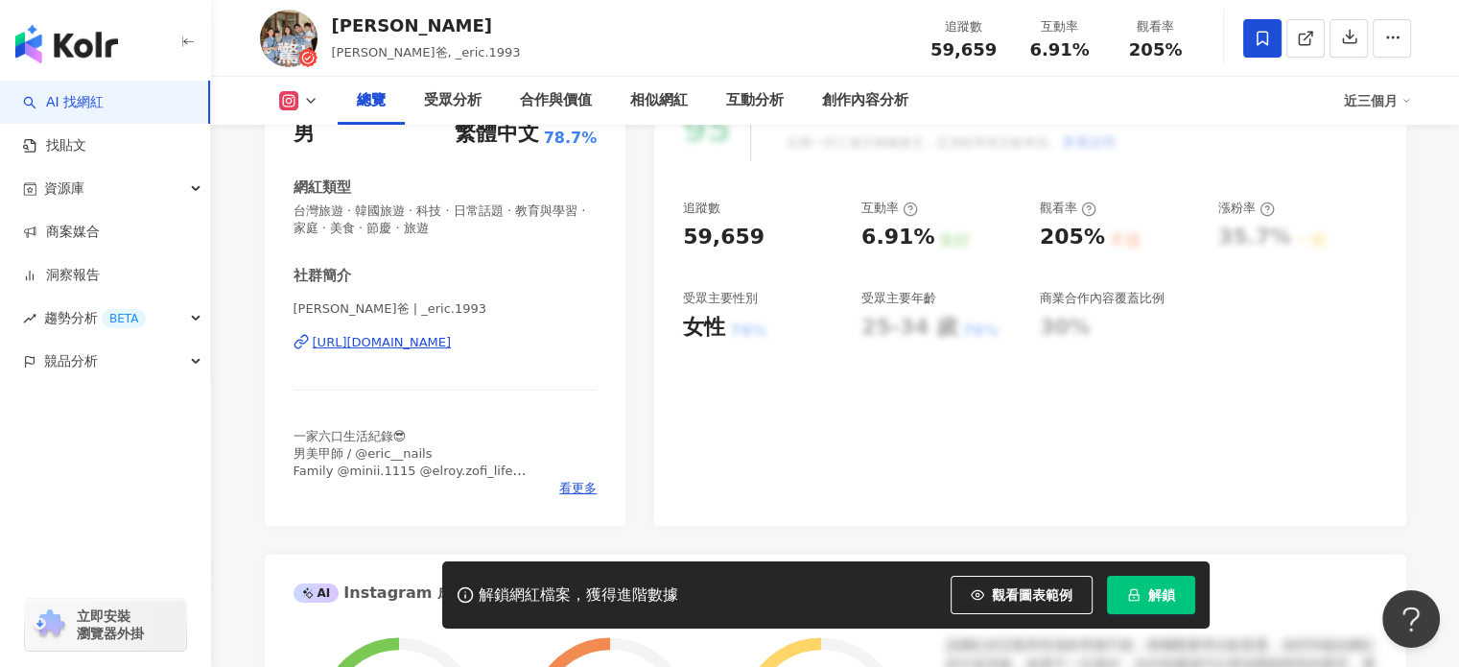
click at [449, 341] on div "https://www.instagram.com/_eric.1993/" at bounding box center [382, 342] width 139 height 17
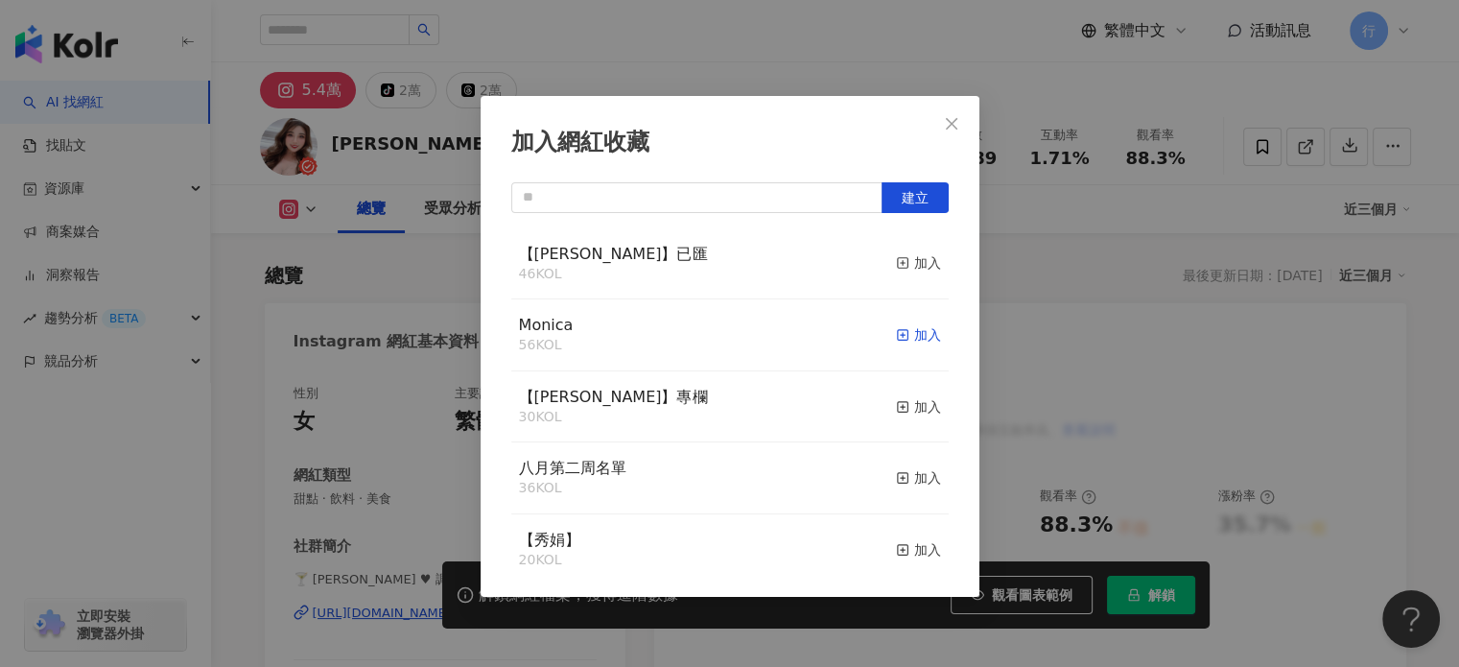
click at [905, 334] on div "加入" at bounding box center [918, 334] width 45 height 21
click at [951, 121] on icon "close" at bounding box center [951, 123] width 15 height 15
click at [897, 333] on div "加入" at bounding box center [918, 334] width 45 height 21
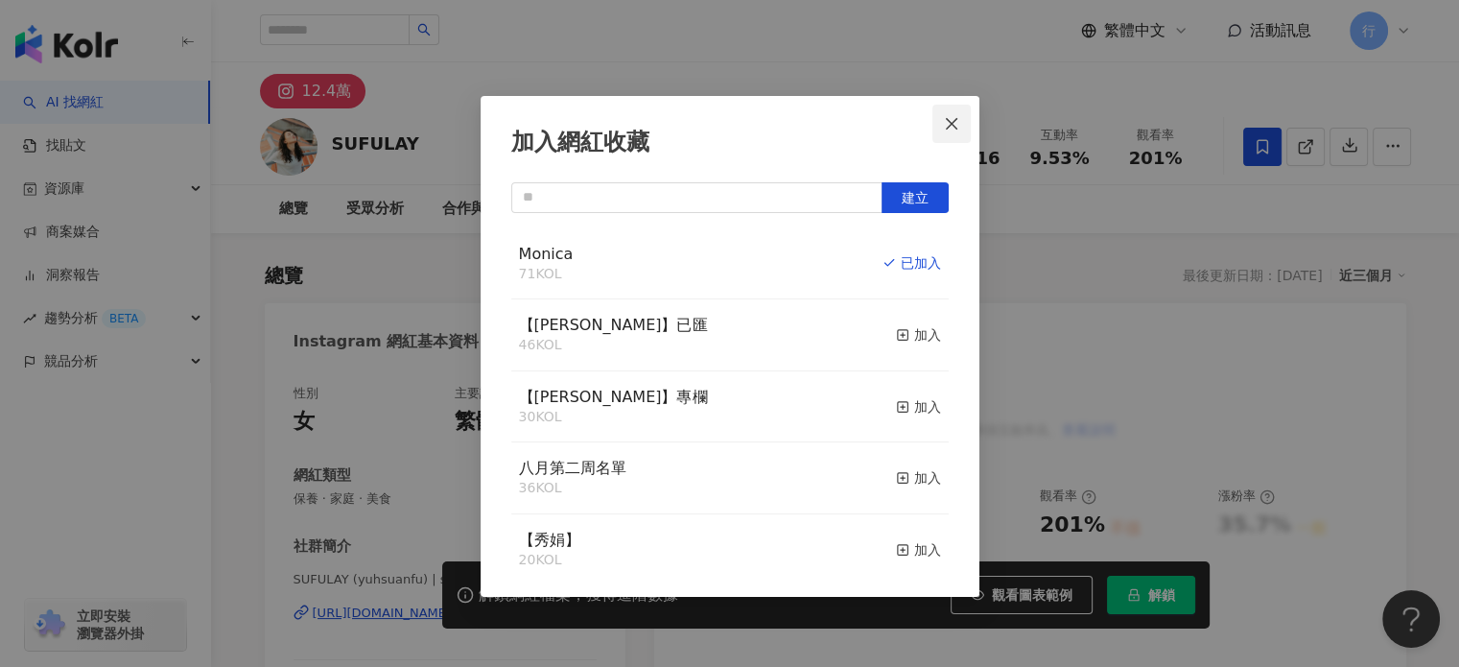
click at [950, 129] on icon "close" at bounding box center [951, 123] width 15 height 15
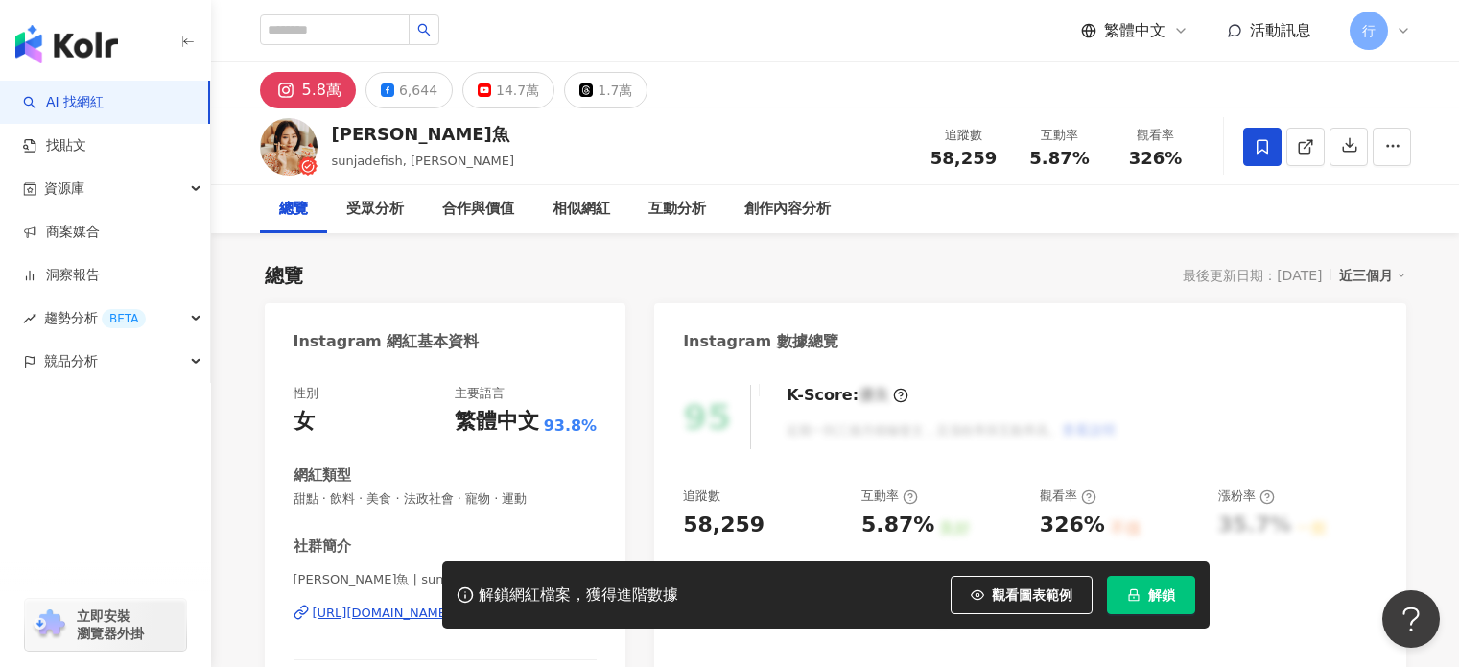
drag, startPoint x: 388, startPoint y: 129, endPoint x: 379, endPoint y: 135, distance: 11.2
click at [390, 129] on div "[PERSON_NAME]魚" at bounding box center [423, 134] width 183 height 24
click at [403, 134] on div "桑潔魚" at bounding box center [423, 134] width 183 height 24
drag, startPoint x: 338, startPoint y: 129, endPoint x: 381, endPoint y: 126, distance: 43.3
click at [382, 130] on div "桑潔魚" at bounding box center [423, 134] width 183 height 24
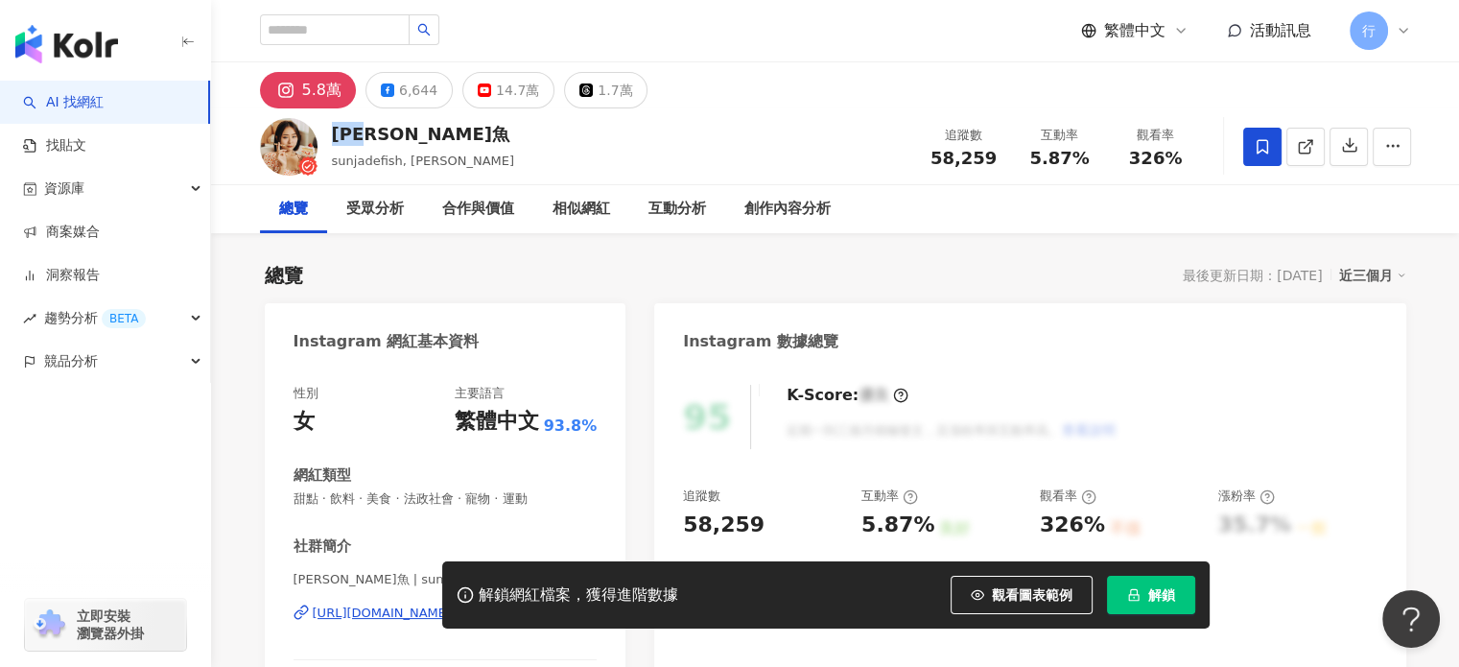
copy div "桑潔魚"
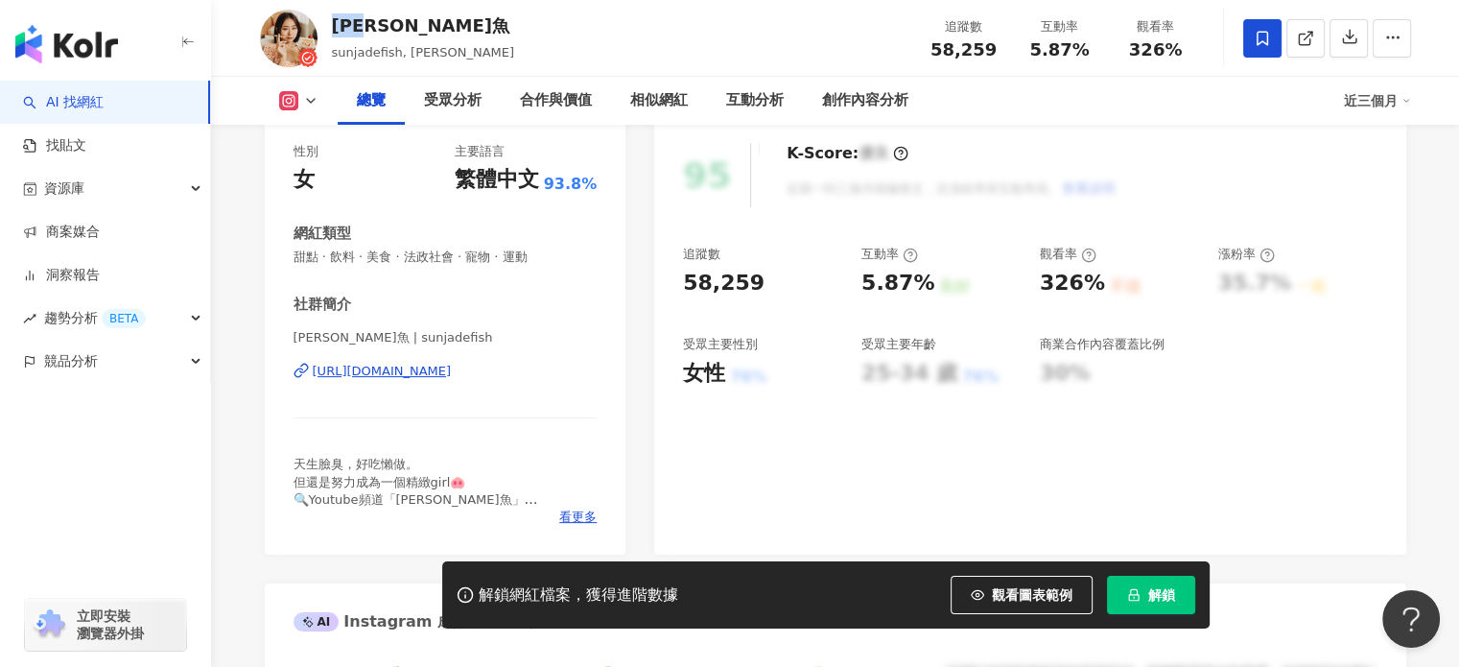
scroll to position [288, 0]
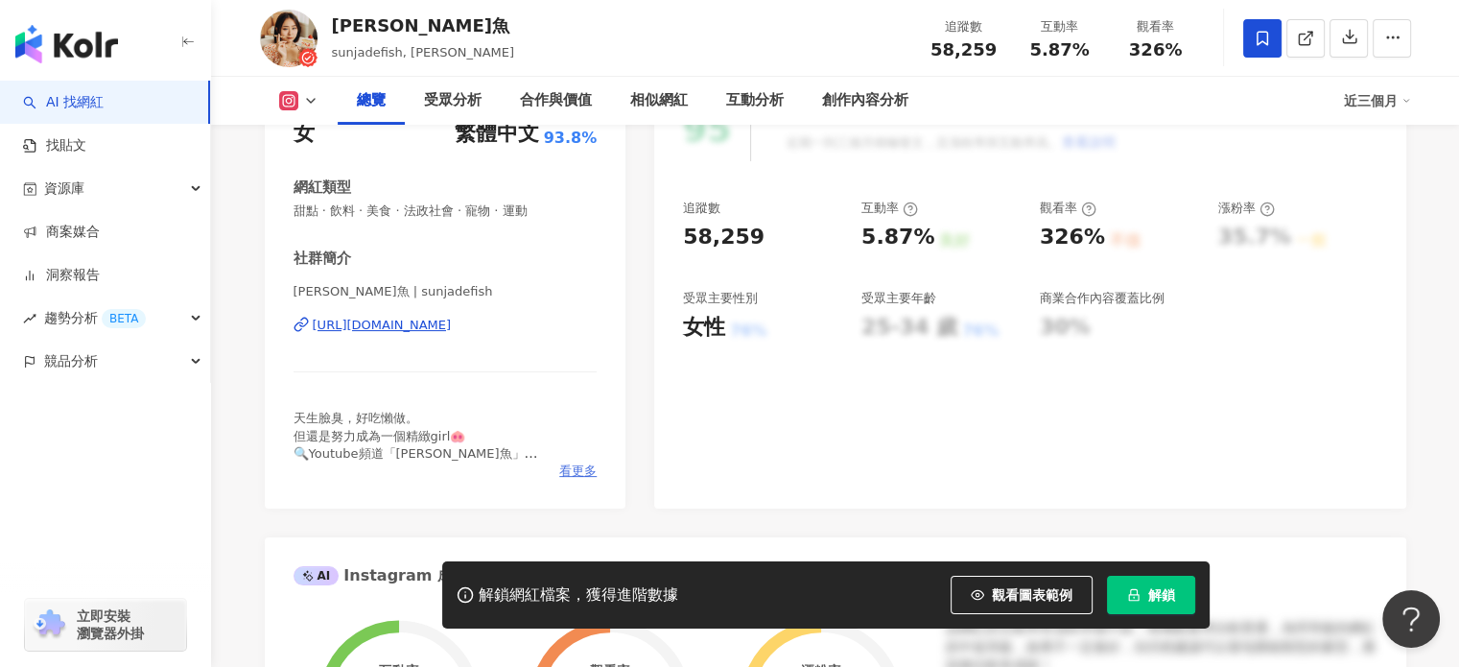
click at [578, 471] on span "看更多" at bounding box center [577, 470] width 37 height 17
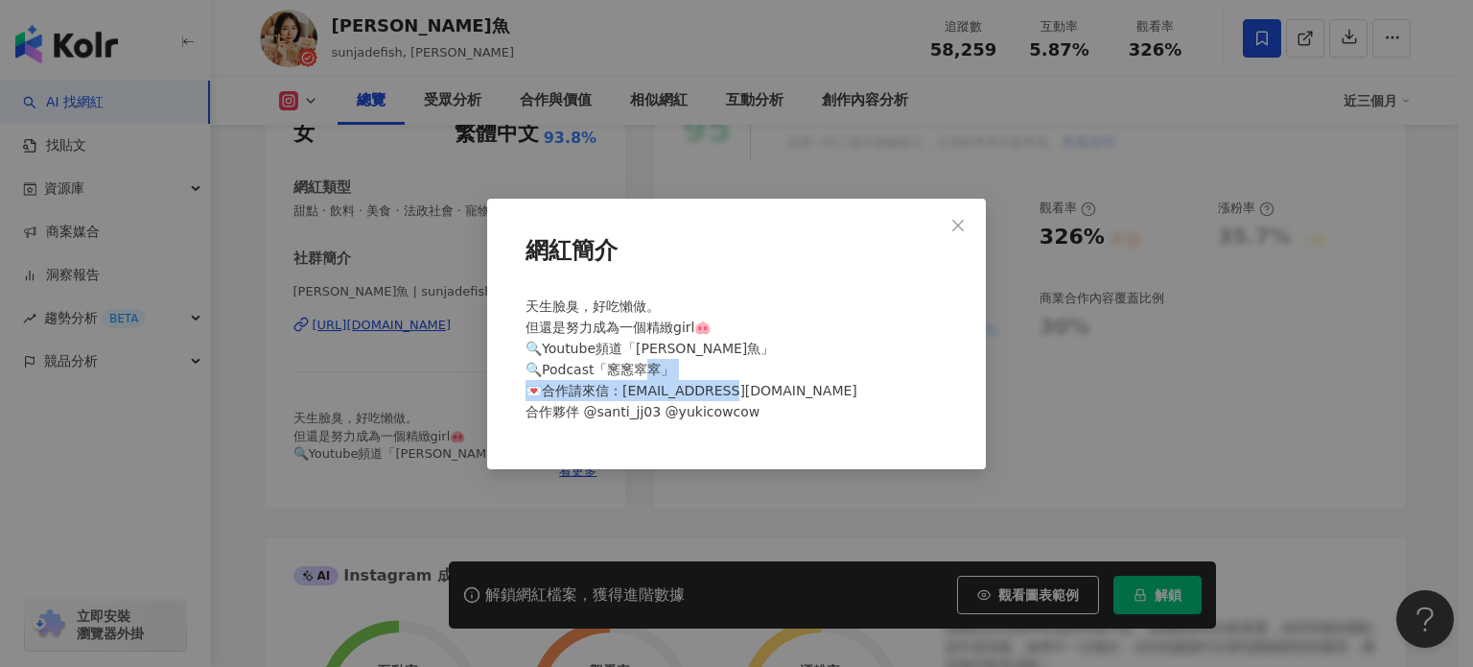
drag, startPoint x: 624, startPoint y: 390, endPoint x: 804, endPoint y: 389, distance: 179.4
click at [804, 389] on div "天生臉臭，好吃懶做。 但還是努力成為一個精緻girl🐽 🔍Youtube頻道「桑潔魚」 🔍Podcast「窸窸窣窣」 💌合作請來信：sunjadefish.b…" at bounding box center [736, 367] width 437 height 158
copy span "adefish.bpe@gmail.com 合作夥"
click at [428, 114] on div "網紅簡介 天生臉臭，好吃懶做。 但還是努力成為一個精緻girl🐽 🔍Youtube頻道「桑潔魚」 🔍Podcast「窸窸窣窣」 💌合作請來信：sunjadef…" at bounding box center [736, 333] width 1473 height 667
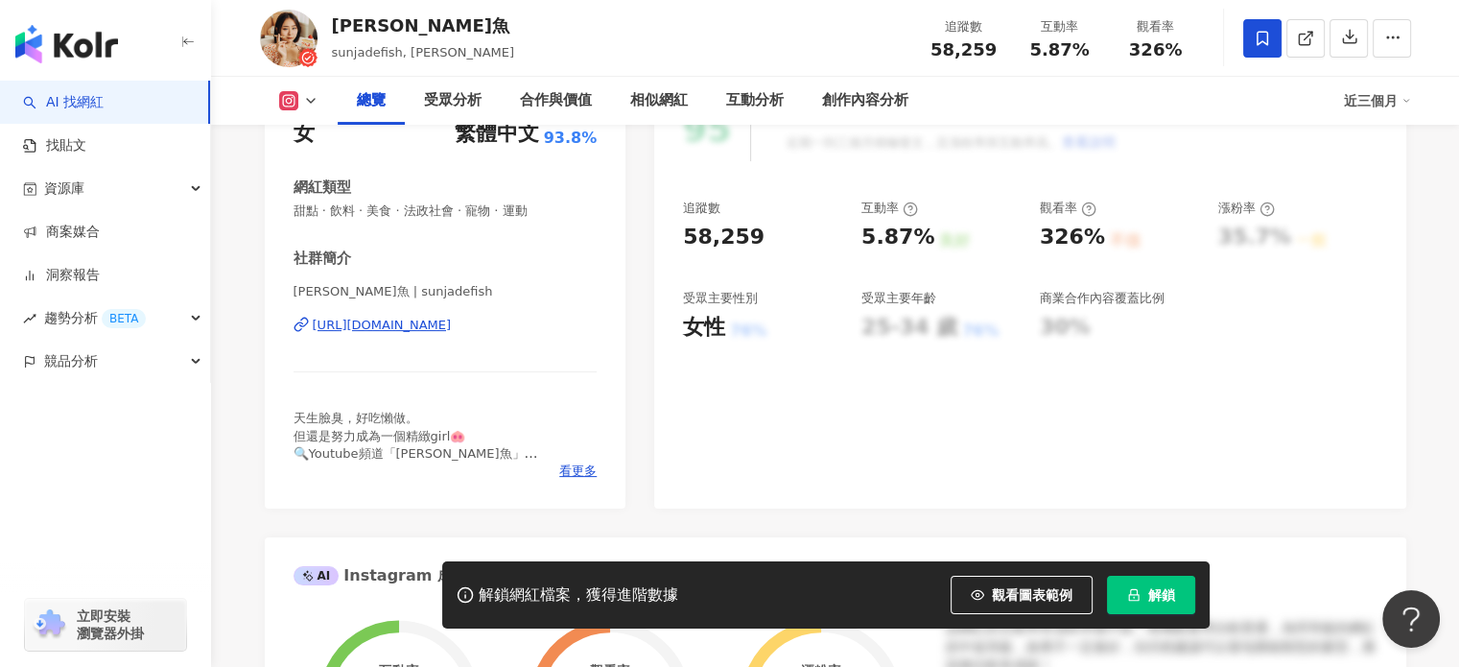
click at [442, 314] on div "桑潔魚 | sunjadefish https://www.instagram.com/sunjadefish/" at bounding box center [446, 339] width 304 height 112
click at [449, 323] on div "https://www.instagram.com/sunjadefish/" at bounding box center [382, 325] width 139 height 17
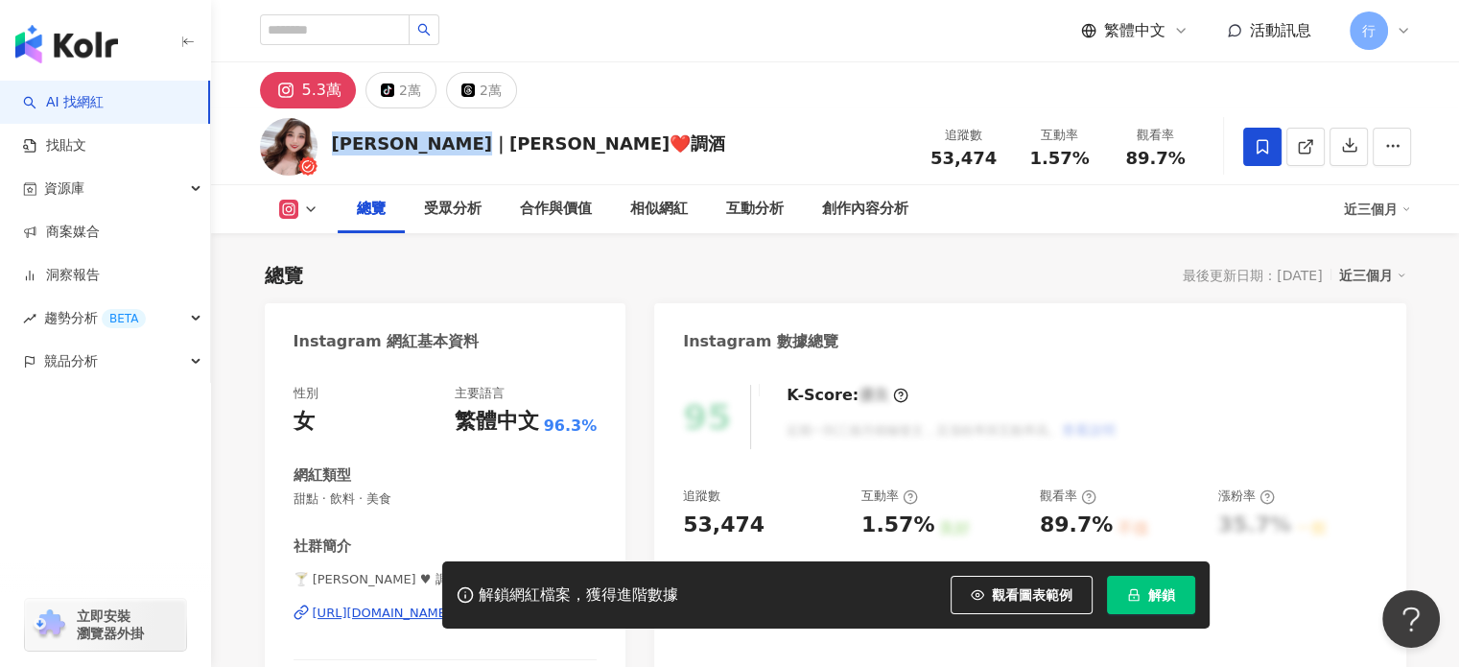
drag, startPoint x: 329, startPoint y: 142, endPoint x: 502, endPoint y: 143, distance: 172.7
click at [502, 143] on div "Sandra｜珊卓❤️調酒 追蹤數 53,474 互動率 1.57% 觀看率 89.7%" at bounding box center [836, 146] width 1228 height 76
copy div "Sandra｜珊卓❤️調酒"
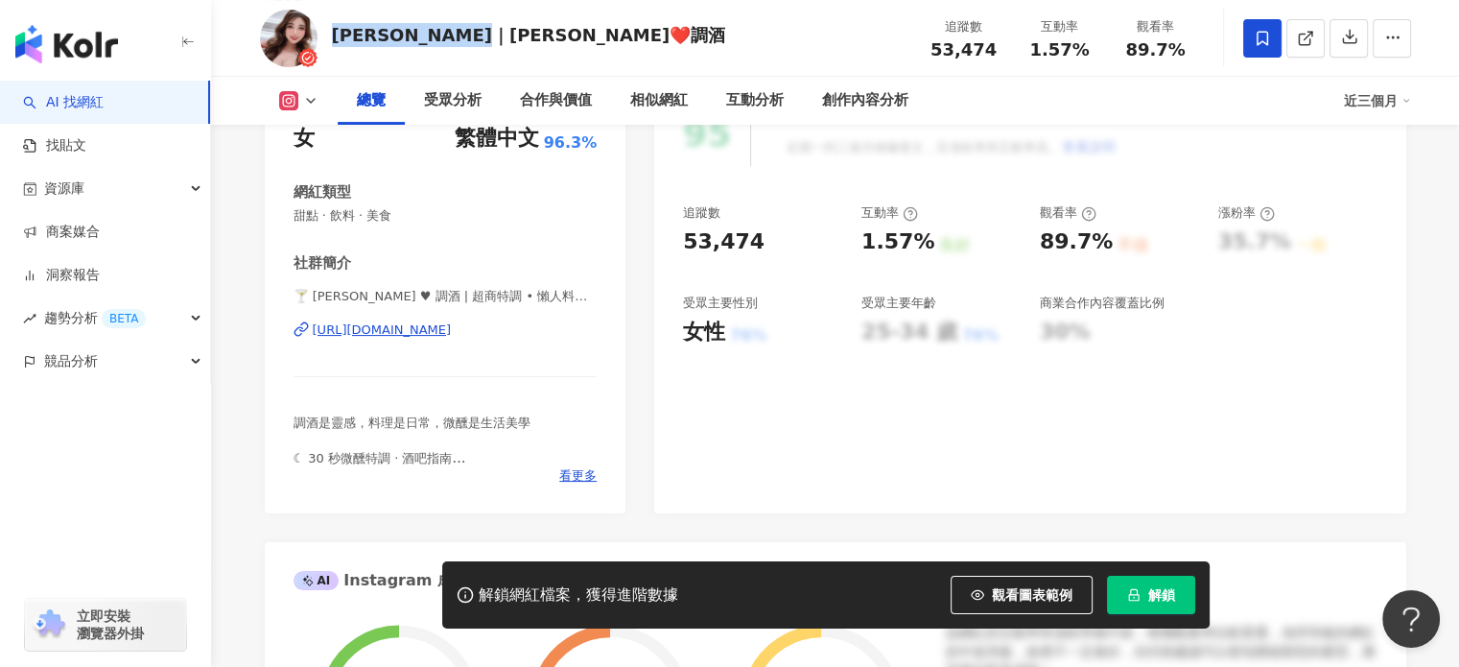
scroll to position [288, 0]
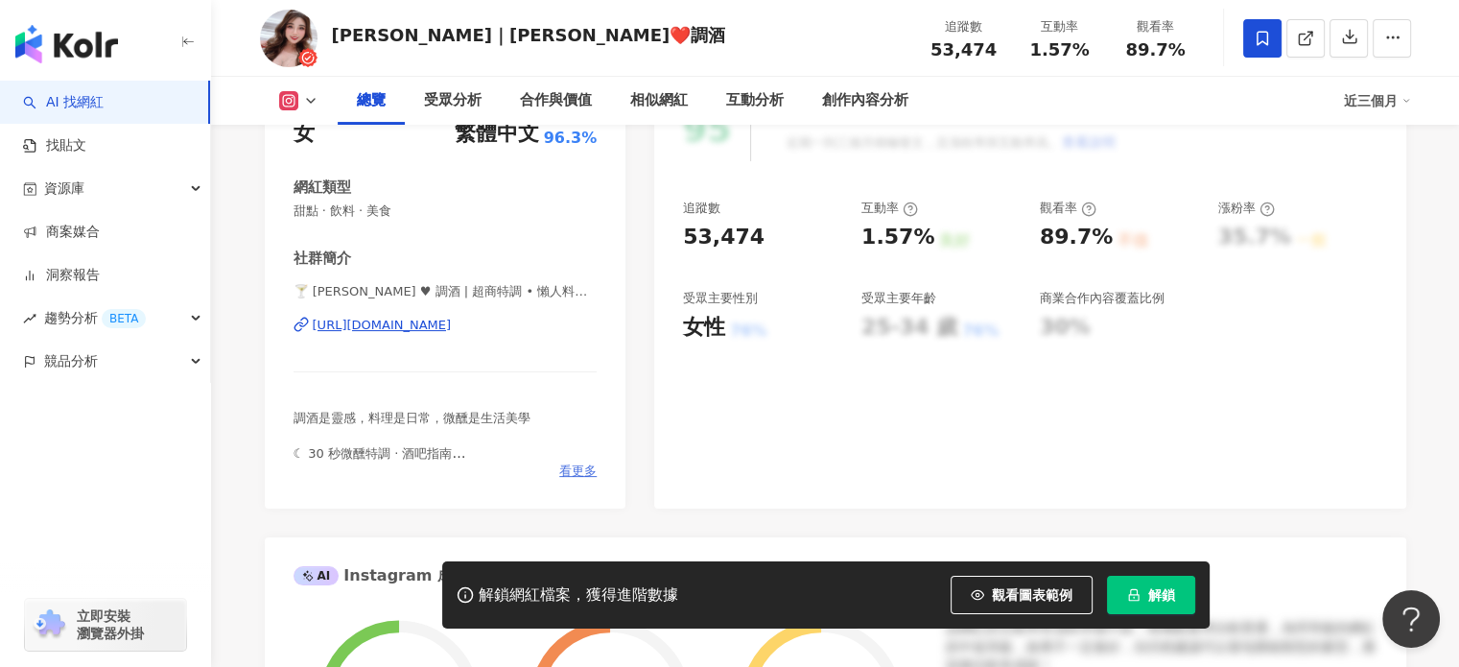
click at [583, 476] on span "看更多" at bounding box center [577, 470] width 37 height 17
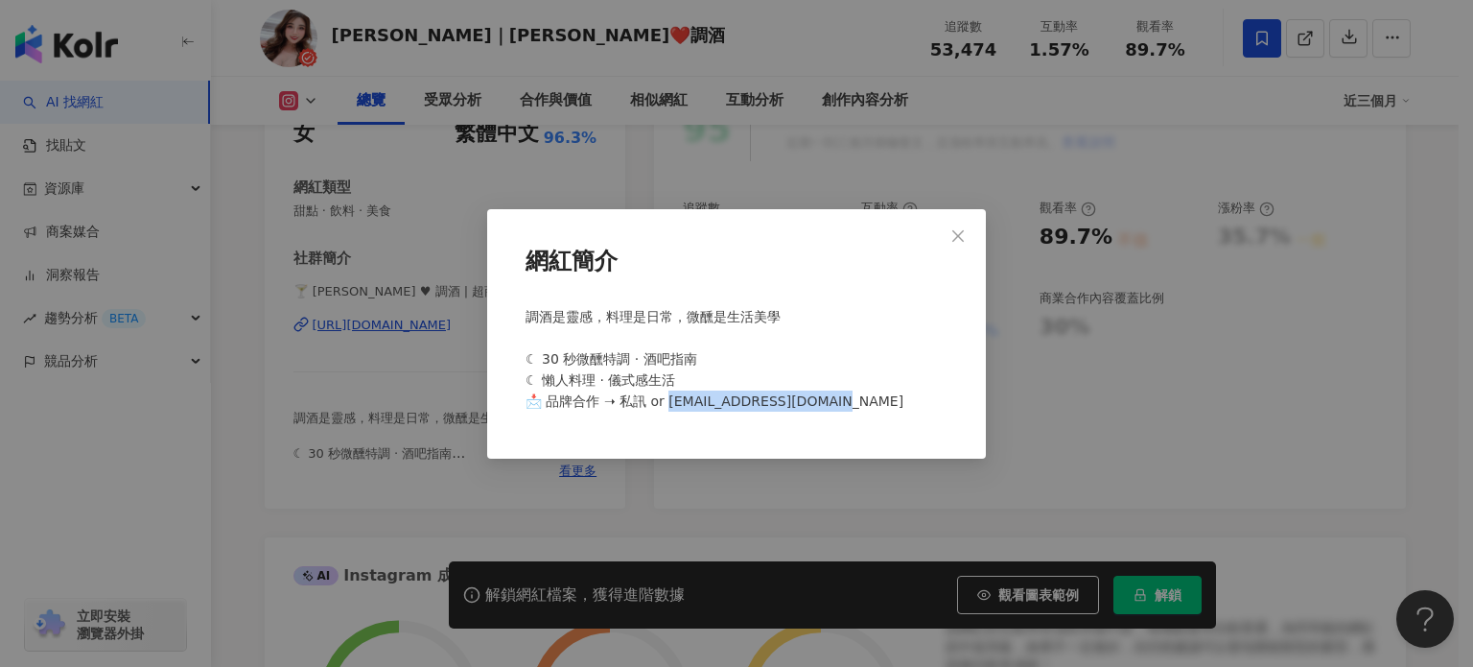
drag, startPoint x: 668, startPoint y: 402, endPoint x: 829, endPoint y: 399, distance: 161.2
click at [829, 399] on span "調酒是靈感，料理是日常，微醺是生活美學 ​ ☾ 30 秒微醺特調 · 酒吧指南 ☾ 懶人料理 · 儀式感生活 📩 品牌合作 ➝ 私訊 or sandra077…" at bounding box center [715, 359] width 378 height 100
copy span "andra077022@gmail.com"
click at [436, 201] on div "網紅簡介 調酒是靈感，料理是日常，微醺是生活美學 ​ ☾ 30 秒微醺特調 · 酒吧指南 ☾ 懶人料理 · 儀式感生活 📩 品牌合作 ➝ 私訊 or sand…" at bounding box center [736, 333] width 1473 height 667
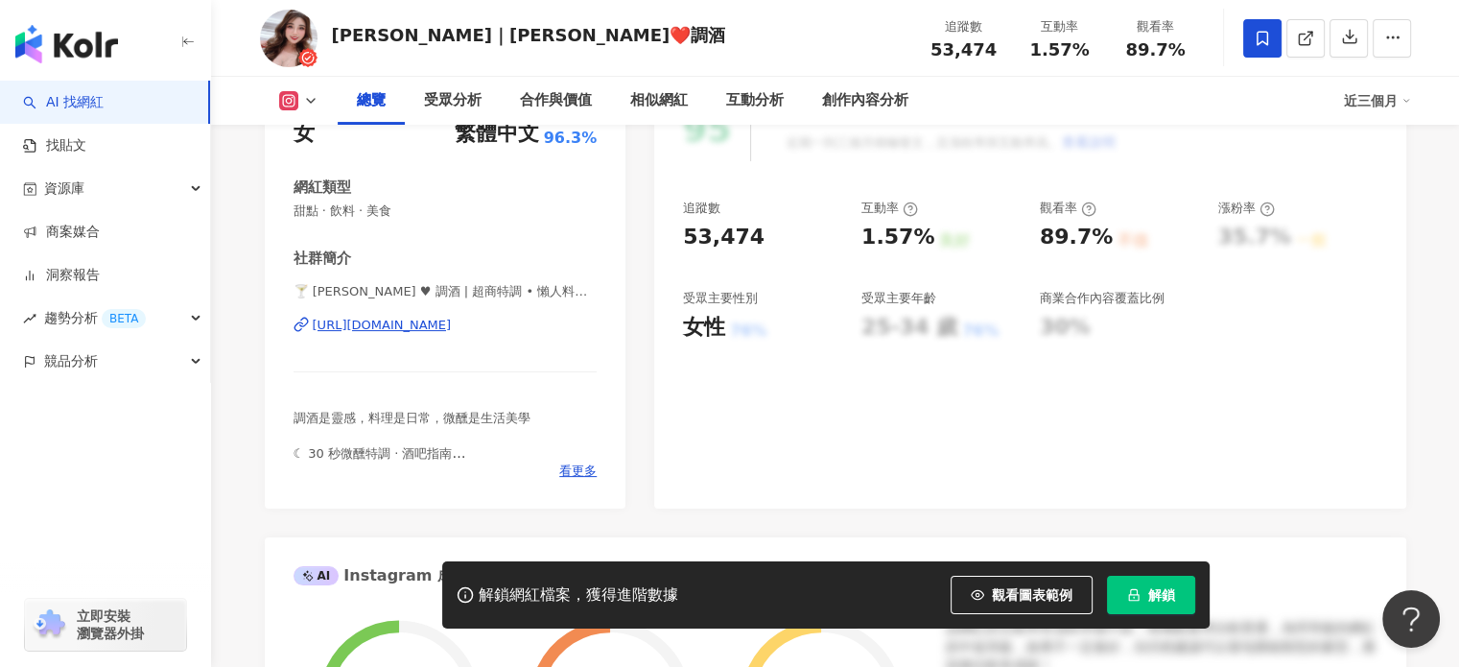
click at [443, 329] on div "https://www.instagram.com/sandra.0701/" at bounding box center [382, 325] width 139 height 17
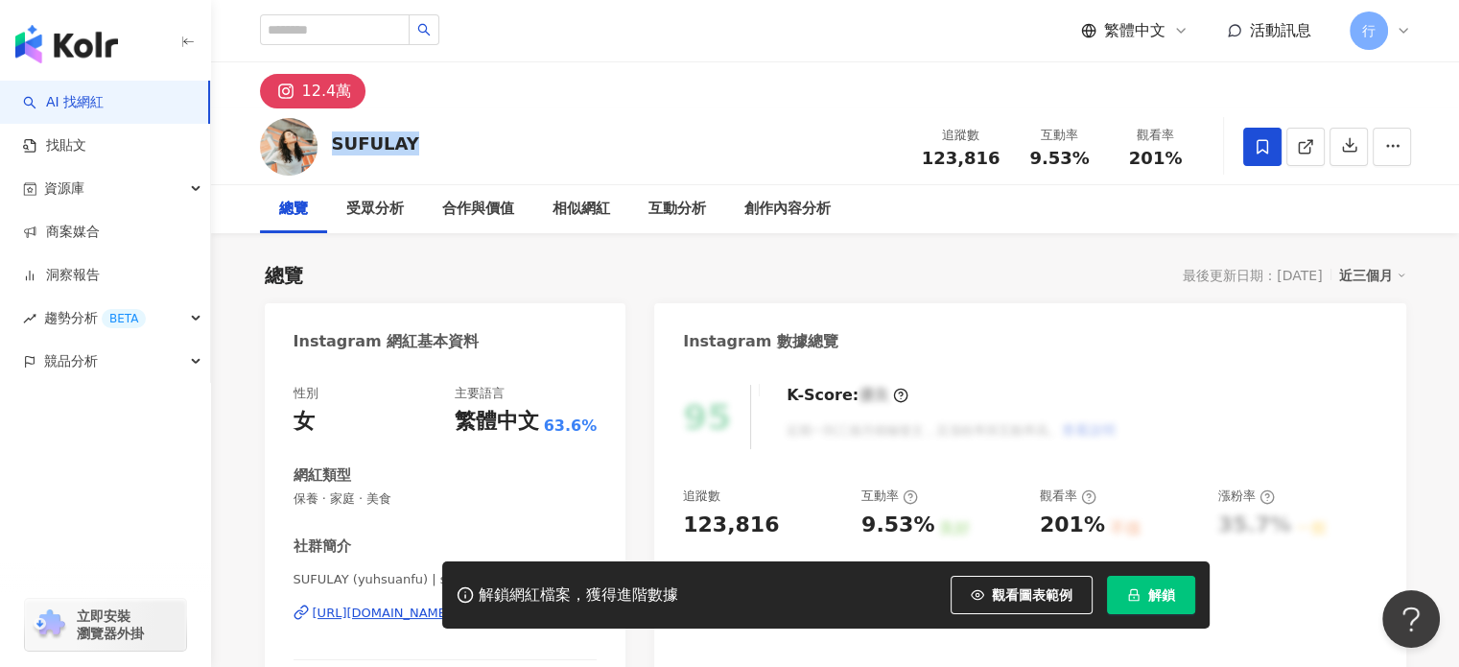
drag, startPoint x: 385, startPoint y: 138, endPoint x: 407, endPoint y: 137, distance: 22.1
click at [407, 137] on div "SUFULAY 追蹤數 123,816 互動率 9.53% 觀看率 201%" at bounding box center [836, 146] width 1228 height 76
copy div "SUFULAY"
